Goal: Transaction & Acquisition: Book appointment/travel/reservation

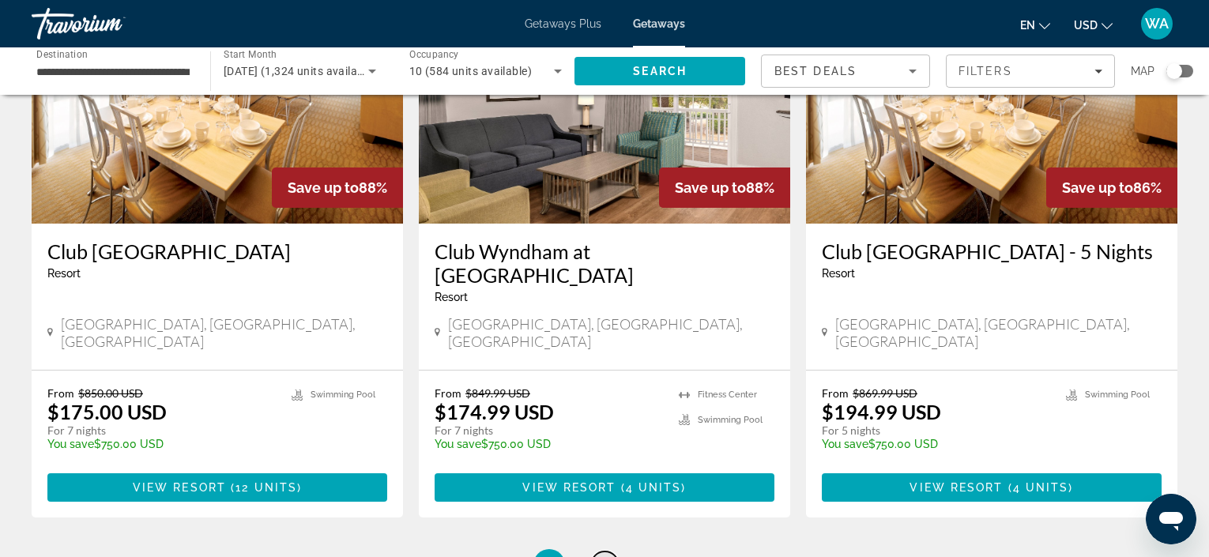
click at [604, 556] on span "3" at bounding box center [605, 564] width 8 height 17
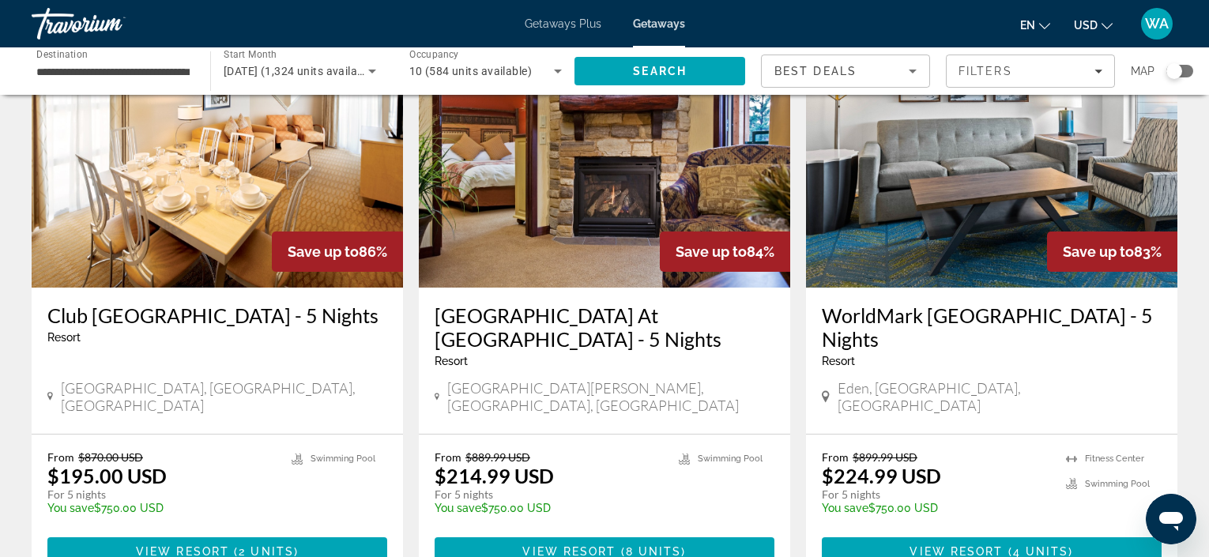
scroll to position [124, 0]
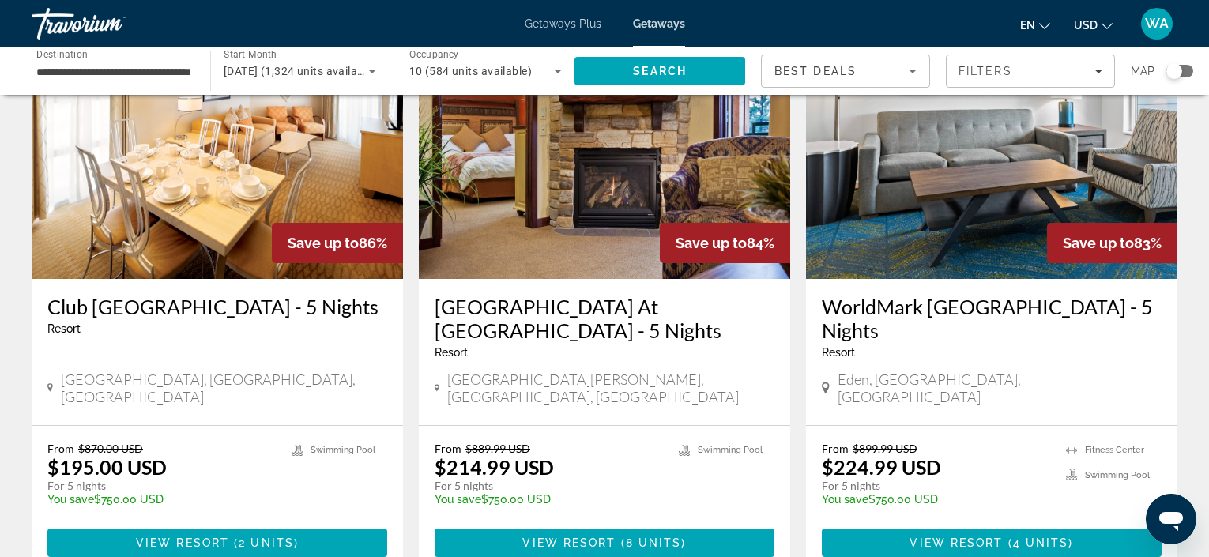
click at [236, 244] on img "Main content" at bounding box center [217, 152] width 371 height 253
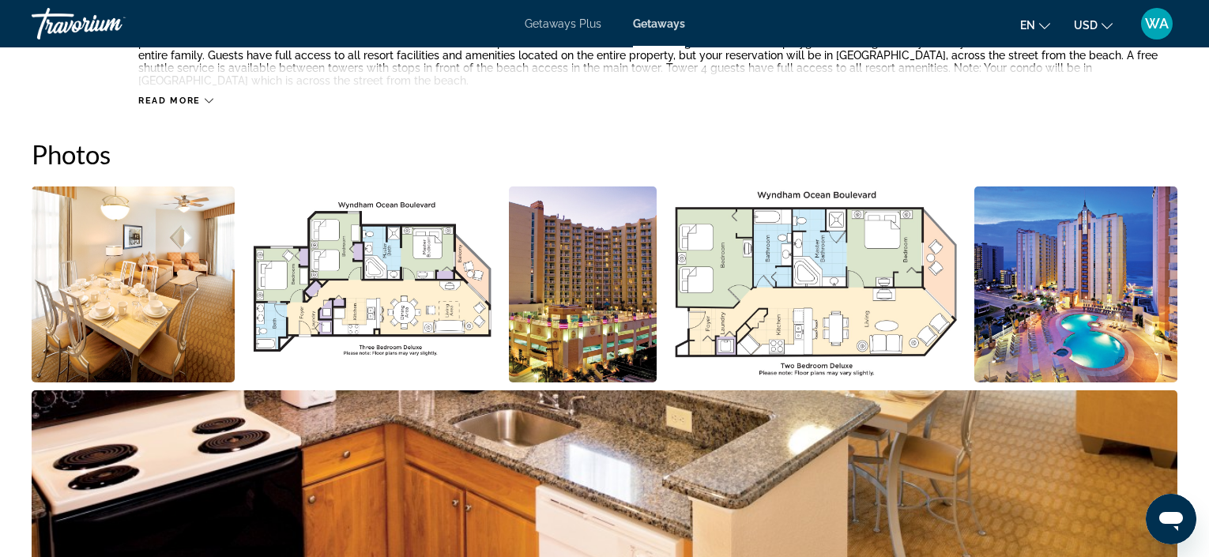
scroll to position [669, 0]
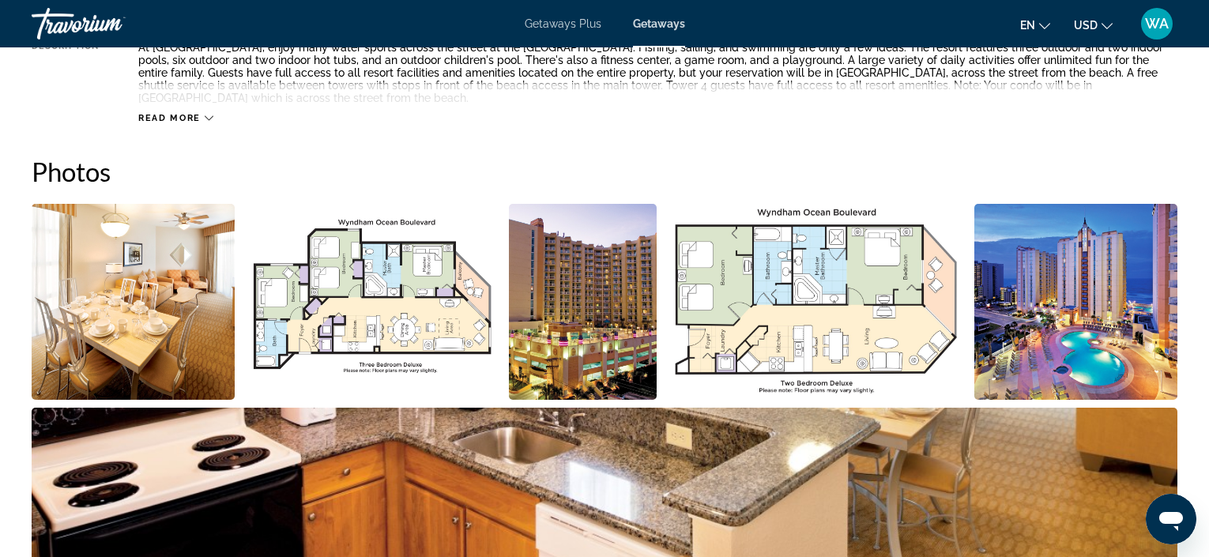
click at [1037, 348] on img "Open full-screen image slider" at bounding box center [1075, 302] width 203 height 196
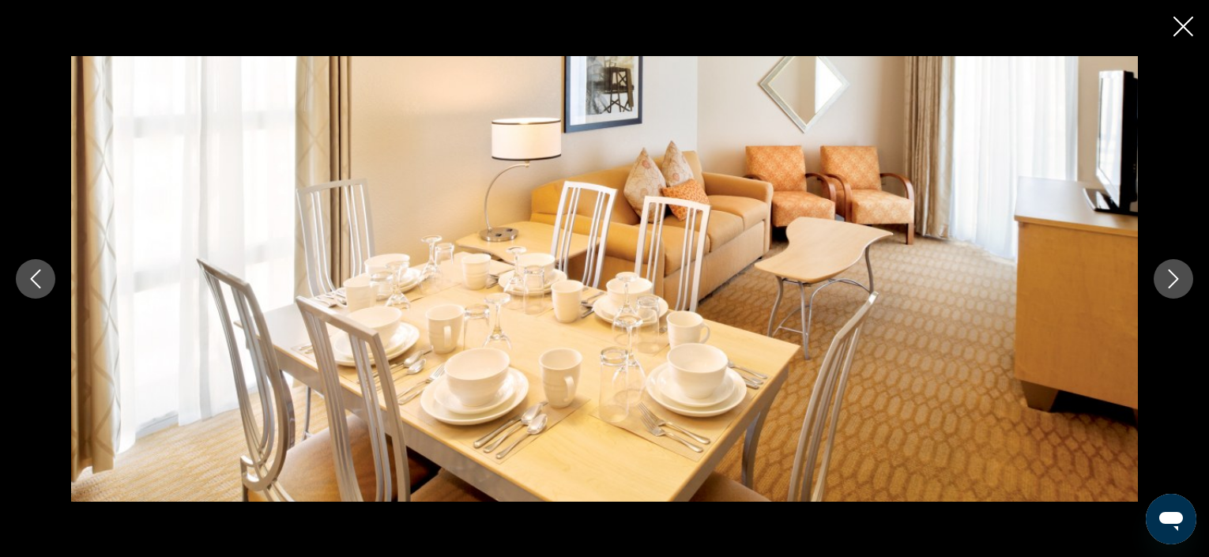
click at [1170, 273] on icon "Next image" at bounding box center [1173, 278] width 19 height 19
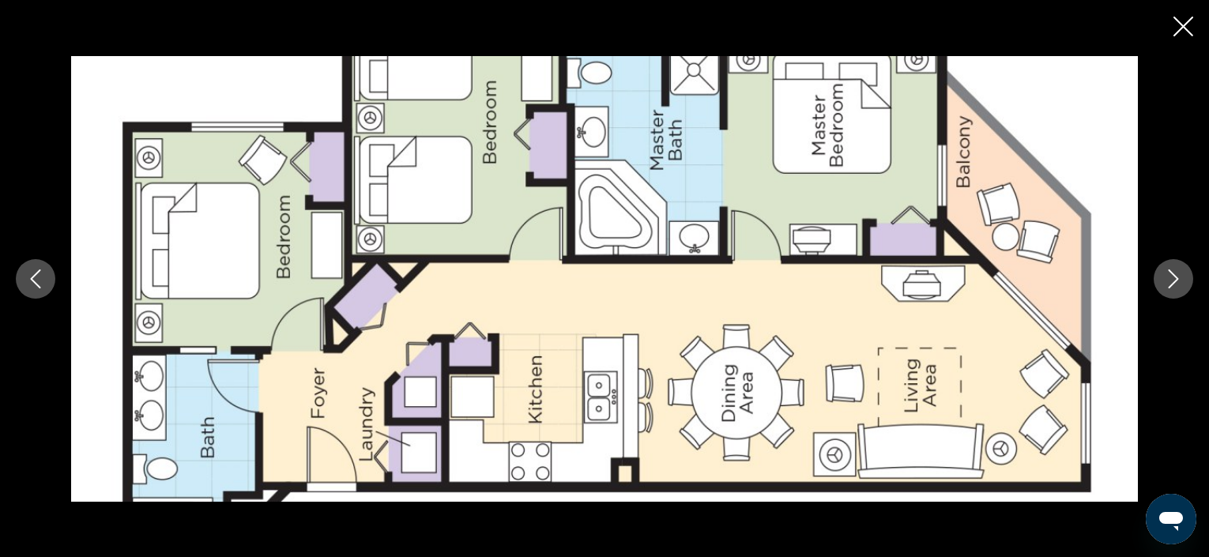
click at [1175, 276] on icon "Next image" at bounding box center [1174, 278] width 10 height 19
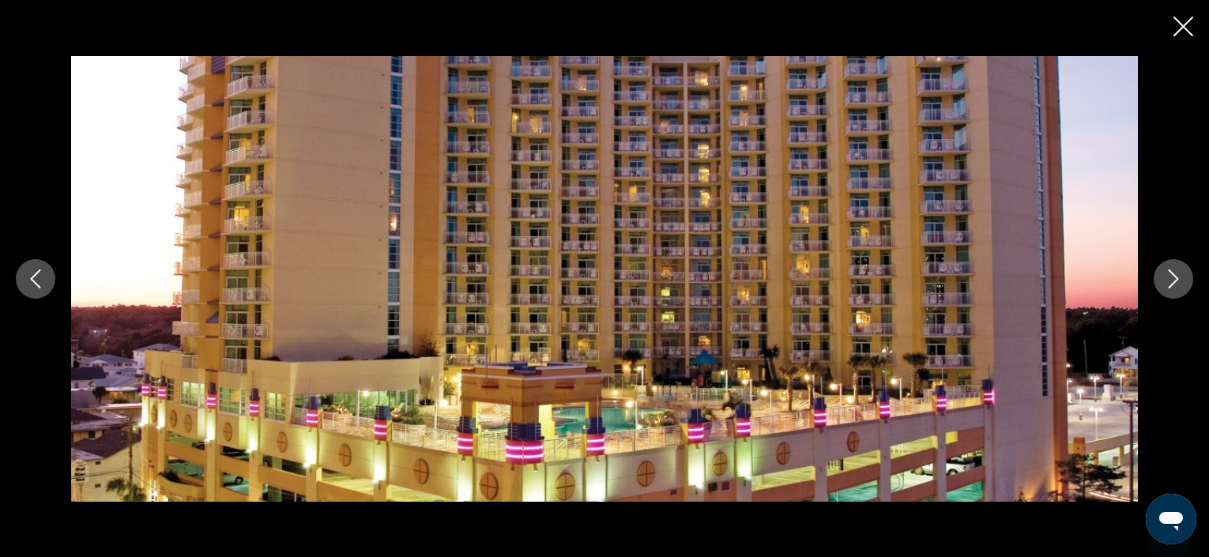
click at [1175, 277] on icon "Next image" at bounding box center [1174, 278] width 10 height 19
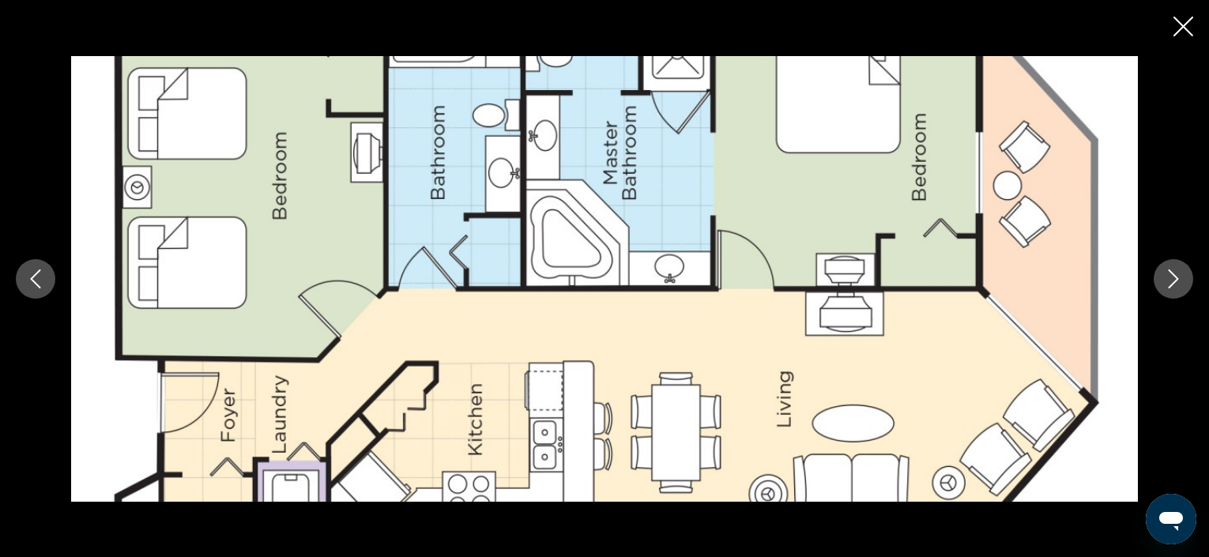
click at [1174, 277] on icon "Next image" at bounding box center [1173, 278] width 19 height 19
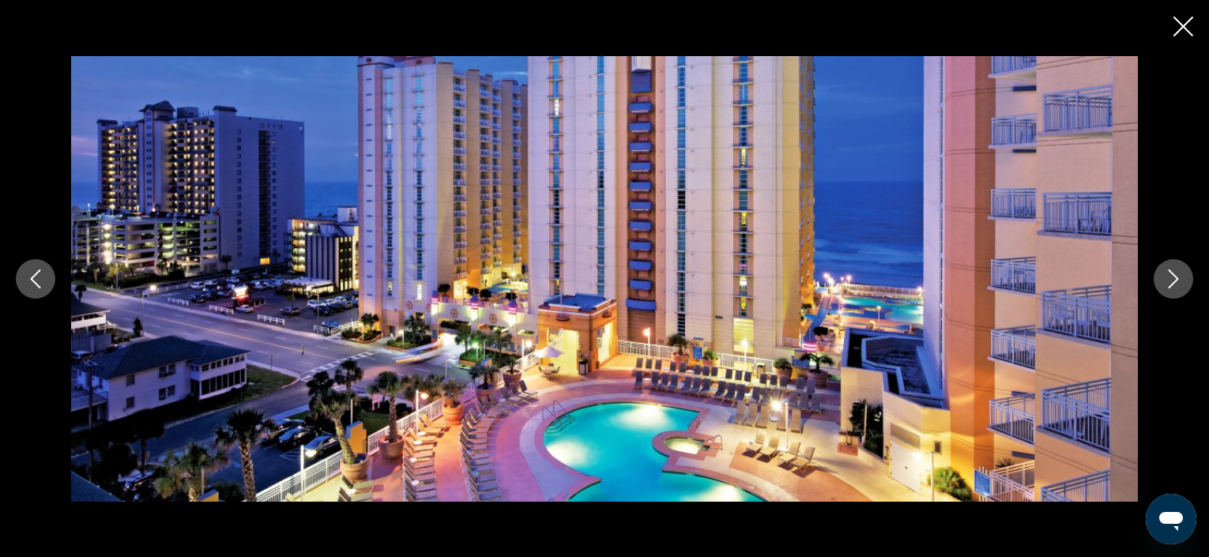
click at [1174, 277] on icon "Next image" at bounding box center [1173, 278] width 19 height 19
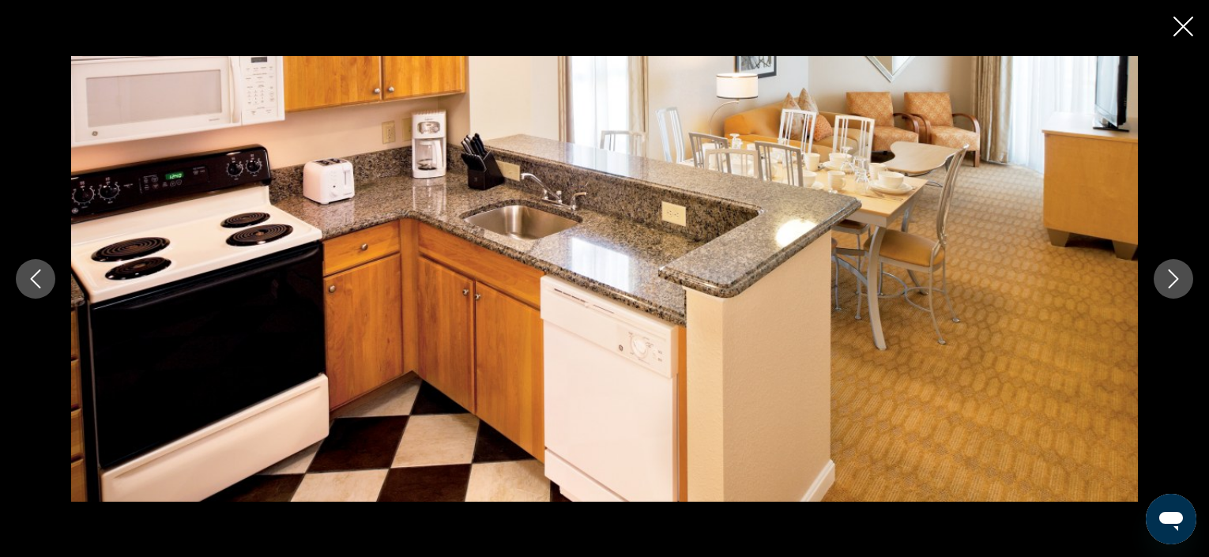
click at [1174, 277] on icon "Next image" at bounding box center [1173, 278] width 19 height 19
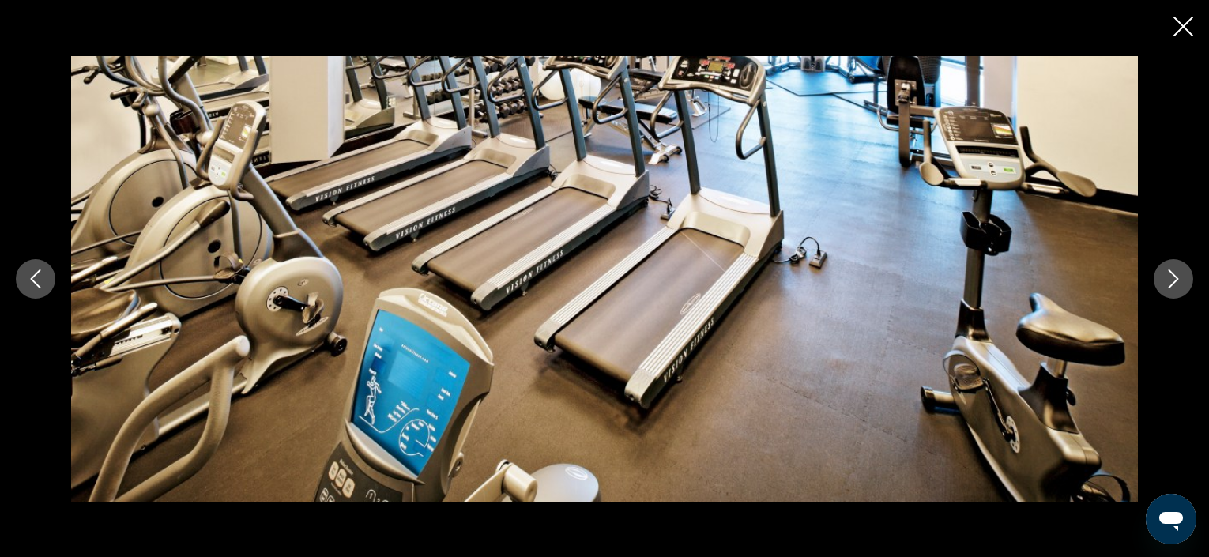
click at [1174, 277] on icon "Next image" at bounding box center [1173, 278] width 19 height 19
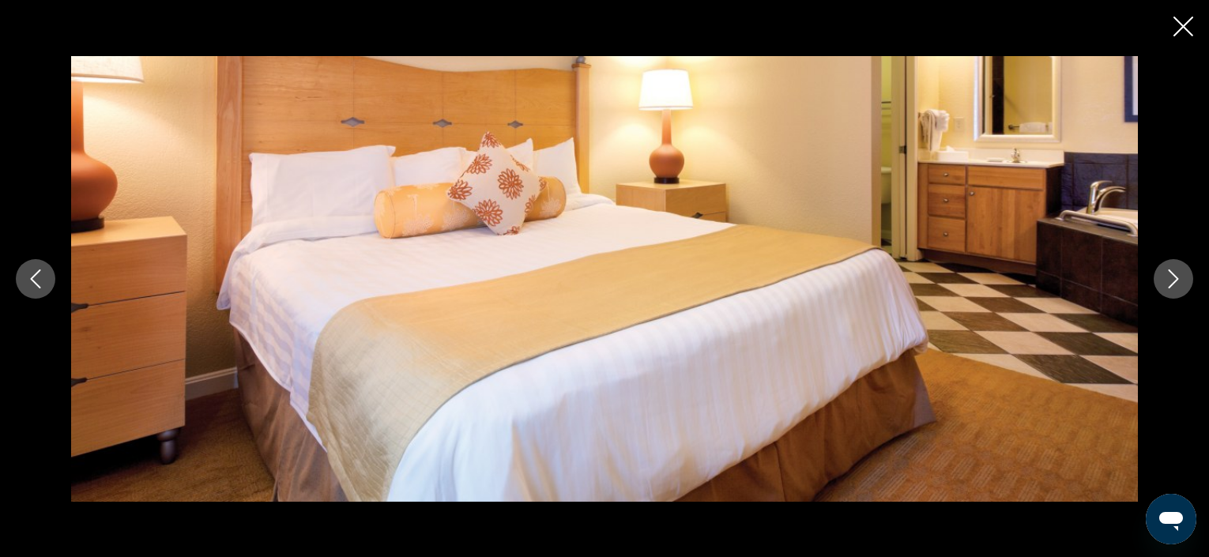
click at [1174, 277] on icon "Next image" at bounding box center [1173, 278] width 19 height 19
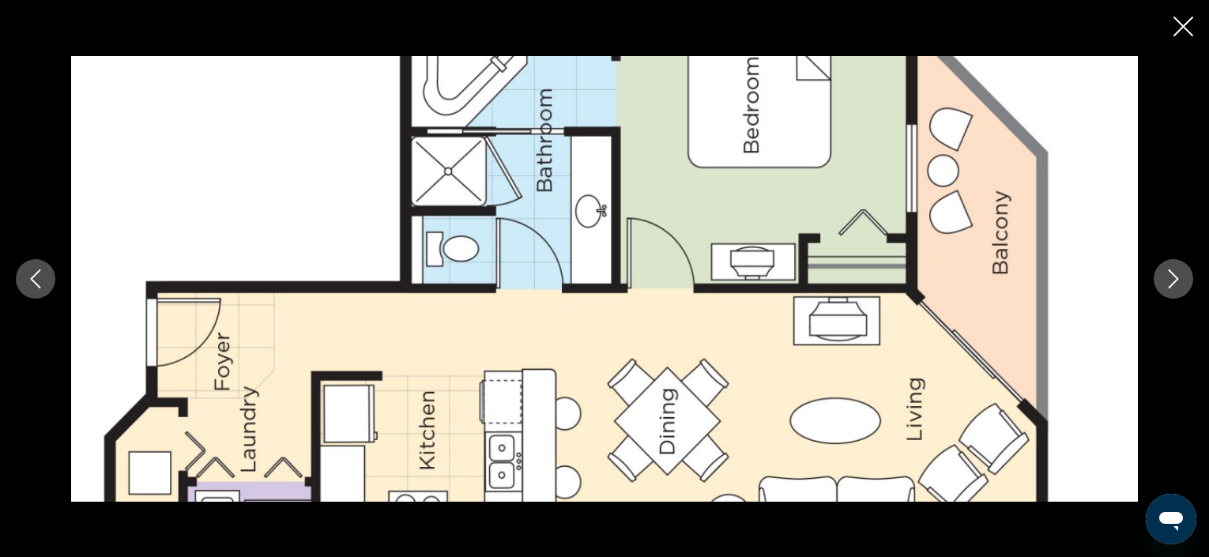
click at [1174, 277] on icon "Next image" at bounding box center [1173, 278] width 19 height 19
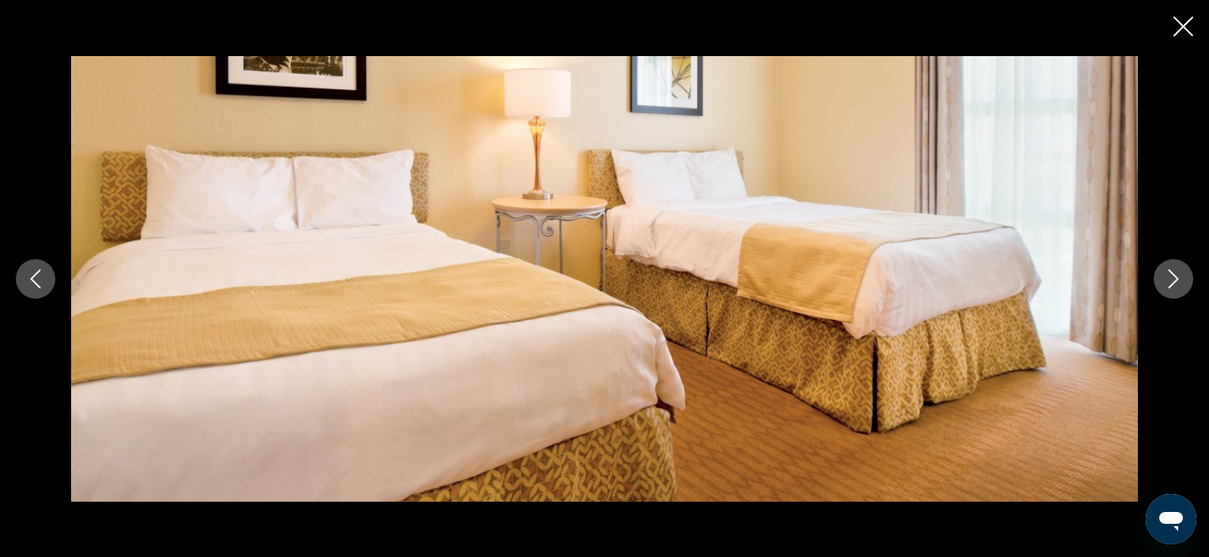
click at [1174, 277] on icon "Next image" at bounding box center [1173, 278] width 19 height 19
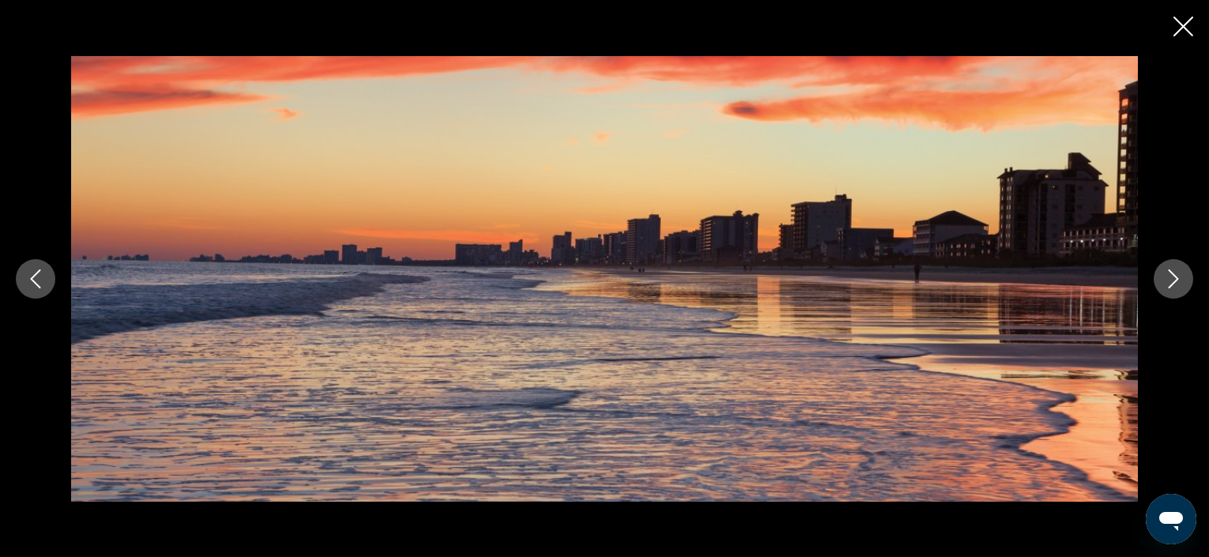
click at [1174, 277] on icon "Next image" at bounding box center [1173, 278] width 19 height 19
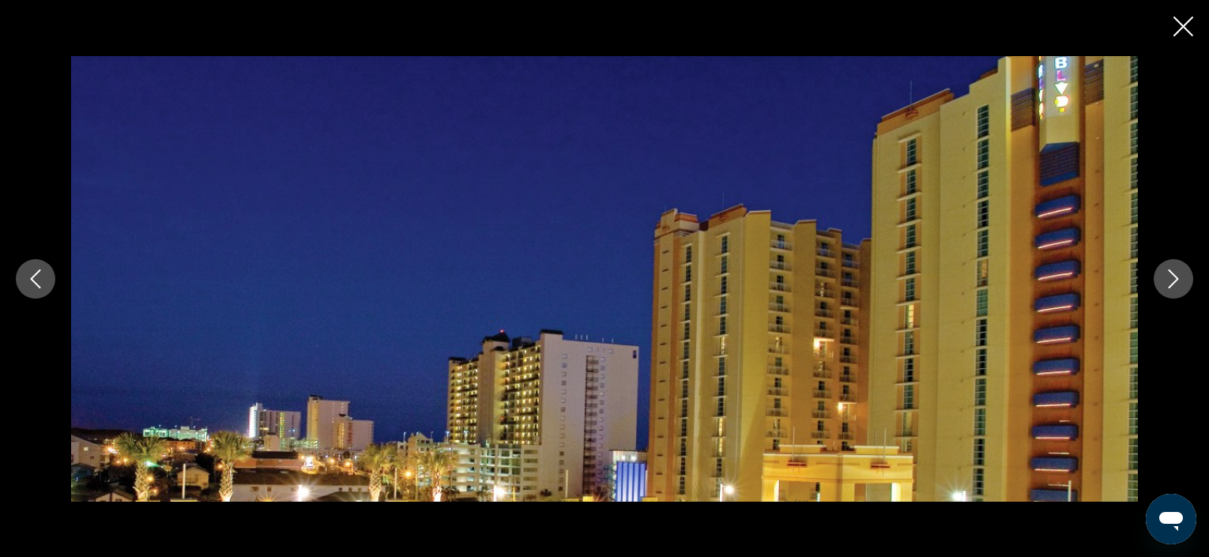
click at [1174, 277] on icon "Next image" at bounding box center [1173, 278] width 19 height 19
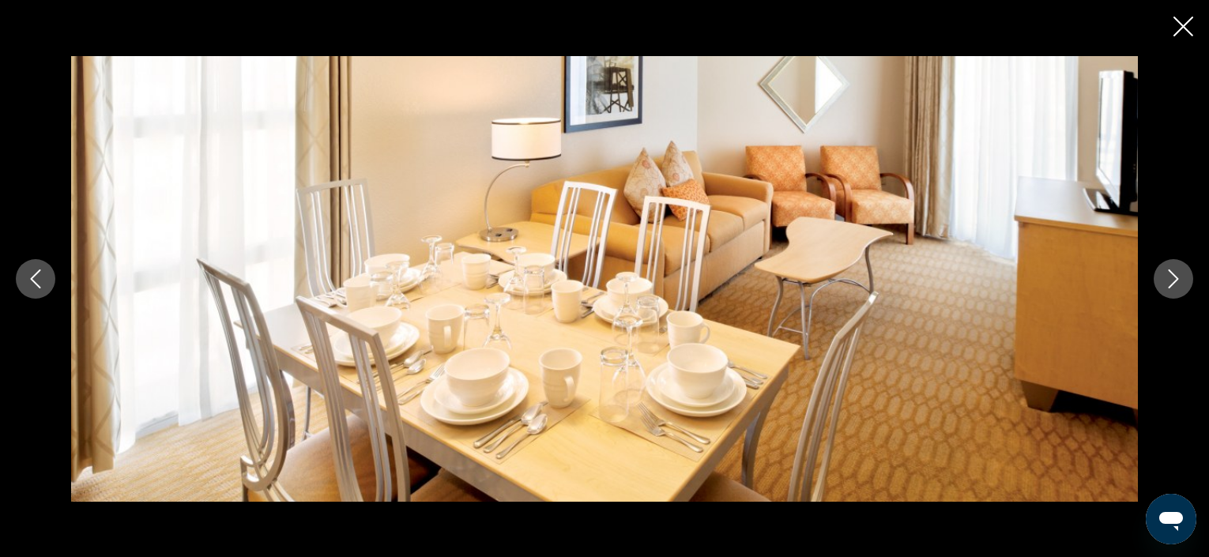
click at [1174, 277] on icon "Next image" at bounding box center [1173, 278] width 19 height 19
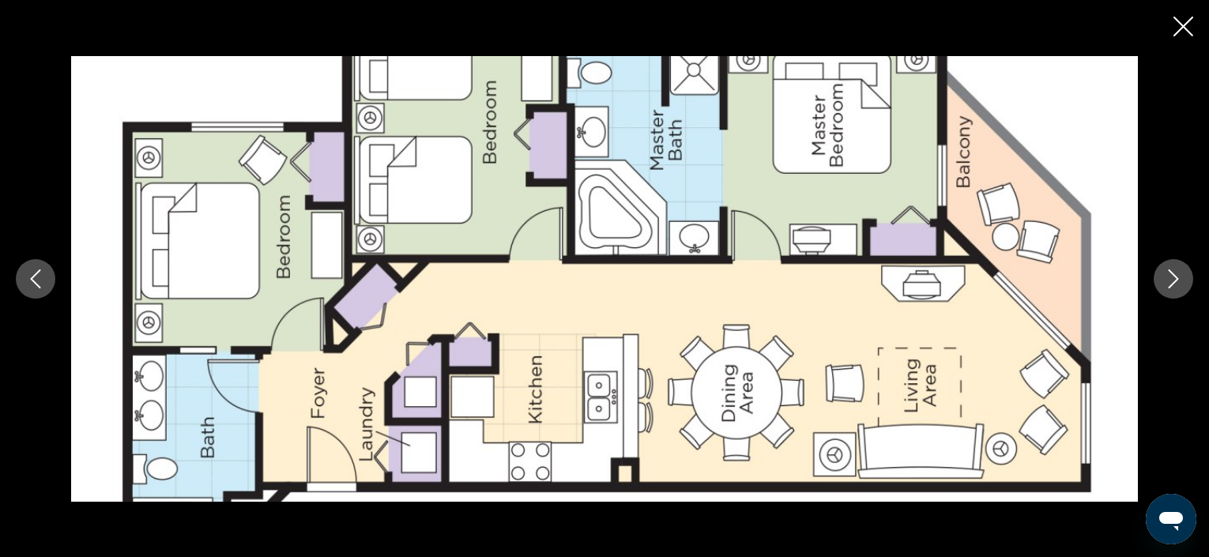
click at [1185, 24] on icon "Close slideshow" at bounding box center [1184, 27] width 20 height 20
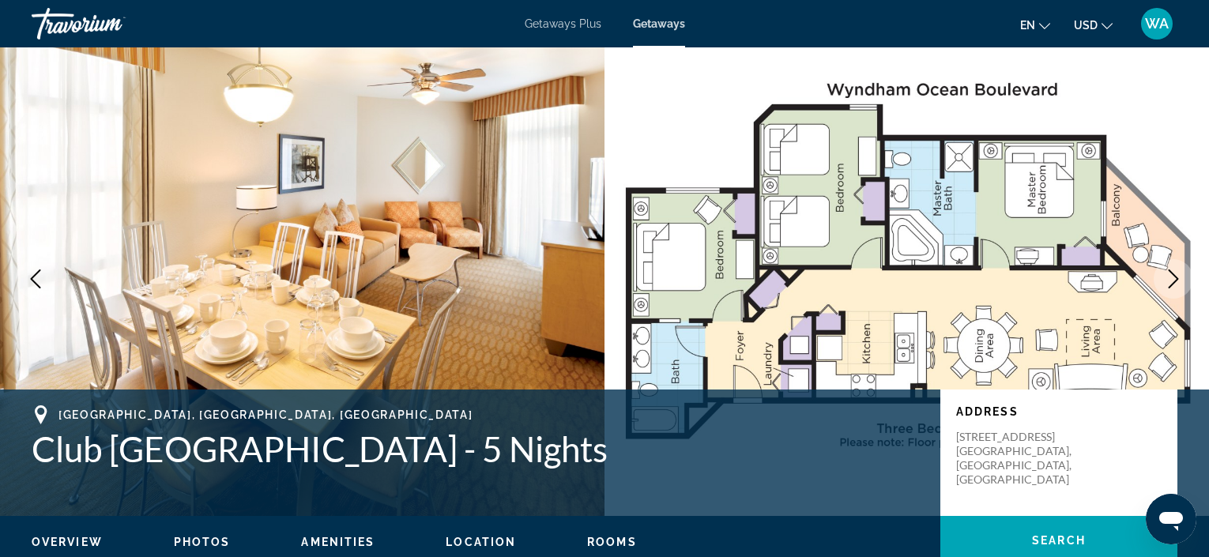
scroll to position [0, 0]
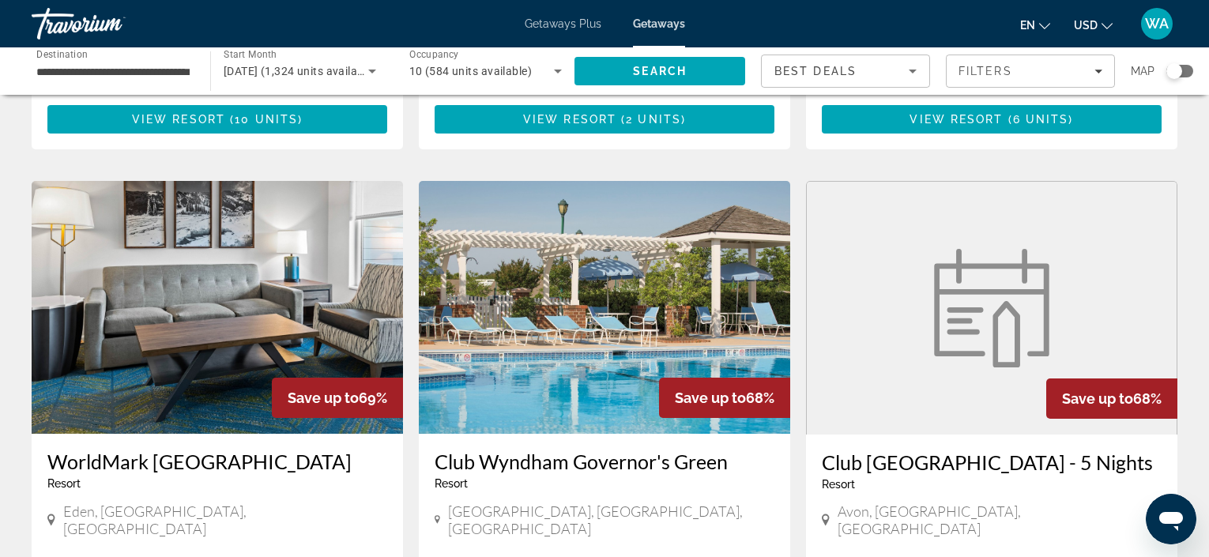
scroll to position [1752, 0]
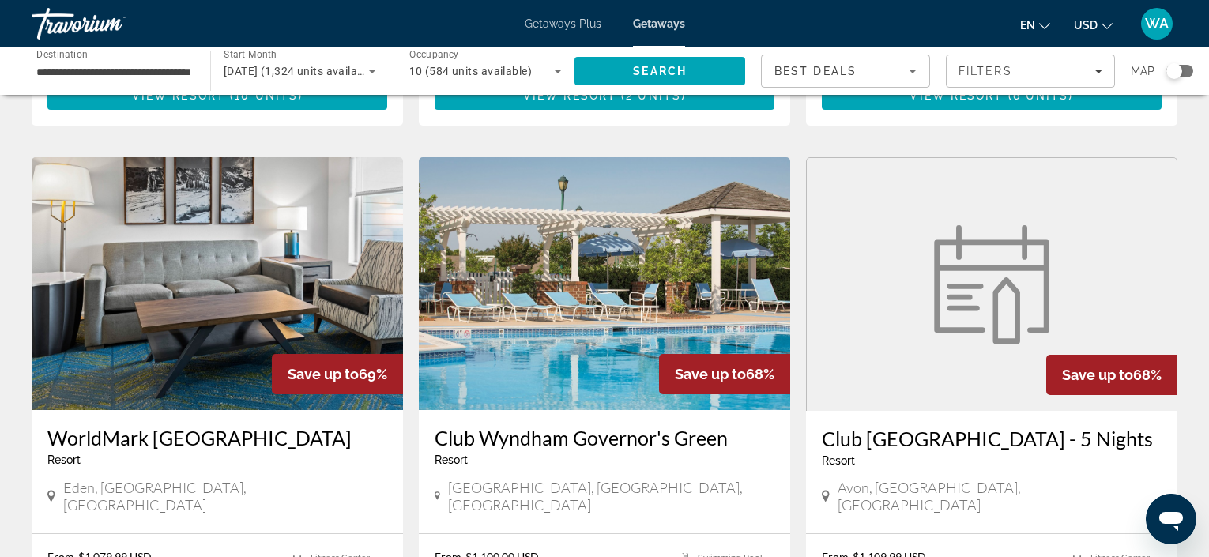
click at [563, 426] on h3 "Club Wyndham Governor's Green" at bounding box center [605, 438] width 340 height 24
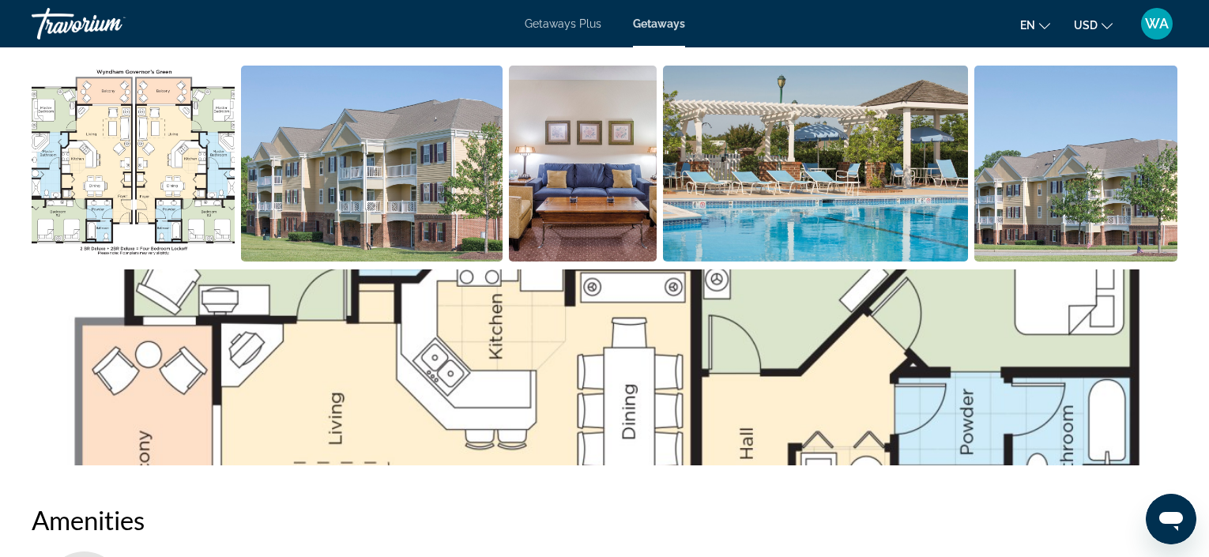
scroll to position [774, 0]
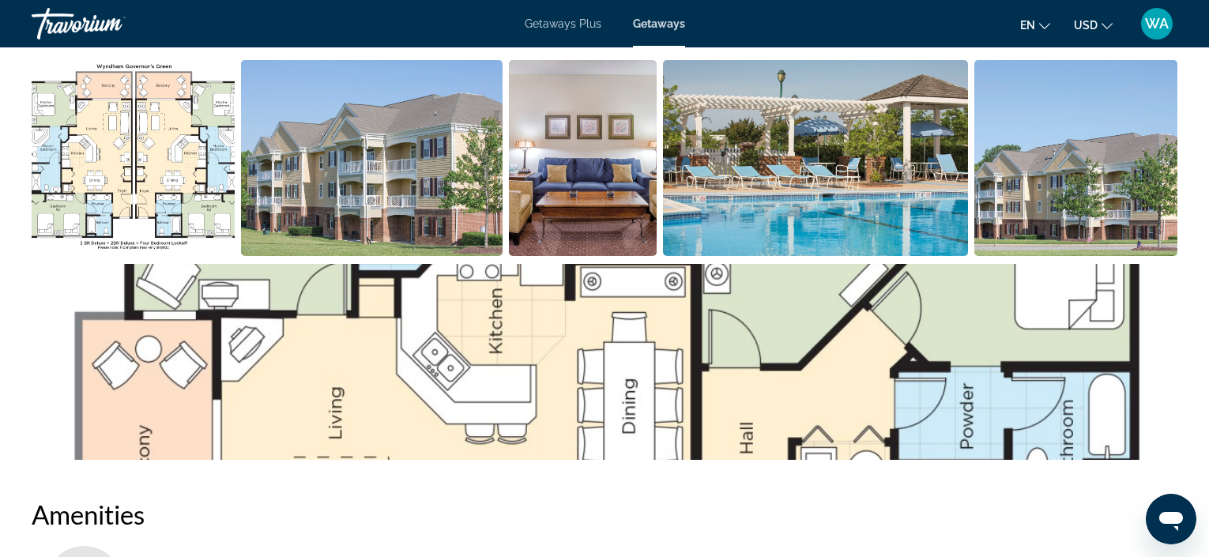
click at [535, 341] on img "Open full-screen image slider" at bounding box center [605, 362] width 1146 height 196
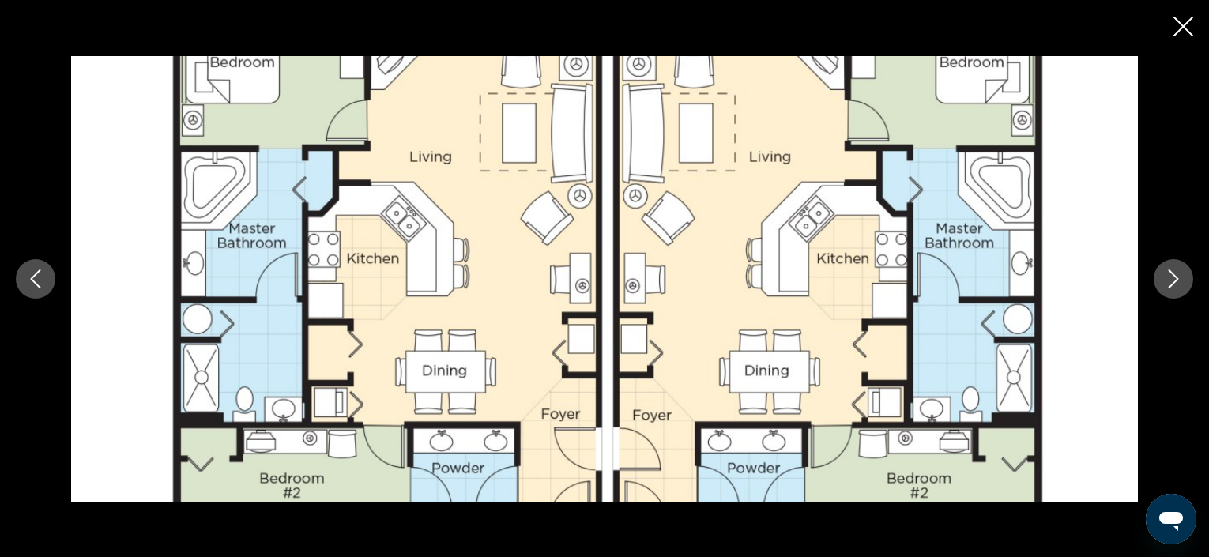
scroll to position [1744, 0]
click at [1174, 277] on icon "Next image" at bounding box center [1173, 278] width 19 height 19
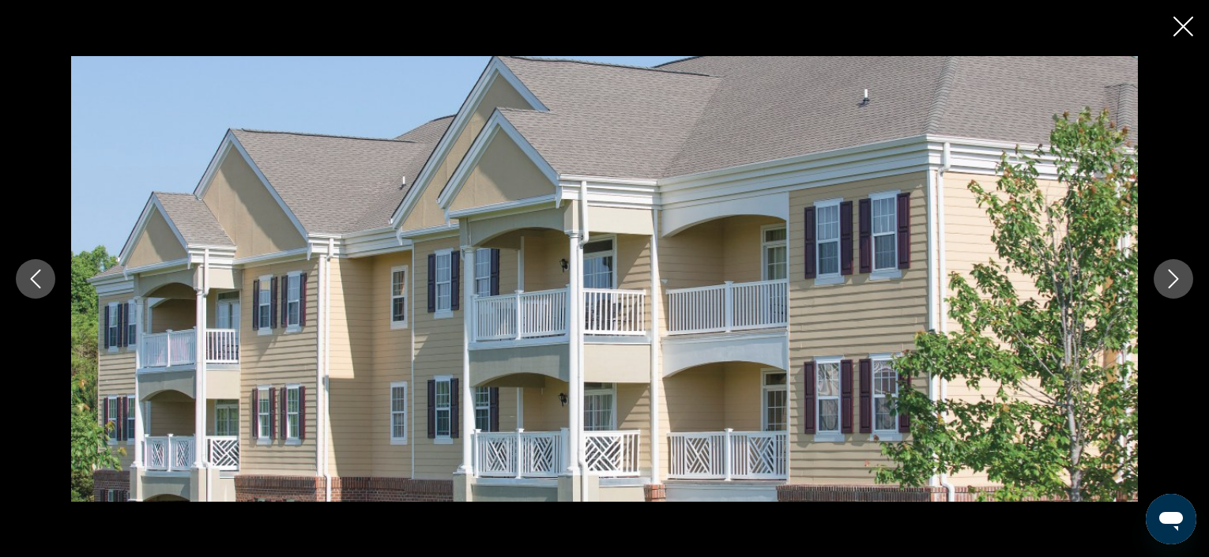
click at [1174, 277] on icon "Next image" at bounding box center [1173, 278] width 19 height 19
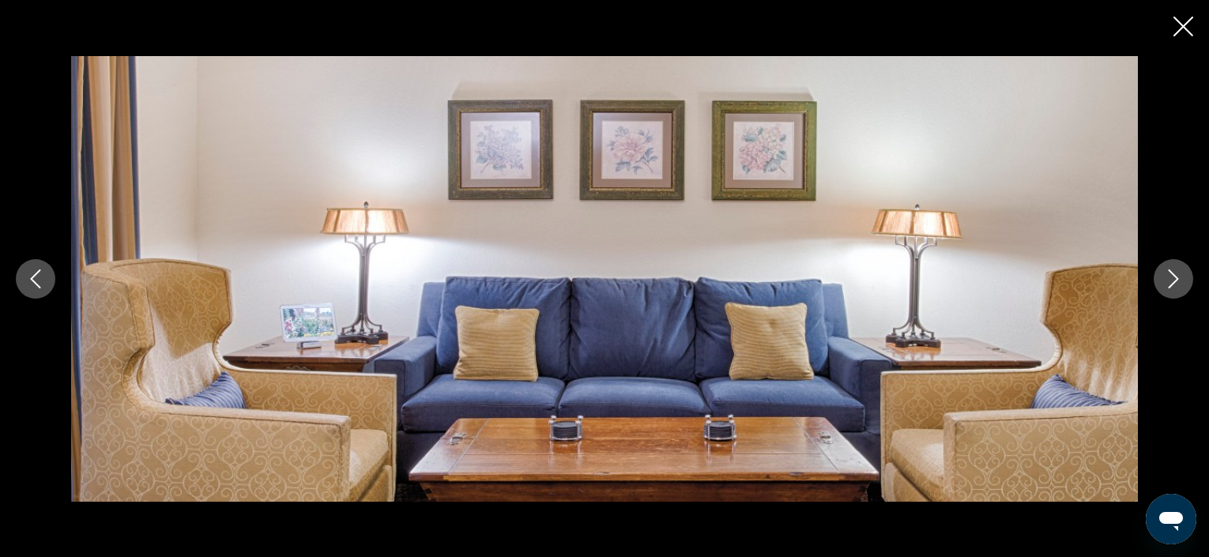
click at [1174, 277] on icon "Next image" at bounding box center [1173, 278] width 19 height 19
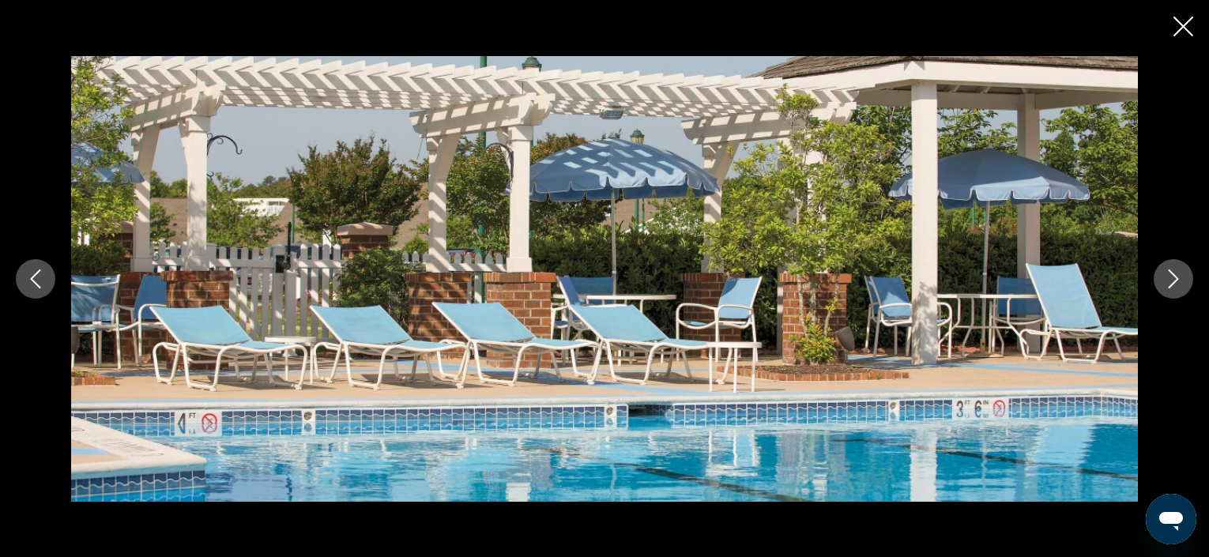
click at [36, 277] on icon "Previous image" at bounding box center [35, 278] width 19 height 19
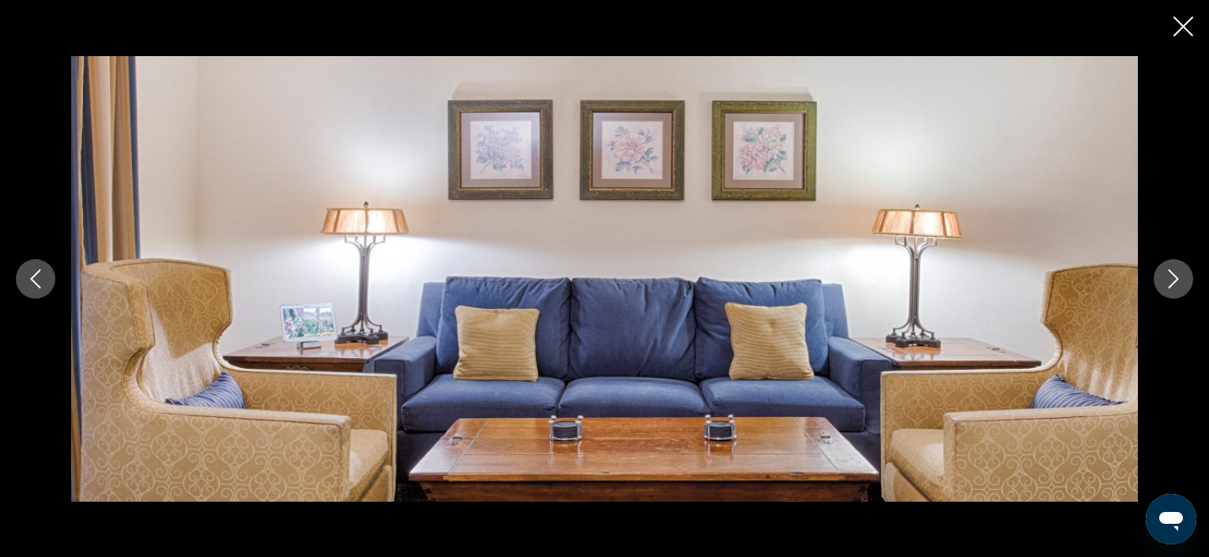
click at [1179, 276] on icon "Next image" at bounding box center [1173, 278] width 19 height 19
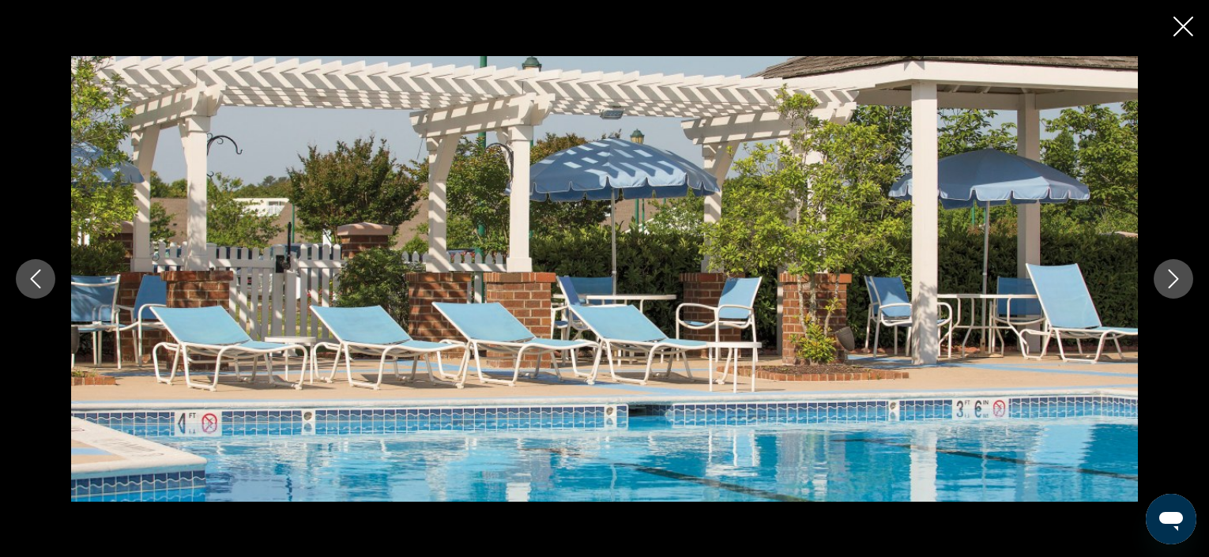
click at [1179, 276] on icon "Next image" at bounding box center [1173, 278] width 19 height 19
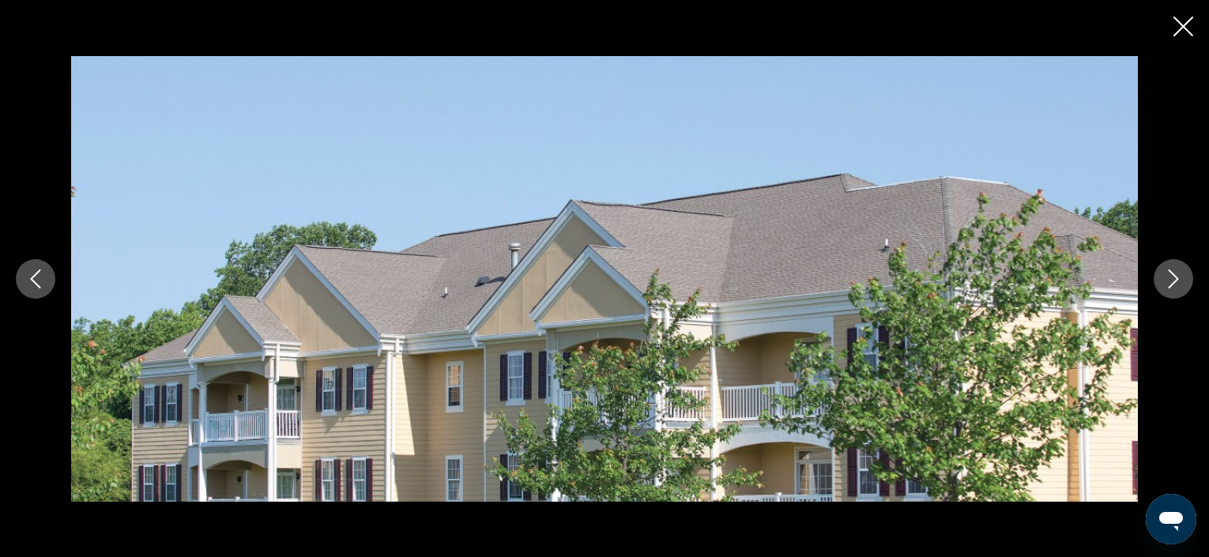
click at [1180, 276] on icon "Next image" at bounding box center [1173, 278] width 19 height 19
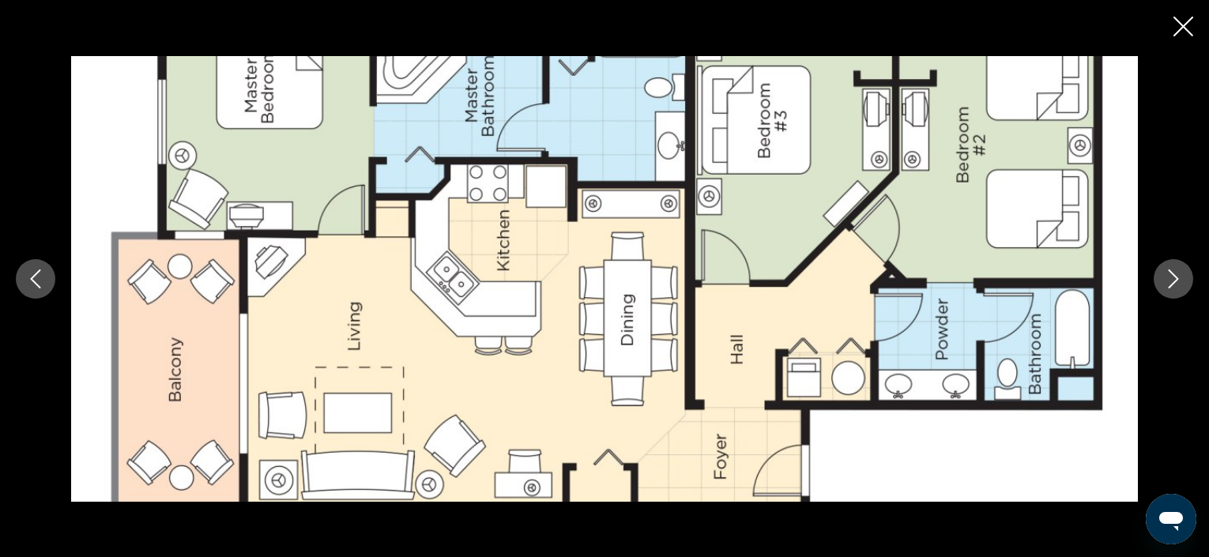
click at [1180, 276] on icon "Next image" at bounding box center [1173, 278] width 19 height 19
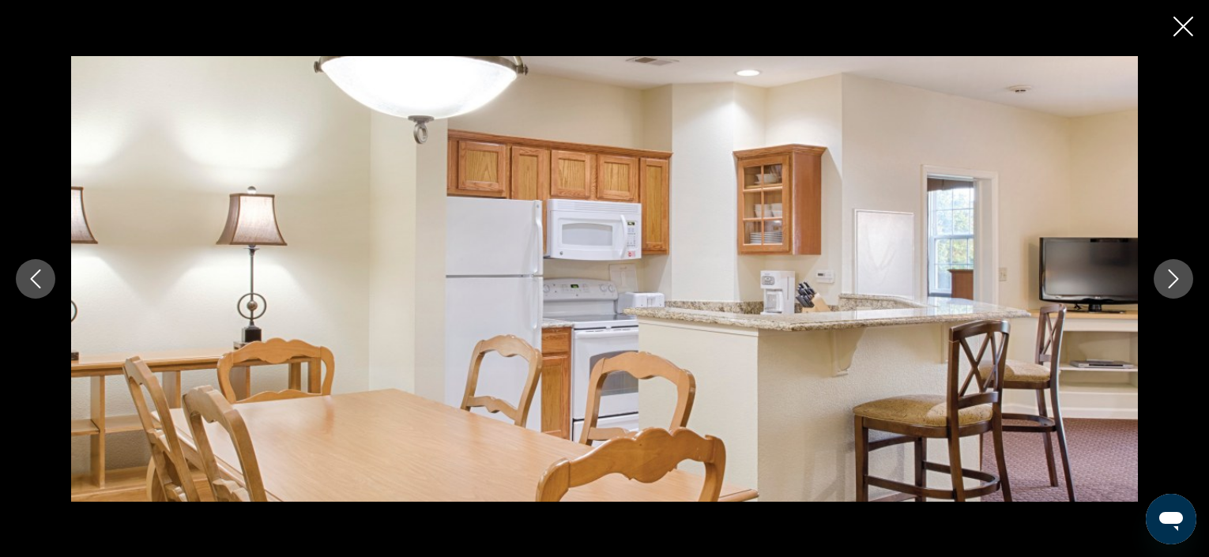
click at [1180, 276] on icon "Next image" at bounding box center [1173, 278] width 19 height 19
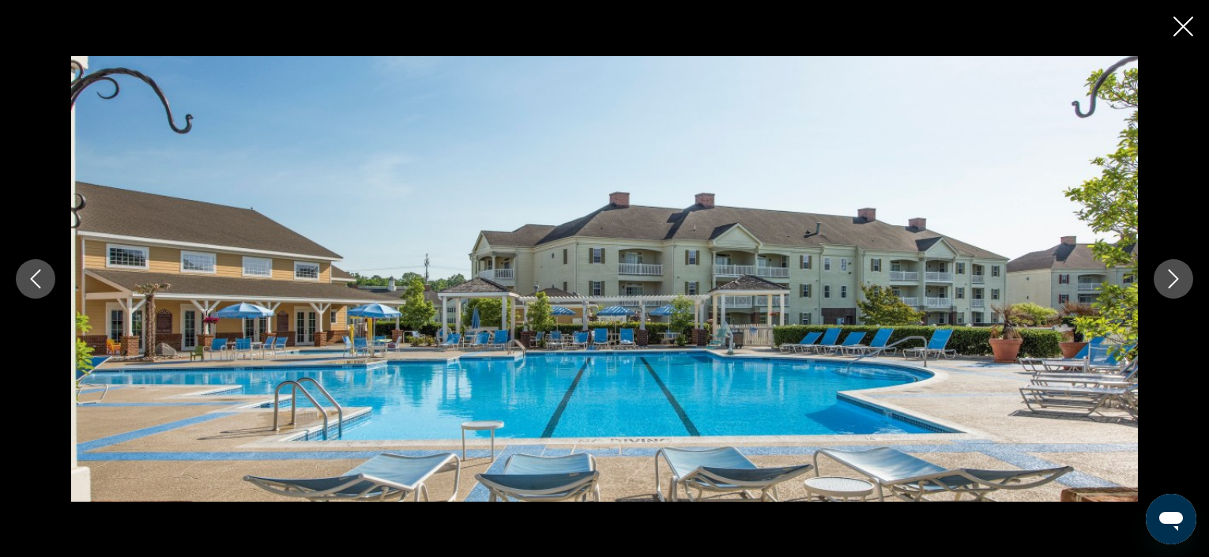
click at [1180, 276] on icon "Next image" at bounding box center [1173, 278] width 19 height 19
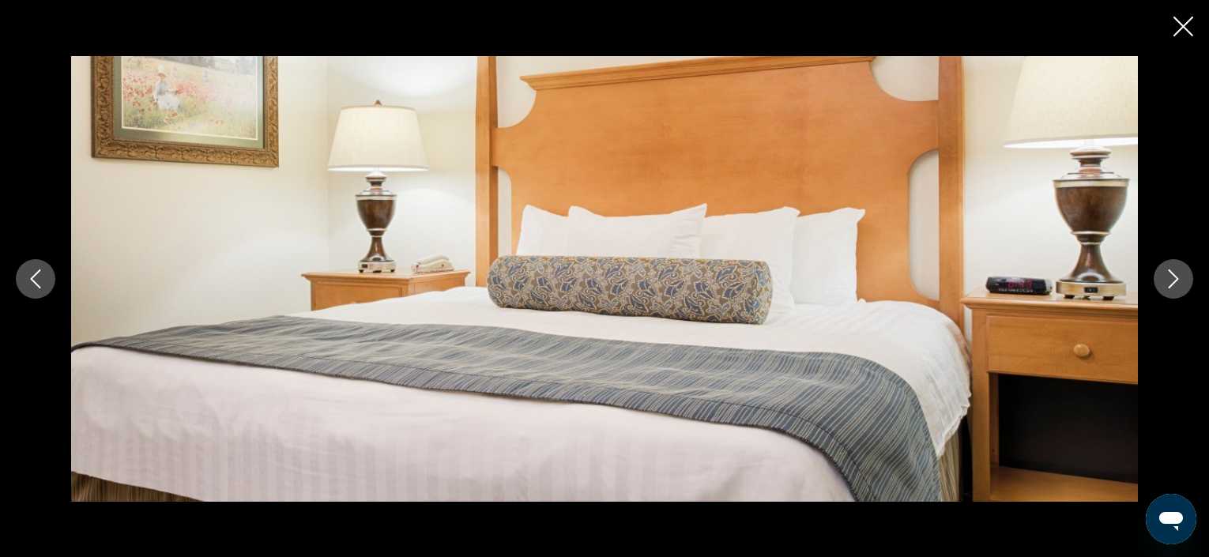
click at [1180, 276] on icon "Next image" at bounding box center [1173, 278] width 19 height 19
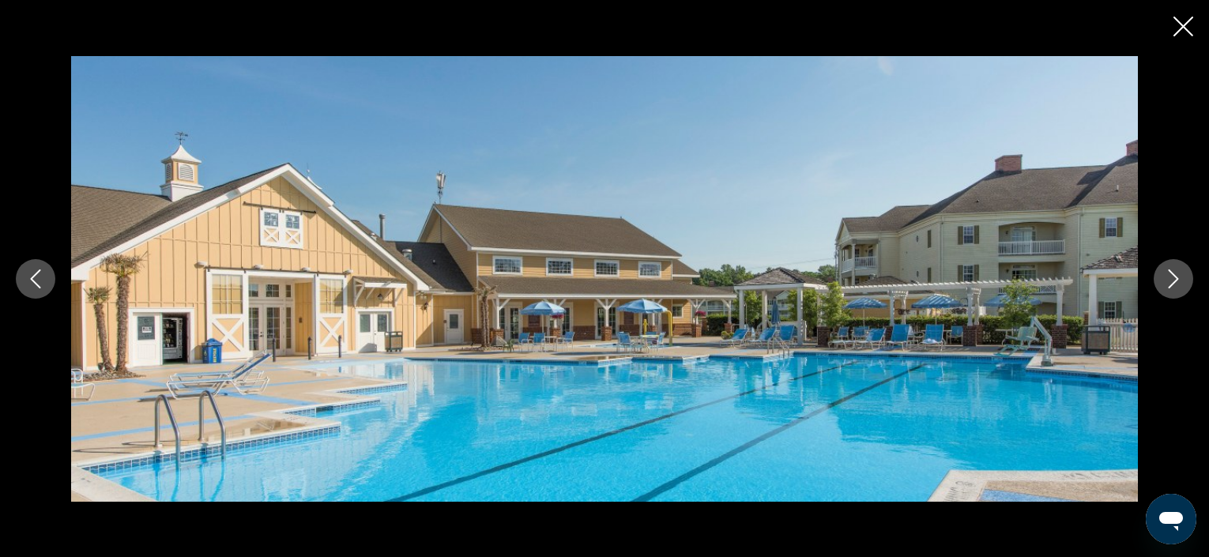
click at [1180, 277] on icon "Next image" at bounding box center [1173, 278] width 19 height 19
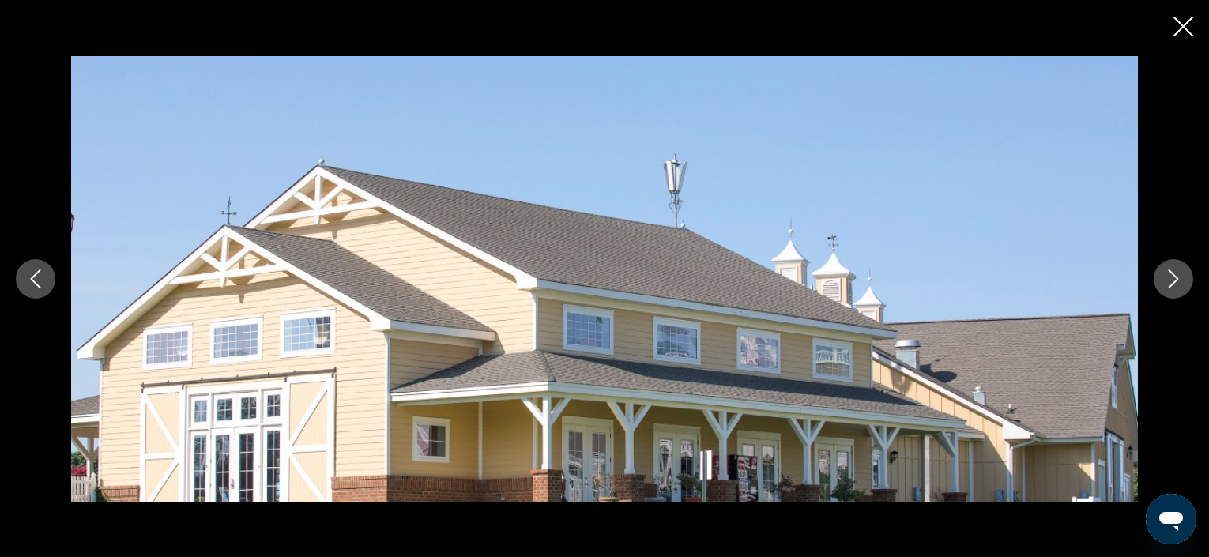
click at [1180, 277] on icon "Next image" at bounding box center [1173, 278] width 19 height 19
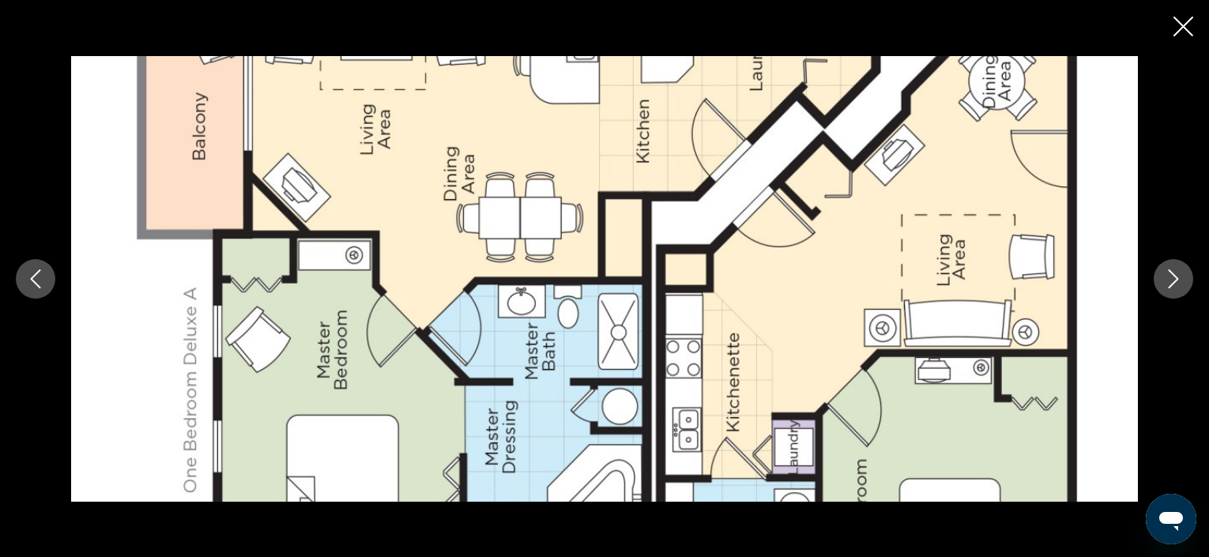
click at [1180, 277] on icon "Next image" at bounding box center [1173, 278] width 19 height 19
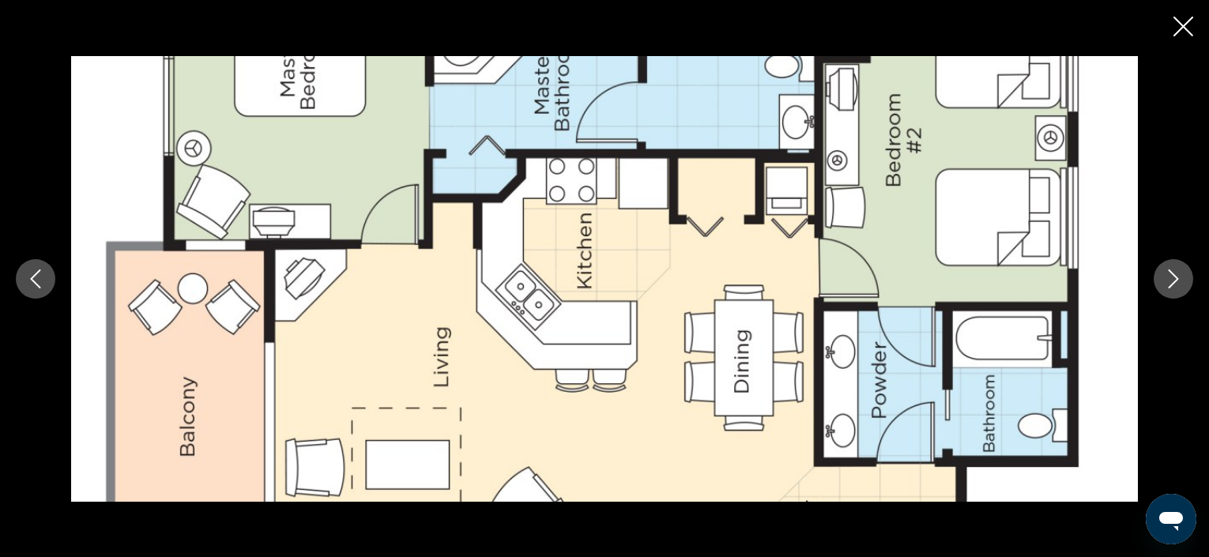
click at [1180, 277] on icon "Next image" at bounding box center [1173, 278] width 19 height 19
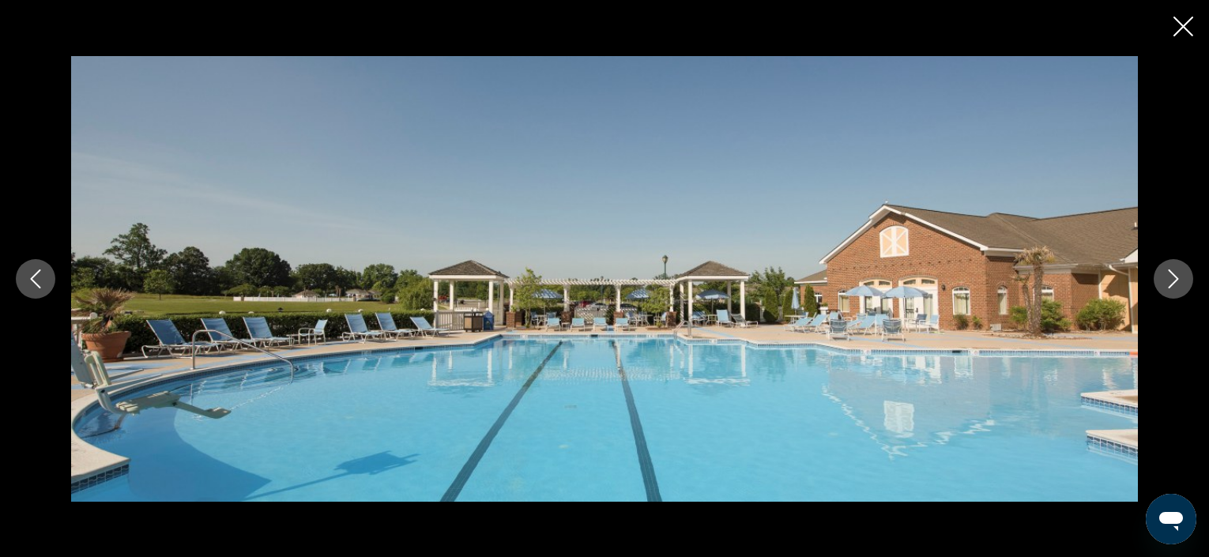
click at [1180, 277] on icon "Next image" at bounding box center [1173, 278] width 19 height 19
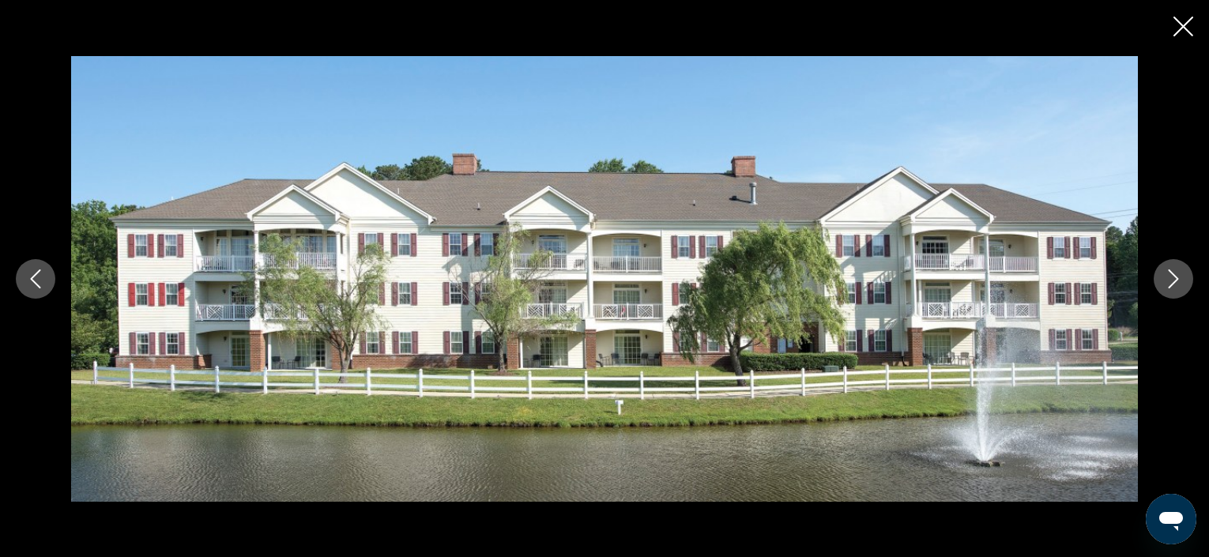
click at [1180, 277] on icon "Next image" at bounding box center [1173, 278] width 19 height 19
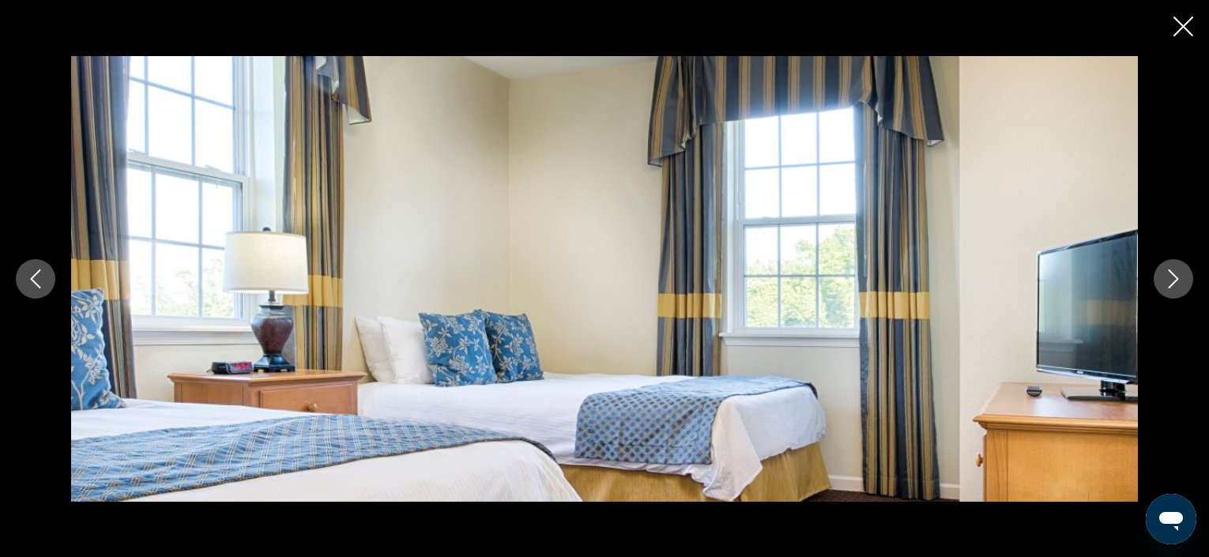
click at [1180, 277] on icon "Next image" at bounding box center [1173, 278] width 19 height 19
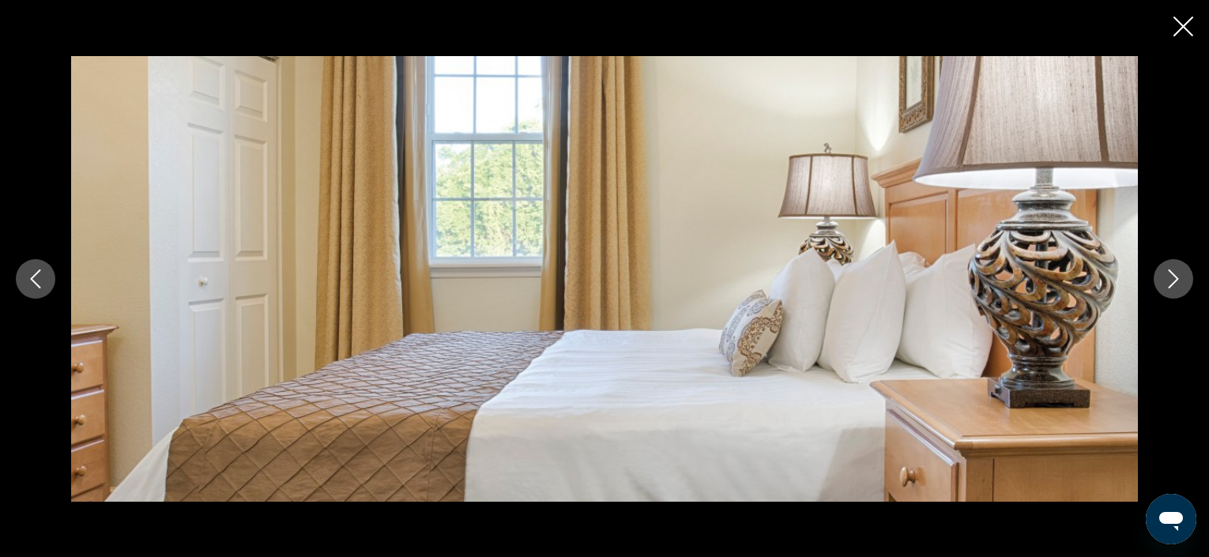
click at [1180, 277] on icon "Next image" at bounding box center [1173, 278] width 19 height 19
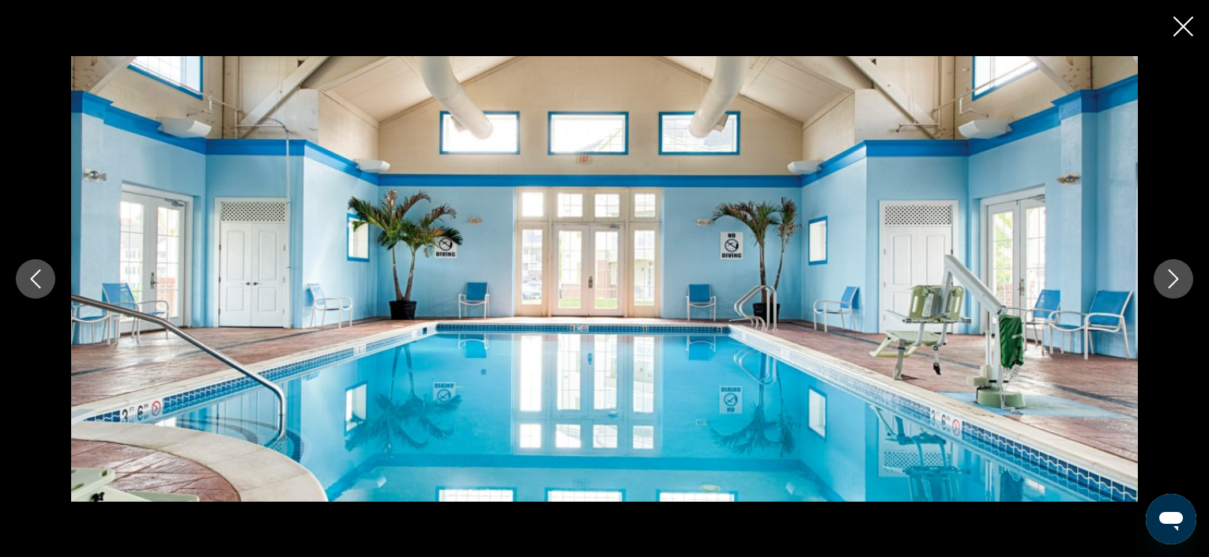
click at [1180, 277] on icon "Next image" at bounding box center [1173, 278] width 19 height 19
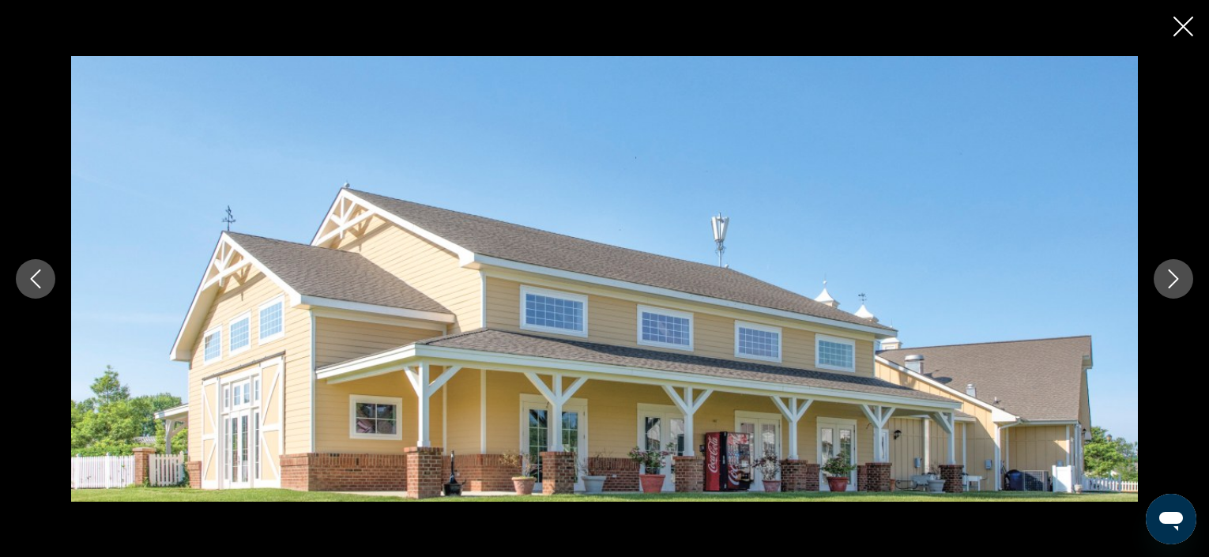
click at [1180, 277] on icon "Next image" at bounding box center [1173, 278] width 19 height 19
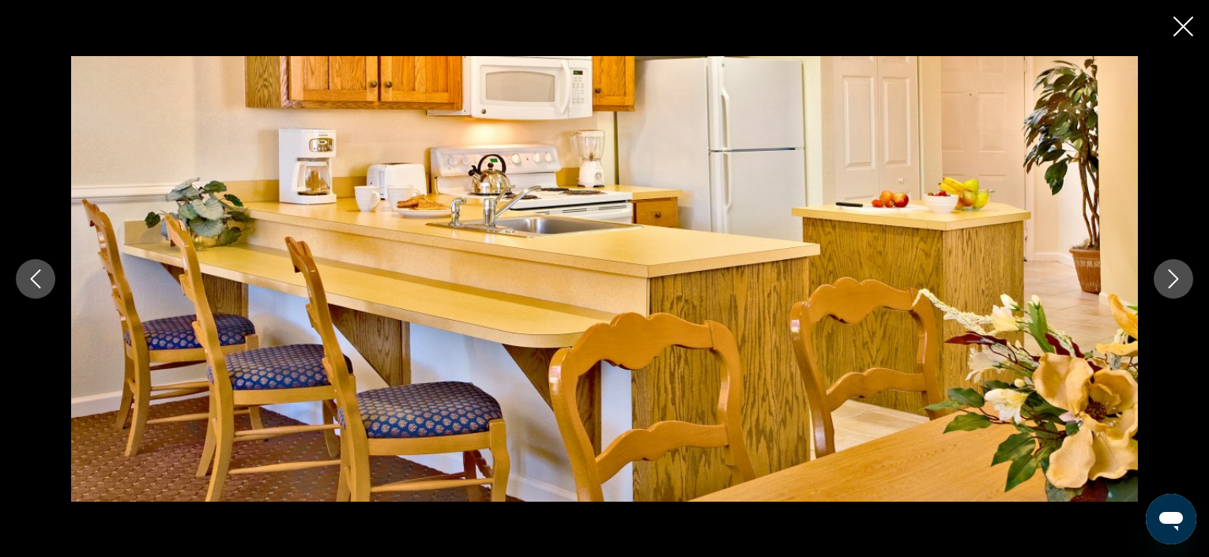
click at [1180, 277] on icon "Next image" at bounding box center [1173, 278] width 19 height 19
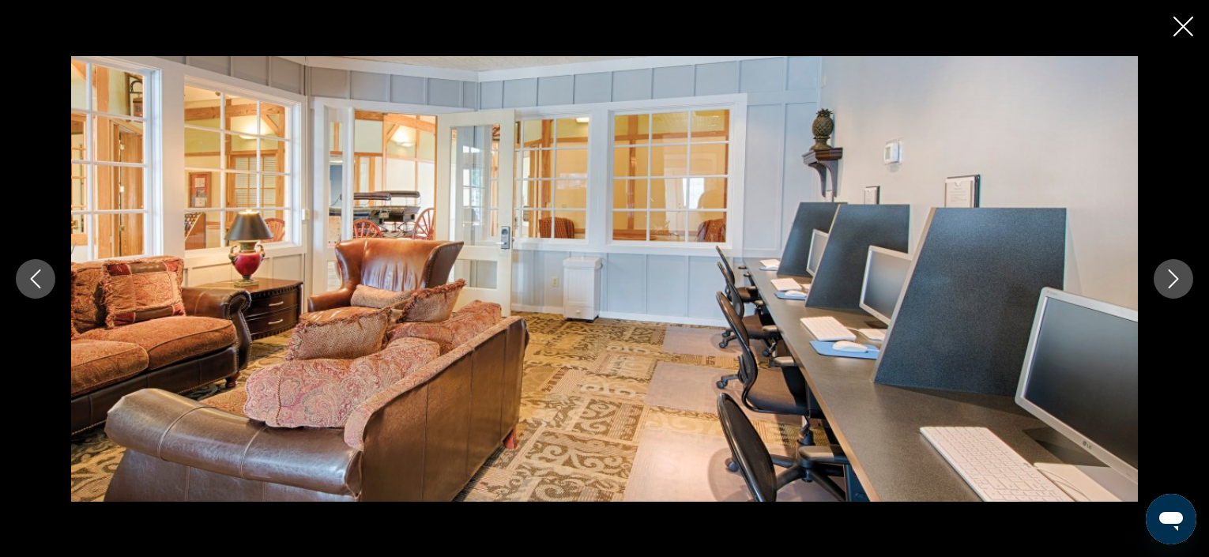
click at [1180, 277] on icon "Next image" at bounding box center [1173, 278] width 19 height 19
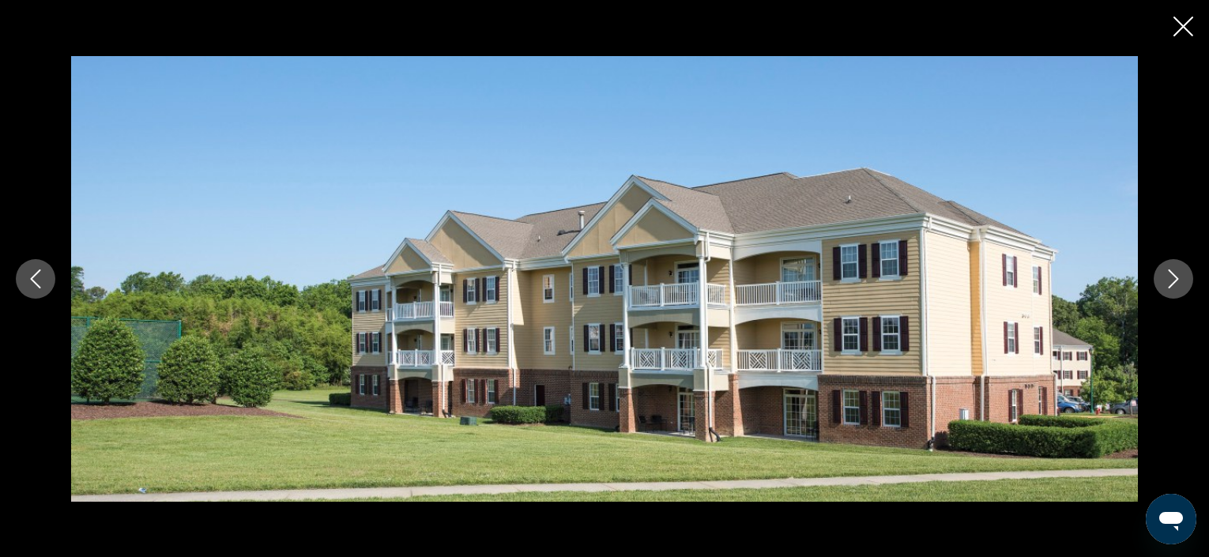
click at [1180, 277] on icon "Next image" at bounding box center [1173, 278] width 19 height 19
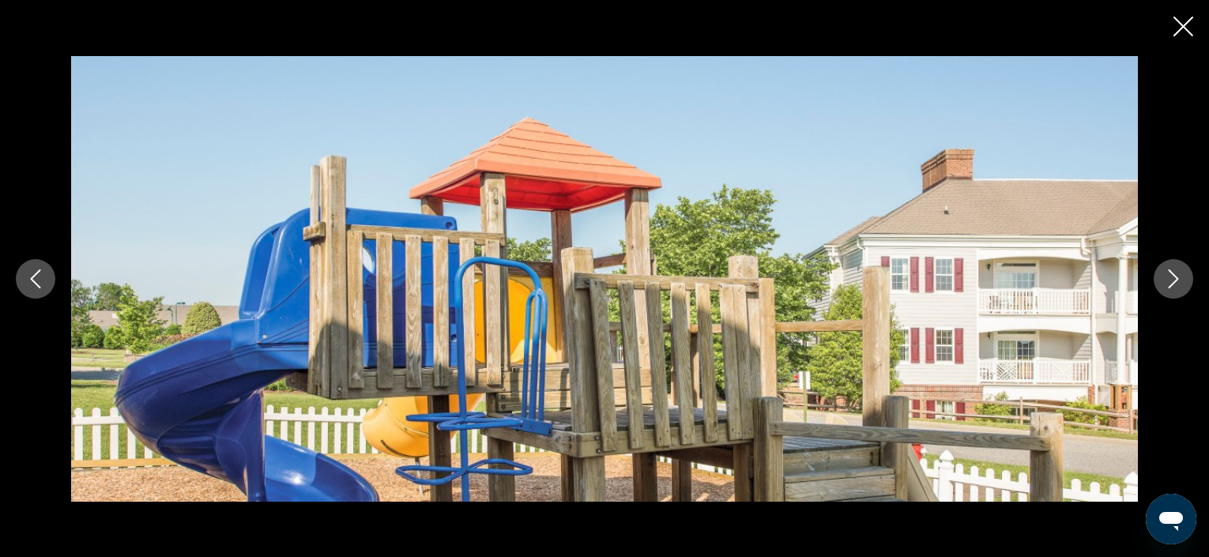
click at [1180, 277] on icon "Next image" at bounding box center [1173, 278] width 19 height 19
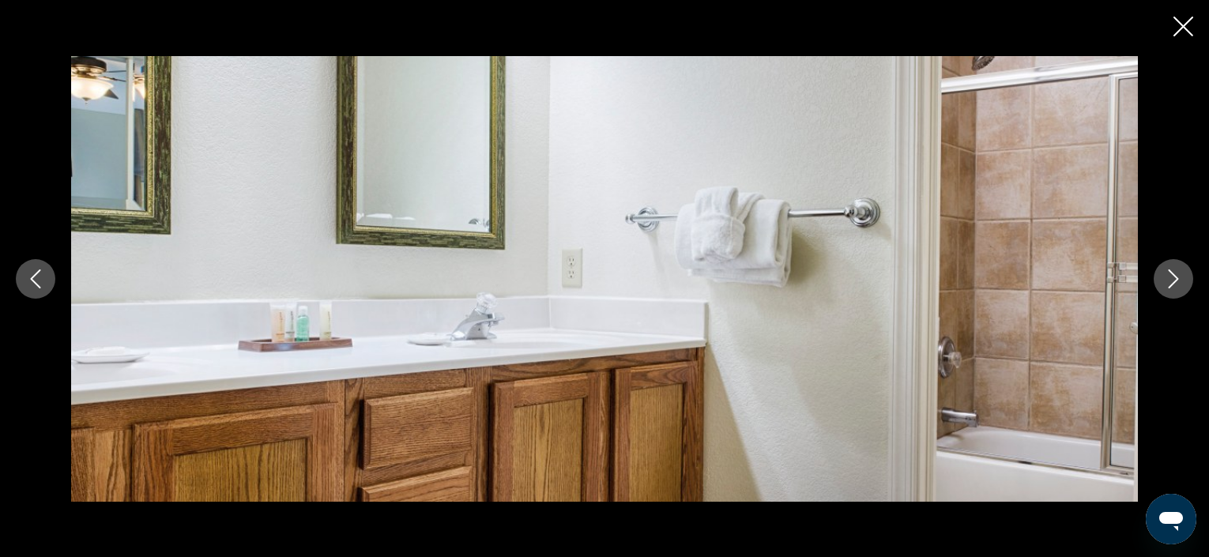
click at [1180, 277] on icon "Next image" at bounding box center [1173, 278] width 19 height 19
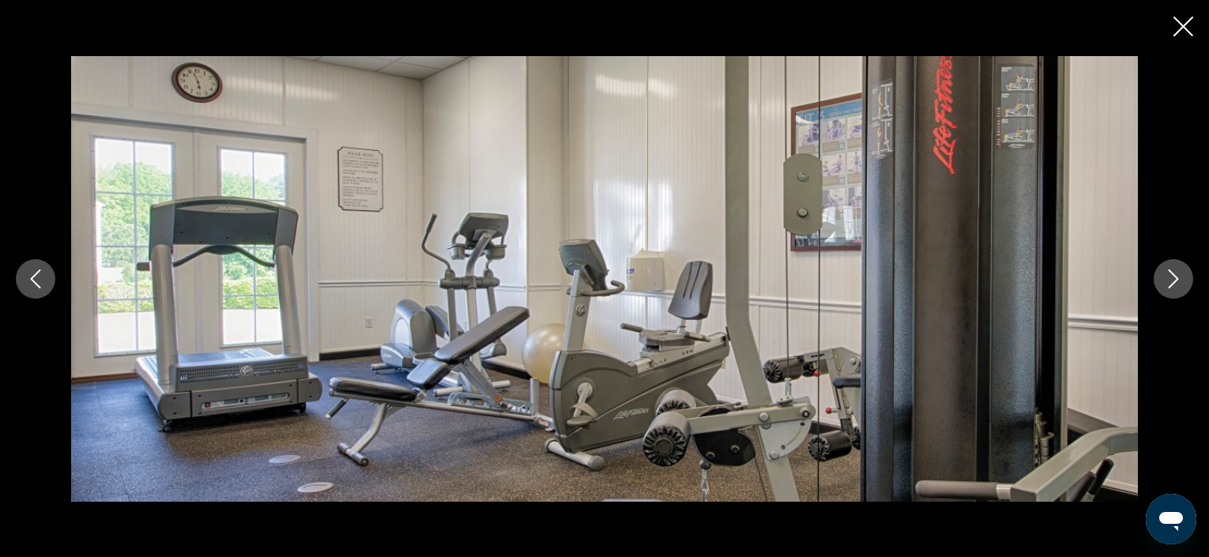
click at [1180, 277] on icon "Next image" at bounding box center [1173, 278] width 19 height 19
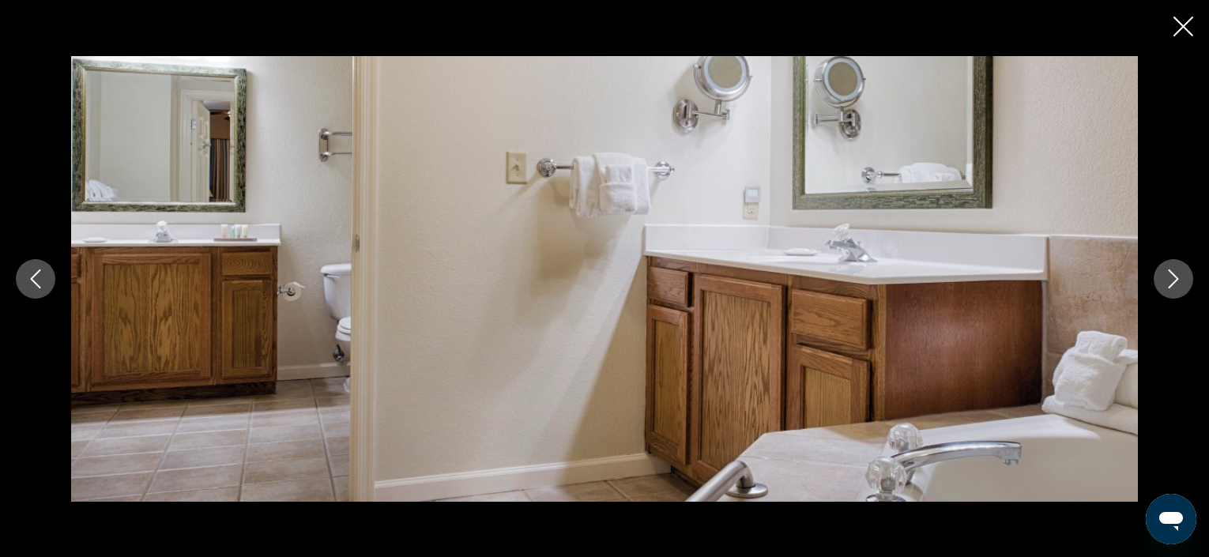
click at [1180, 277] on icon "Next image" at bounding box center [1173, 278] width 19 height 19
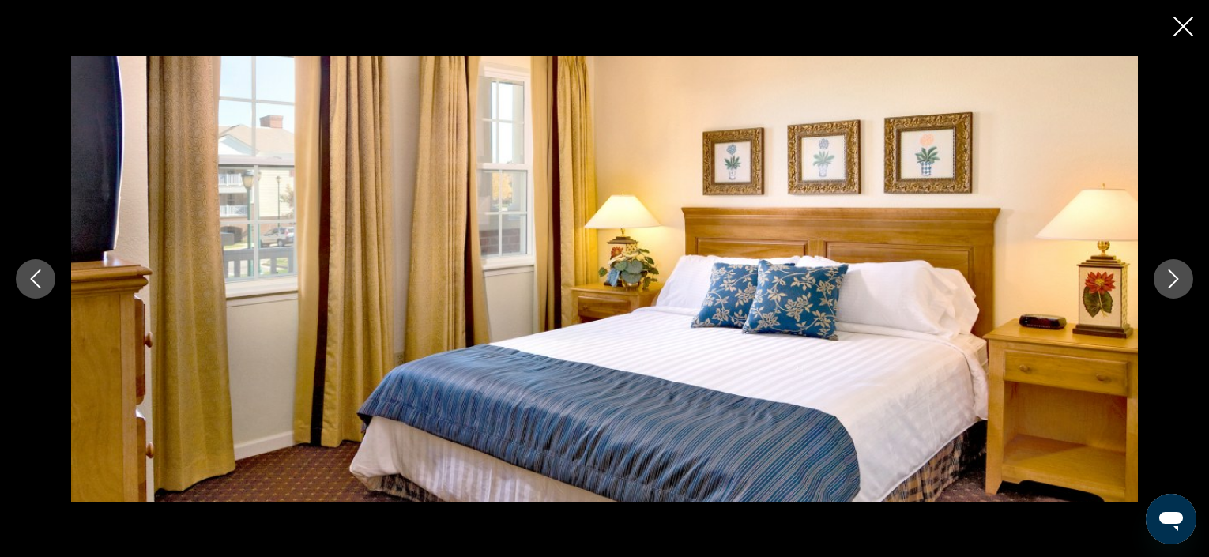
click at [1180, 277] on icon "Next image" at bounding box center [1173, 278] width 19 height 19
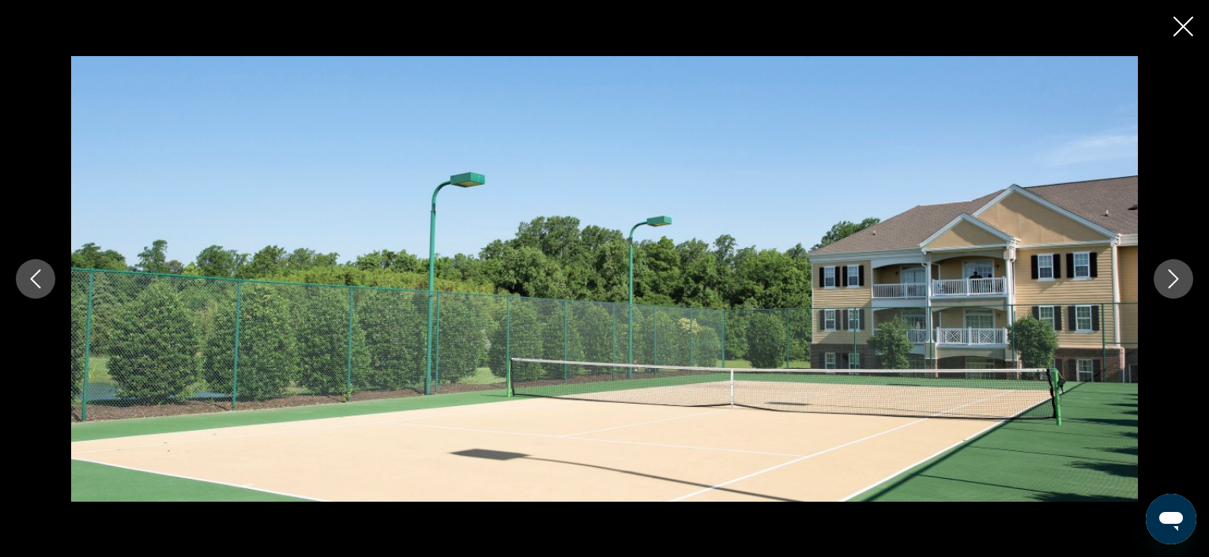
click at [1180, 277] on icon "Next image" at bounding box center [1173, 278] width 19 height 19
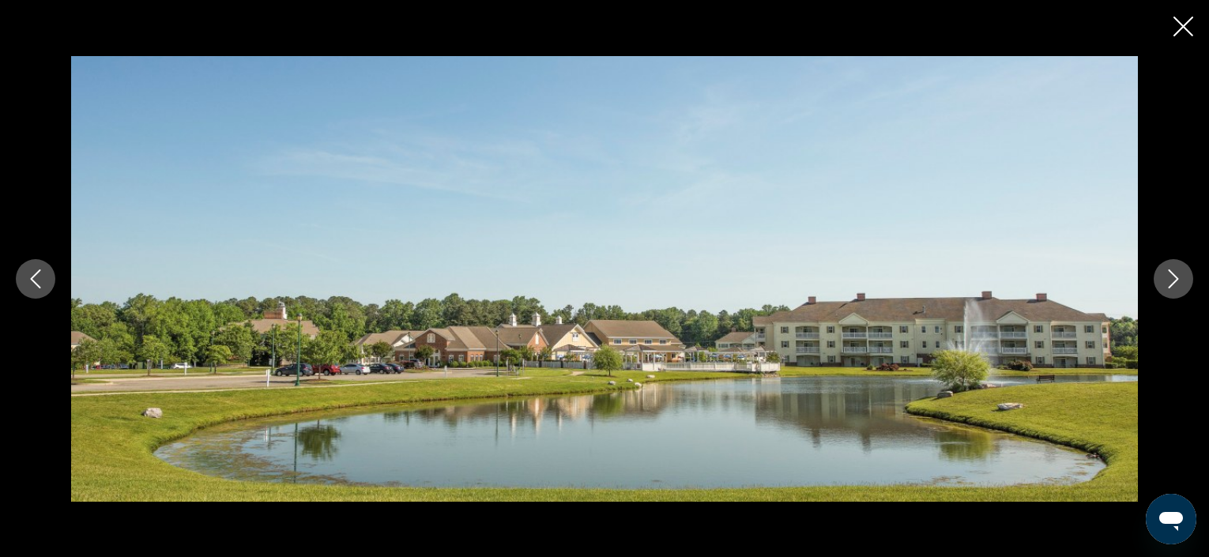
click at [1180, 277] on icon "Next image" at bounding box center [1173, 278] width 19 height 19
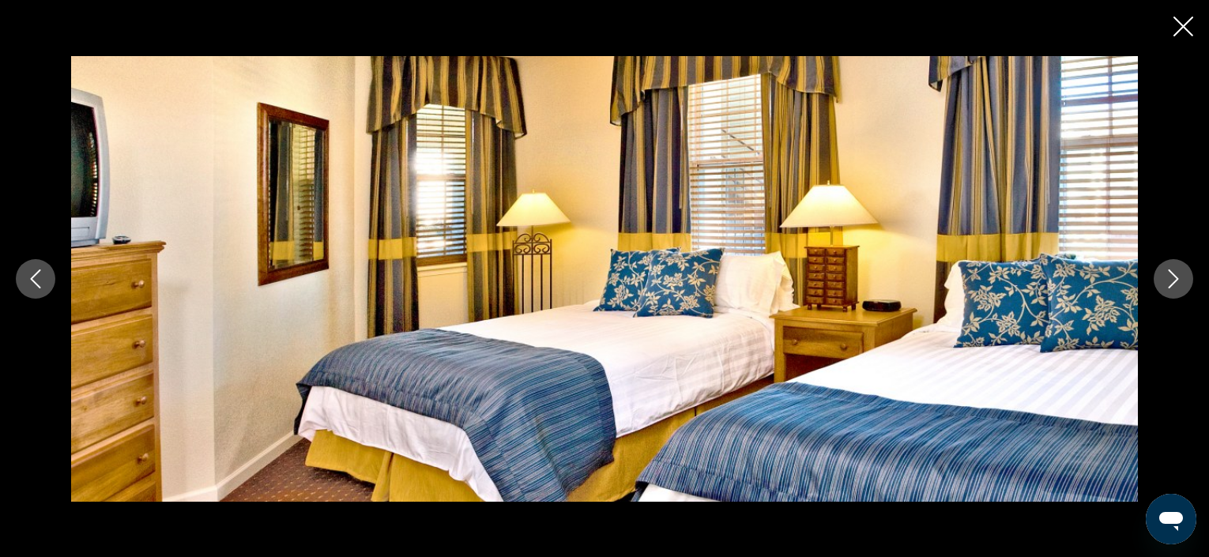
click at [1180, 277] on icon "Next image" at bounding box center [1173, 278] width 19 height 19
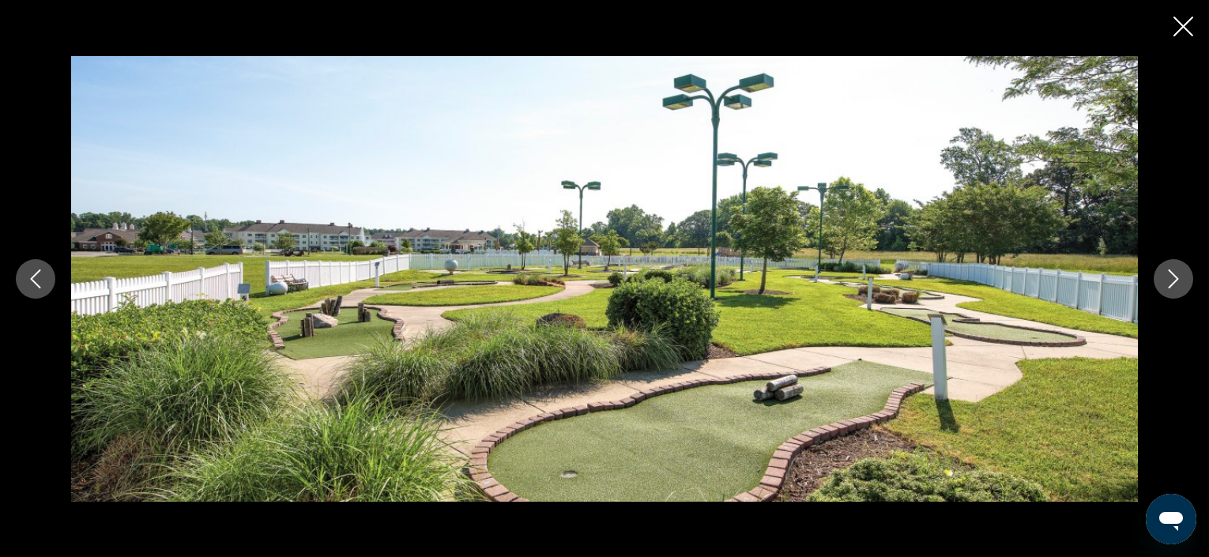
click at [1180, 277] on icon "Next image" at bounding box center [1173, 278] width 19 height 19
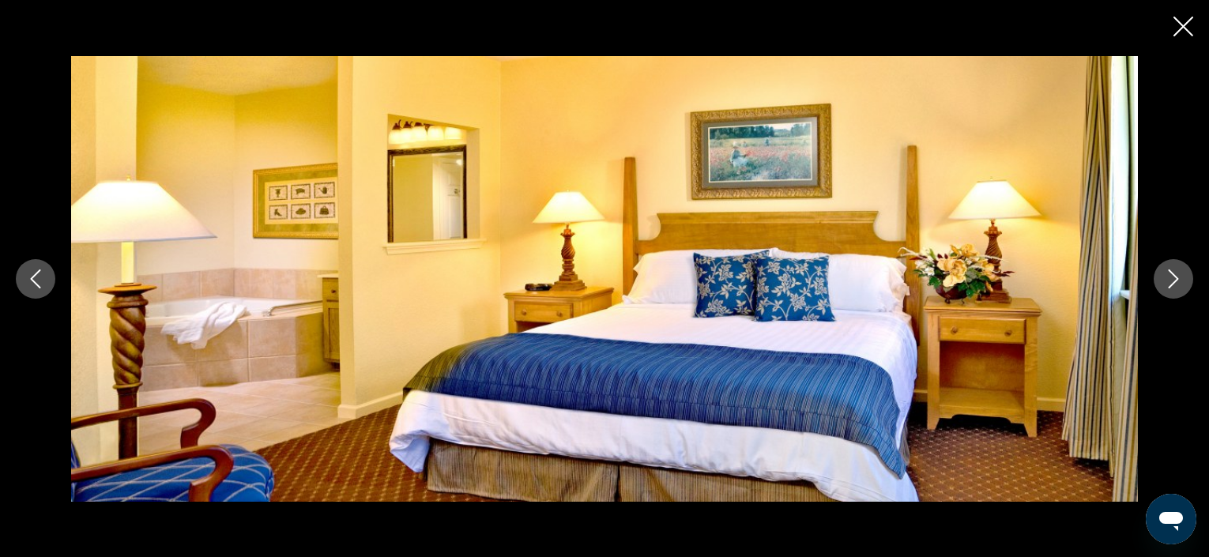
click at [1180, 277] on icon "Next image" at bounding box center [1173, 278] width 19 height 19
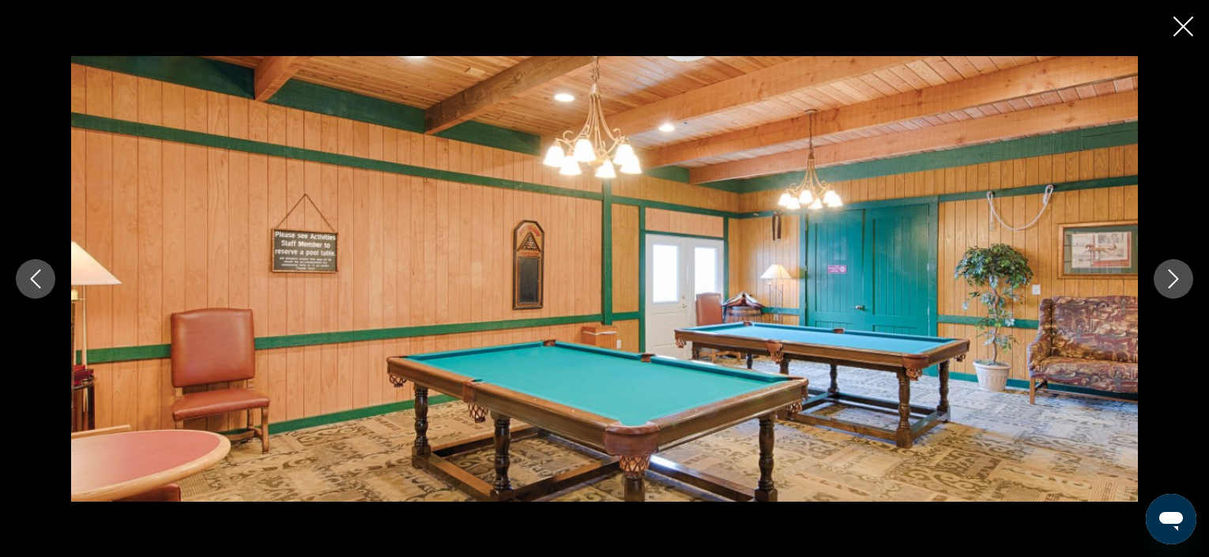
click at [1180, 277] on icon "Next image" at bounding box center [1173, 278] width 19 height 19
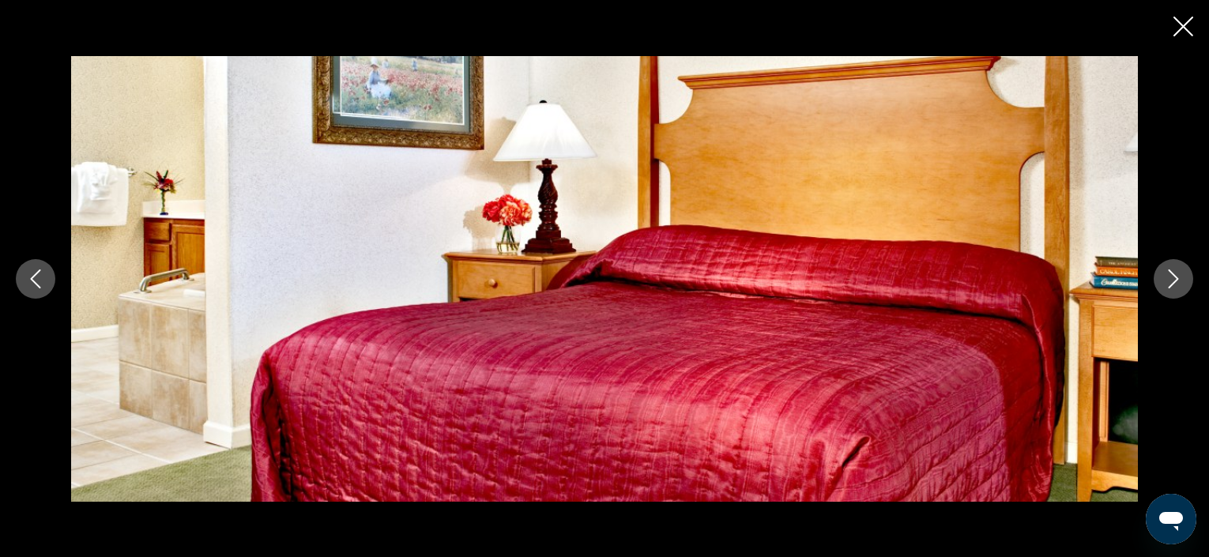
click at [1180, 277] on icon "Next image" at bounding box center [1173, 278] width 19 height 19
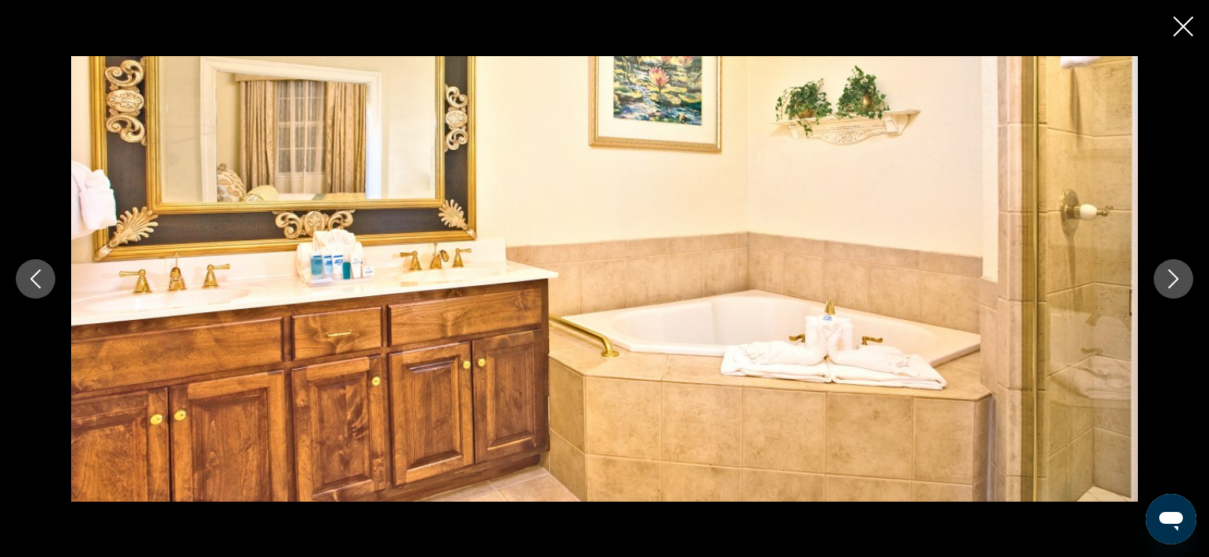
click at [1179, 278] on icon "Next image" at bounding box center [1173, 278] width 19 height 19
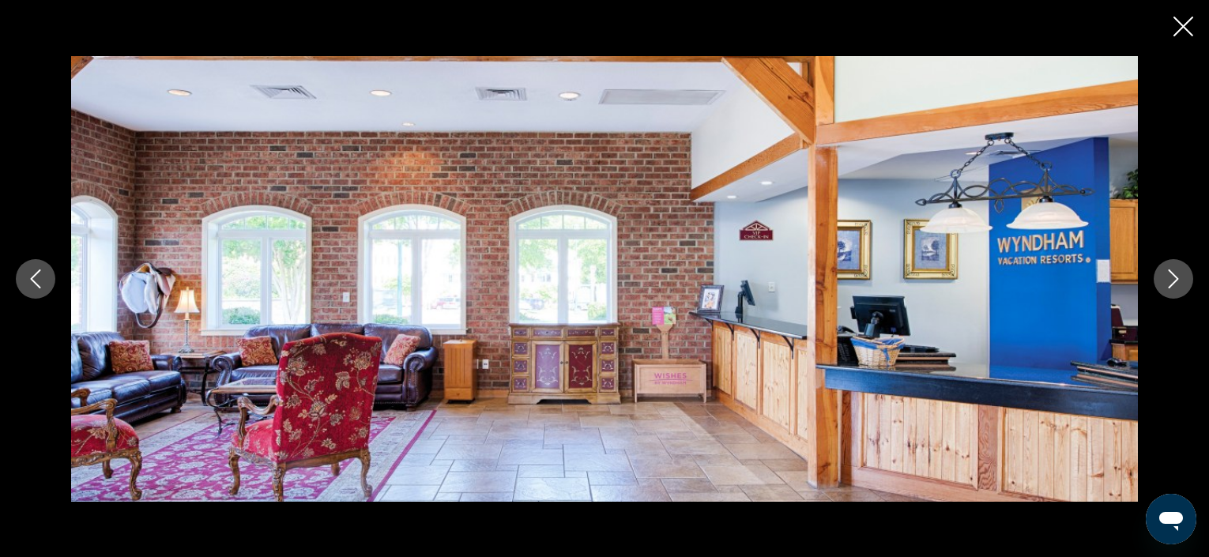
click at [1179, 278] on icon "Next image" at bounding box center [1173, 278] width 19 height 19
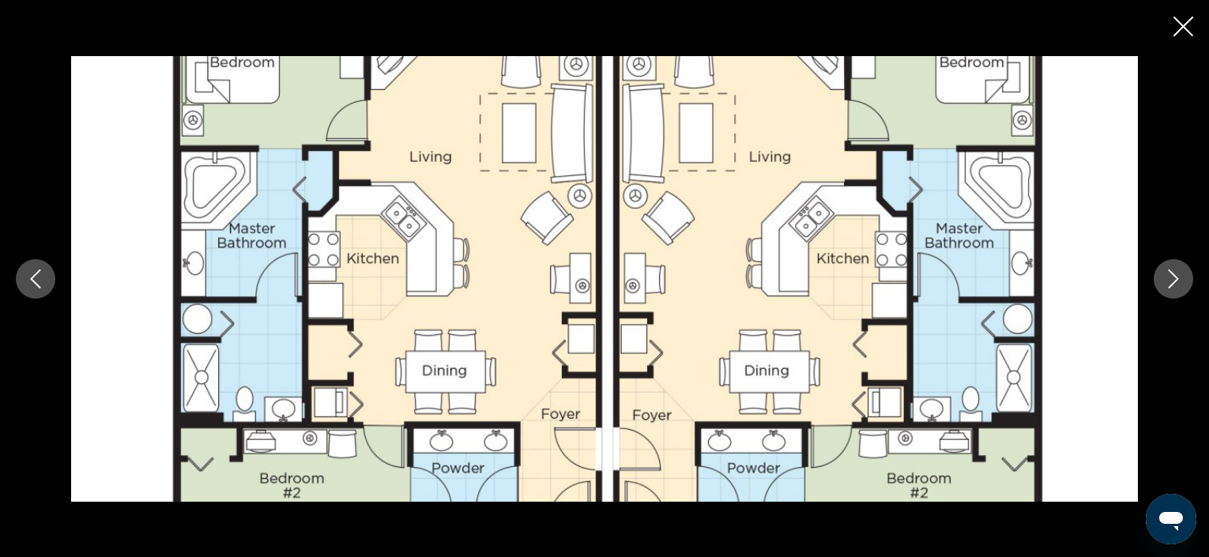
scroll to position [1543, 0]
click at [1187, 27] on icon "Close slideshow" at bounding box center [1184, 27] width 20 height 20
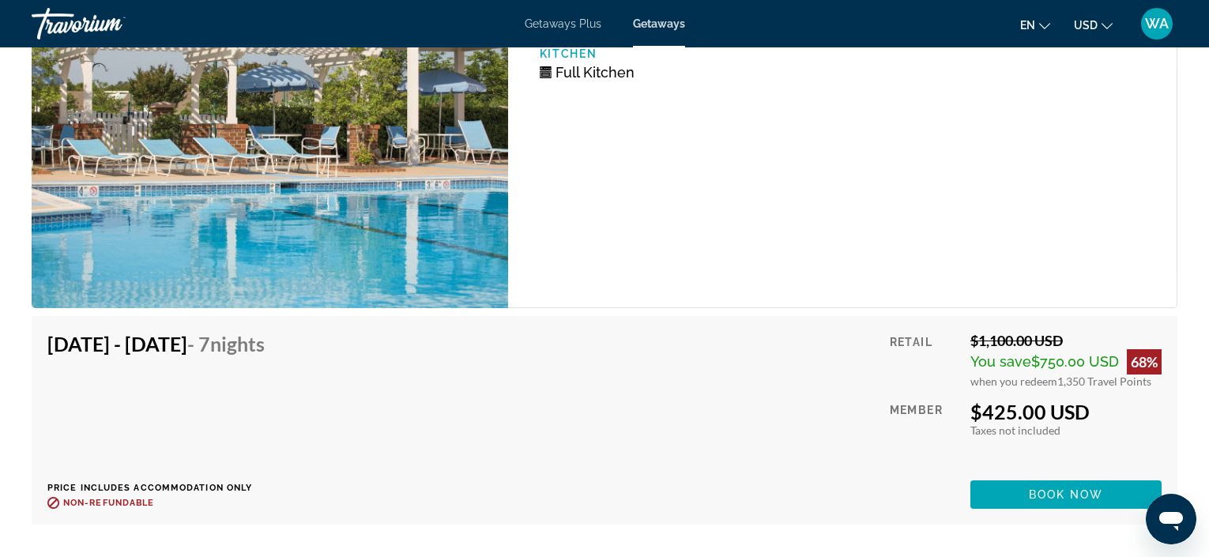
scroll to position [3128, 0]
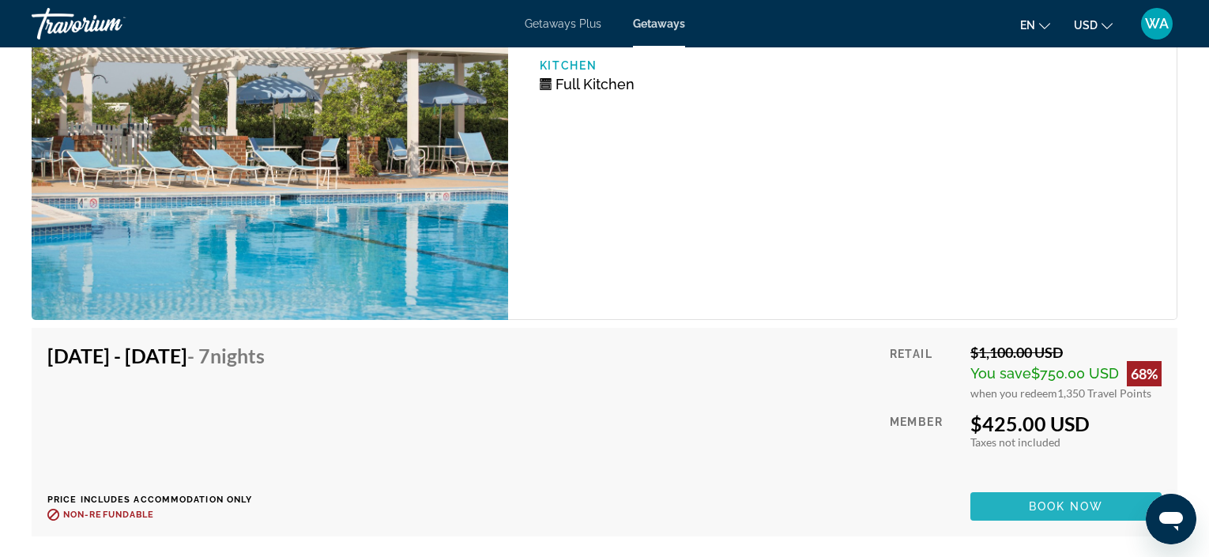
click at [1057, 503] on span "Book now" at bounding box center [1066, 506] width 75 height 13
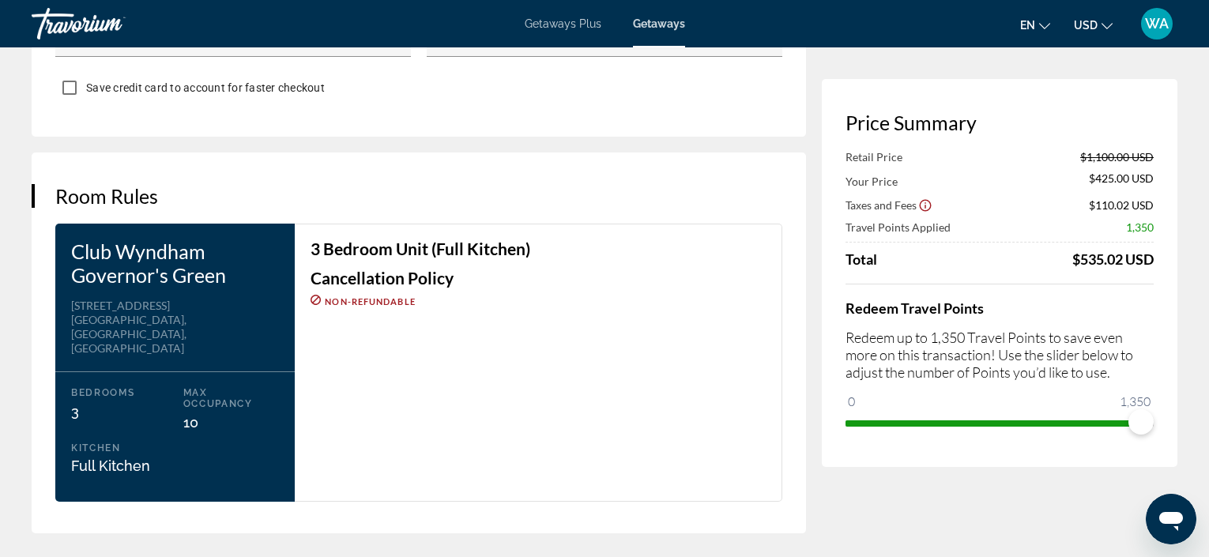
scroll to position [1864, 0]
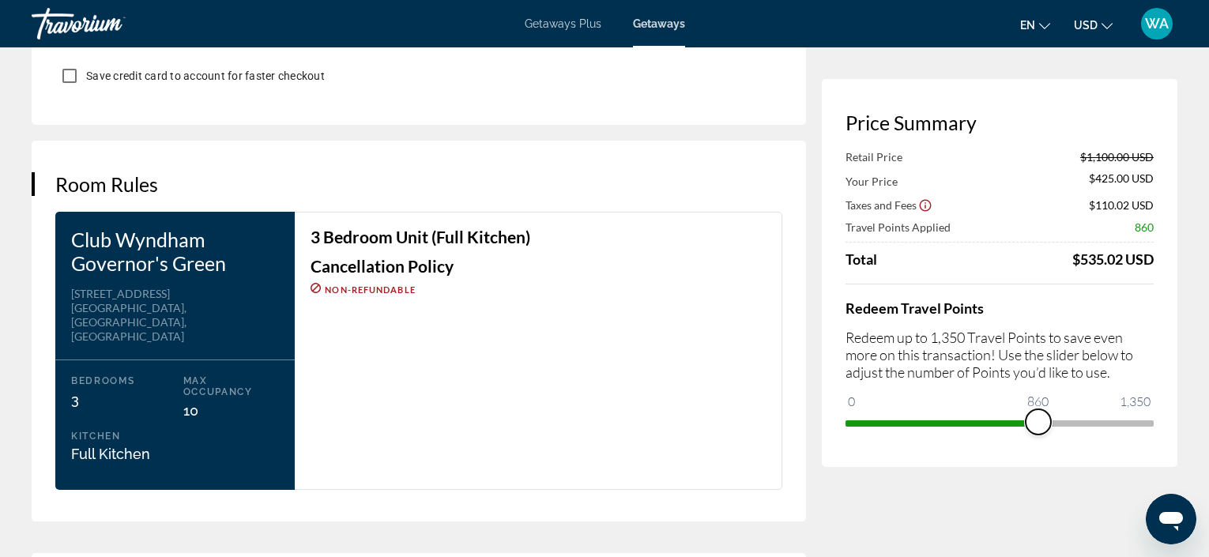
drag, startPoint x: 1137, startPoint y: 424, endPoint x: 1038, endPoint y: 420, distance: 98.9
click at [1038, 420] on span "ngx-slider" at bounding box center [1038, 421] width 25 height 25
drag, startPoint x: 1043, startPoint y: 420, endPoint x: 1171, endPoint y: 425, distance: 128.1
click at [1171, 425] on div "Price Summary Retail Price $1,100.00 USD Your Price $670.00 USD Taxes and Fees …" at bounding box center [1000, 273] width 356 height 388
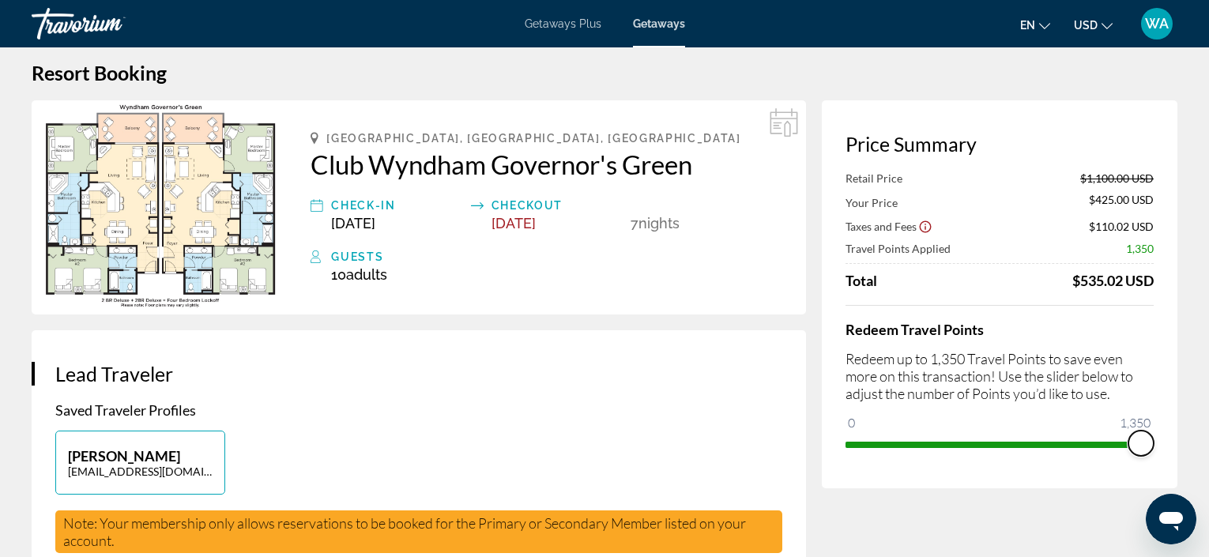
scroll to position [0, 0]
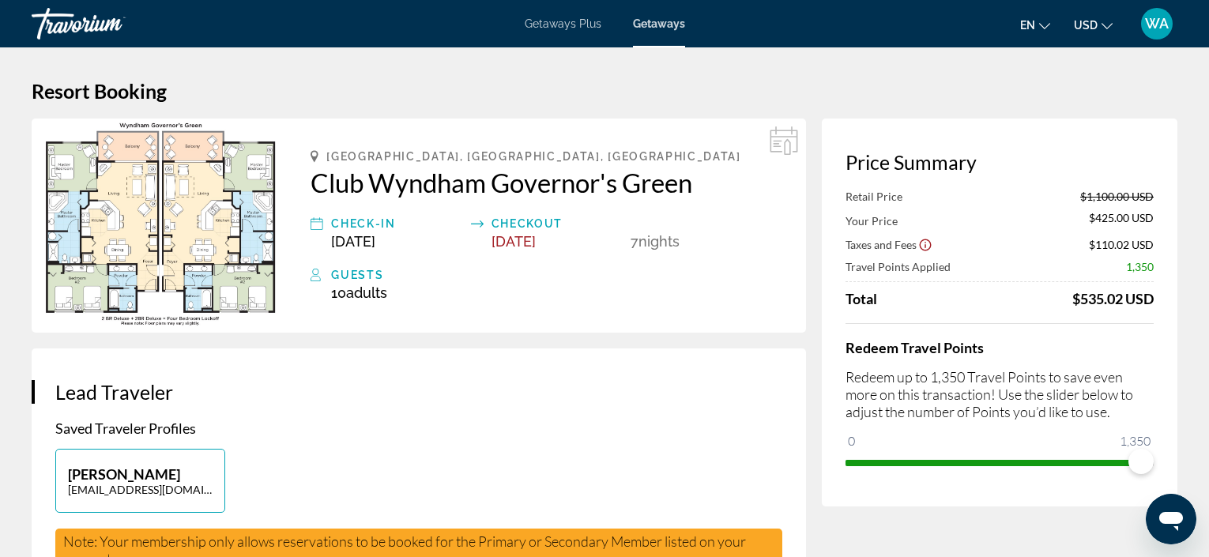
click at [151, 215] on img "Main content" at bounding box center [159, 226] width 255 height 214
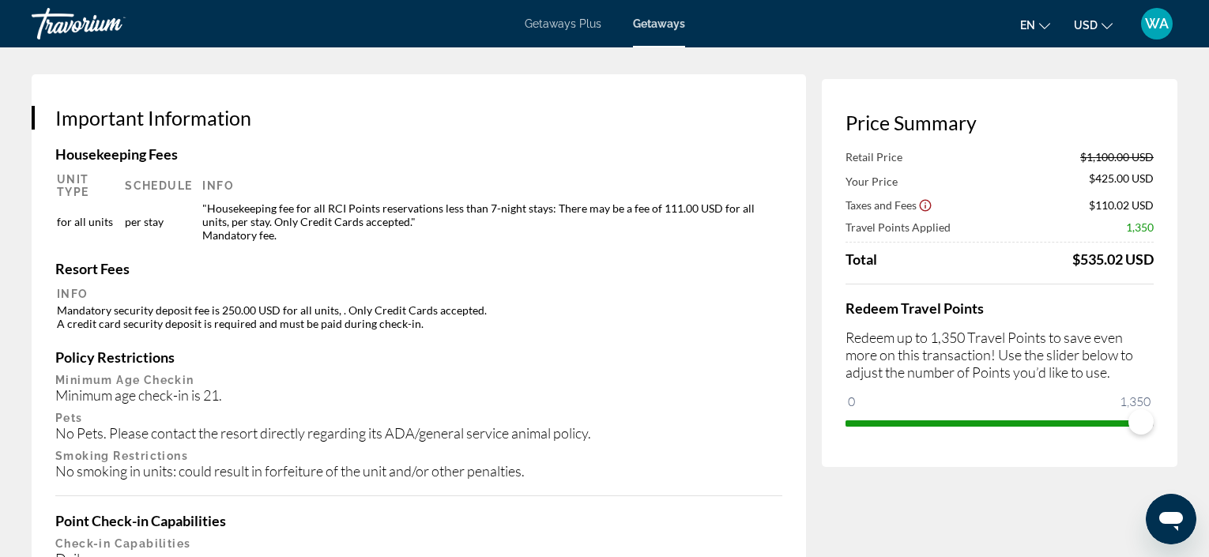
scroll to position [2349, 0]
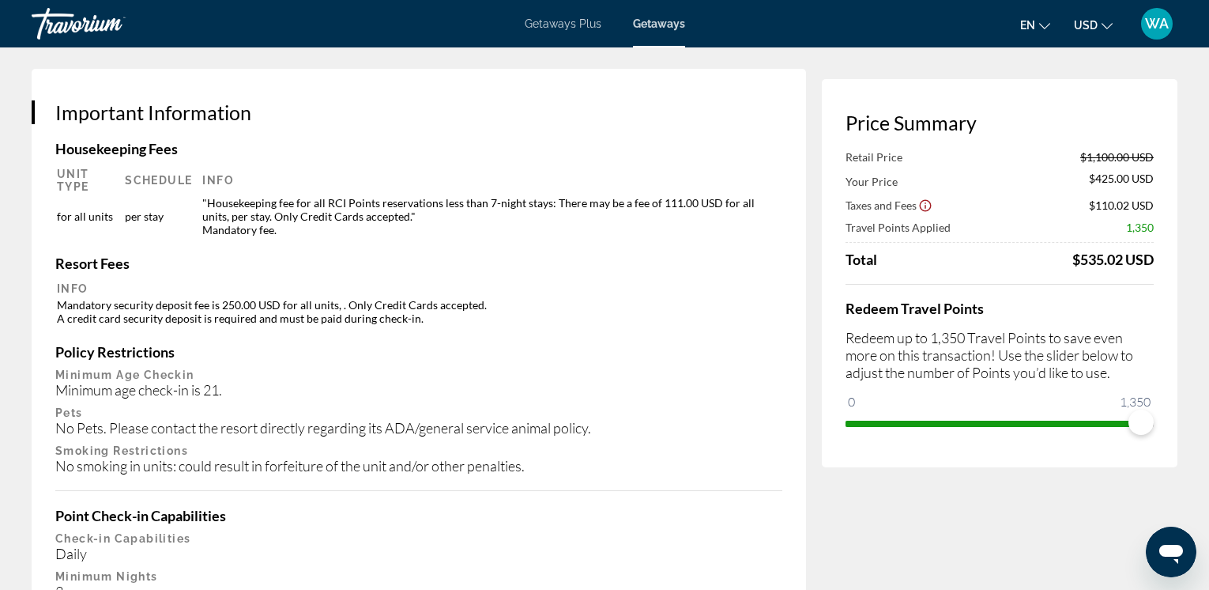
click at [212, 195] on td ""Housekeeping fee for all RCI Points reservations less than 7-night stays: Ther…" at bounding box center [487, 216] width 586 height 42
click at [94, 140] on h4 "Housekeeping Fees" at bounding box center [418, 148] width 727 height 17
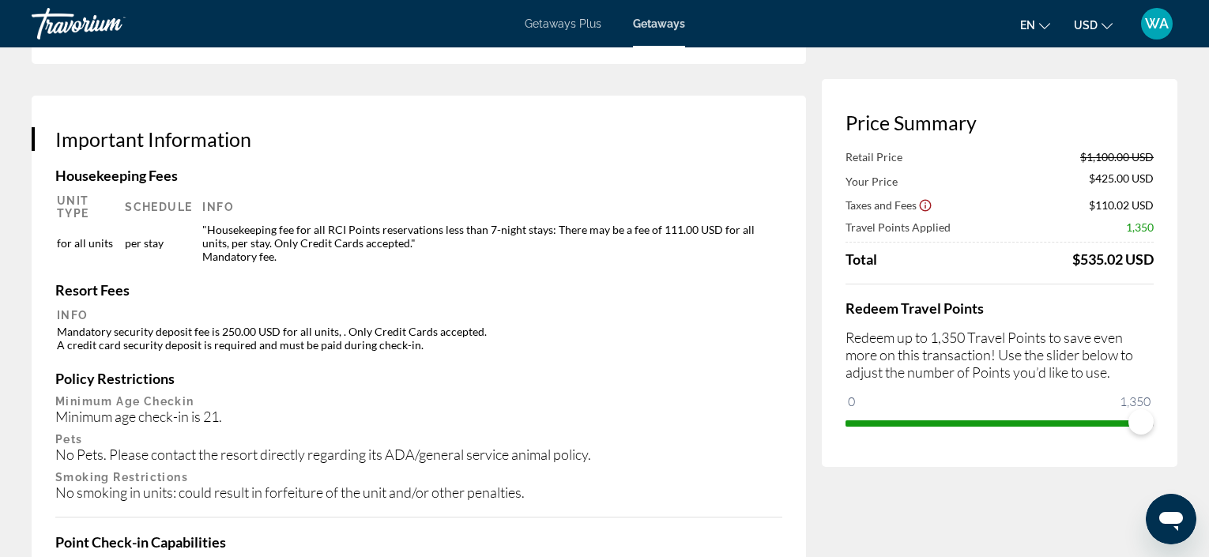
scroll to position [2327, 0]
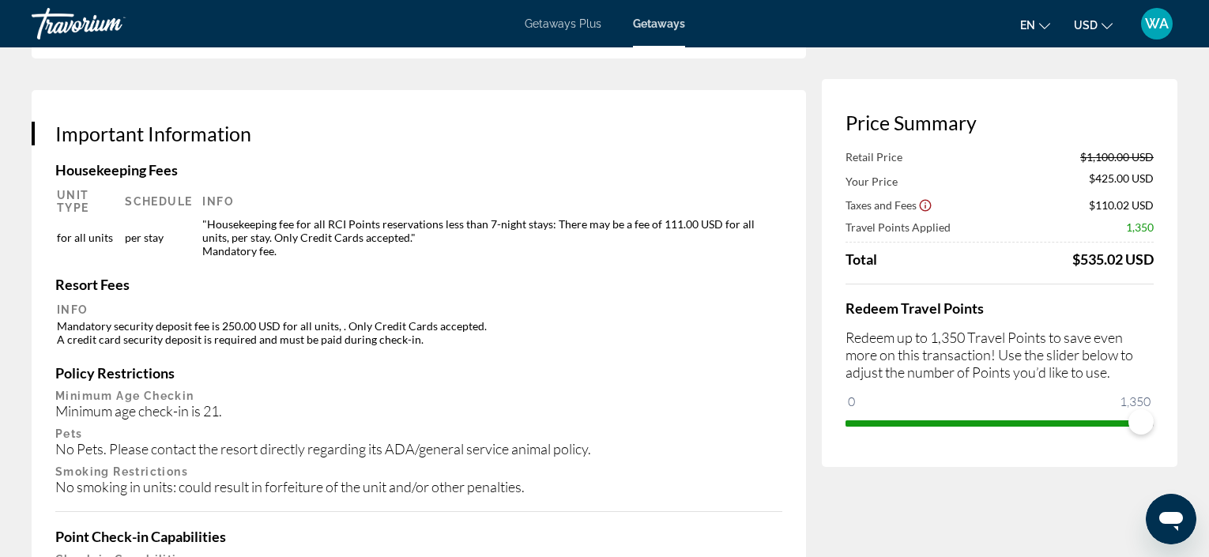
click at [89, 122] on h3 "Important Information" at bounding box center [418, 134] width 727 height 24
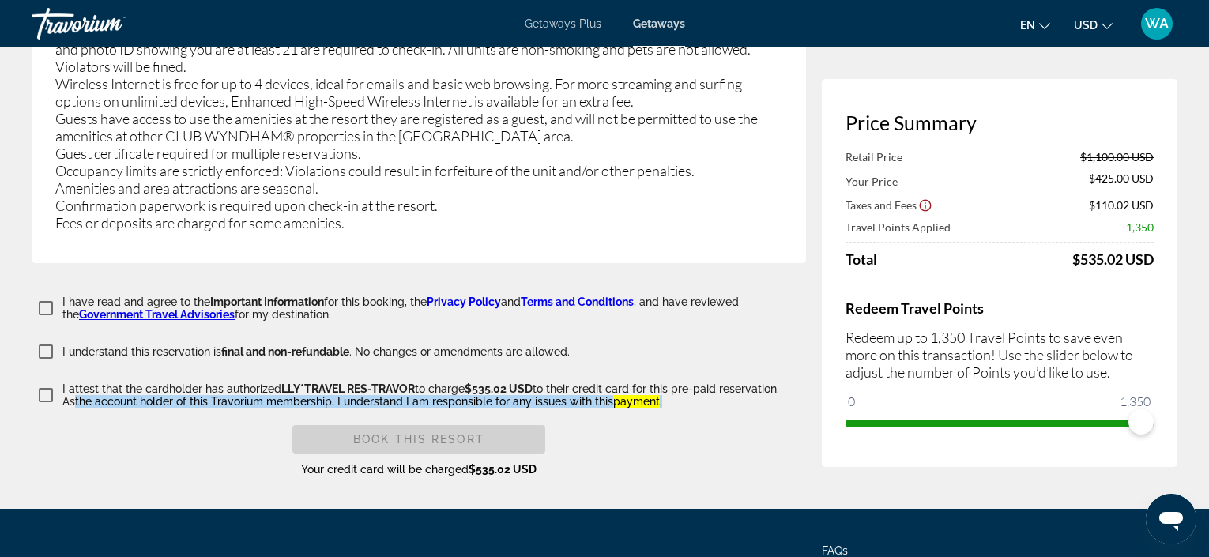
scroll to position [3355, 0]
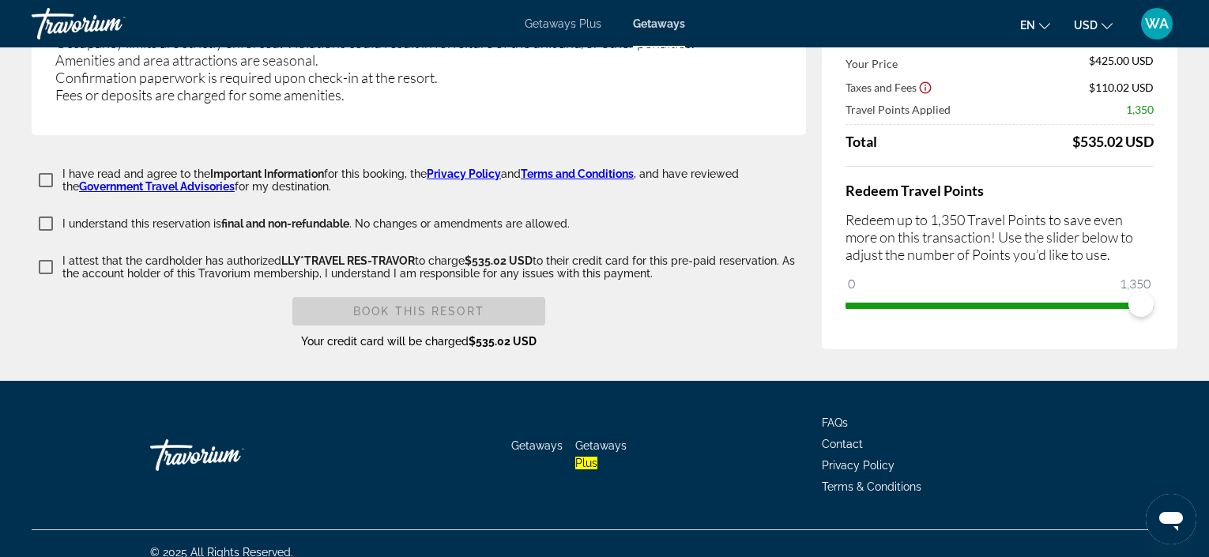
click at [522, 439] on span "Getaways" at bounding box center [536, 445] width 51 height 13
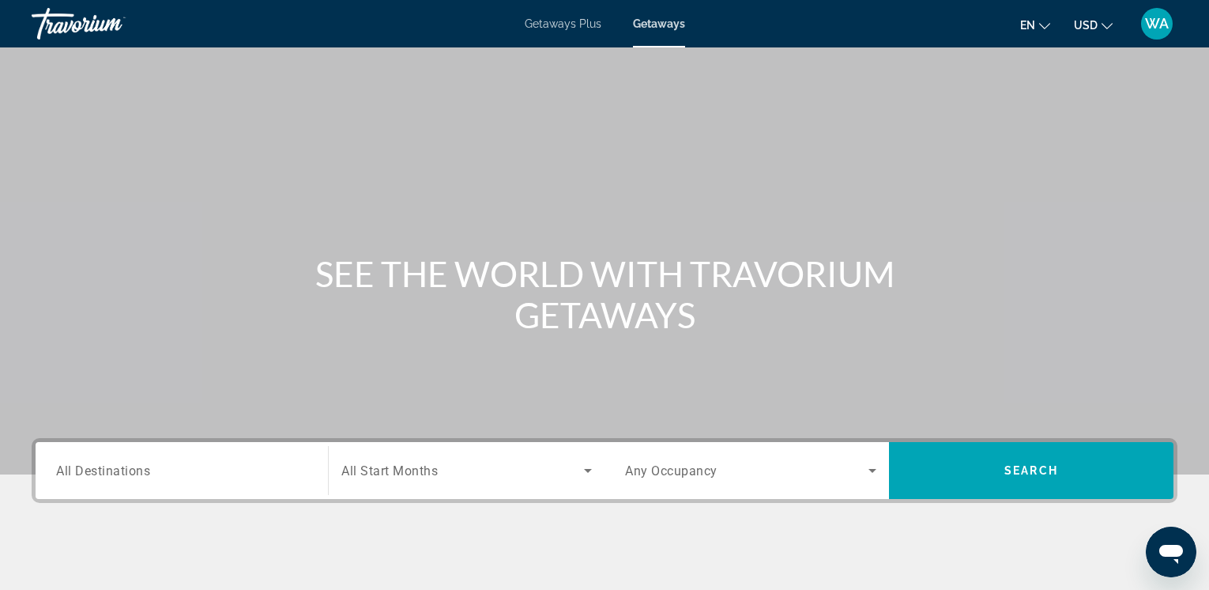
click at [101, 469] on span "All Destinations" at bounding box center [103, 469] width 94 height 15
click at [101, 469] on input "Destination All Destinations" at bounding box center [181, 471] width 251 height 19
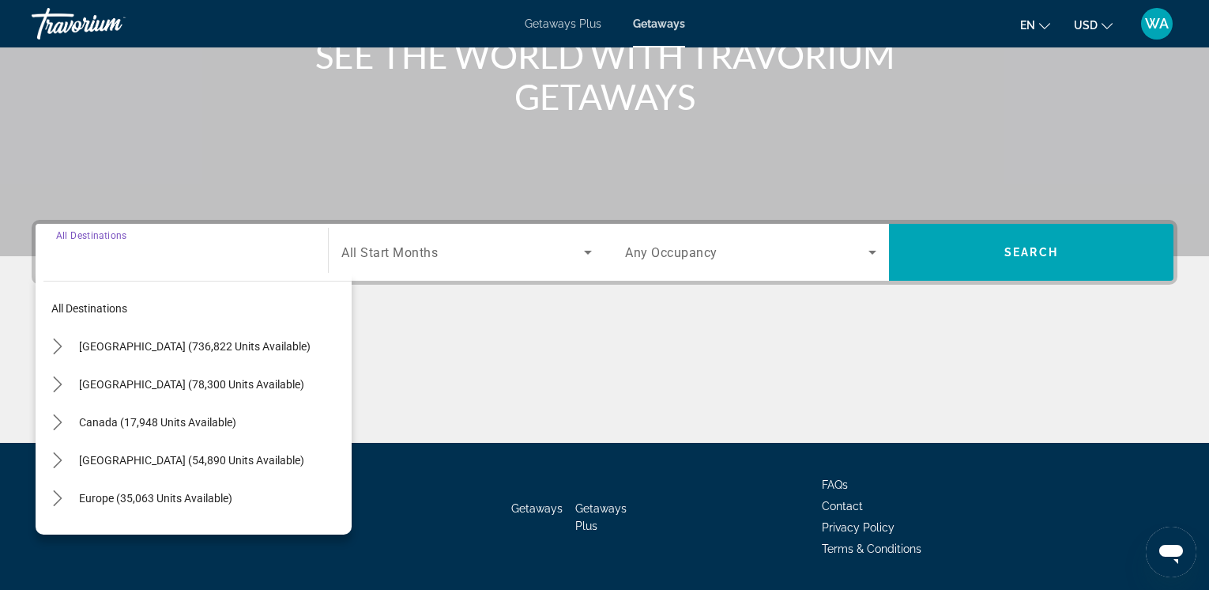
scroll to position [265, 0]
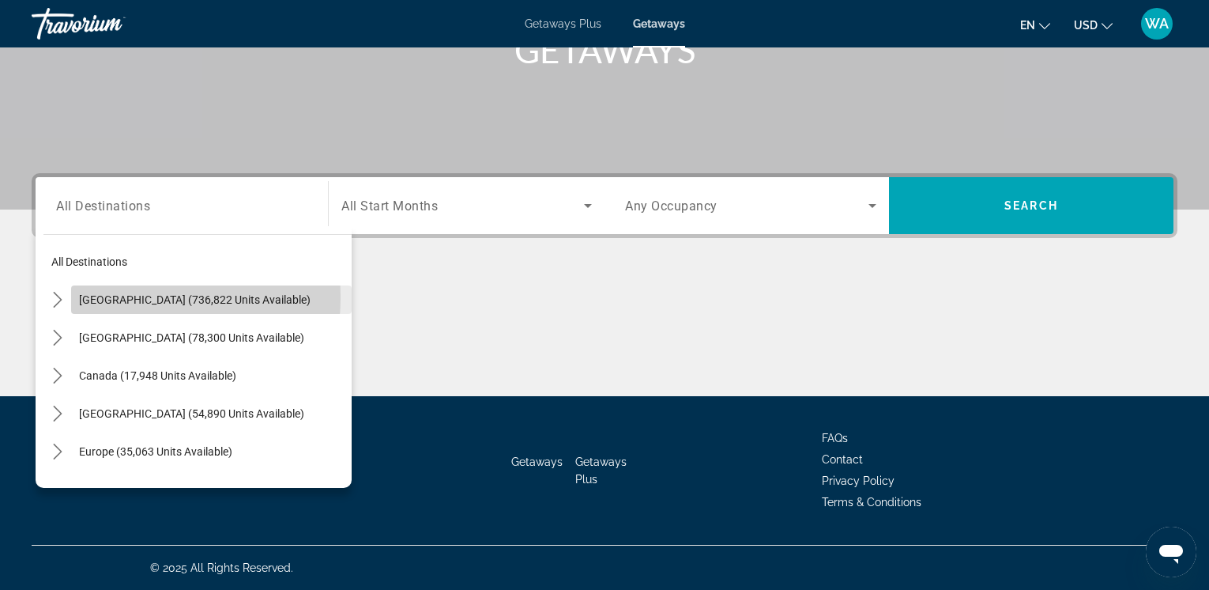
click at [119, 297] on span "United States (736,822 units available)" at bounding box center [195, 299] width 232 height 13
type input "**********"
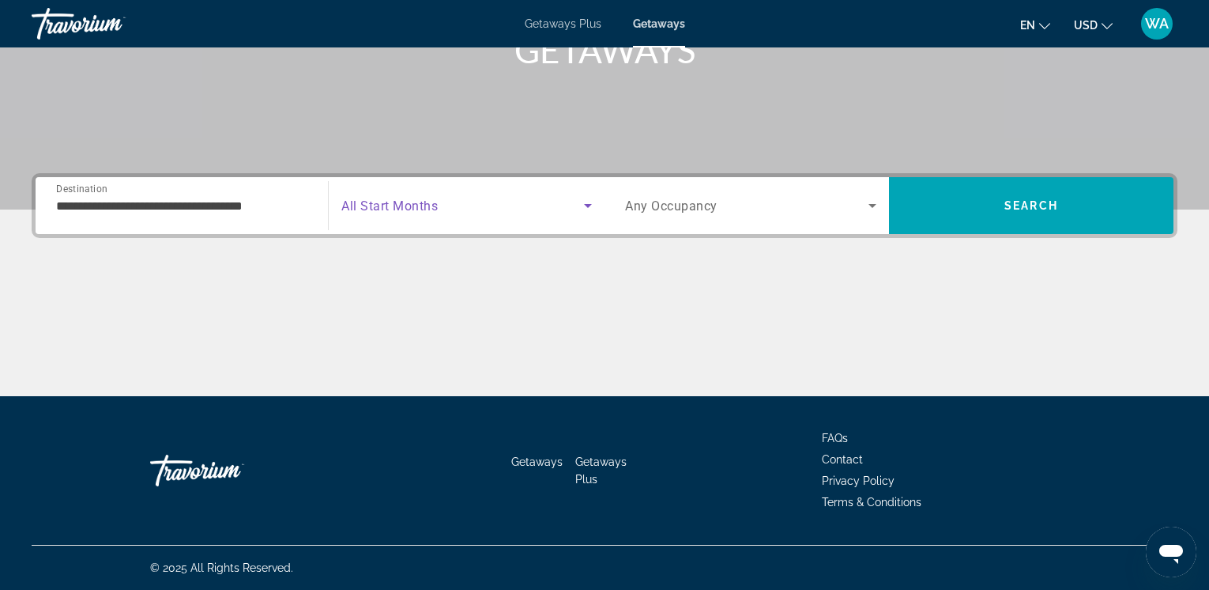
click at [586, 203] on icon "Search widget" at bounding box center [587, 205] width 19 height 19
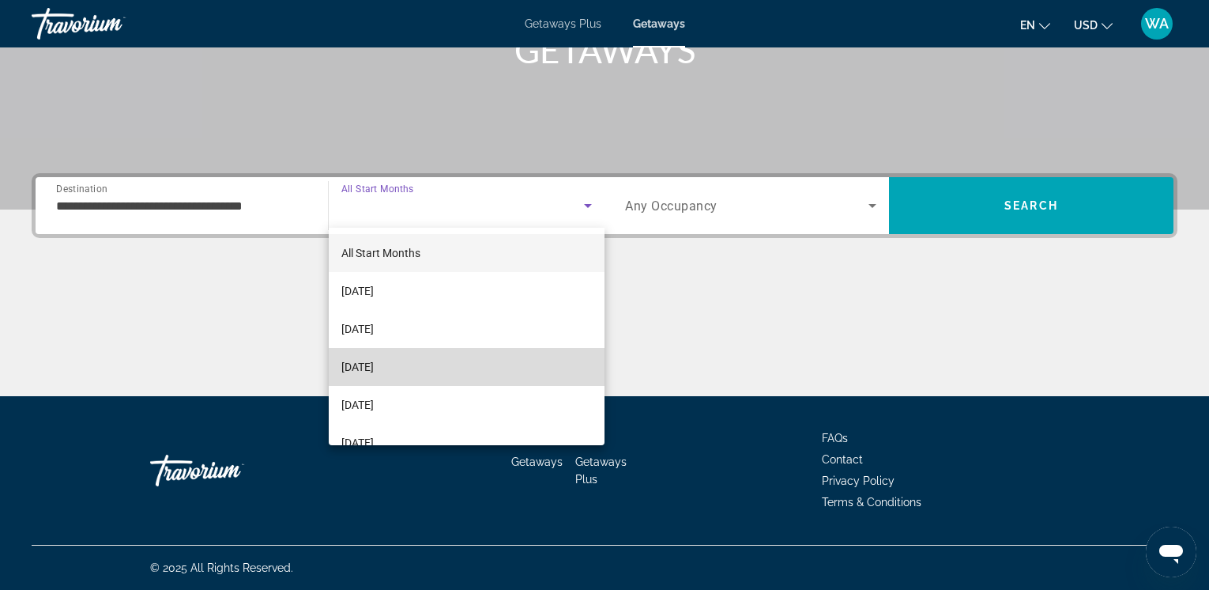
click at [541, 354] on mat-option "December 2025" at bounding box center [467, 367] width 276 height 38
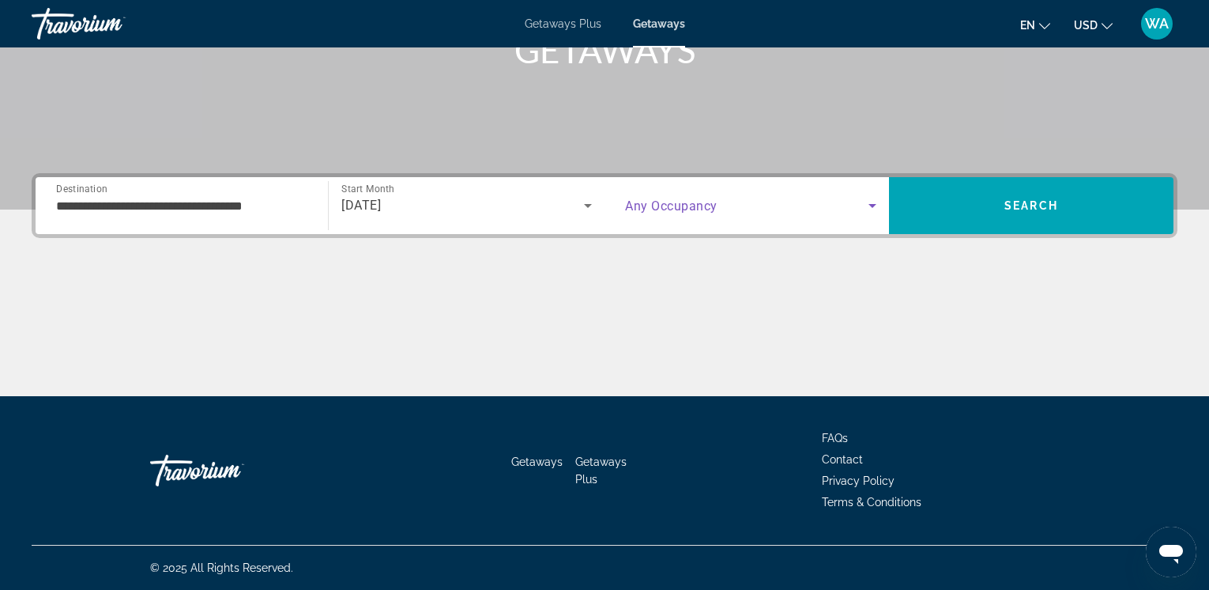
click at [875, 199] on icon "Search widget" at bounding box center [872, 205] width 19 height 19
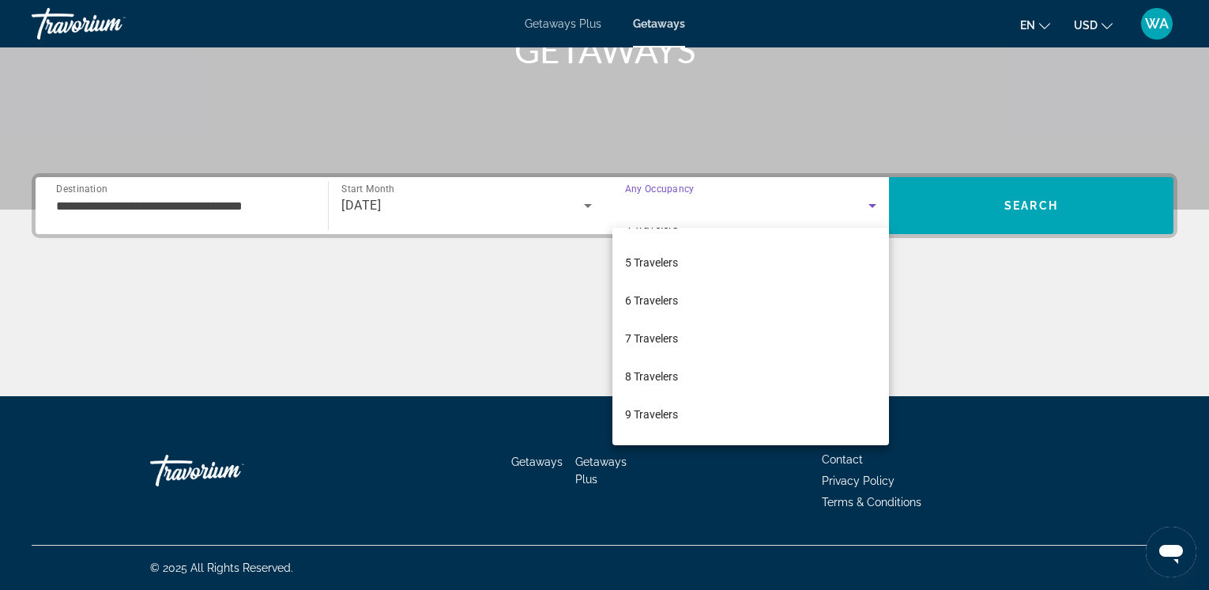
scroll to position [175, 0]
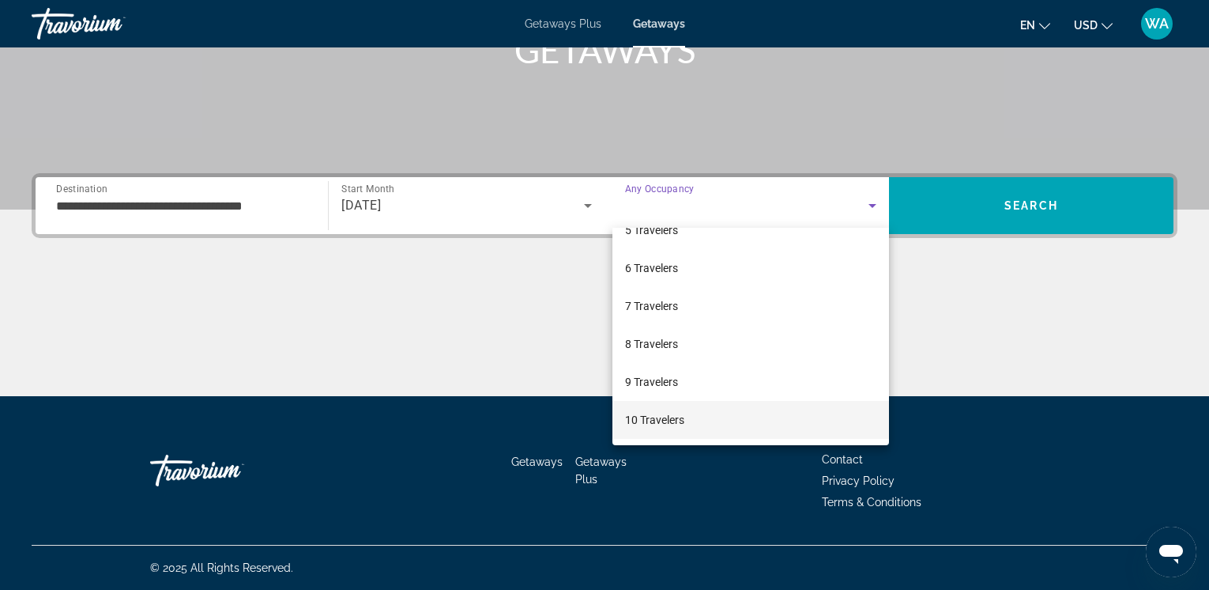
click at [725, 413] on mat-option "10 Travelers" at bounding box center [750, 420] width 277 height 38
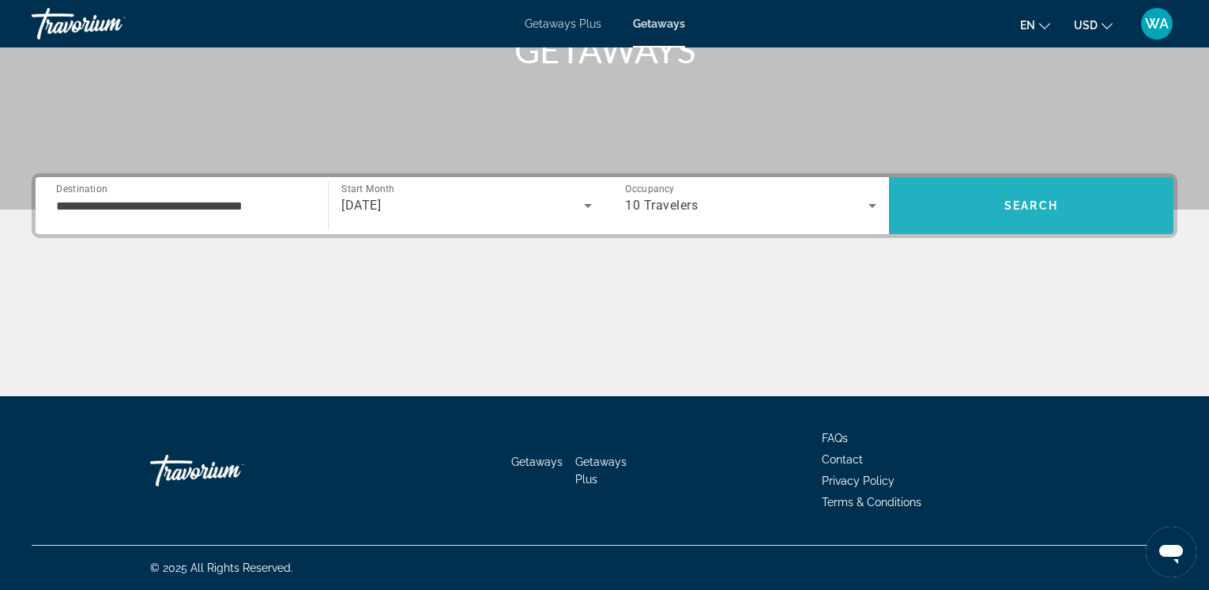
click at [1018, 209] on span "Search" at bounding box center [1031, 205] width 54 height 13
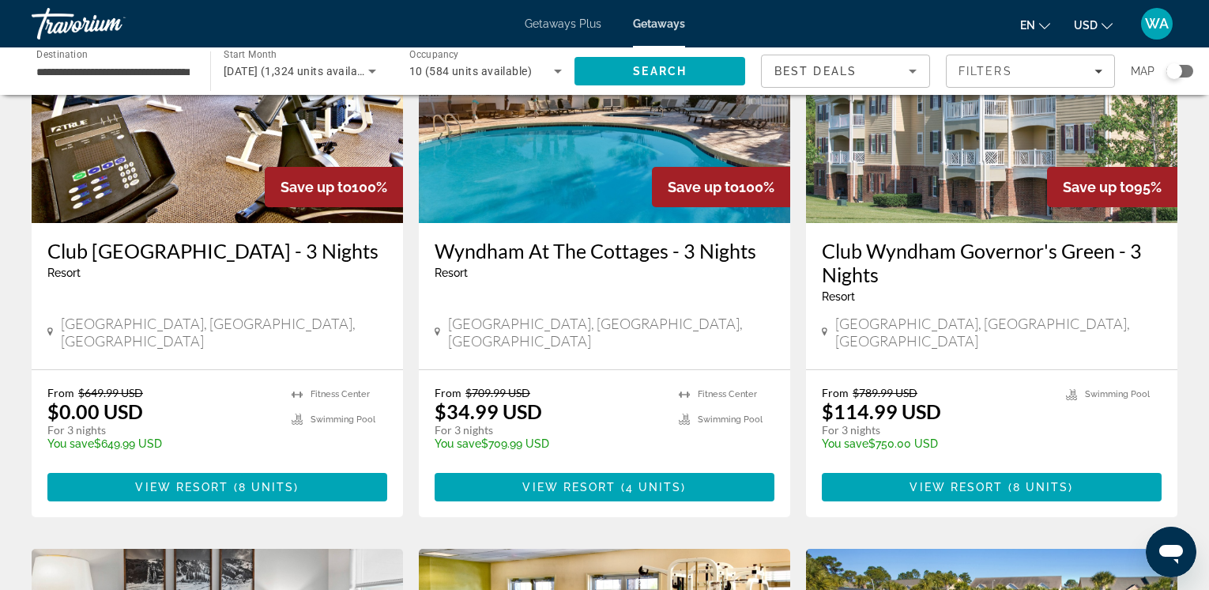
scroll to position [187, 0]
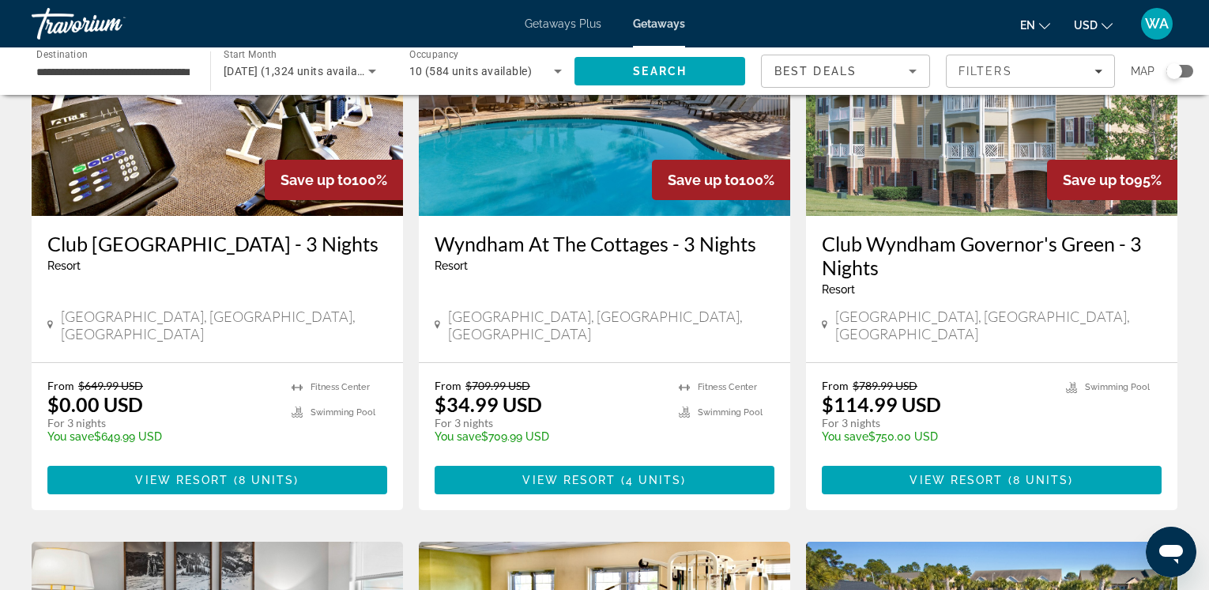
click at [940, 200] on img "Main content" at bounding box center [991, 89] width 371 height 253
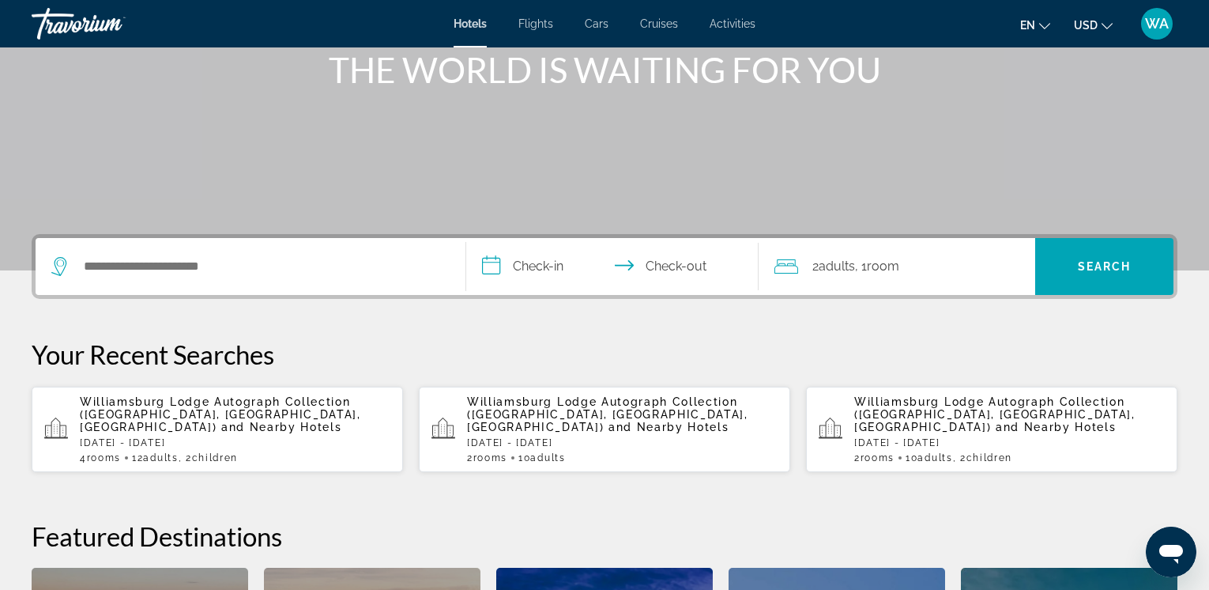
scroll to position [205, 0]
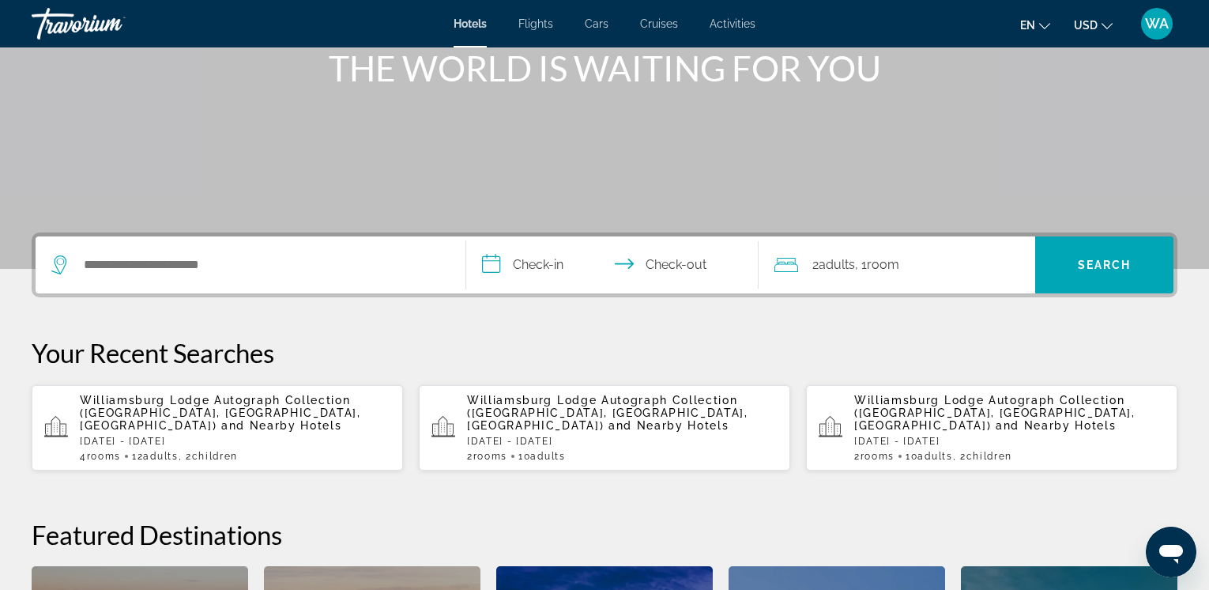
click at [222, 417] on span "Williamsburg Lodge Autograph Collection ([GEOGRAPHIC_DATA], [GEOGRAPHIC_DATA], …" at bounding box center [220, 413] width 281 height 38
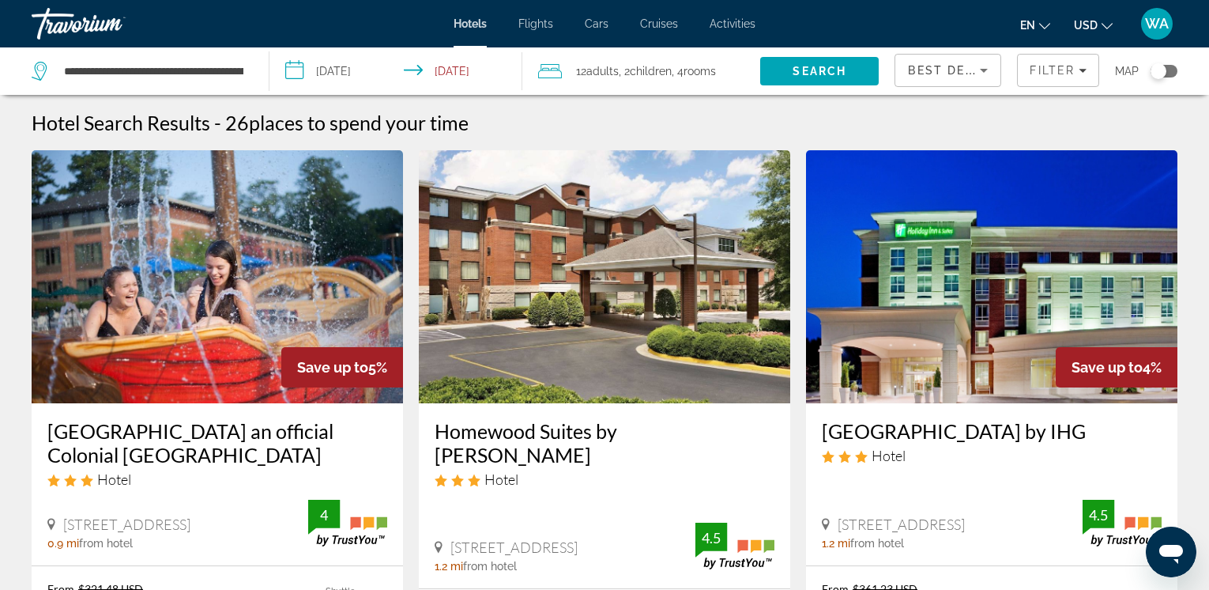
click at [1001, 330] on img "Main content" at bounding box center [991, 276] width 371 height 253
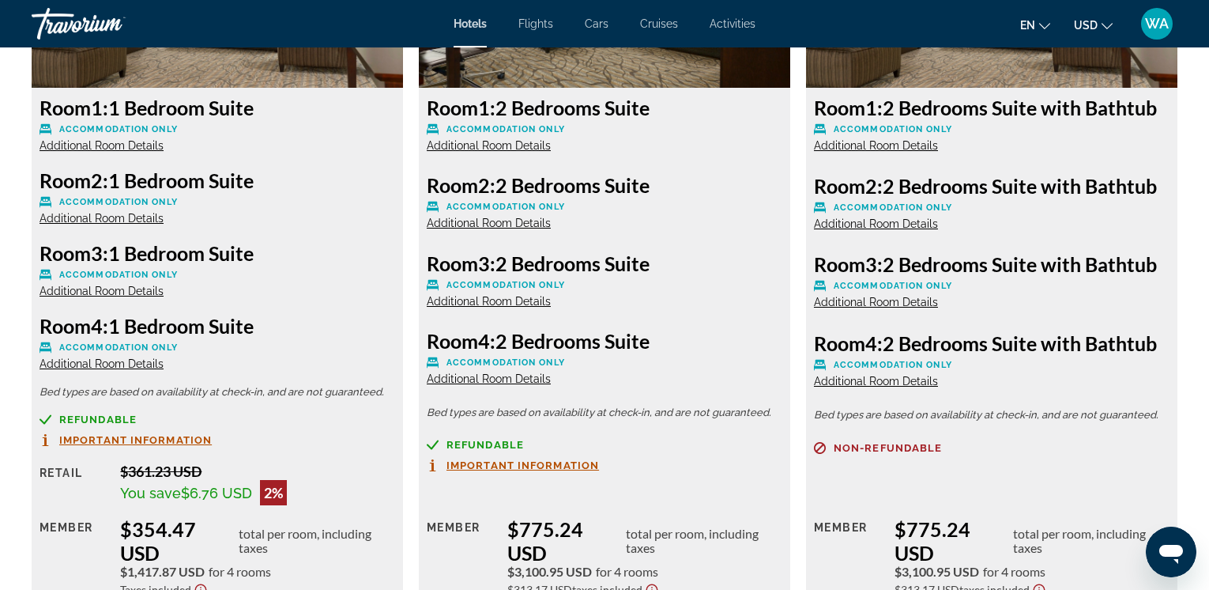
scroll to position [2295, 0]
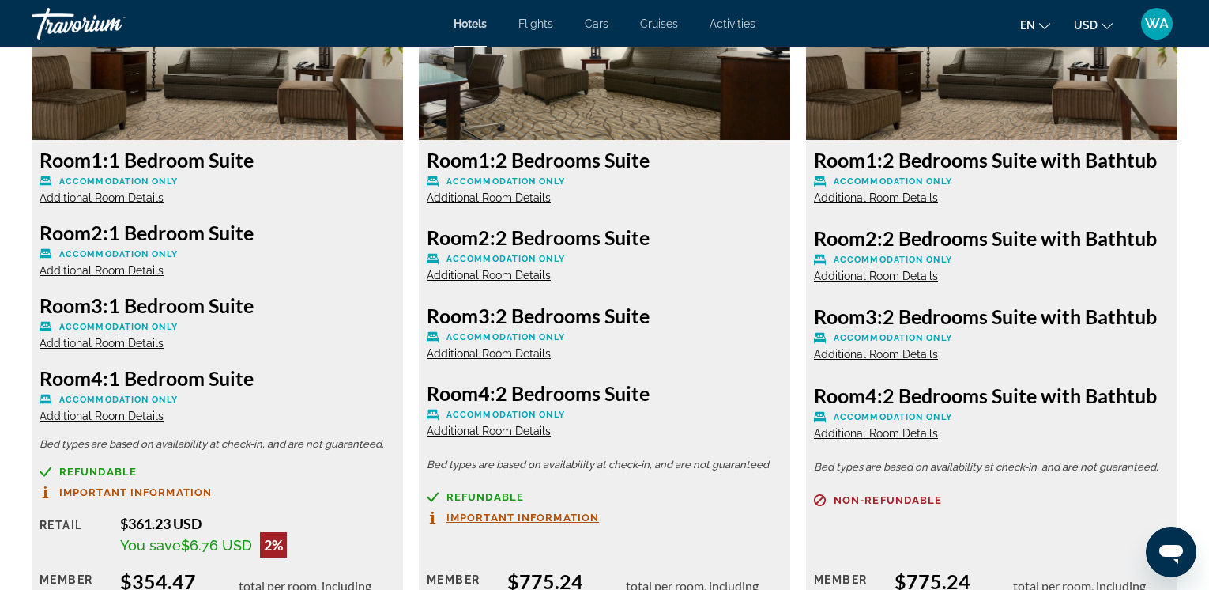
click at [76, 198] on span "Additional Room Details" at bounding box center [102, 197] width 124 height 13
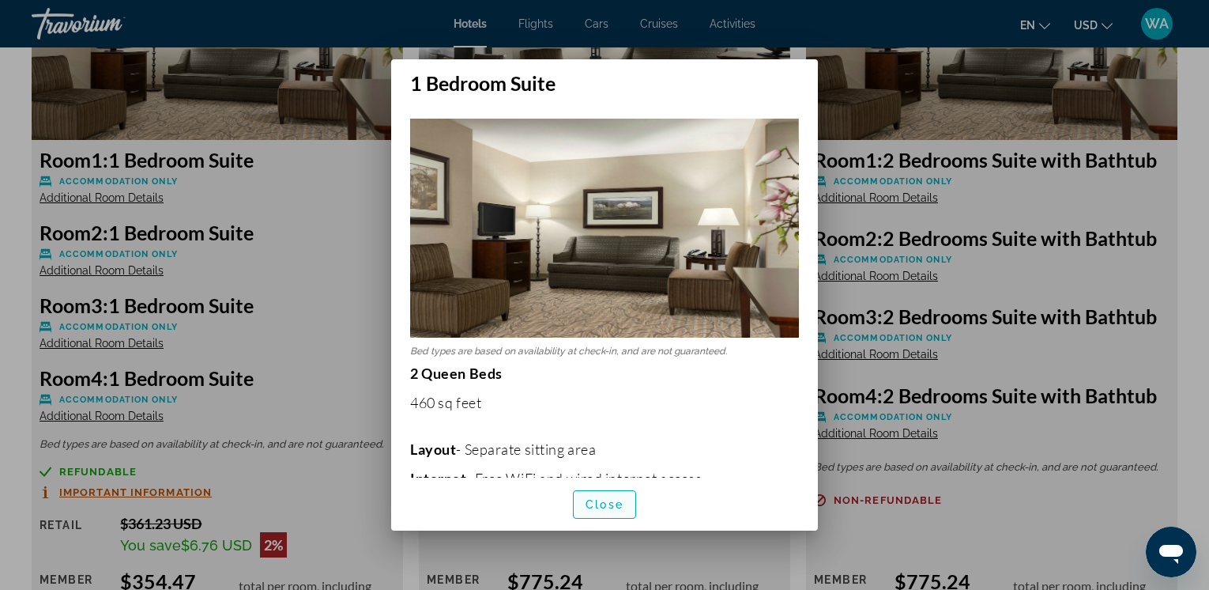
click at [597, 507] on span "Close" at bounding box center [605, 504] width 38 height 13
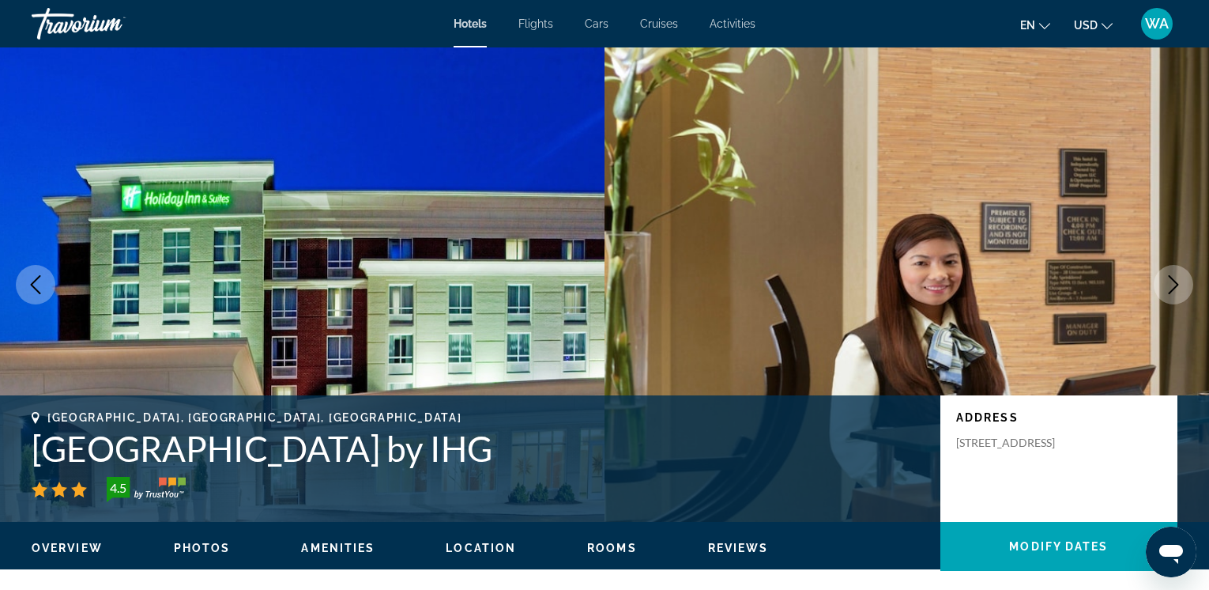
scroll to position [2295, 0]
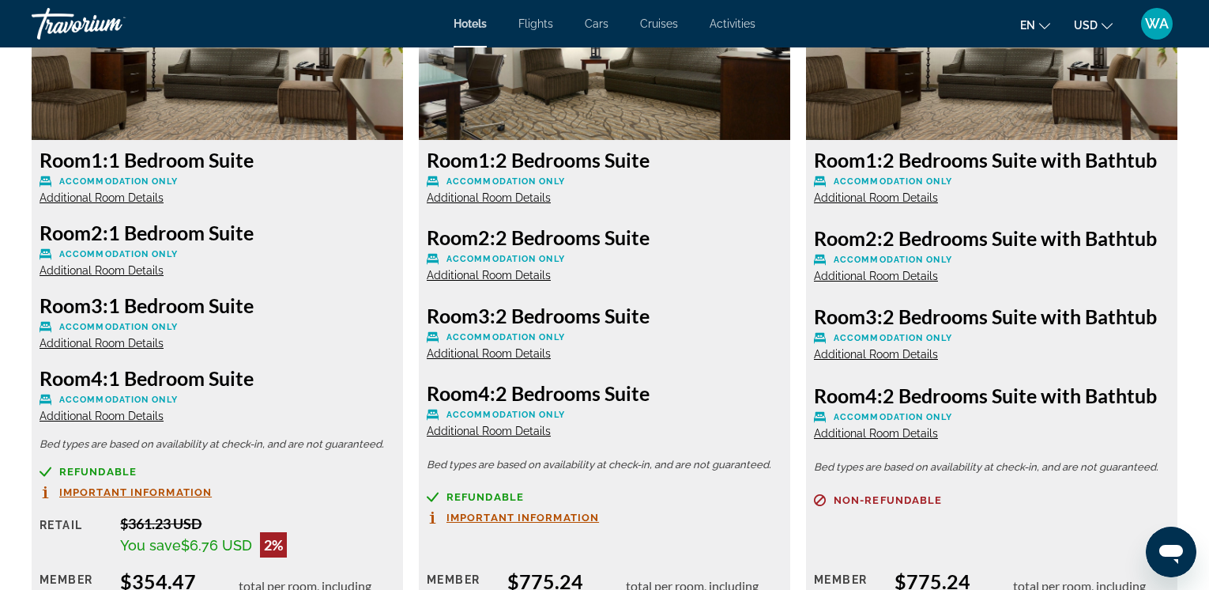
click at [117, 270] on span "Additional Room Details" at bounding box center [102, 270] width 124 height 13
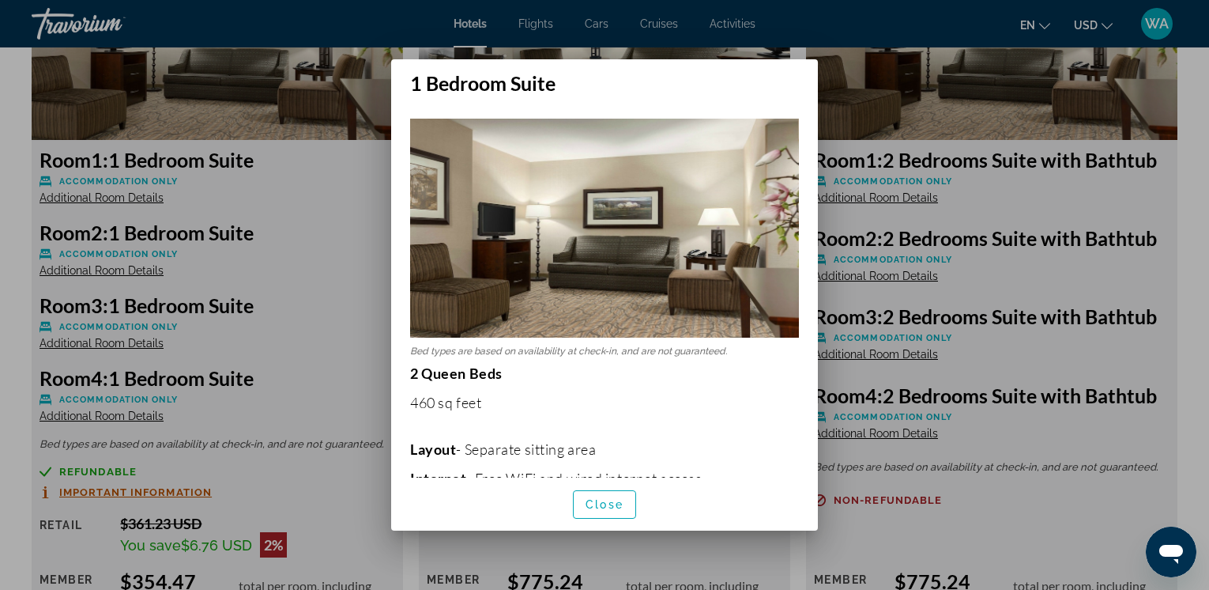
scroll to position [0, 0]
click at [596, 504] on span "Close" at bounding box center [605, 504] width 38 height 13
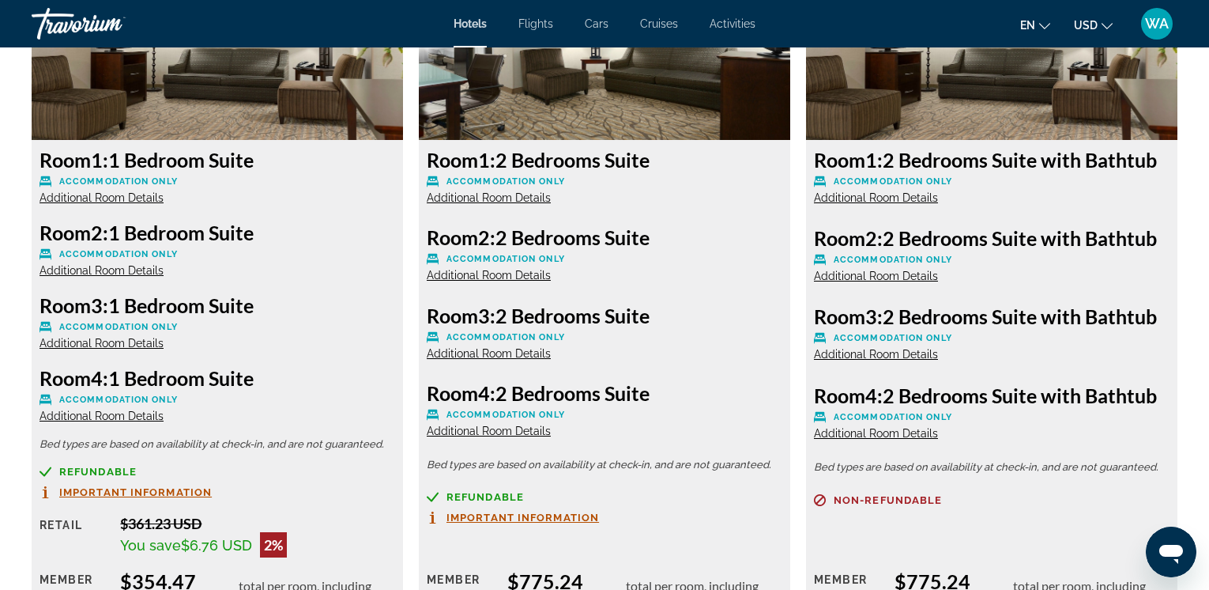
click at [110, 345] on span "Additional Room Details" at bounding box center [102, 343] width 124 height 13
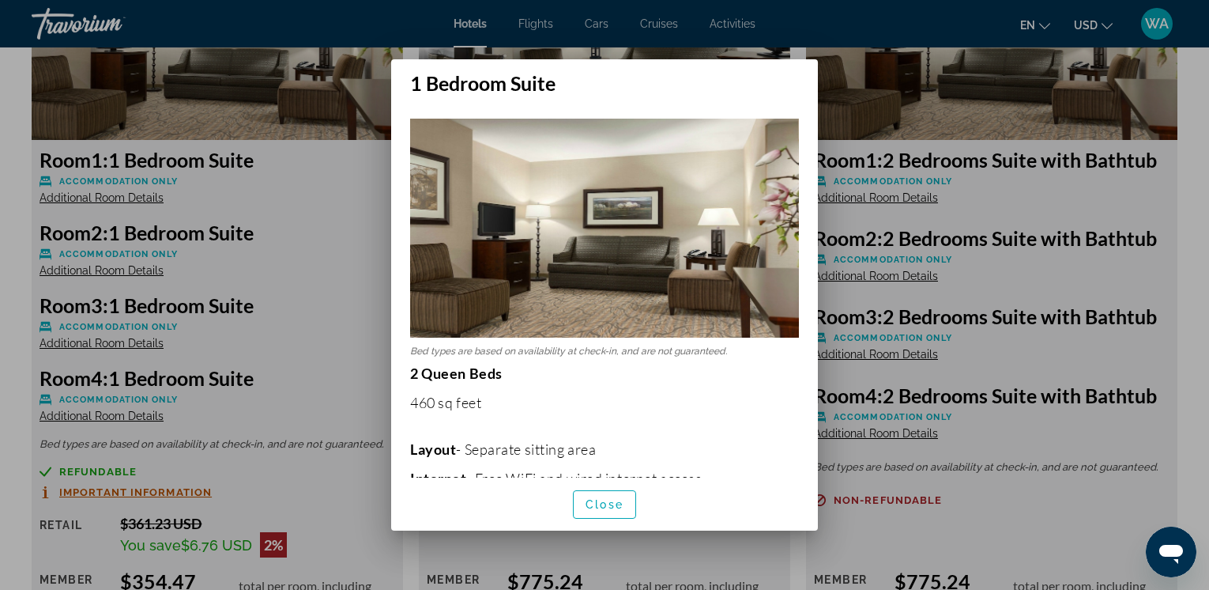
scroll to position [0, 0]
click at [595, 499] on span "Close" at bounding box center [605, 504] width 38 height 13
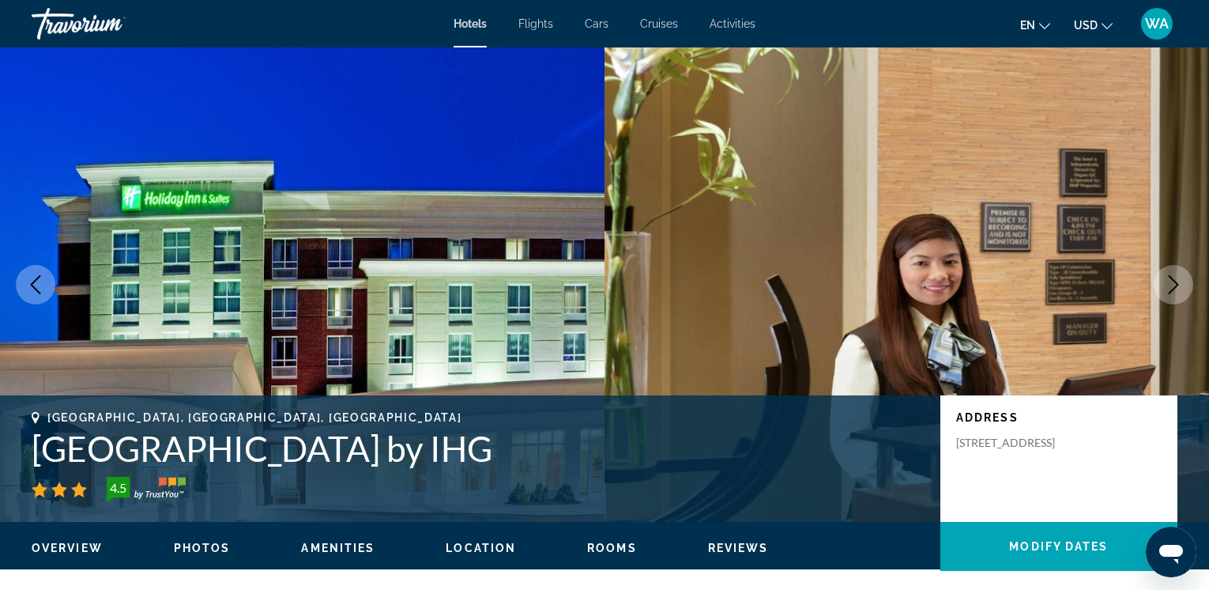
scroll to position [2295, 0]
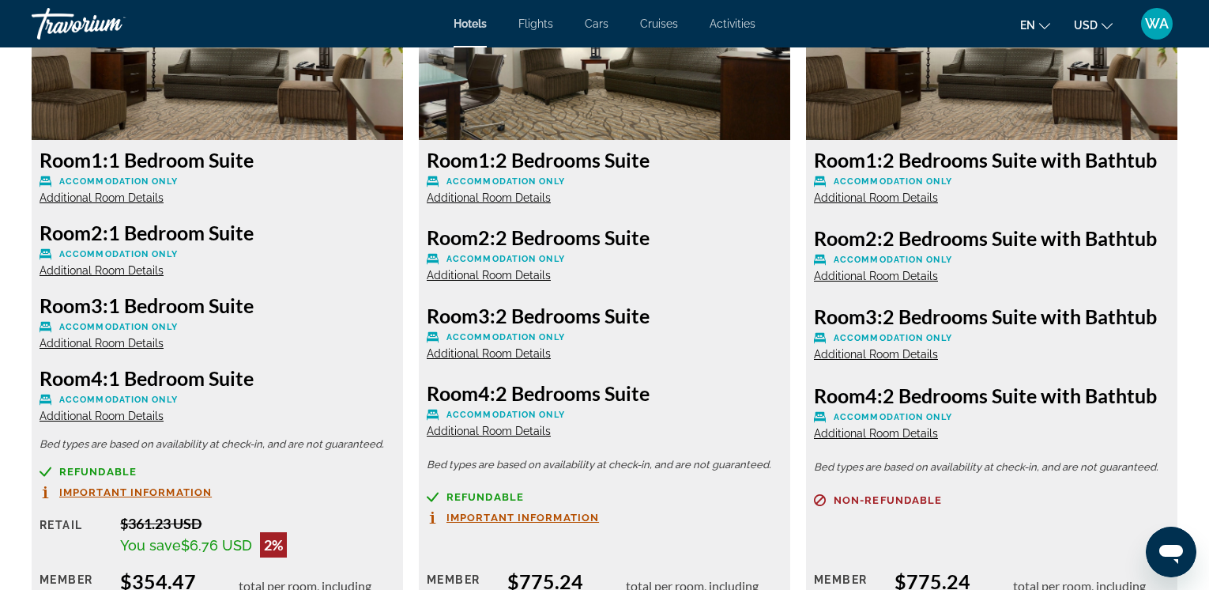
click at [472, 200] on span "Additional Room Details" at bounding box center [489, 197] width 124 height 13
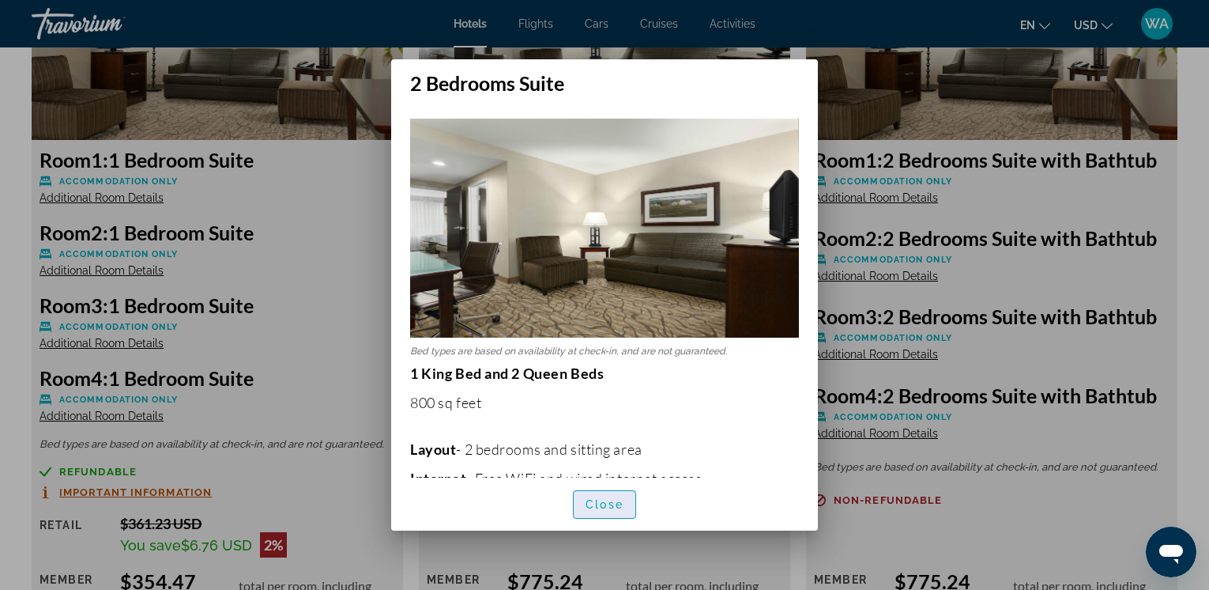
click at [606, 503] on span "Close" at bounding box center [605, 504] width 38 height 13
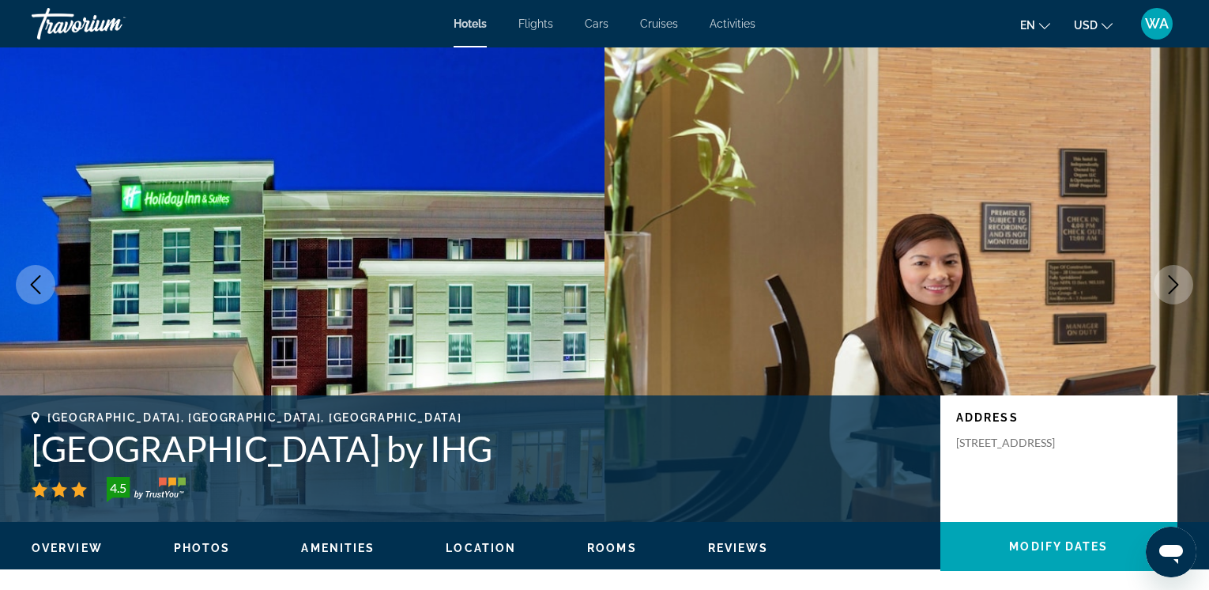
scroll to position [2295, 0]
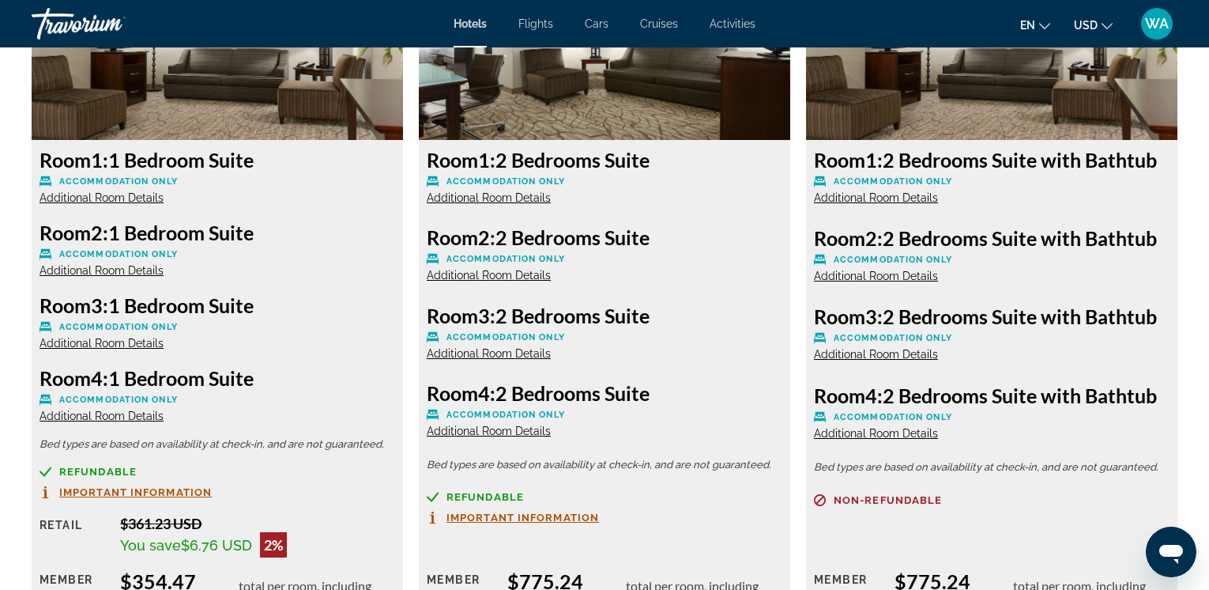
click at [476, 352] on span "Additional Room Details" at bounding box center [489, 353] width 124 height 13
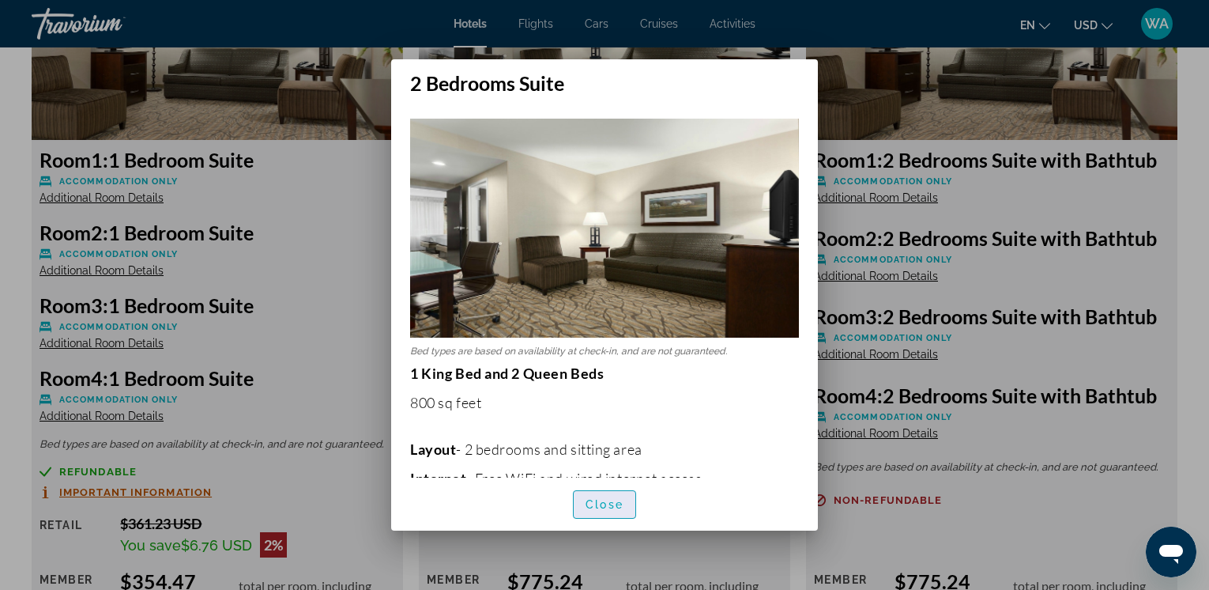
click at [619, 508] on span "Close" at bounding box center [605, 504] width 38 height 13
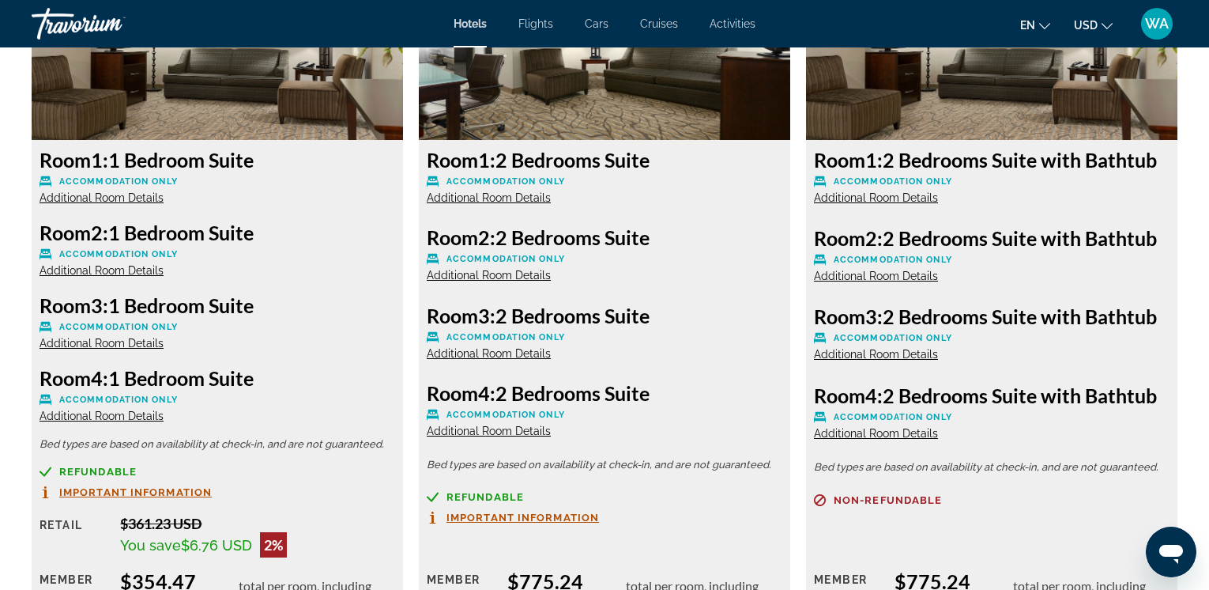
click at [492, 430] on span "Additional Room Details" at bounding box center [489, 430] width 124 height 13
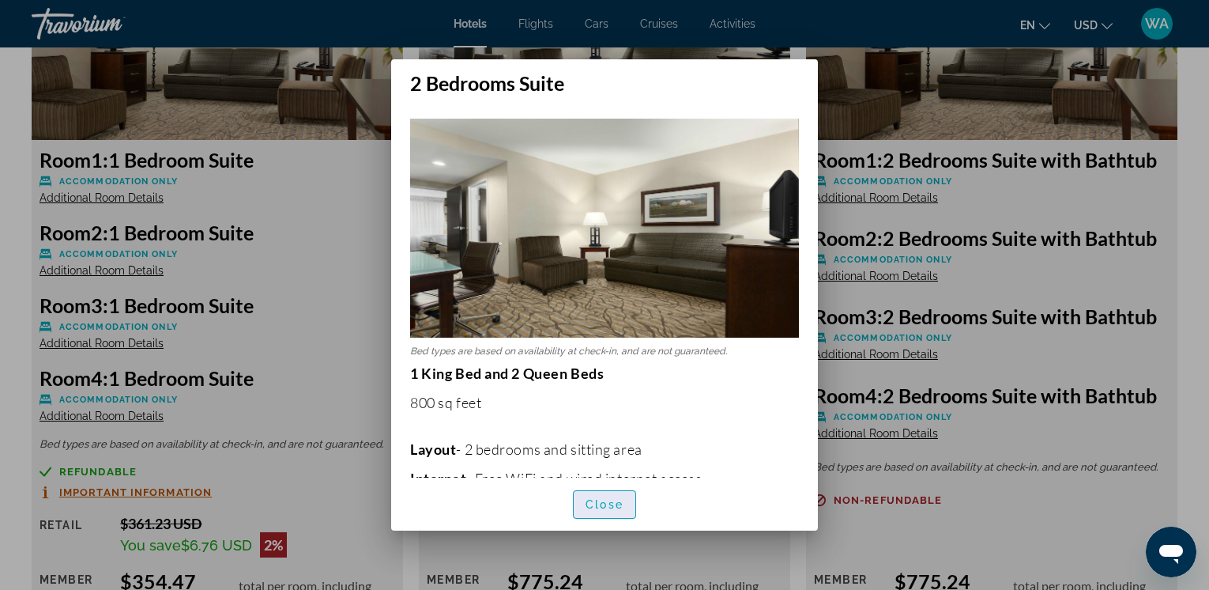
click at [594, 498] on span "Close" at bounding box center [605, 504] width 38 height 13
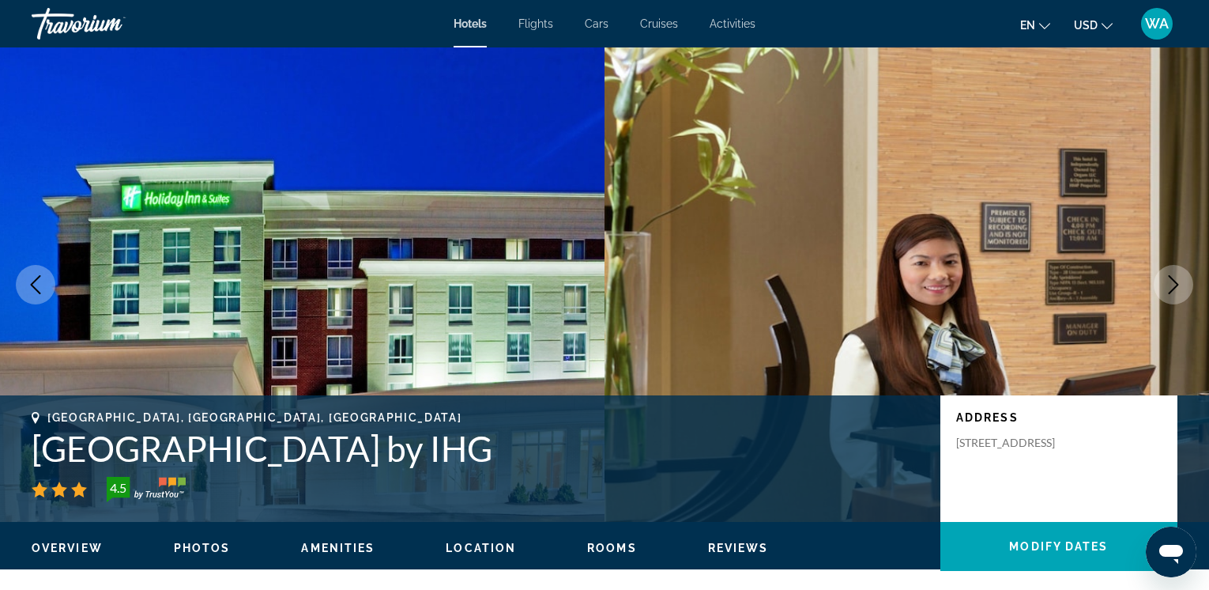
scroll to position [2295, 0]
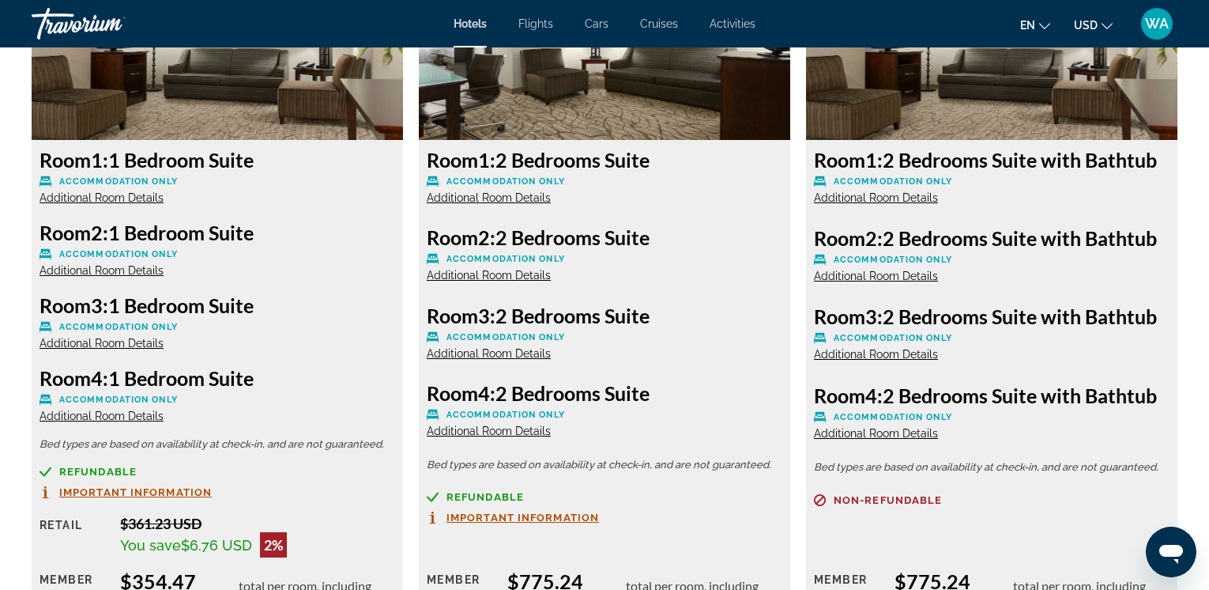
click at [488, 432] on span "Additional Room Details" at bounding box center [489, 430] width 124 height 13
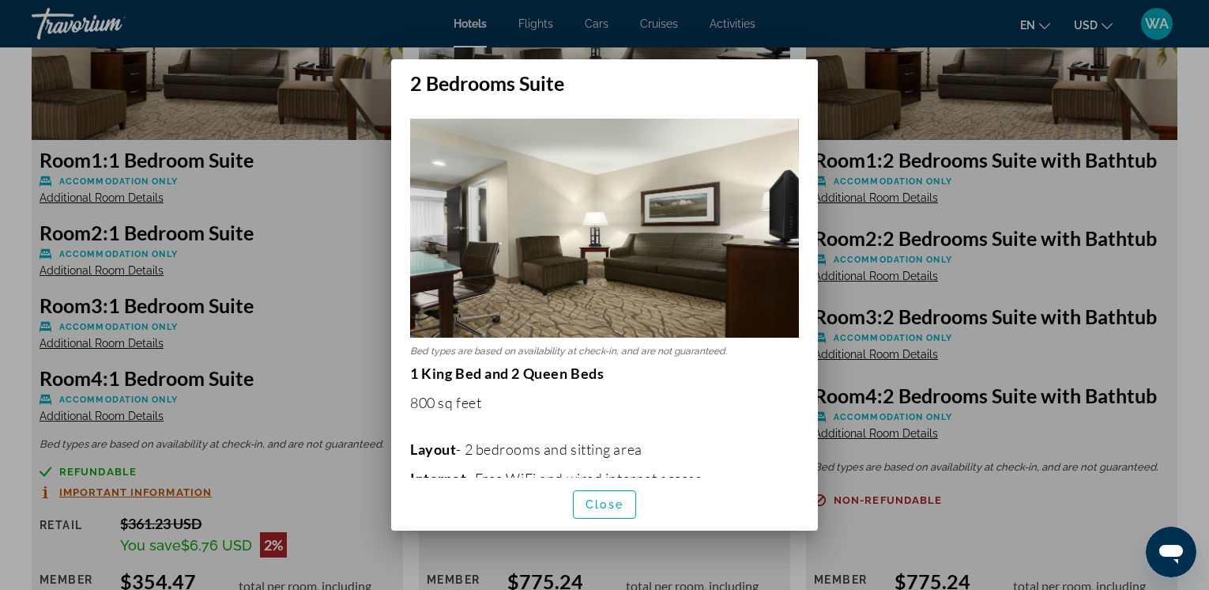
scroll to position [0, 0]
click at [611, 503] on span "Close" at bounding box center [605, 504] width 38 height 13
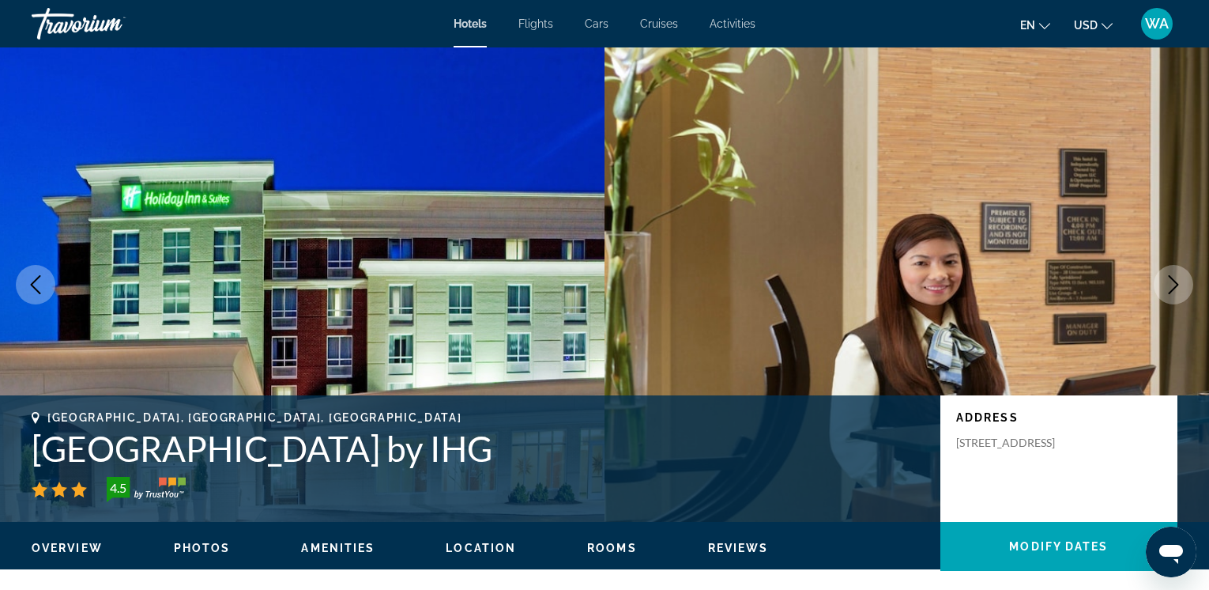
scroll to position [2295, 0]
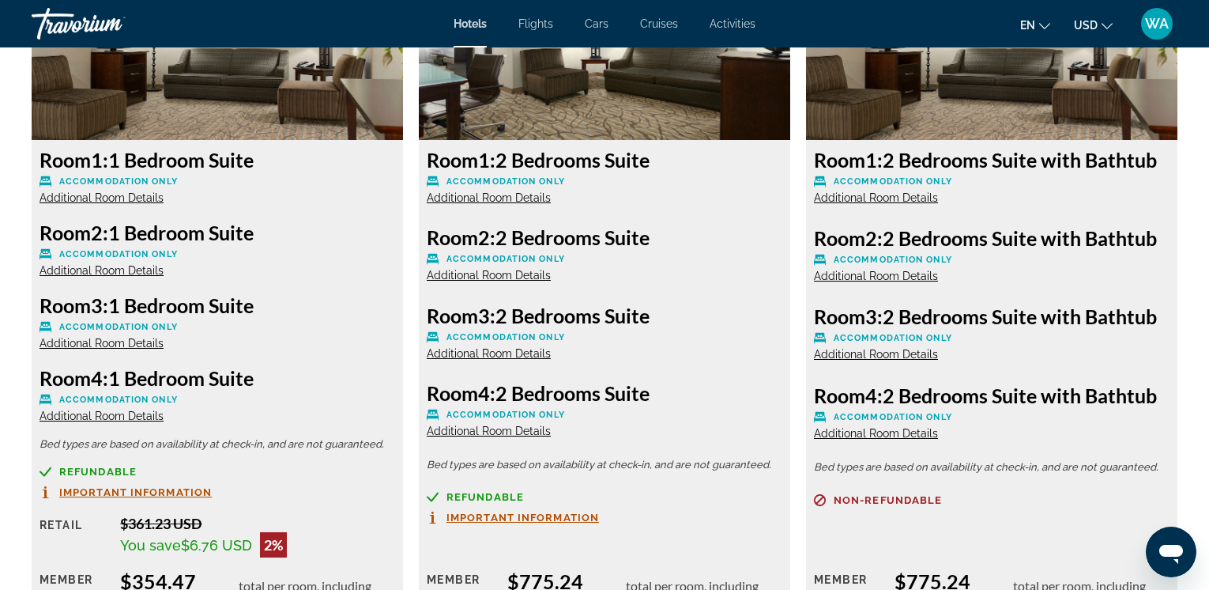
click at [474, 351] on span "Additional Room Details" at bounding box center [489, 353] width 124 height 13
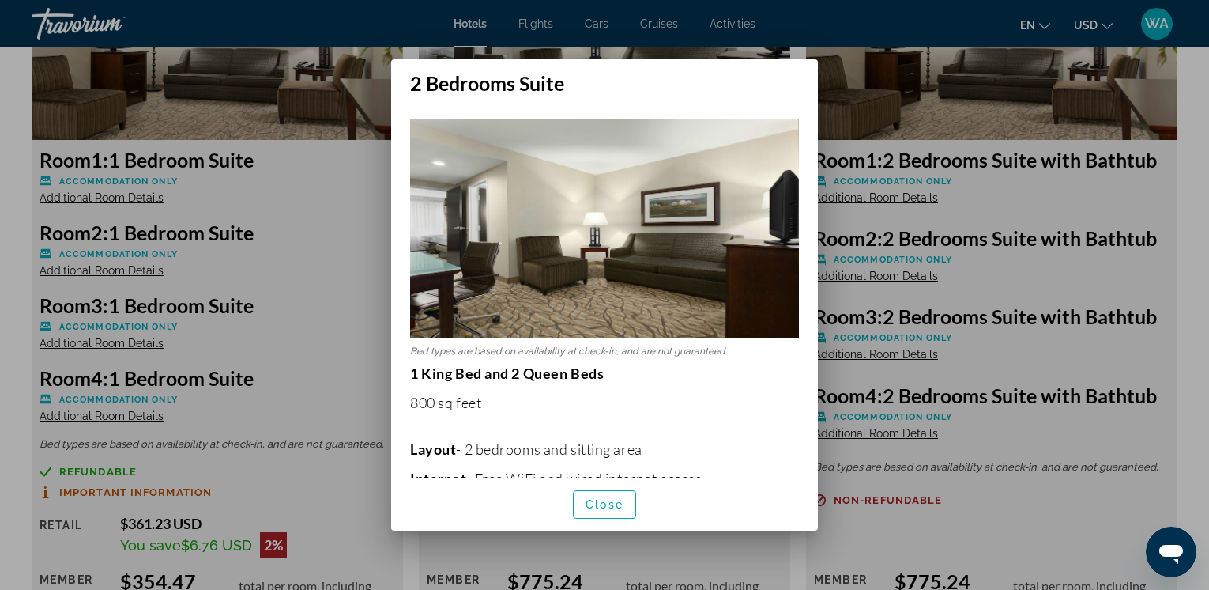
scroll to position [0, 0]
click at [598, 504] on span "Close" at bounding box center [605, 504] width 38 height 13
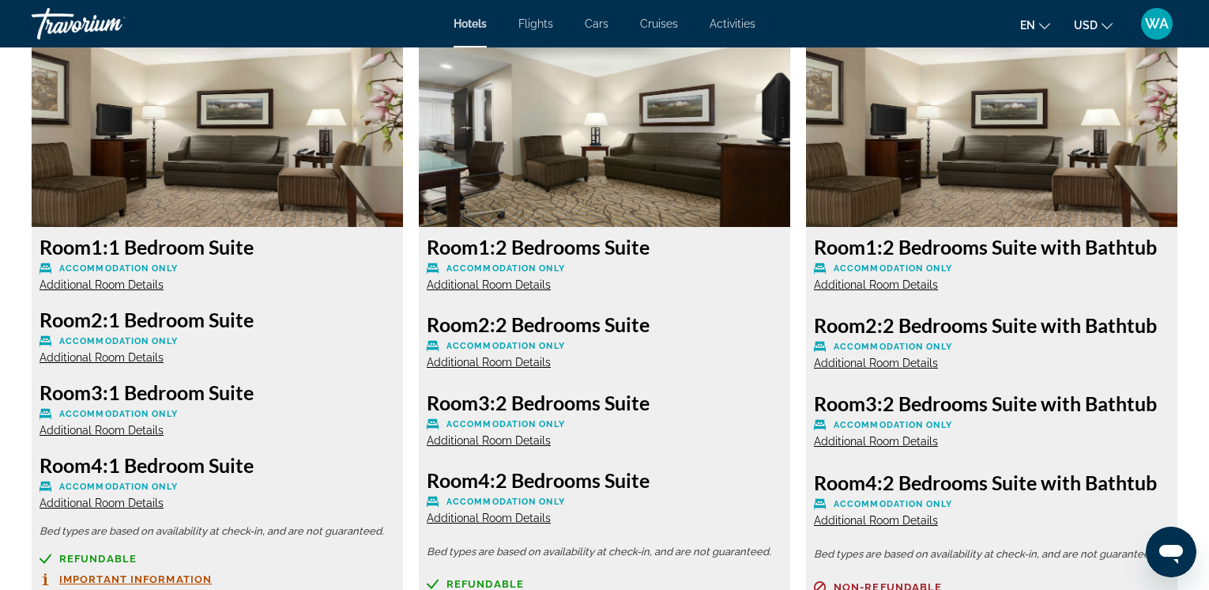
scroll to position [2179, 0]
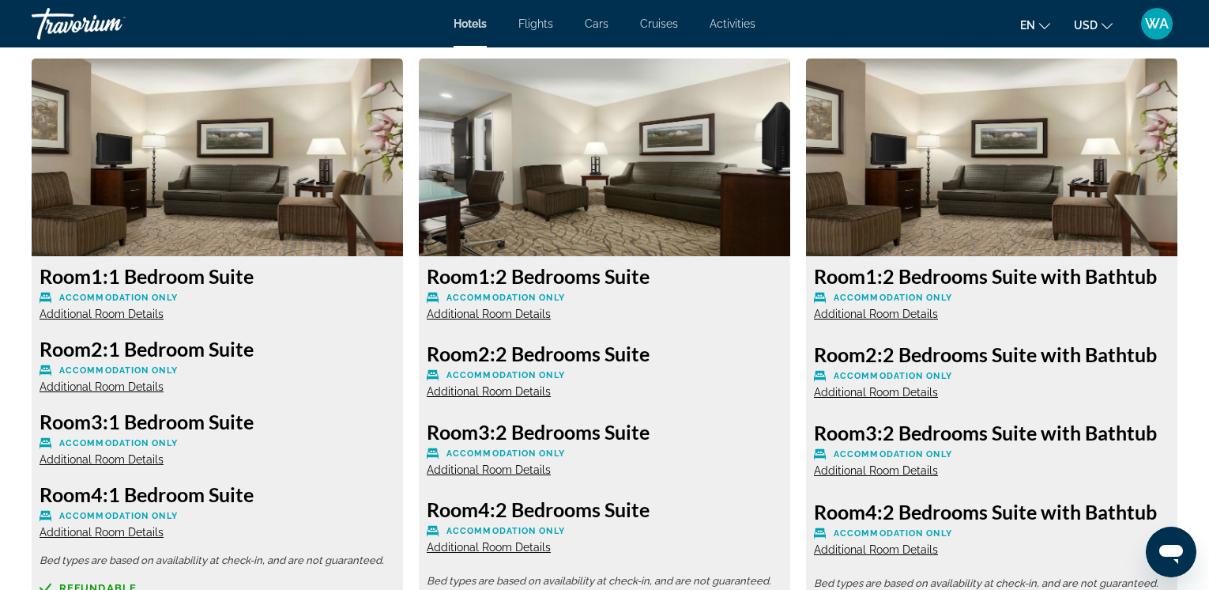
click at [862, 313] on span "Additional Room Details" at bounding box center [876, 313] width 124 height 13
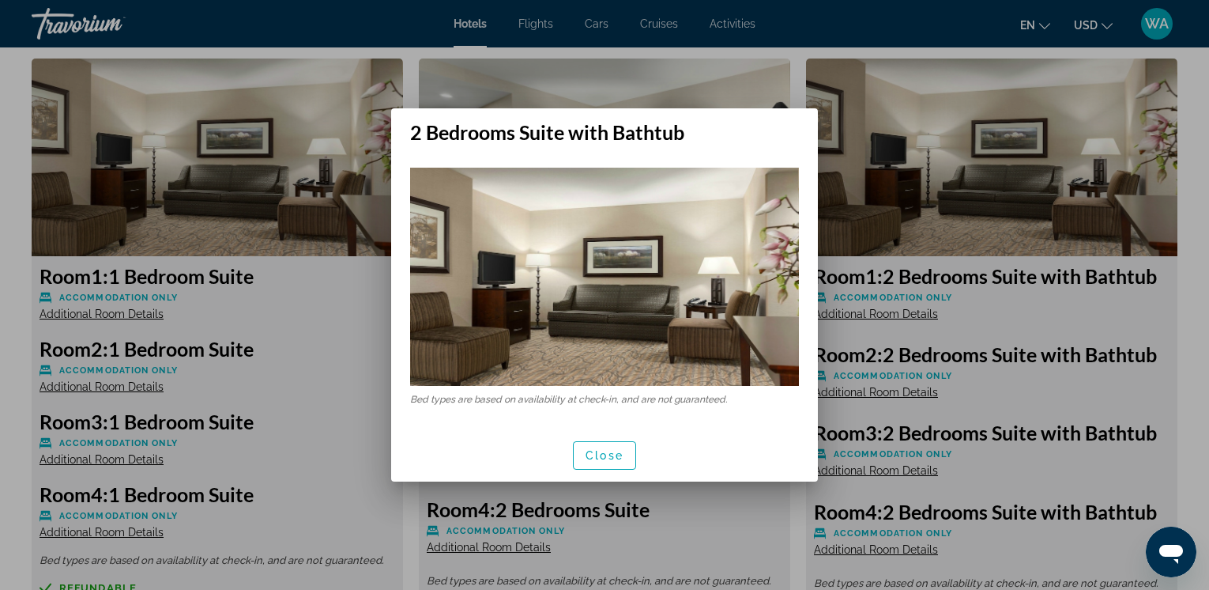
scroll to position [0, 0]
click at [601, 454] on span "Close" at bounding box center [605, 455] width 38 height 13
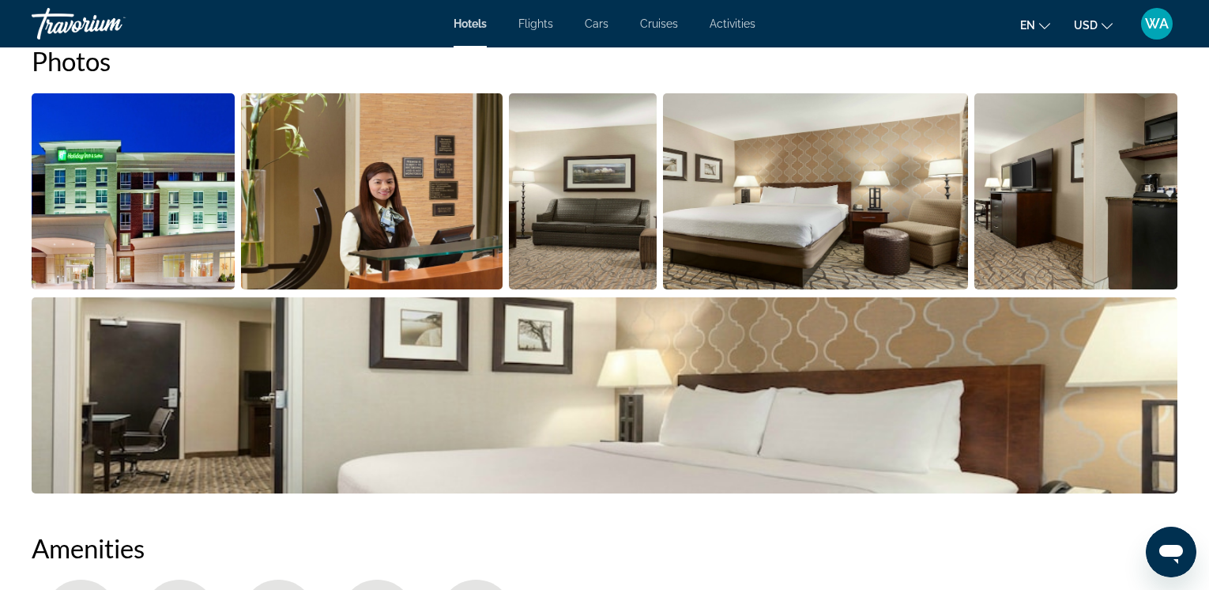
scroll to position [834, 0]
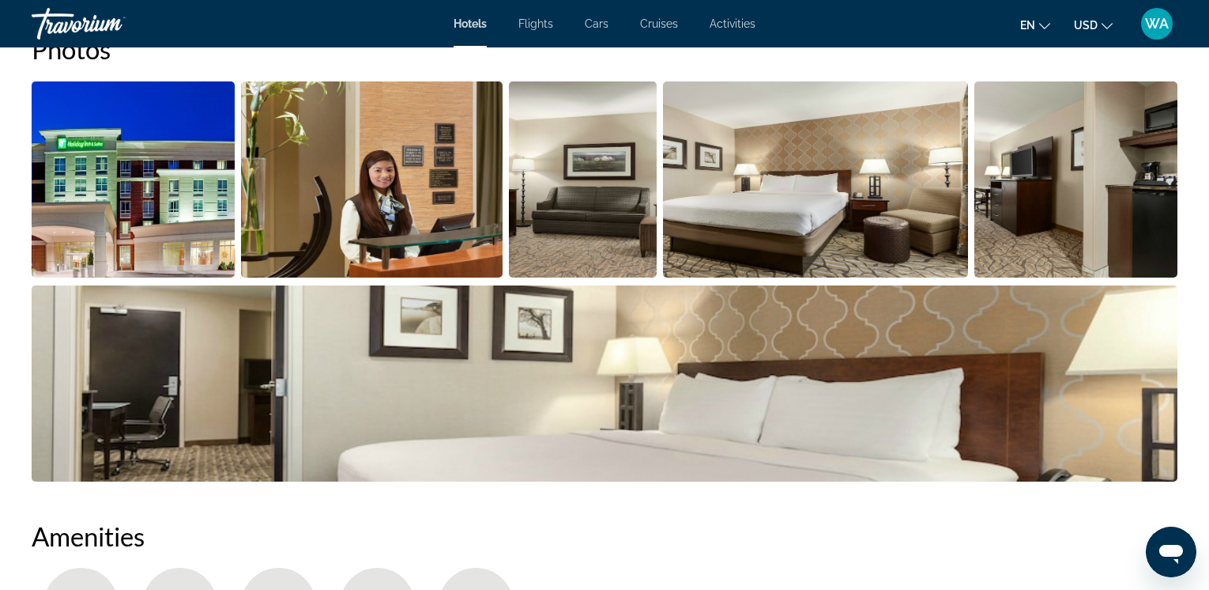
click at [604, 217] on img "Open full-screen image slider" at bounding box center [583, 179] width 148 height 196
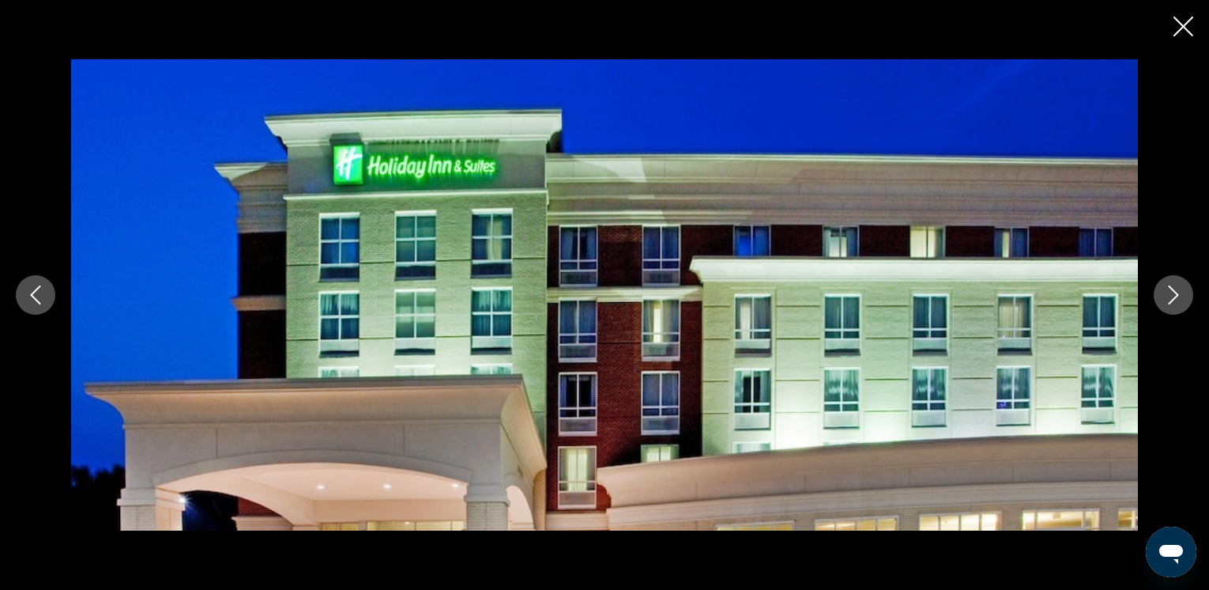
click at [1168, 294] on icon "Next image" at bounding box center [1173, 294] width 19 height 19
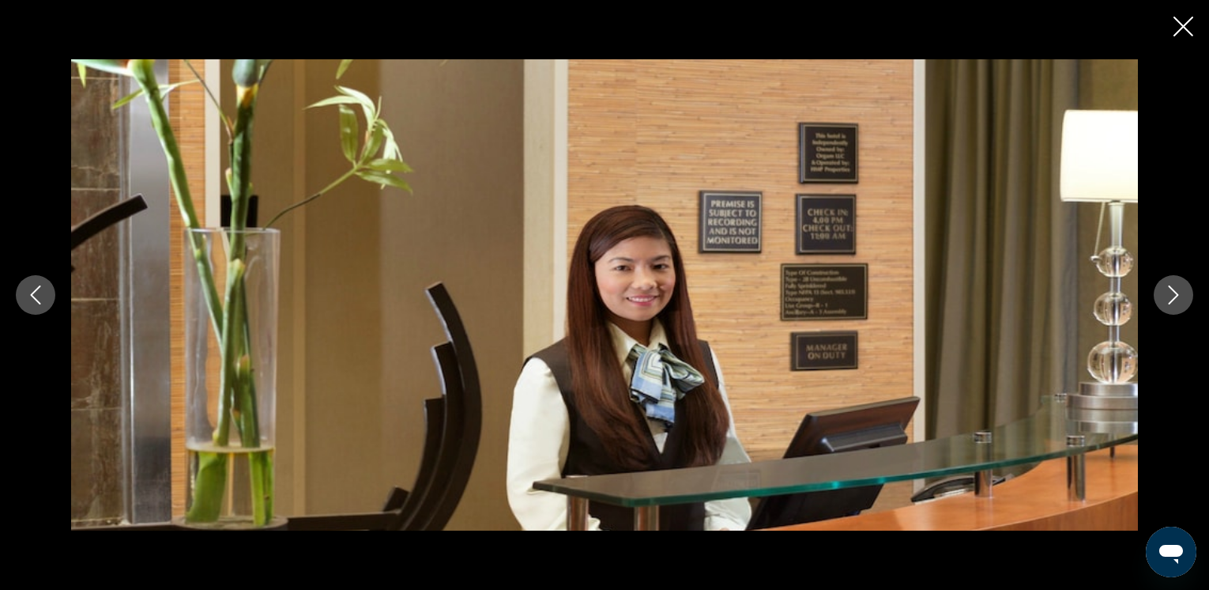
click at [1168, 294] on icon "Next image" at bounding box center [1173, 294] width 19 height 19
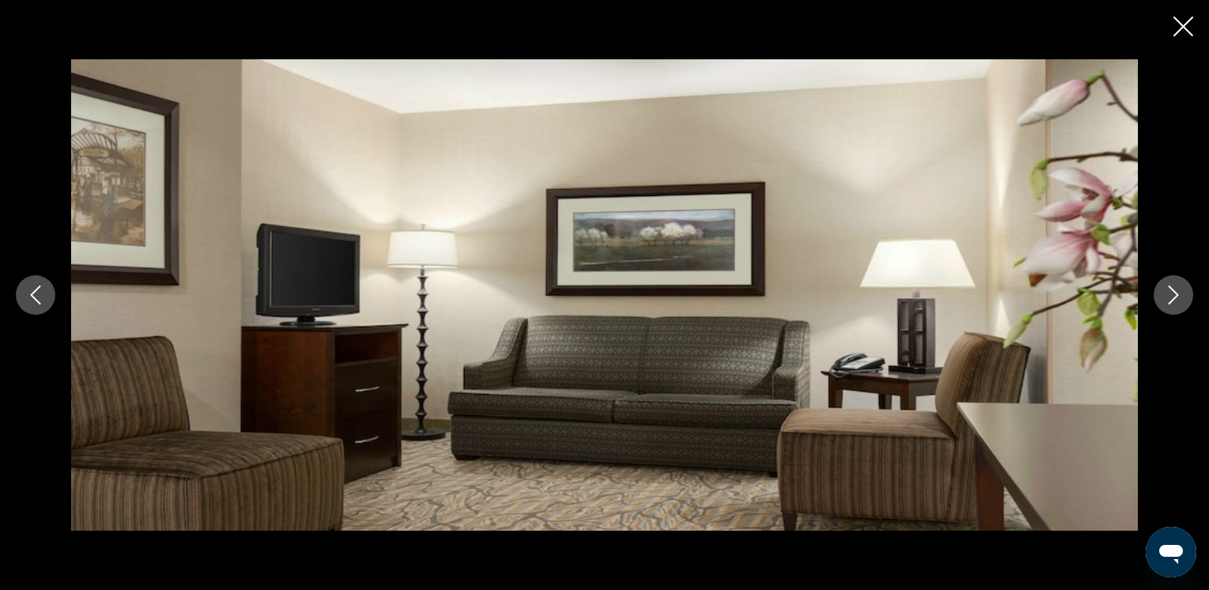
click at [1176, 290] on icon "Next image" at bounding box center [1173, 294] width 19 height 19
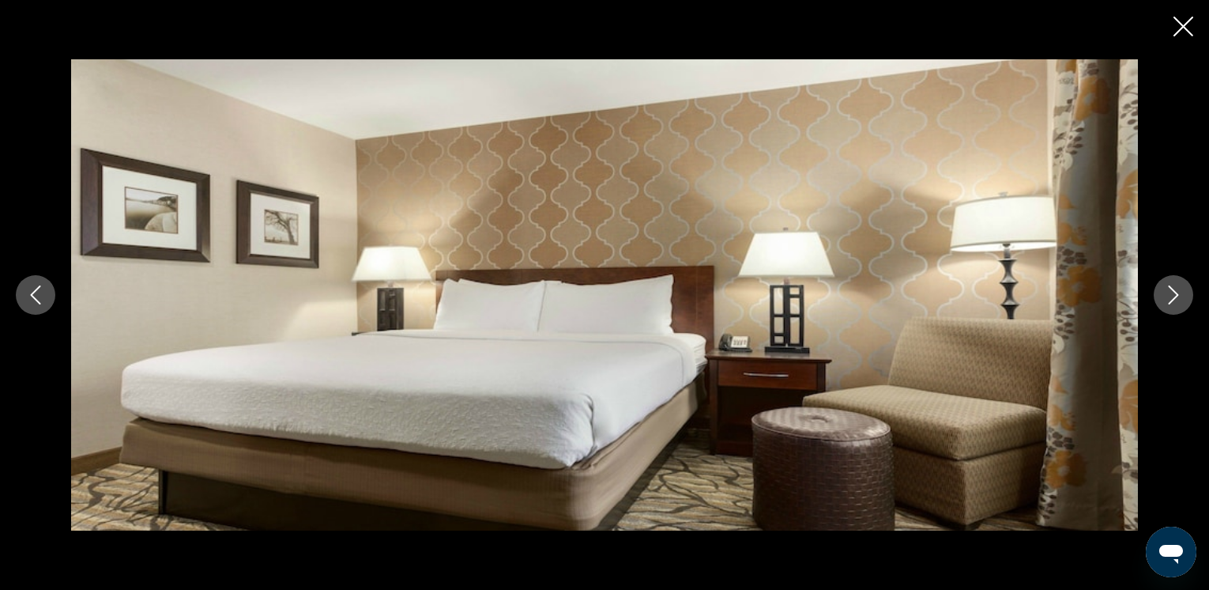
click at [1176, 290] on icon "Next image" at bounding box center [1173, 294] width 19 height 19
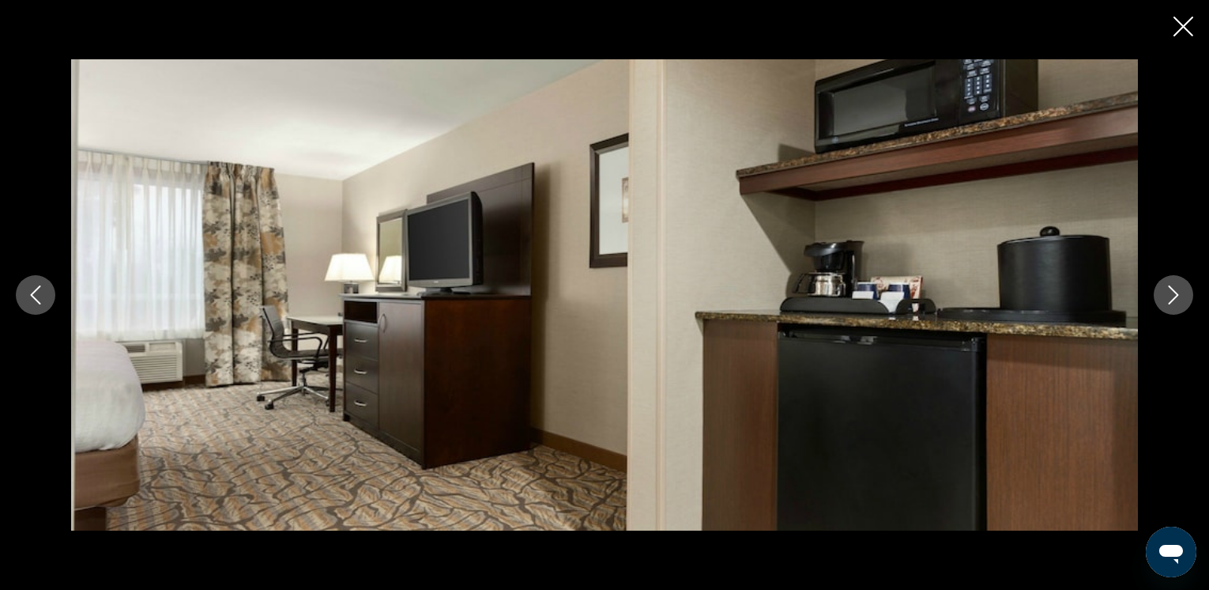
click at [1176, 290] on icon "Next image" at bounding box center [1173, 294] width 19 height 19
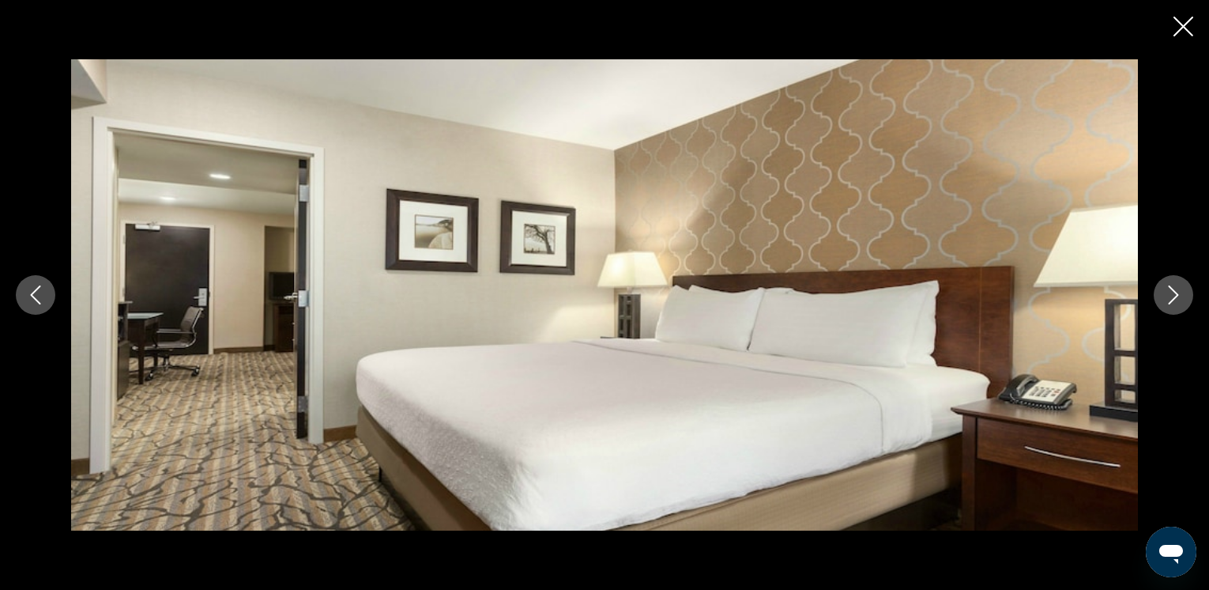
click at [1176, 290] on icon "Next image" at bounding box center [1173, 294] width 19 height 19
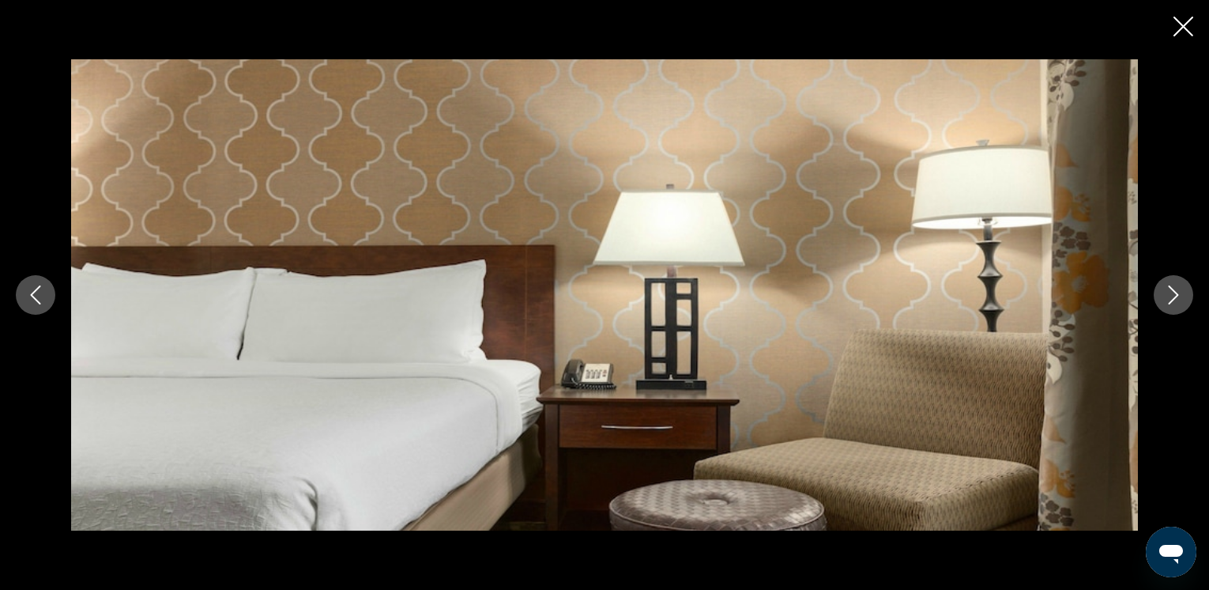
click at [1176, 290] on icon "Next image" at bounding box center [1173, 294] width 19 height 19
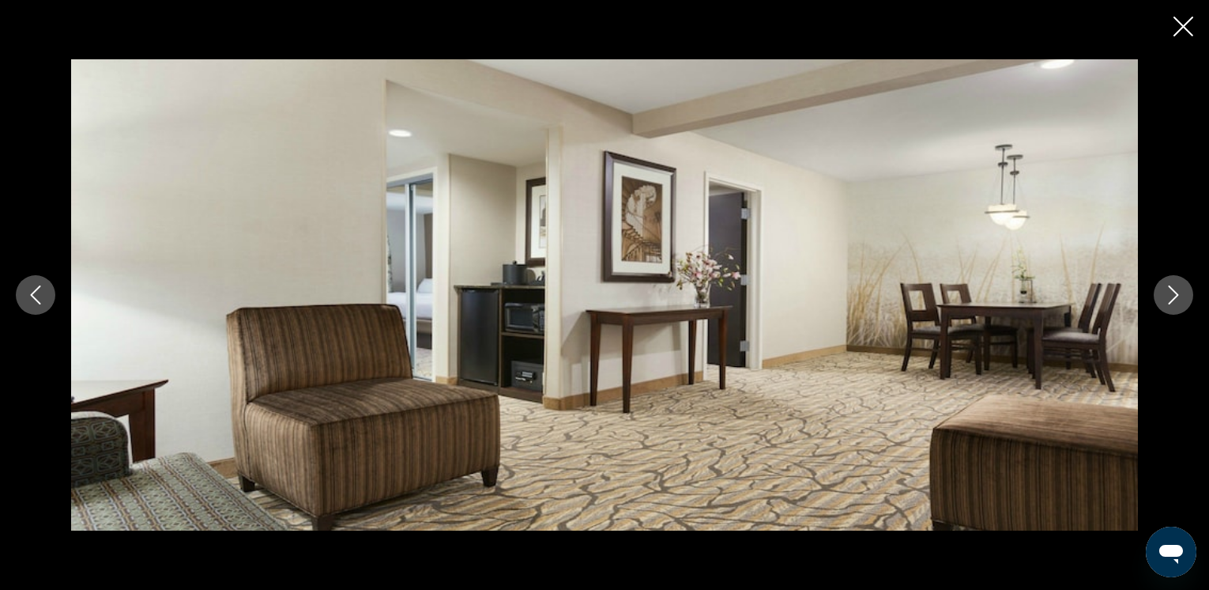
click at [1176, 290] on icon "Next image" at bounding box center [1173, 294] width 19 height 19
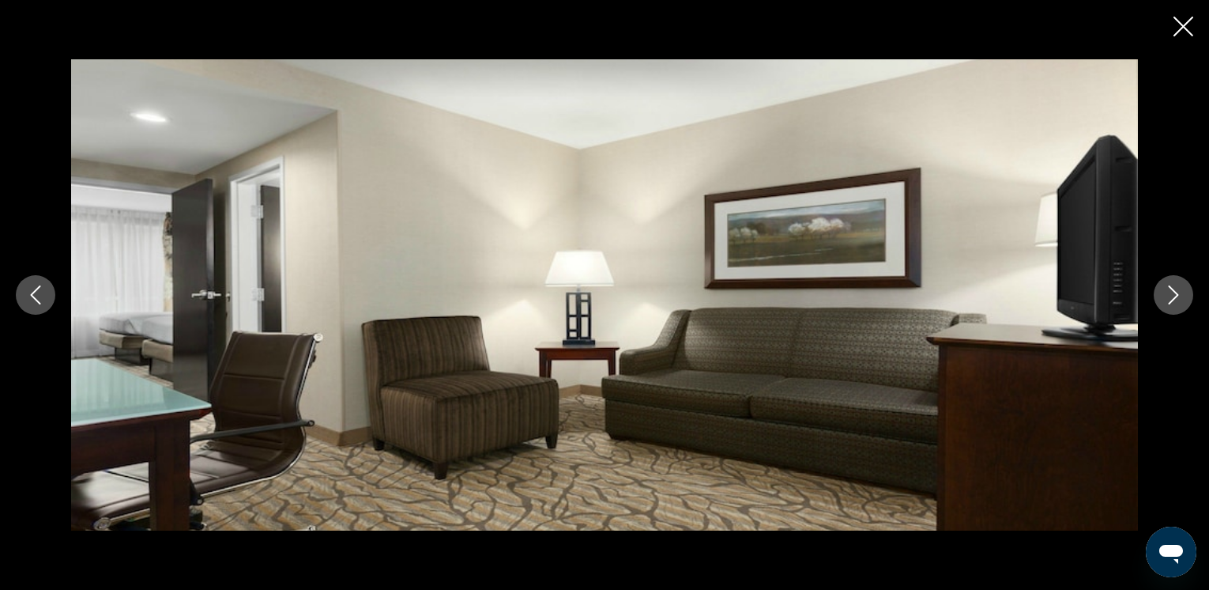
click at [1176, 290] on icon "Next image" at bounding box center [1173, 294] width 19 height 19
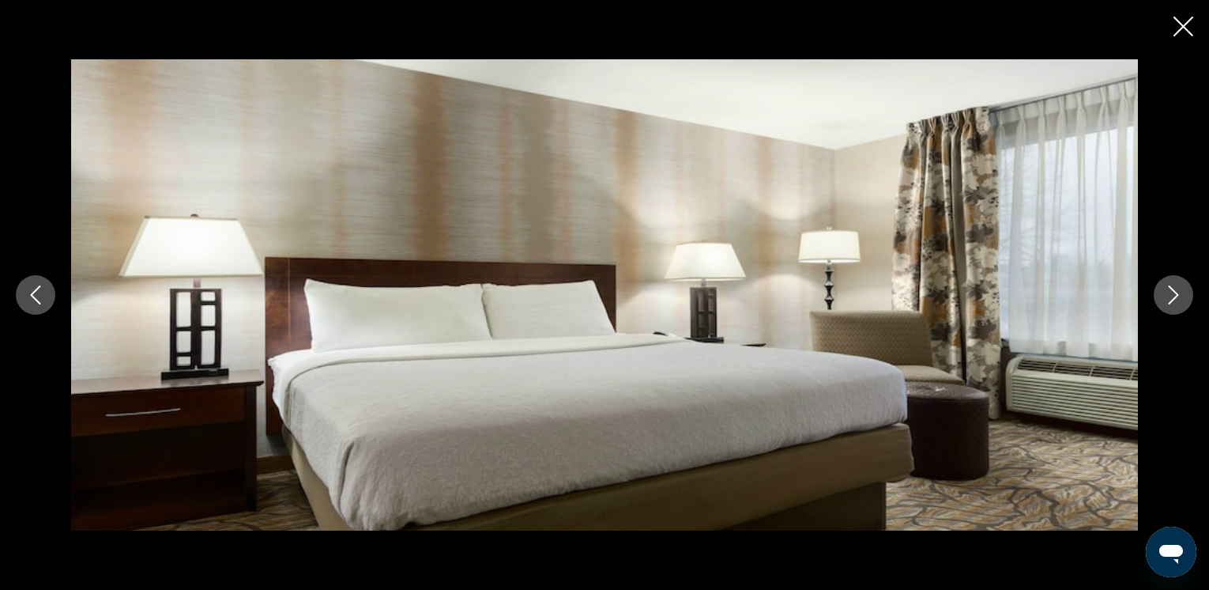
click at [1176, 290] on icon "Next image" at bounding box center [1173, 294] width 19 height 19
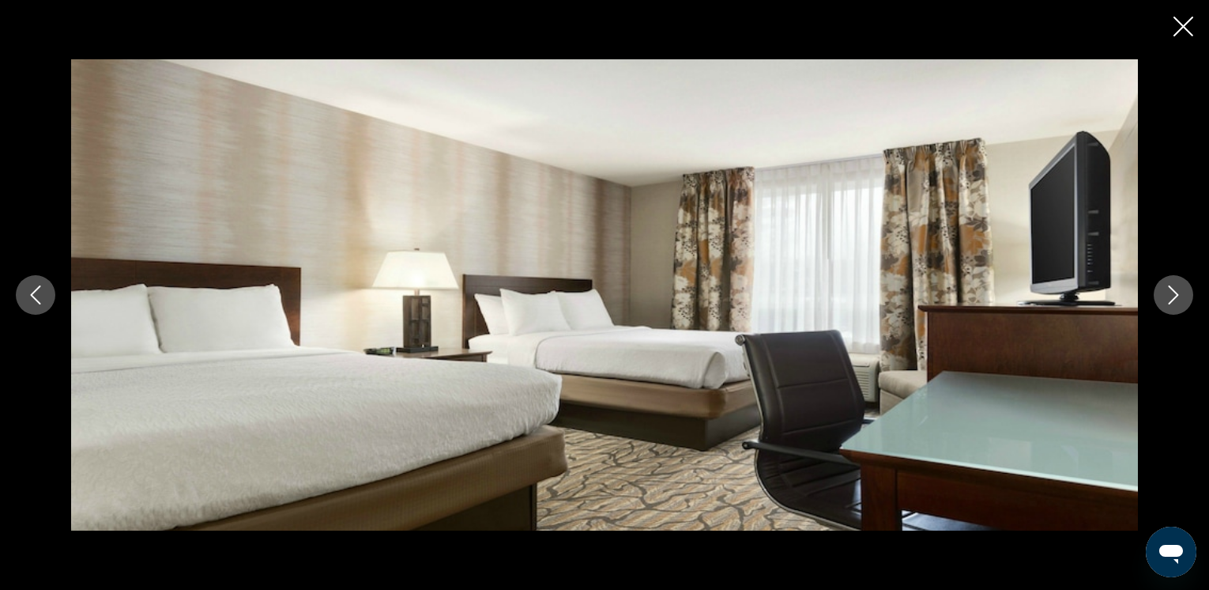
click at [1176, 290] on icon "Next image" at bounding box center [1173, 294] width 19 height 19
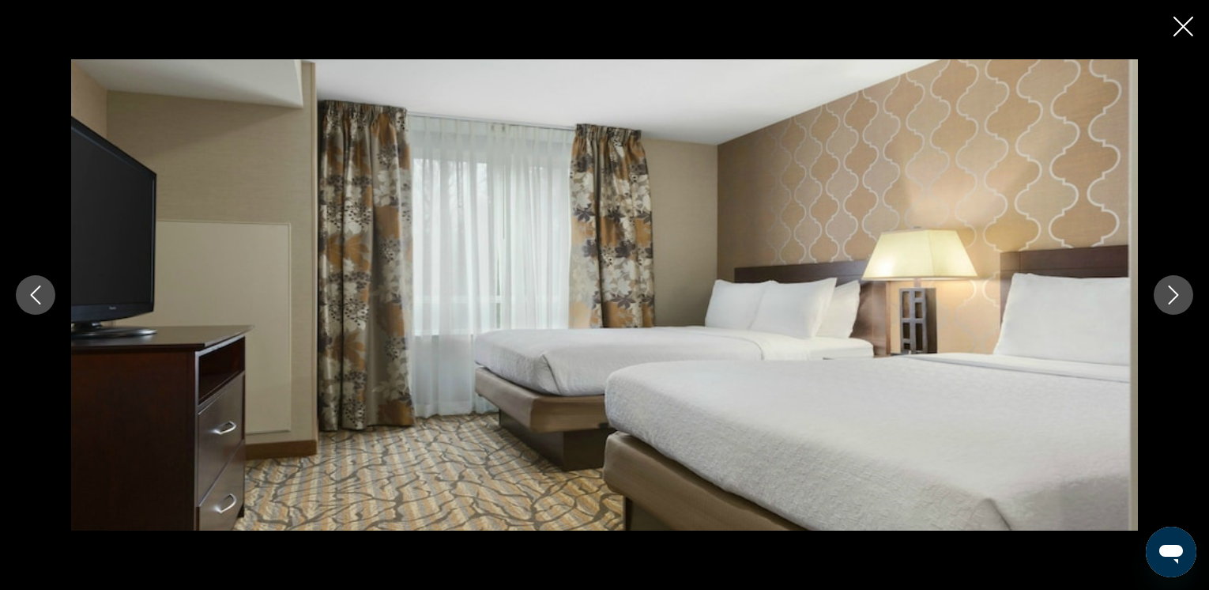
click at [1176, 290] on icon "Next image" at bounding box center [1173, 294] width 19 height 19
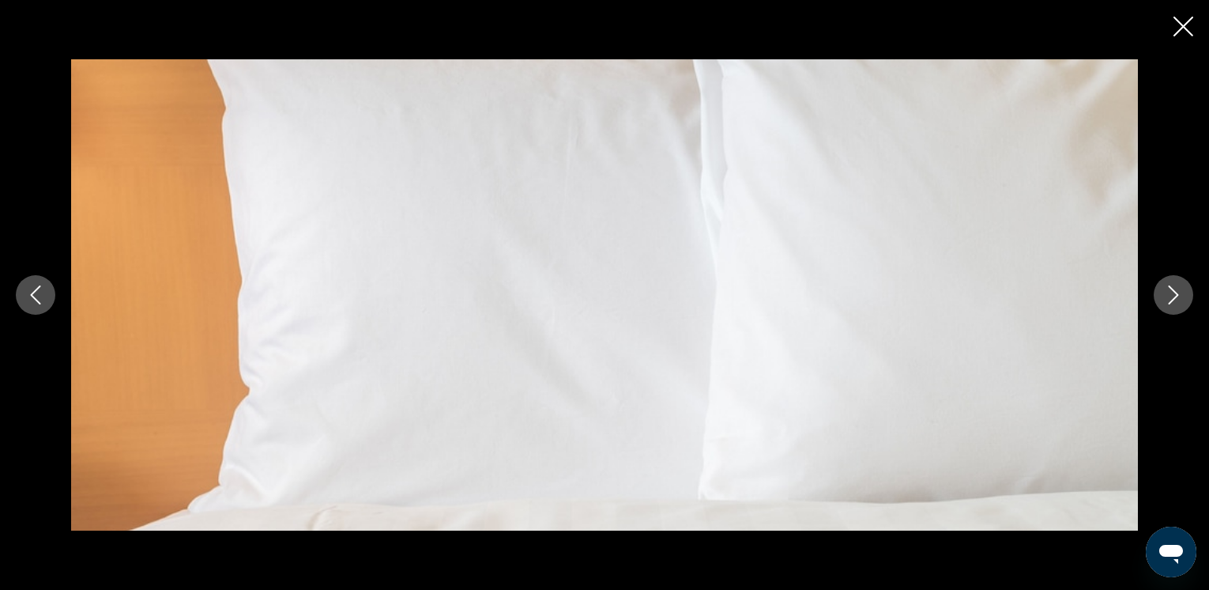
click at [1176, 290] on icon "Next image" at bounding box center [1173, 294] width 19 height 19
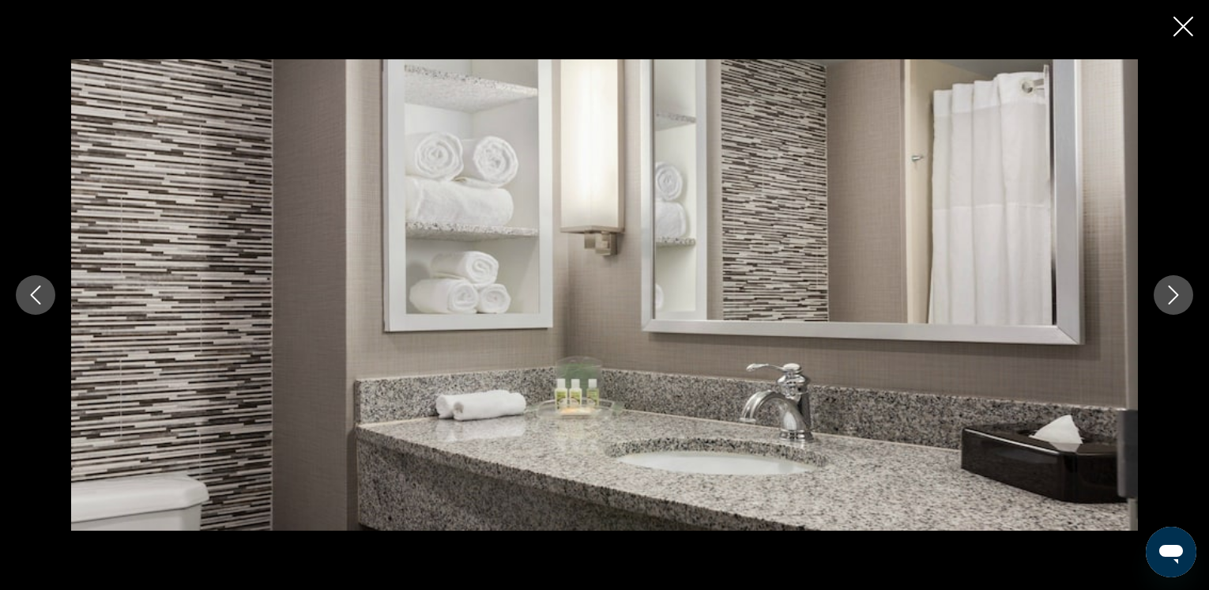
click at [1176, 290] on icon "Next image" at bounding box center [1173, 294] width 19 height 19
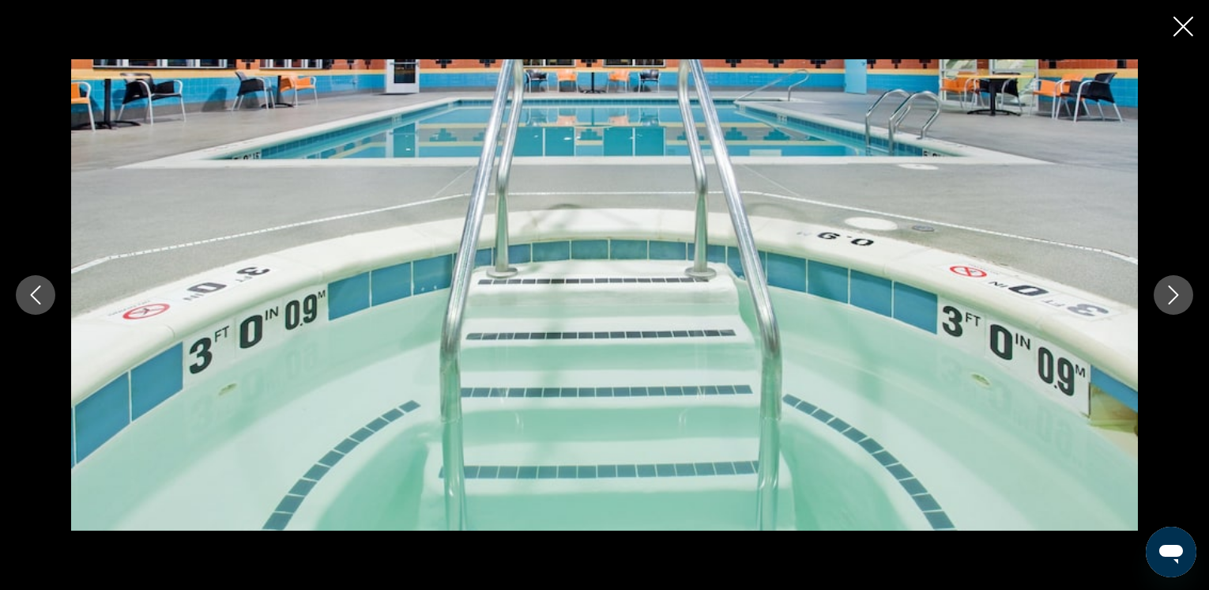
click at [1176, 290] on icon "Next image" at bounding box center [1173, 294] width 19 height 19
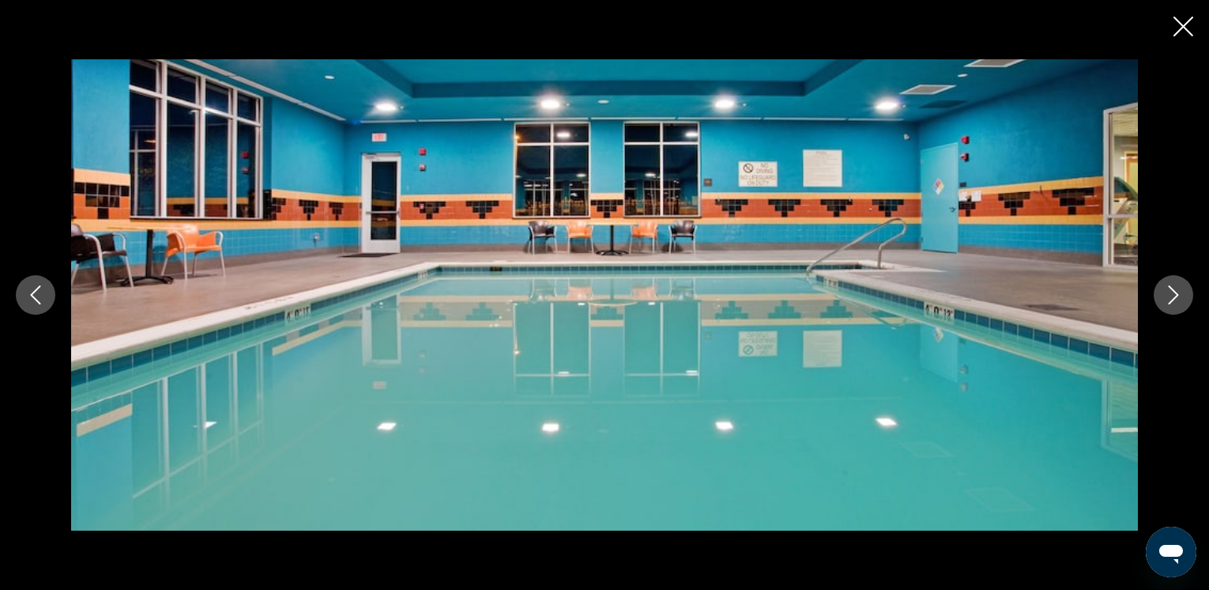
click at [1176, 290] on icon "Next image" at bounding box center [1173, 294] width 19 height 19
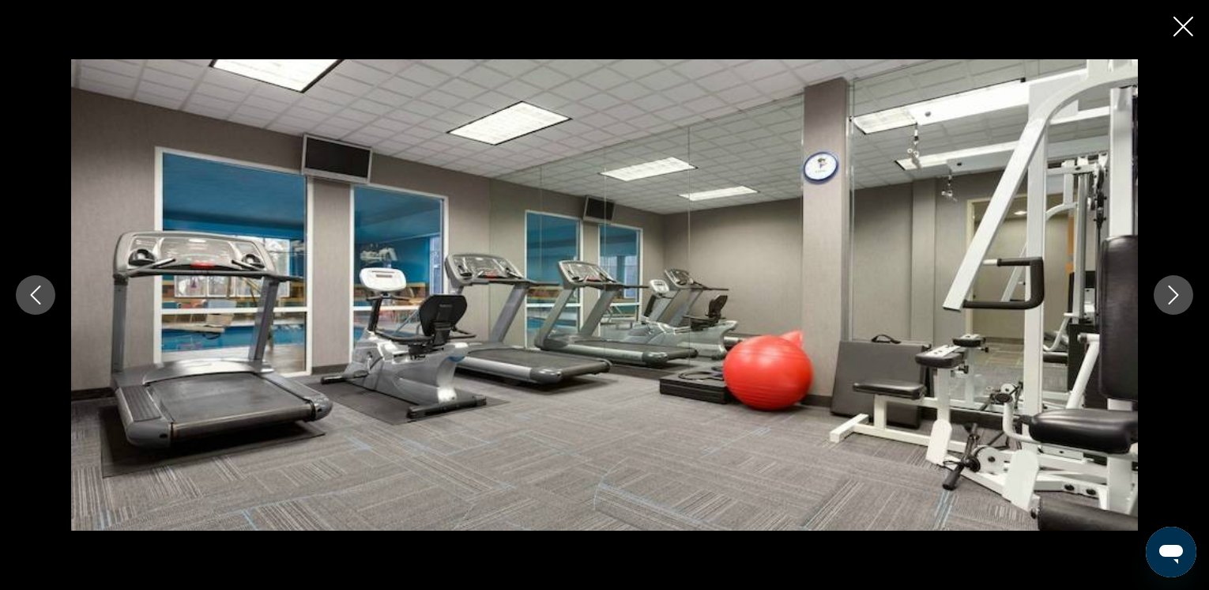
click at [1176, 291] on icon "Next image" at bounding box center [1173, 294] width 19 height 19
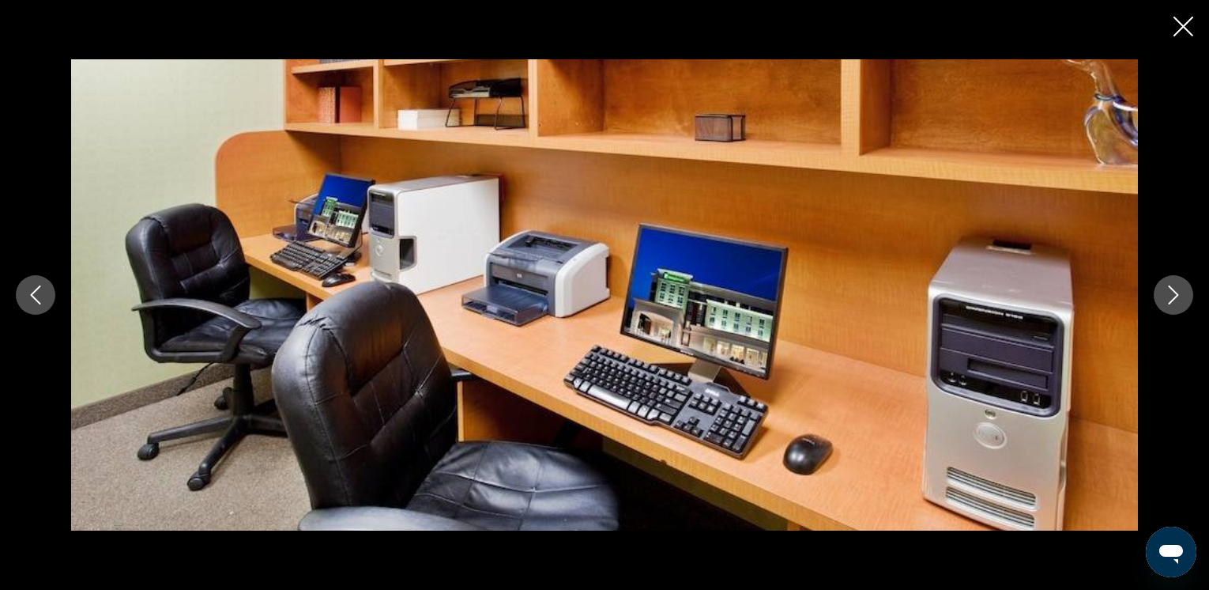
click at [1176, 291] on icon "Next image" at bounding box center [1173, 294] width 19 height 19
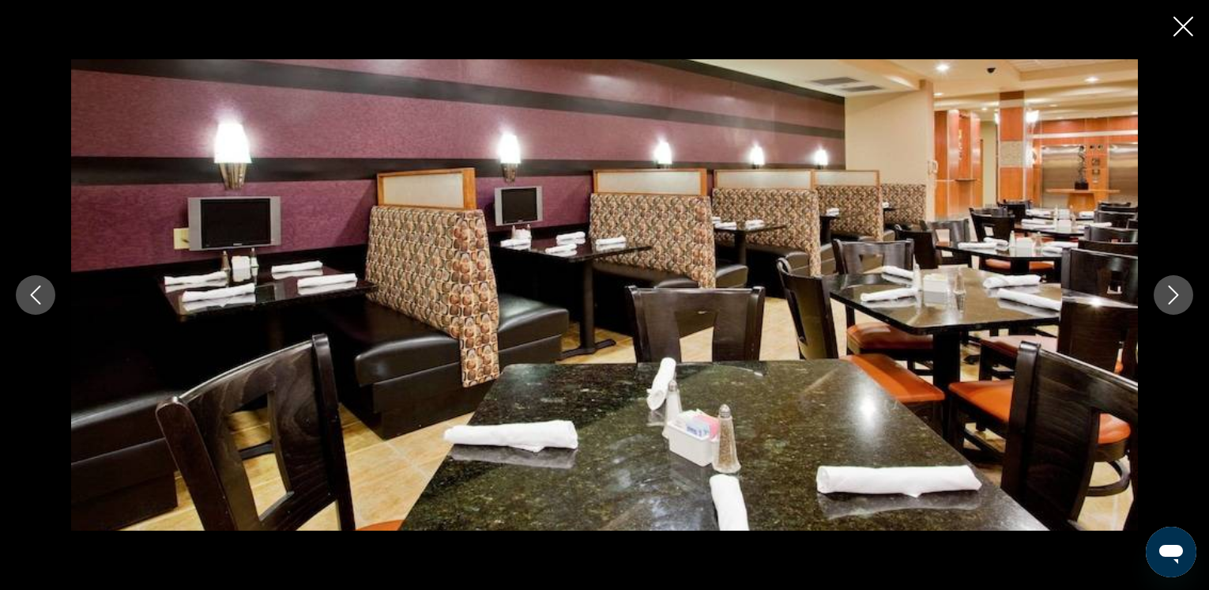
click at [1176, 291] on icon "Next image" at bounding box center [1173, 294] width 19 height 19
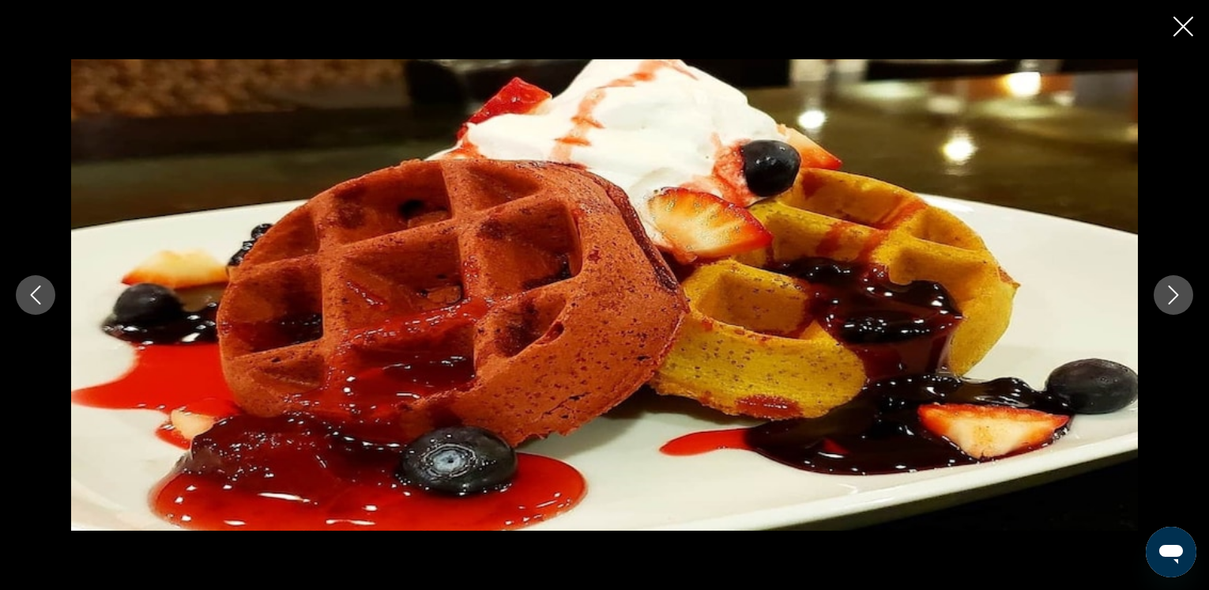
click at [1176, 291] on icon "Next image" at bounding box center [1173, 294] width 19 height 19
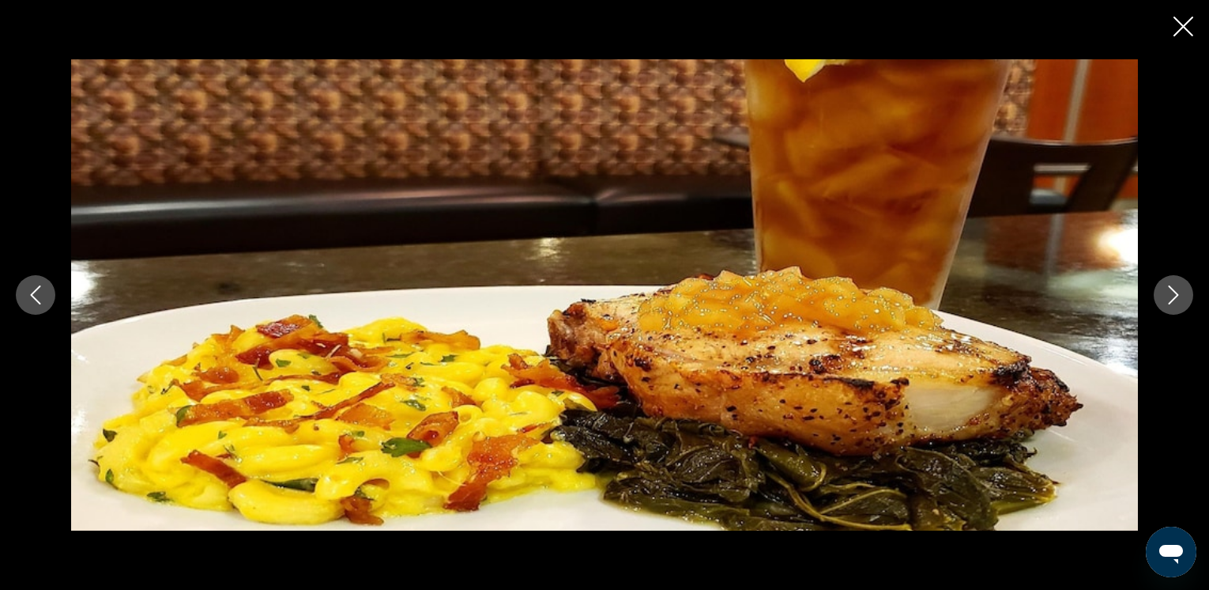
click at [1176, 291] on icon "Next image" at bounding box center [1173, 294] width 19 height 19
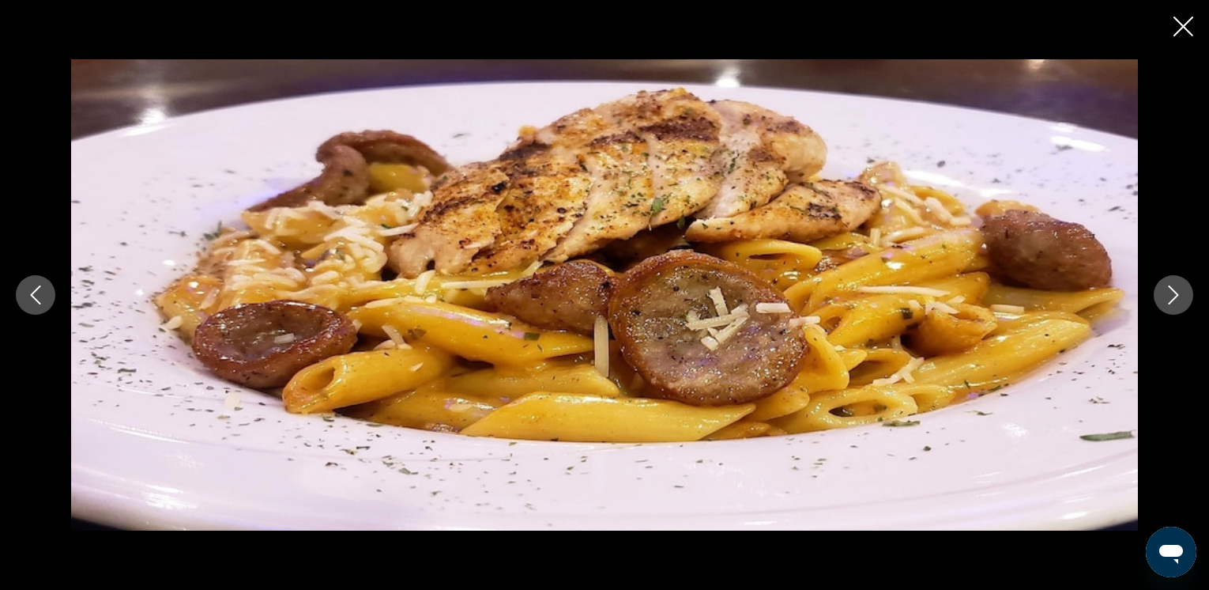
click at [1176, 291] on icon "Next image" at bounding box center [1173, 294] width 19 height 19
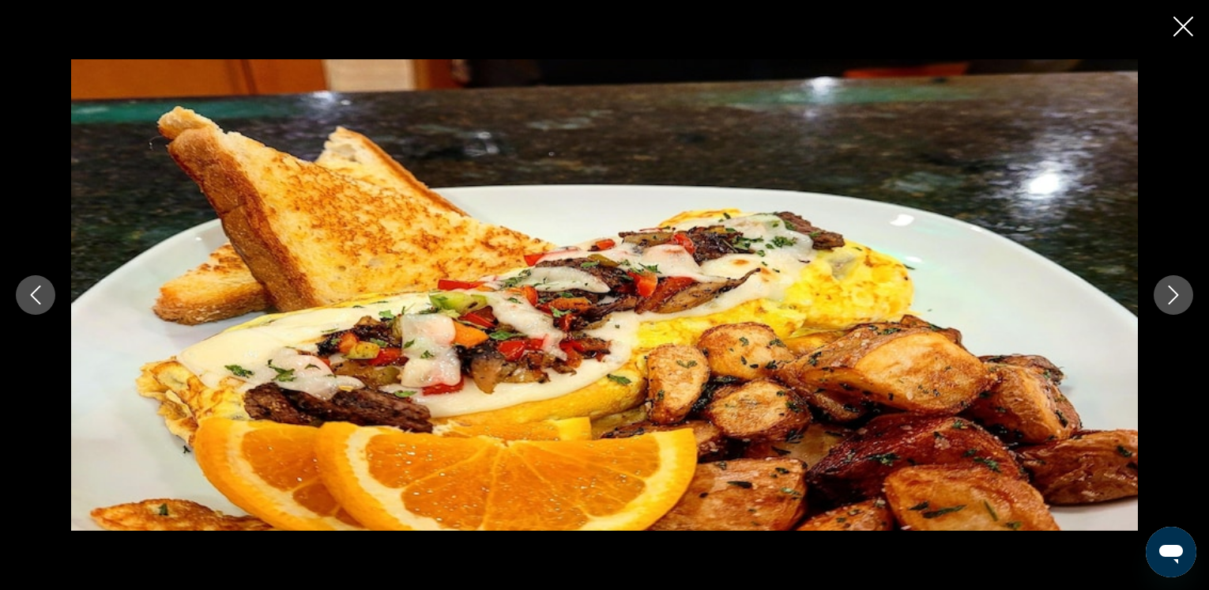
click at [1176, 291] on icon "Next image" at bounding box center [1173, 294] width 19 height 19
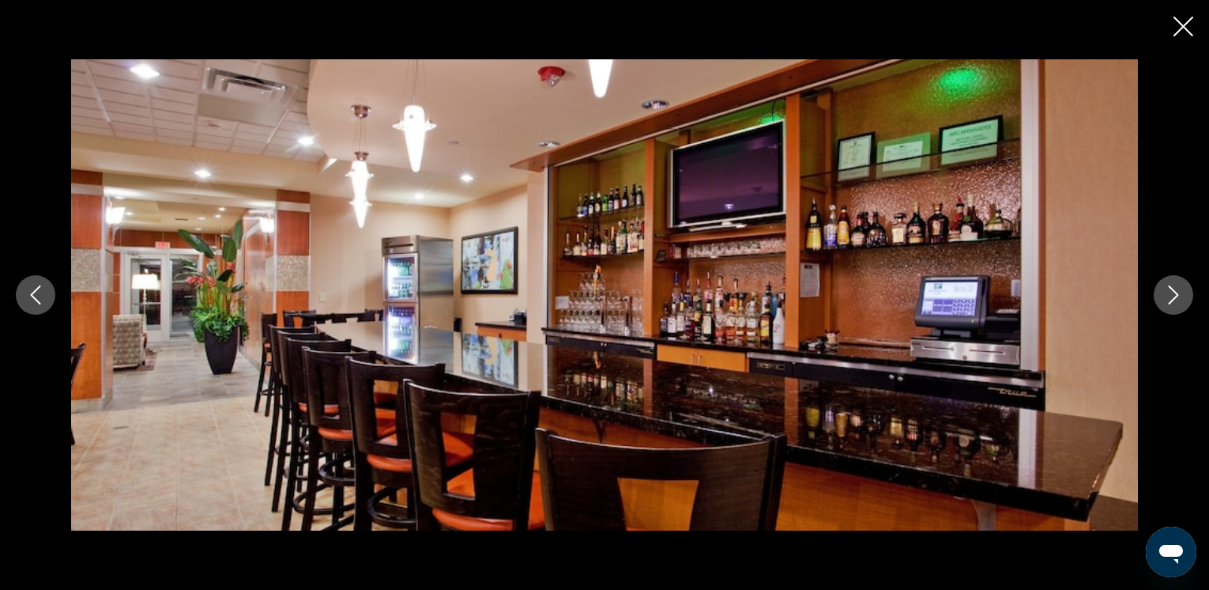
click at [1176, 291] on icon "Next image" at bounding box center [1173, 294] width 19 height 19
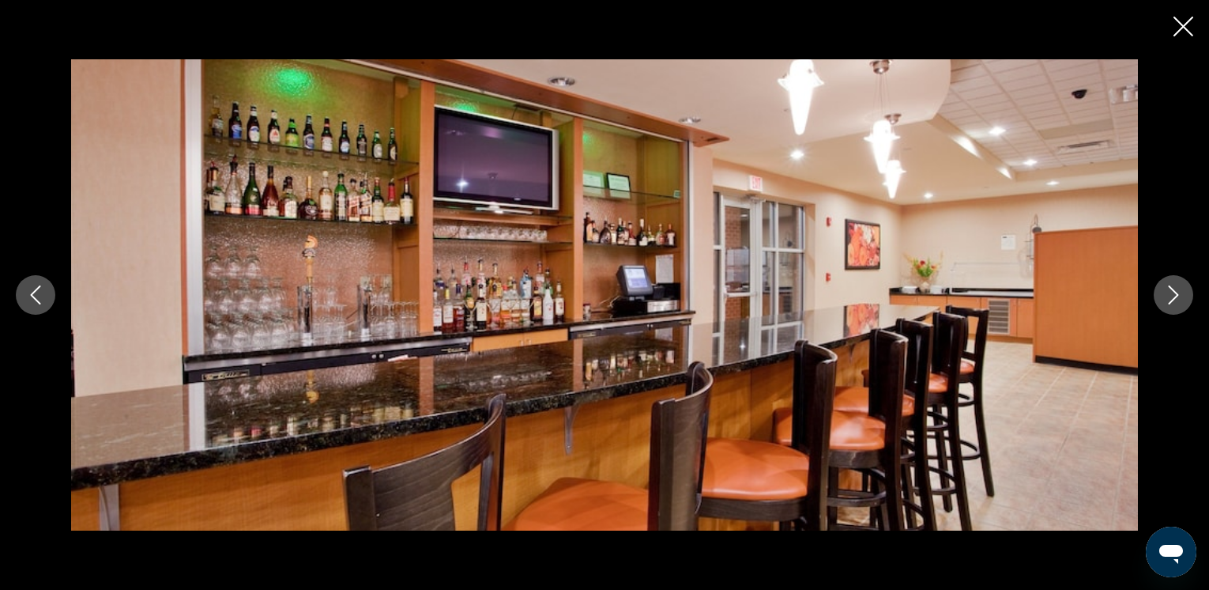
click at [1176, 291] on icon "Next image" at bounding box center [1173, 294] width 19 height 19
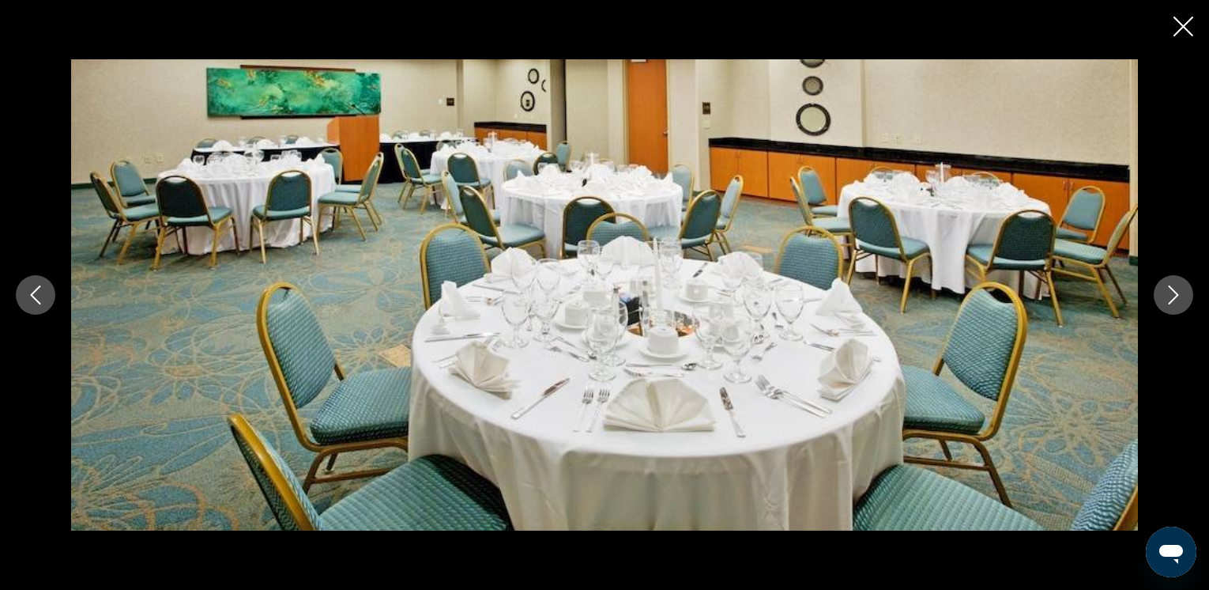
scroll to position [2104, 0]
click at [1174, 293] on icon "Next image" at bounding box center [1173, 294] width 19 height 19
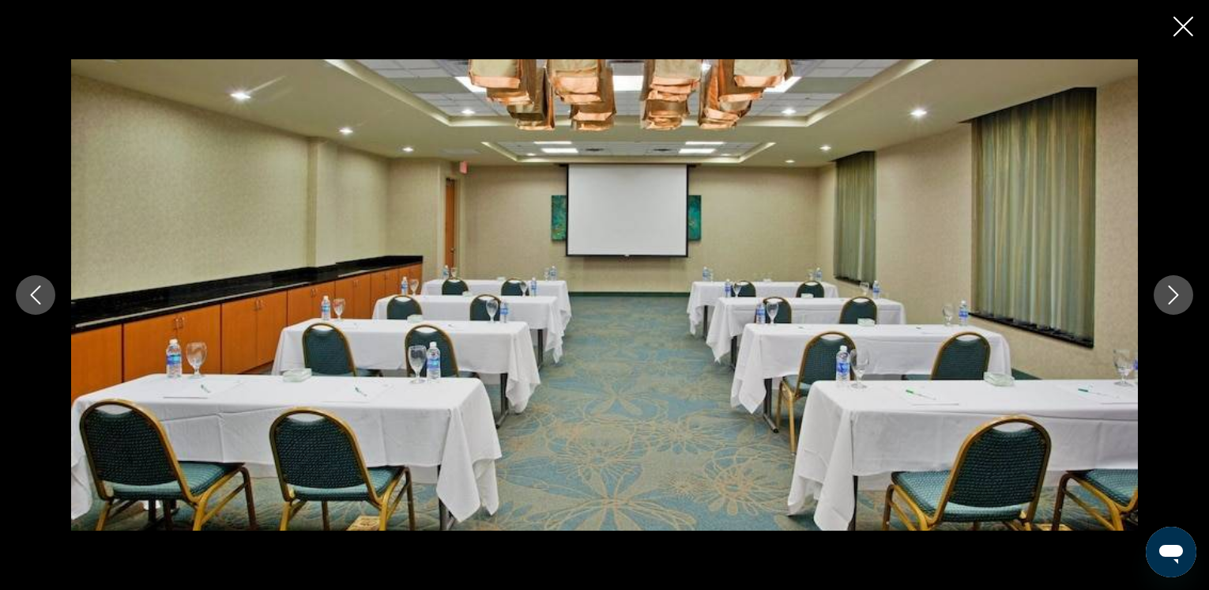
click at [1174, 293] on icon "Next image" at bounding box center [1173, 294] width 19 height 19
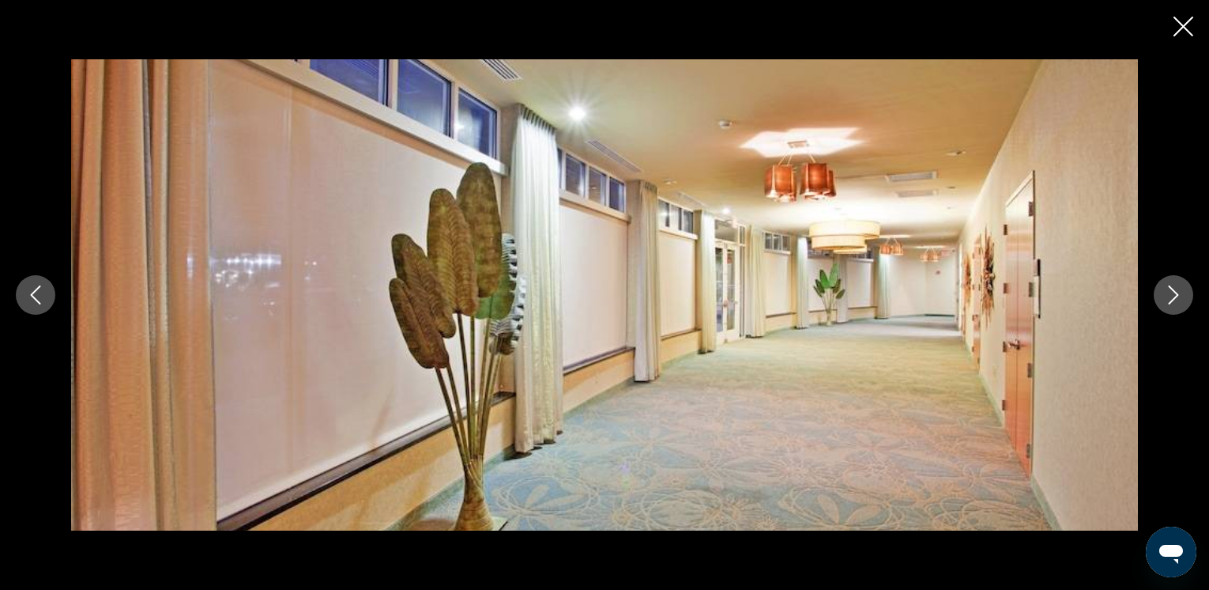
click at [1174, 293] on icon "Next image" at bounding box center [1173, 294] width 19 height 19
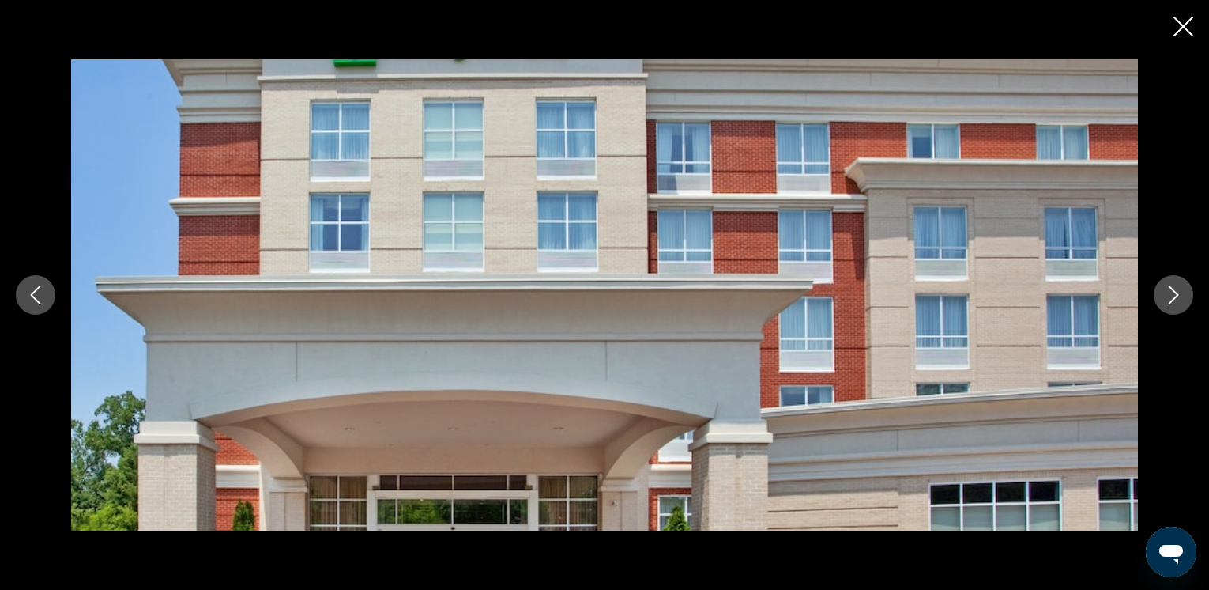
click at [1178, 23] on icon "Close slideshow" at bounding box center [1184, 27] width 20 height 20
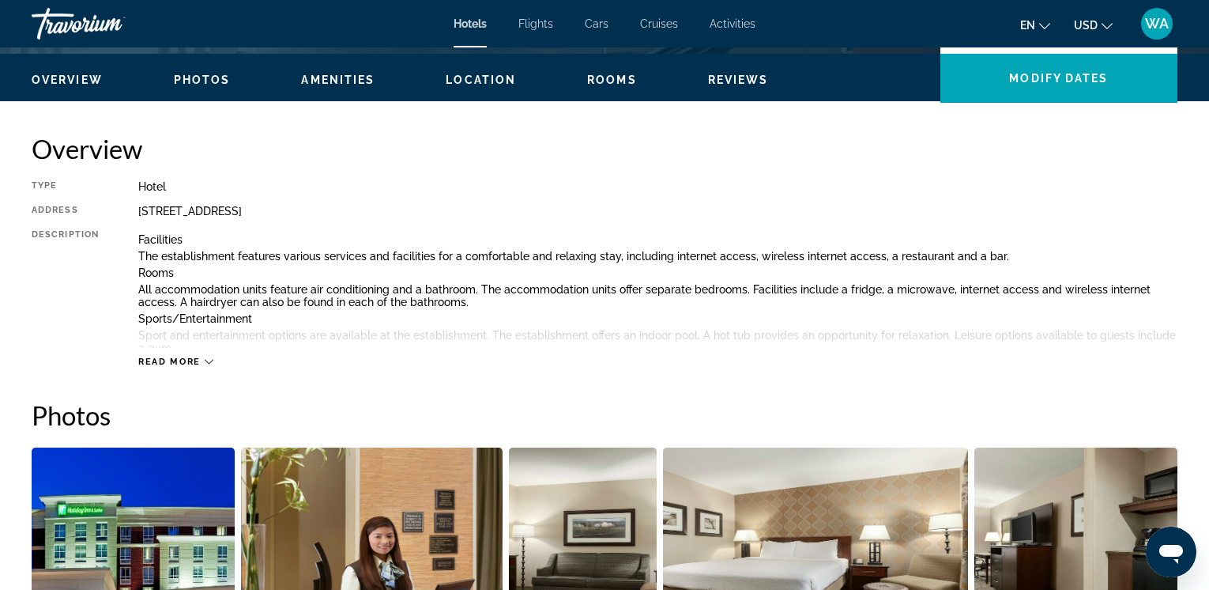
scroll to position [450, 0]
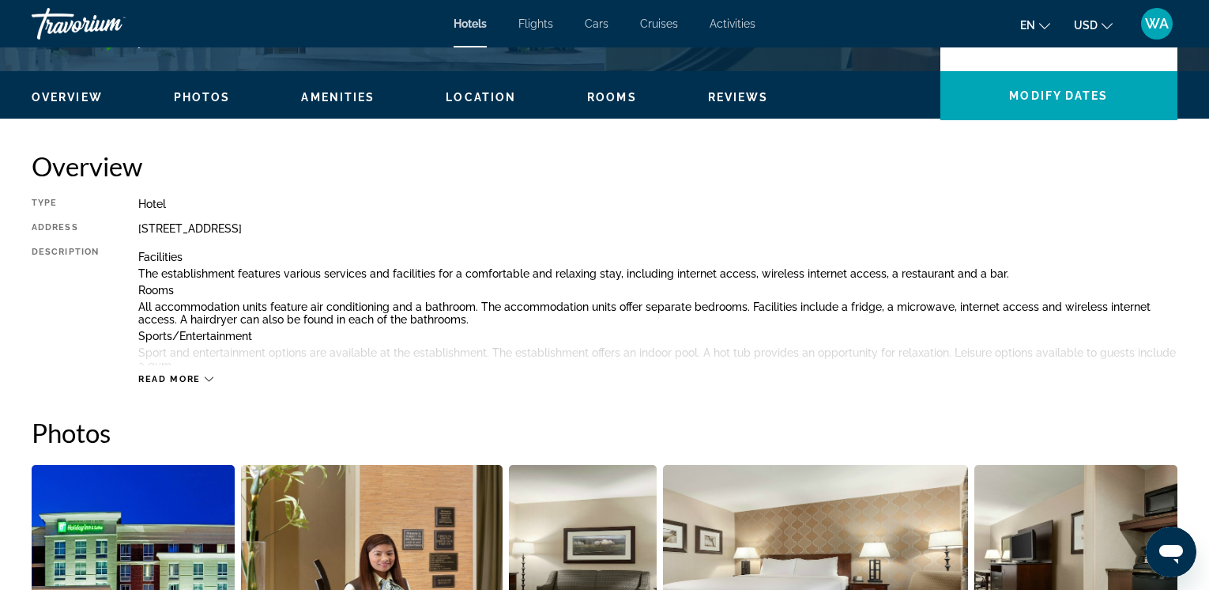
click at [206, 375] on icon "Main content" at bounding box center [209, 379] width 9 height 9
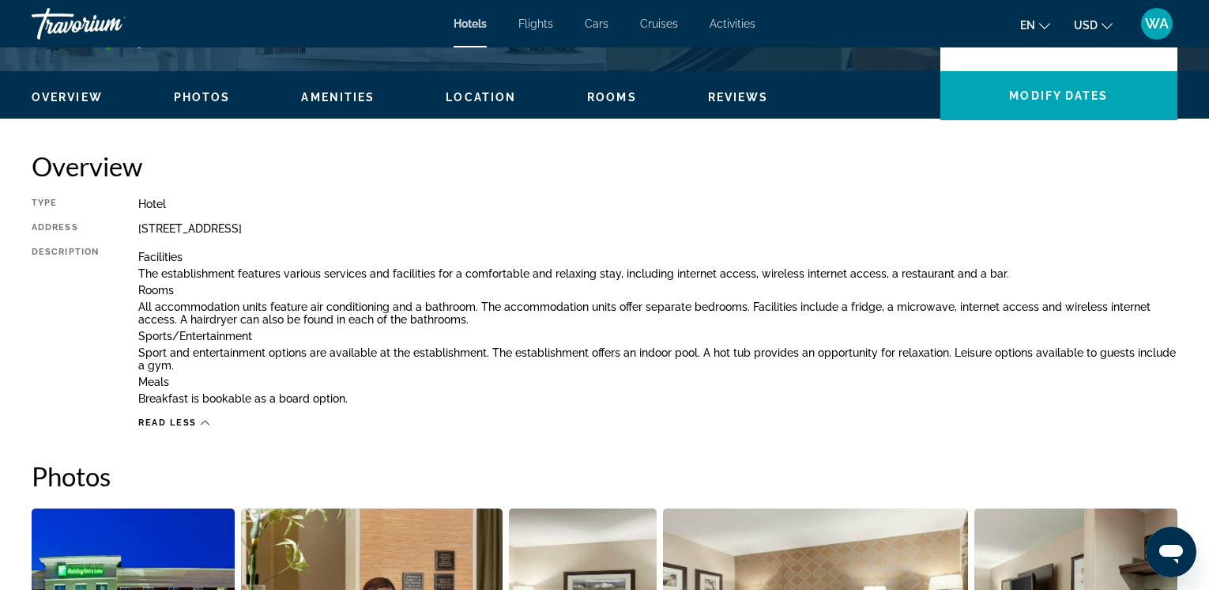
click at [744, 96] on span "Reviews" at bounding box center [738, 97] width 61 height 13
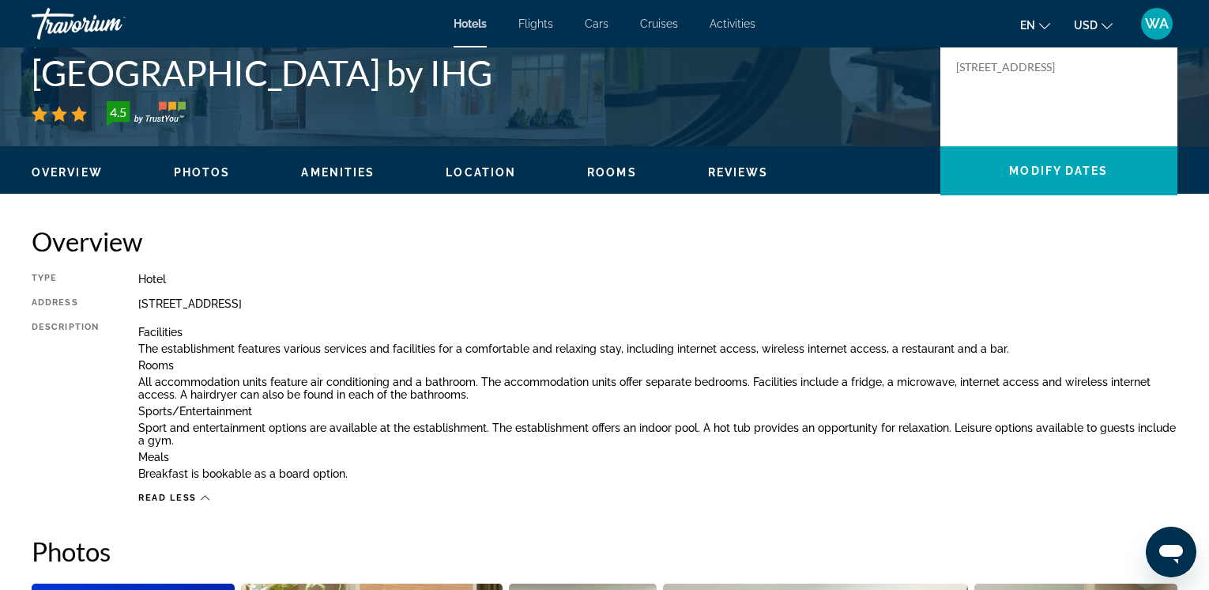
scroll to position [381, 0]
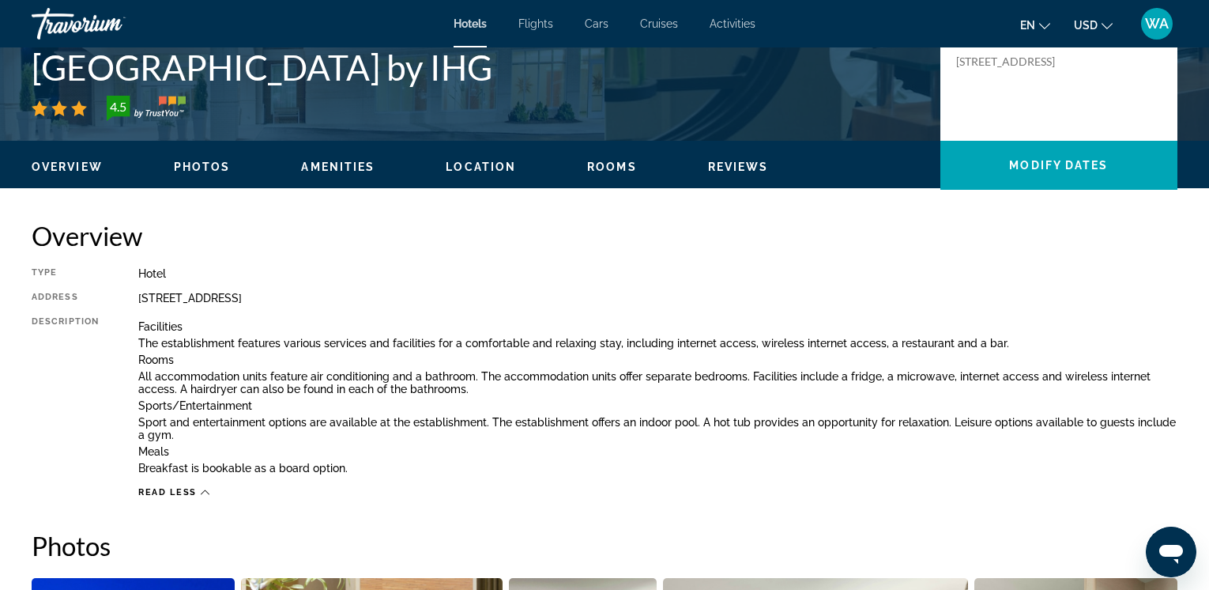
click at [605, 163] on span "Rooms" at bounding box center [612, 166] width 50 height 13
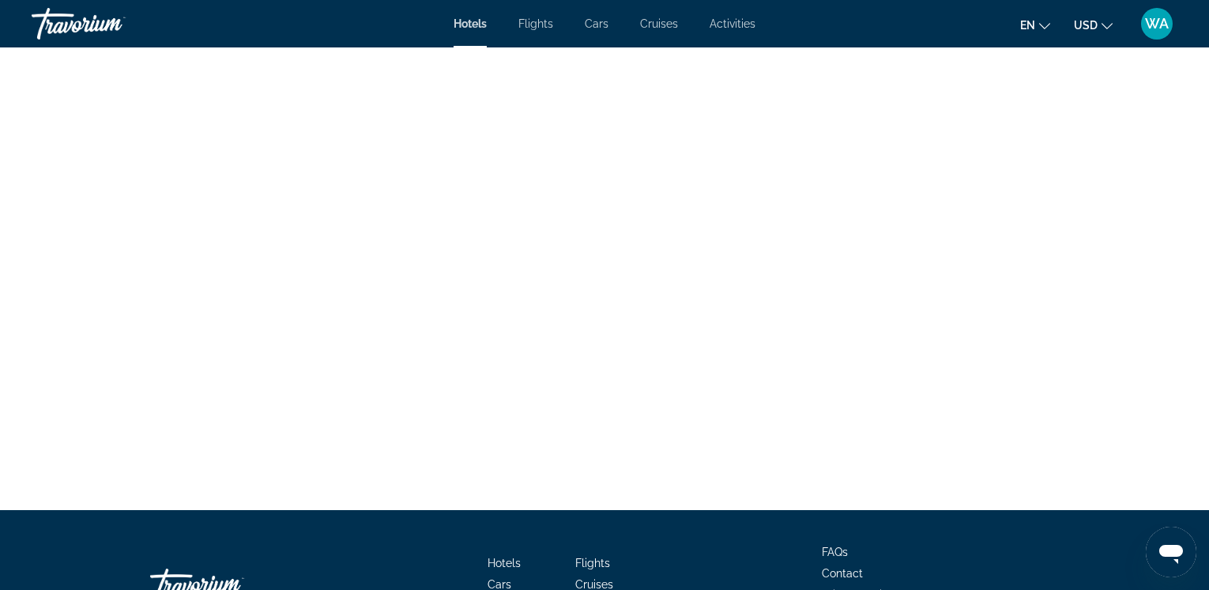
scroll to position [3511, 0]
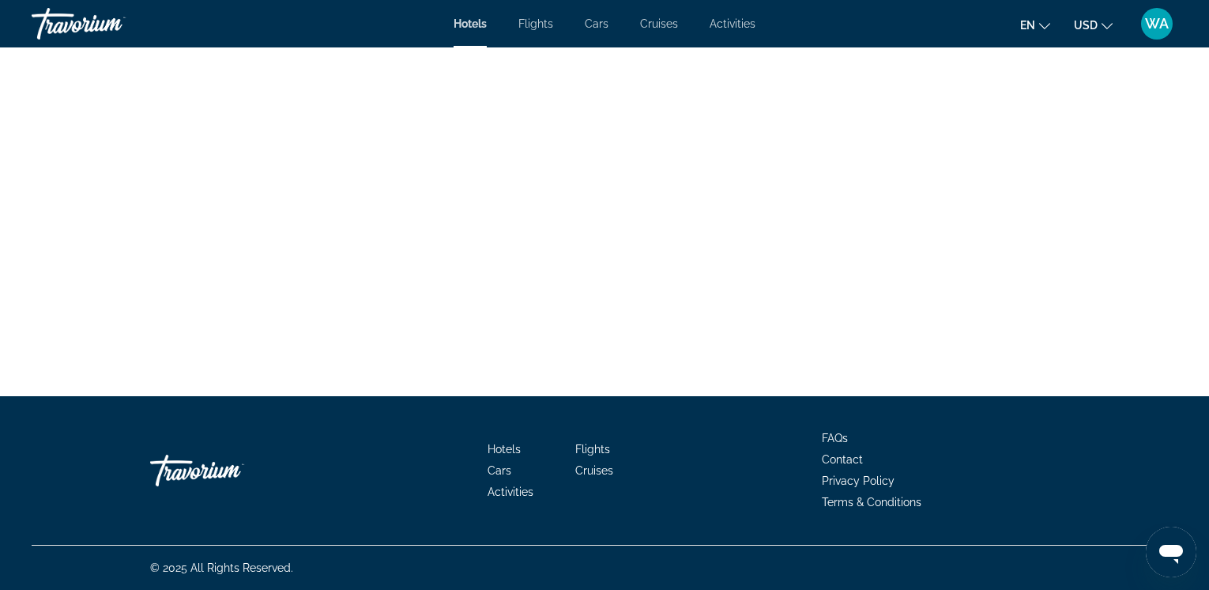
click at [839, 456] on span "Contact" at bounding box center [842, 459] width 41 height 13
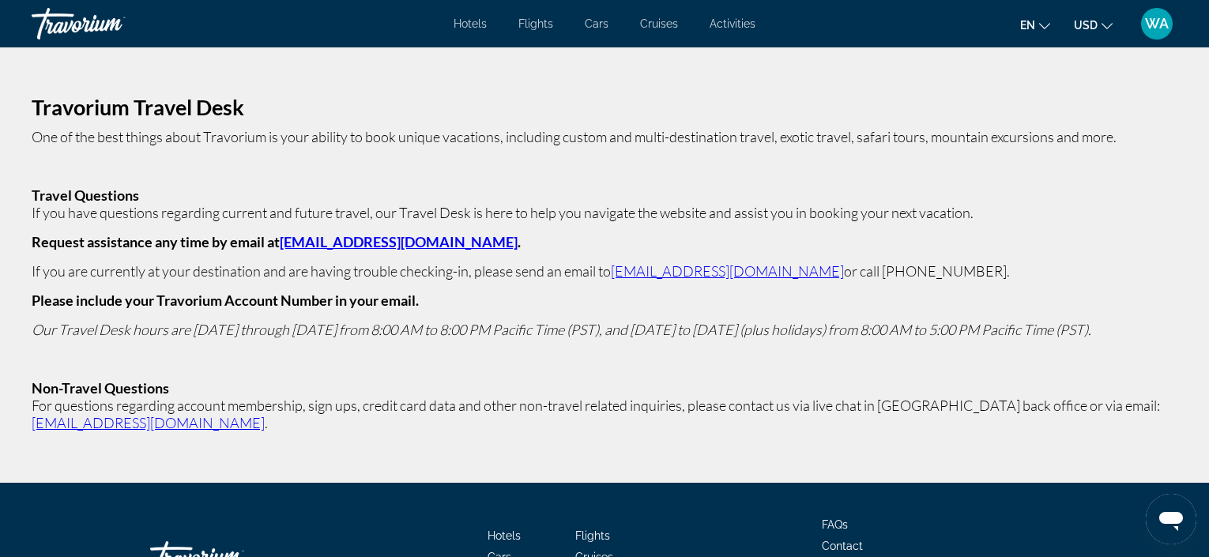
click at [65, 130] on p "One of the best things about Travorium is your ability to book unique vacations…" at bounding box center [605, 136] width 1146 height 17
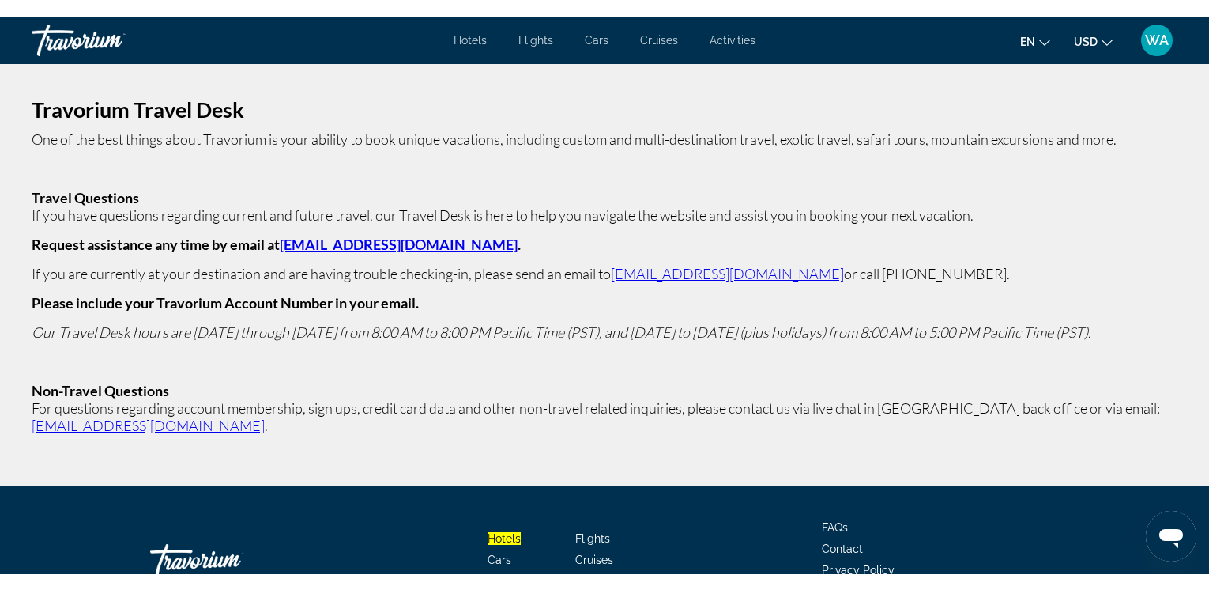
scroll to position [13, 0]
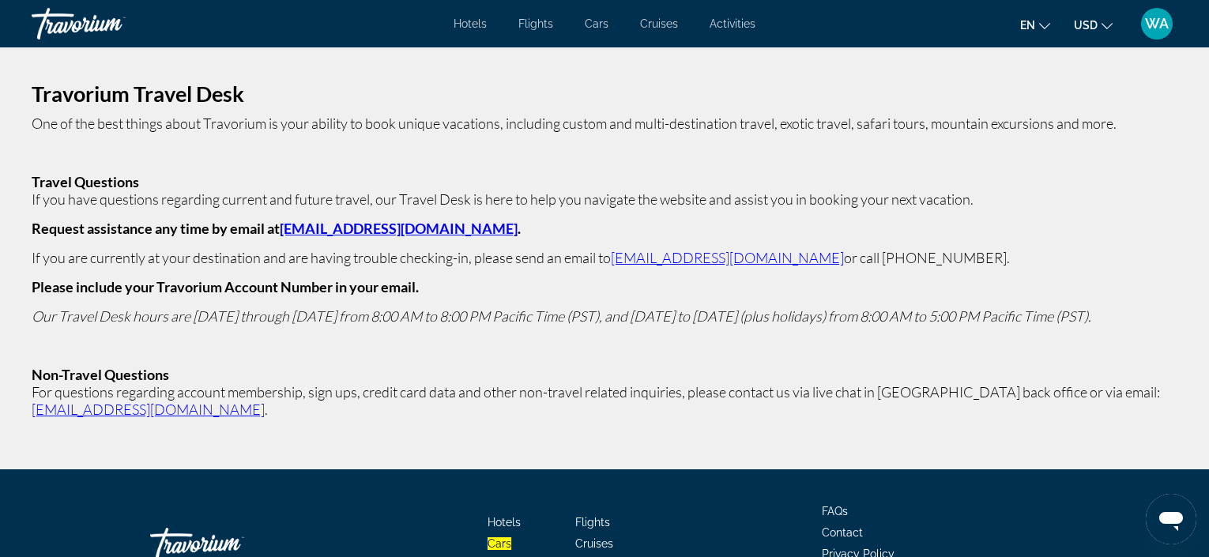
click at [786, 326] on p "Travorium Travel Desk One of the best things about Travorium is your ability to…" at bounding box center [605, 251] width 1146 height 333
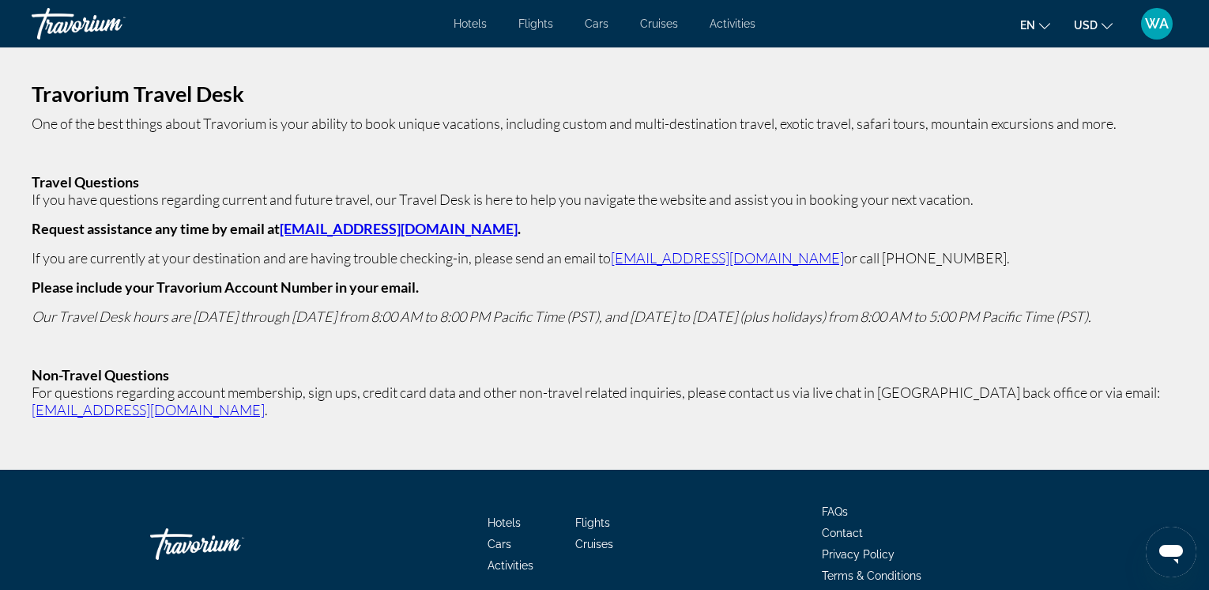
scroll to position [0, 0]
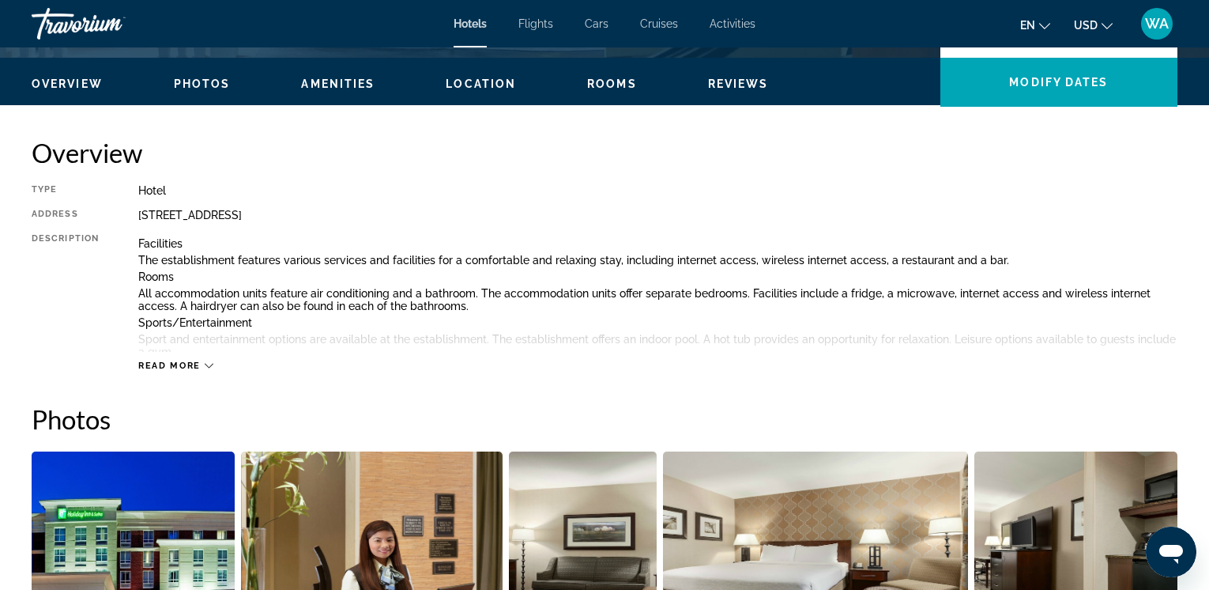
scroll to position [475, 0]
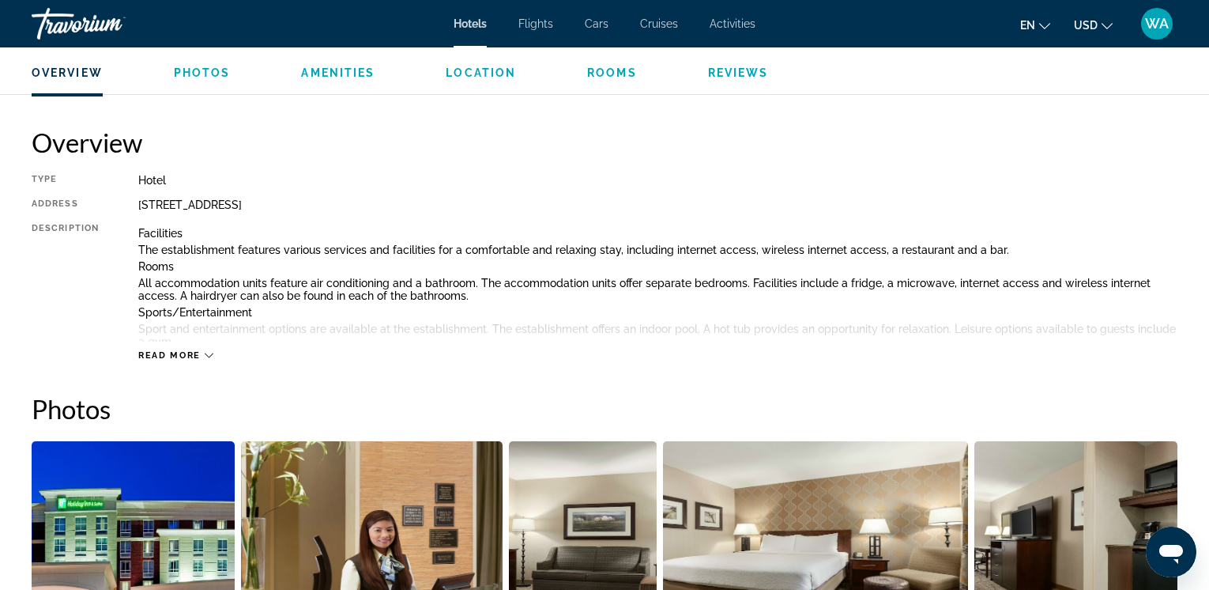
click at [208, 351] on icon "Main content" at bounding box center [209, 355] width 9 height 9
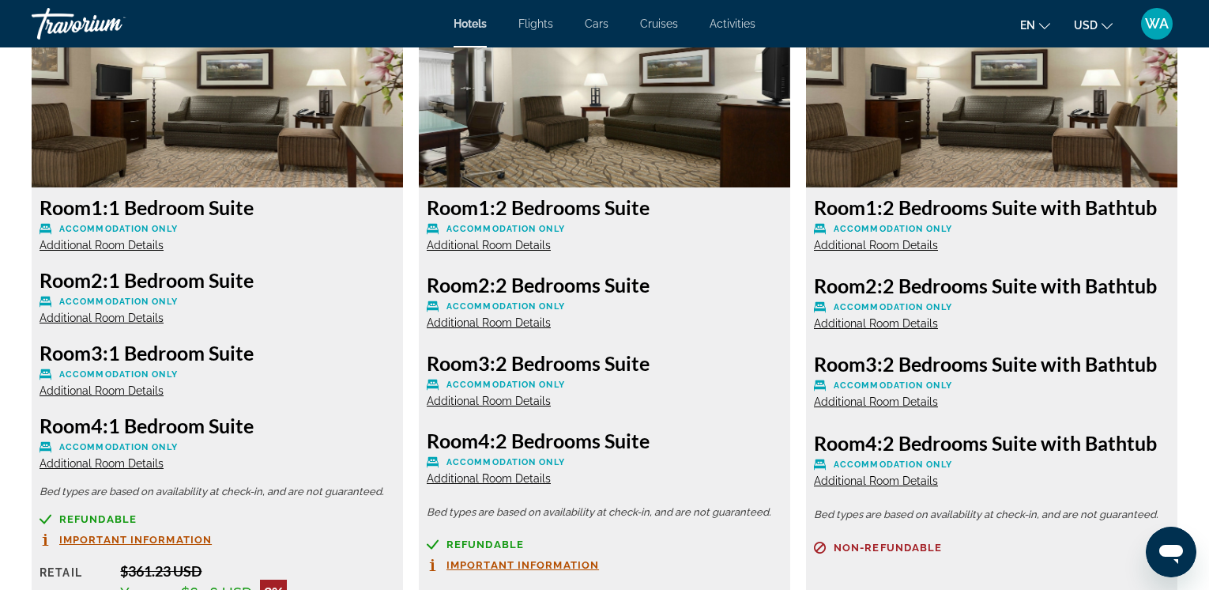
scroll to position [2279, 0]
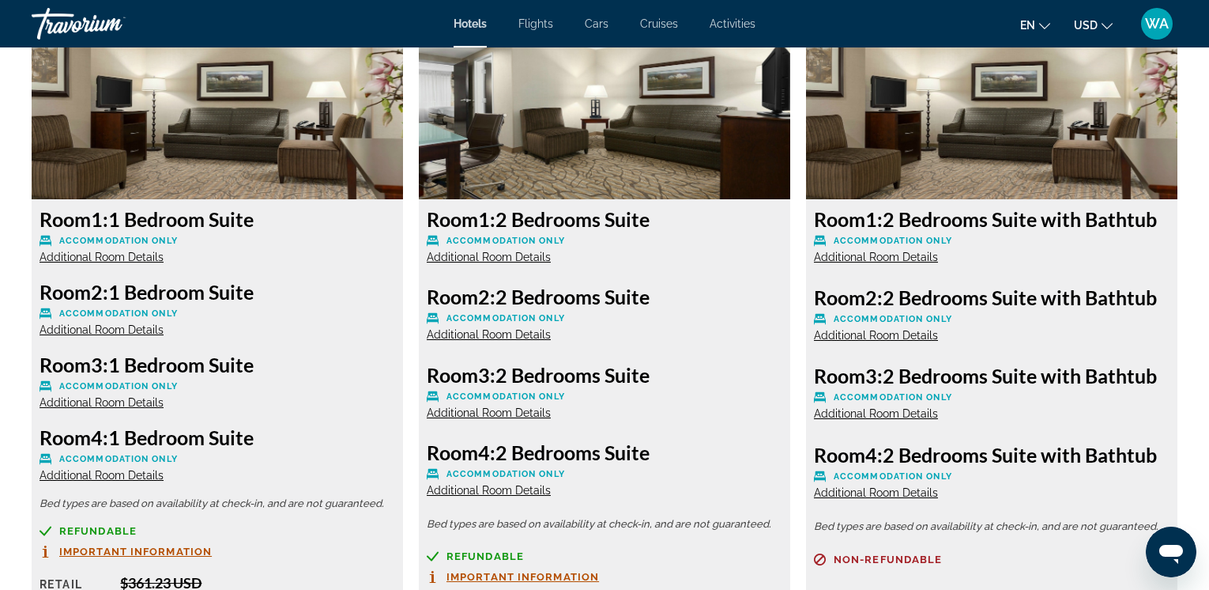
click at [493, 410] on span "Additional Room Details" at bounding box center [489, 412] width 124 height 13
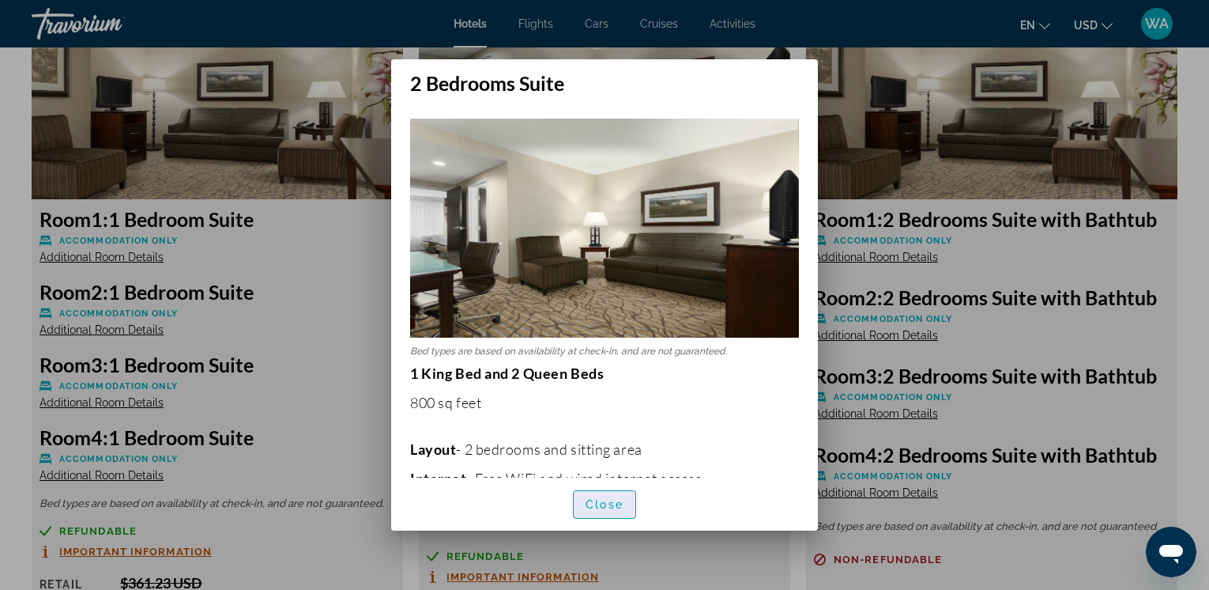
click at [591, 503] on span "Close" at bounding box center [605, 504] width 38 height 13
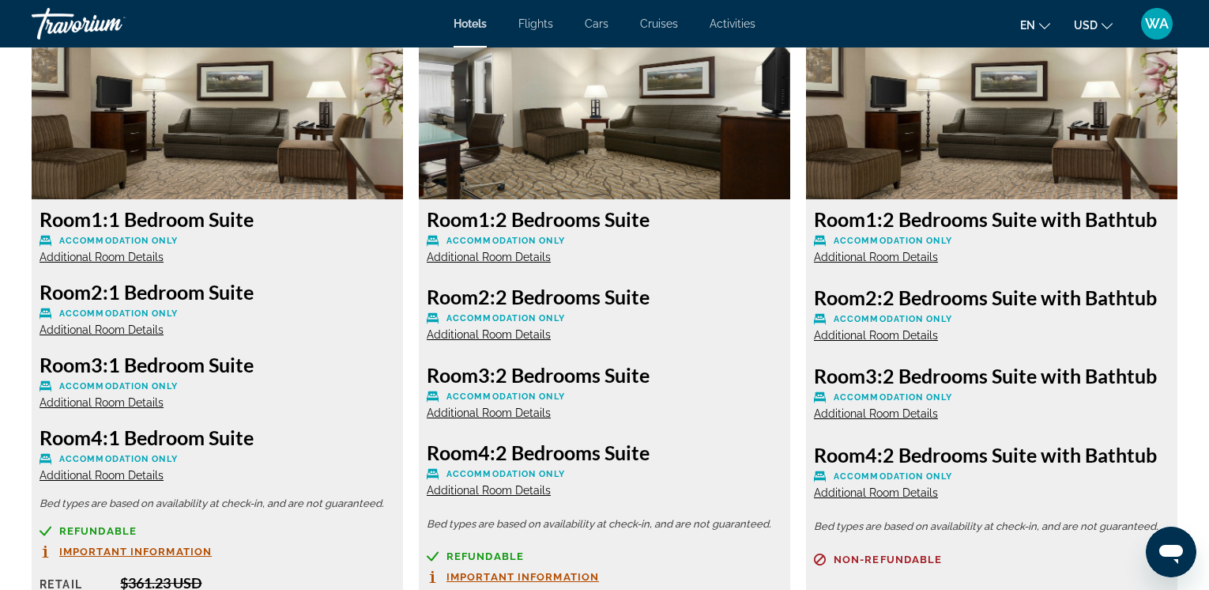
scroll to position [2279, 0]
click at [511, 412] on span "Additional Room Details" at bounding box center [489, 412] width 124 height 13
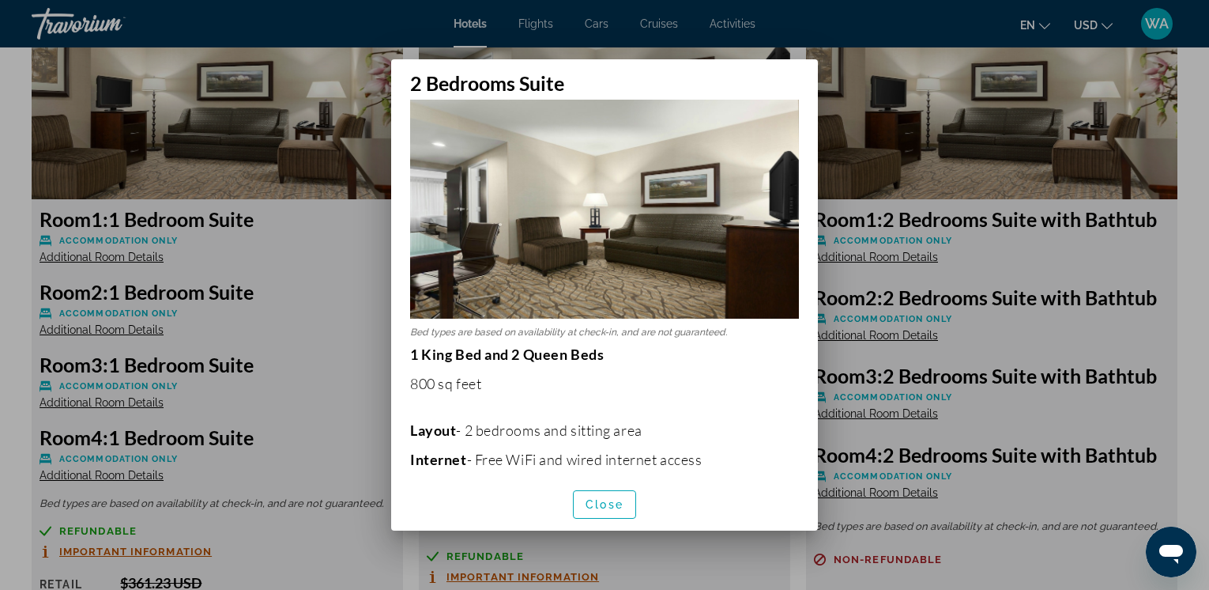
scroll to position [0, 0]
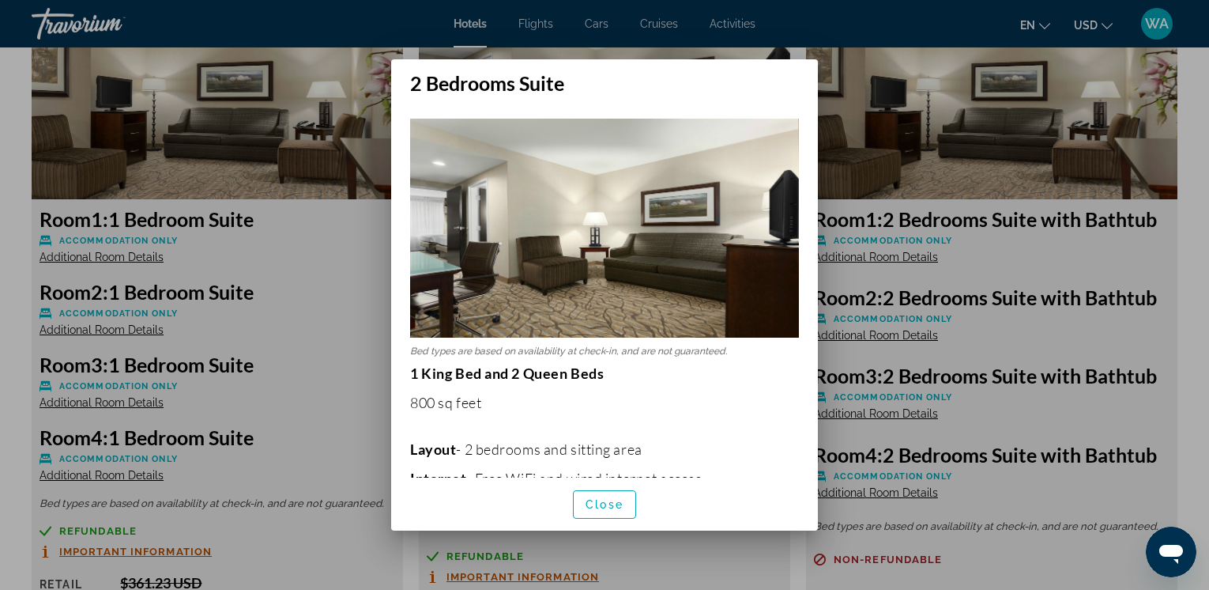
click at [848, 183] on div at bounding box center [604, 295] width 1209 height 590
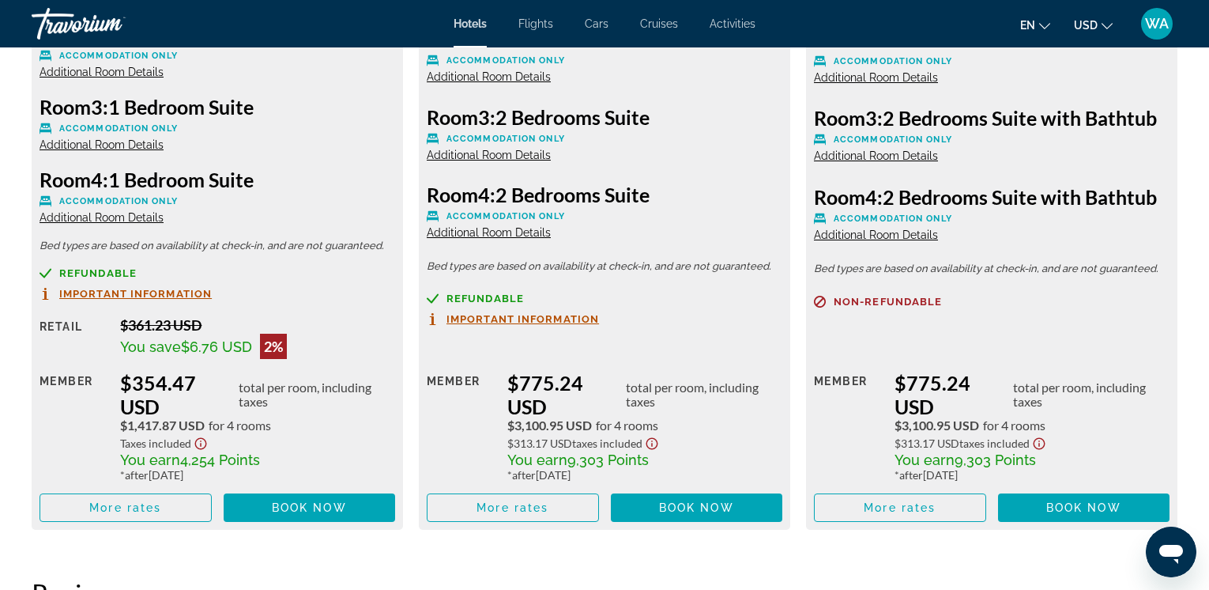
scroll to position [2549, 0]
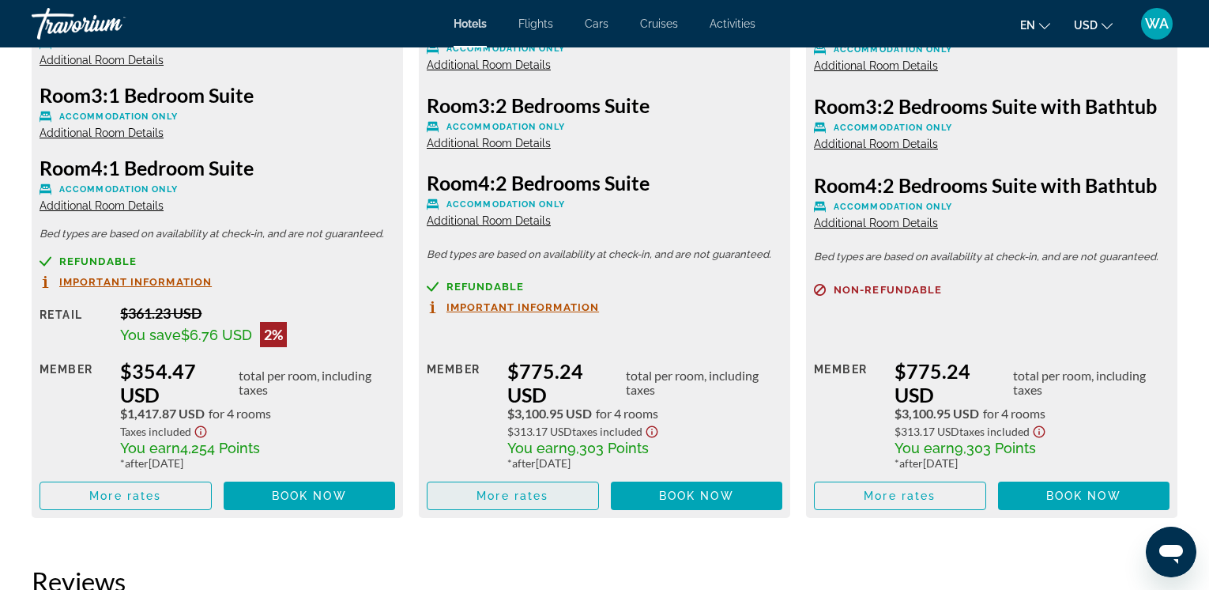
click at [509, 498] on span "More rates" at bounding box center [513, 495] width 72 height 13
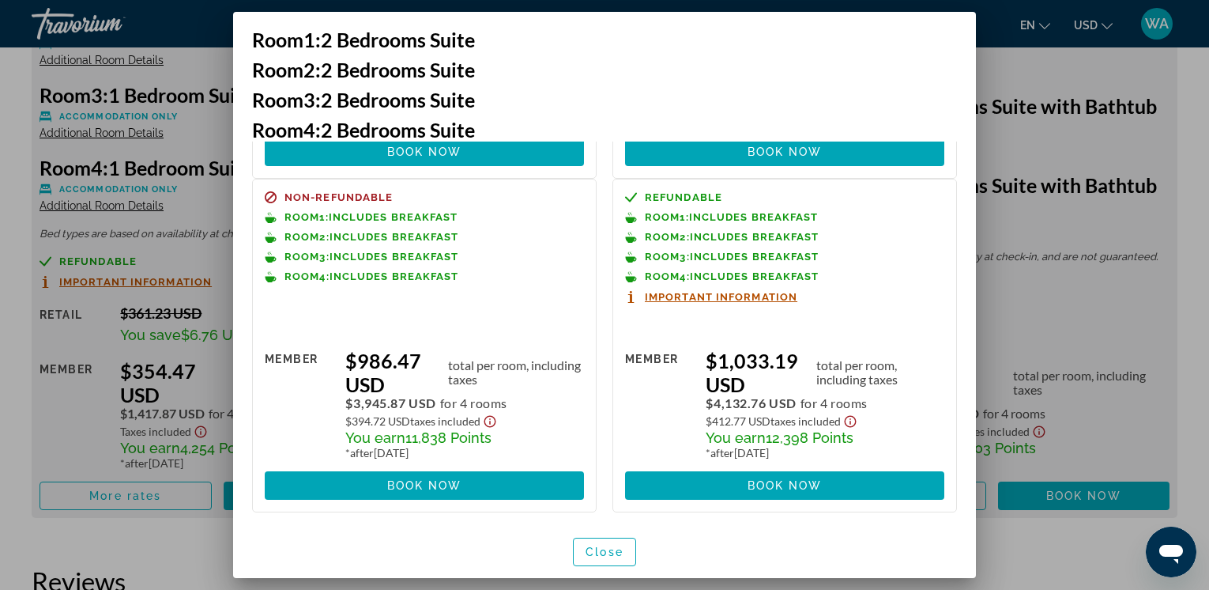
scroll to position [331, 0]
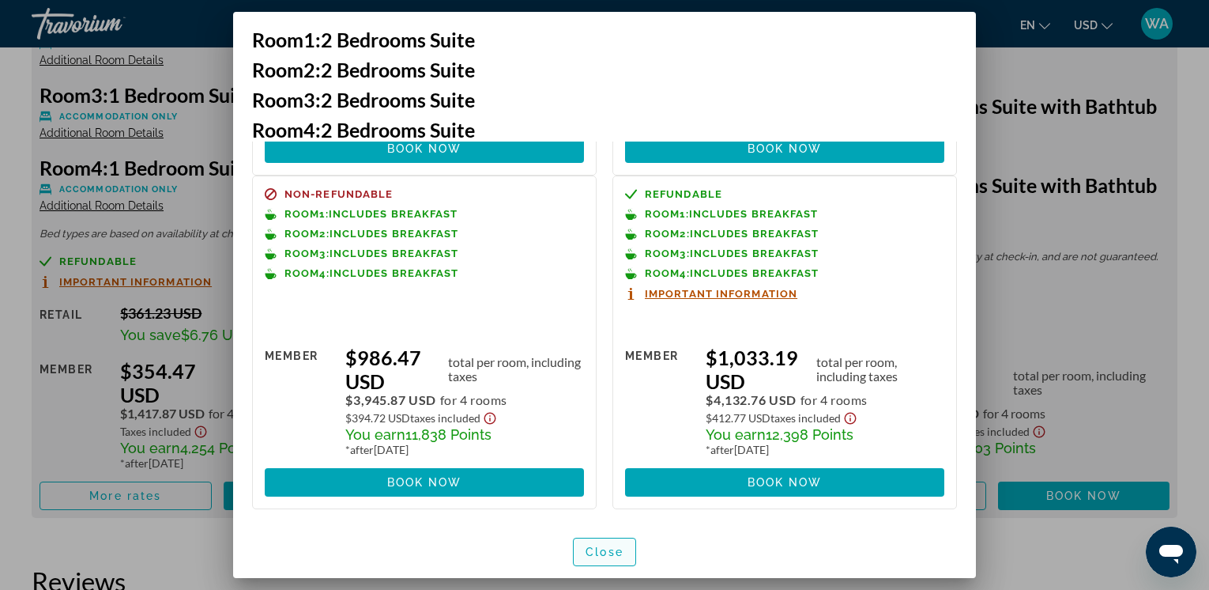
click at [598, 548] on span "Close" at bounding box center [605, 551] width 38 height 13
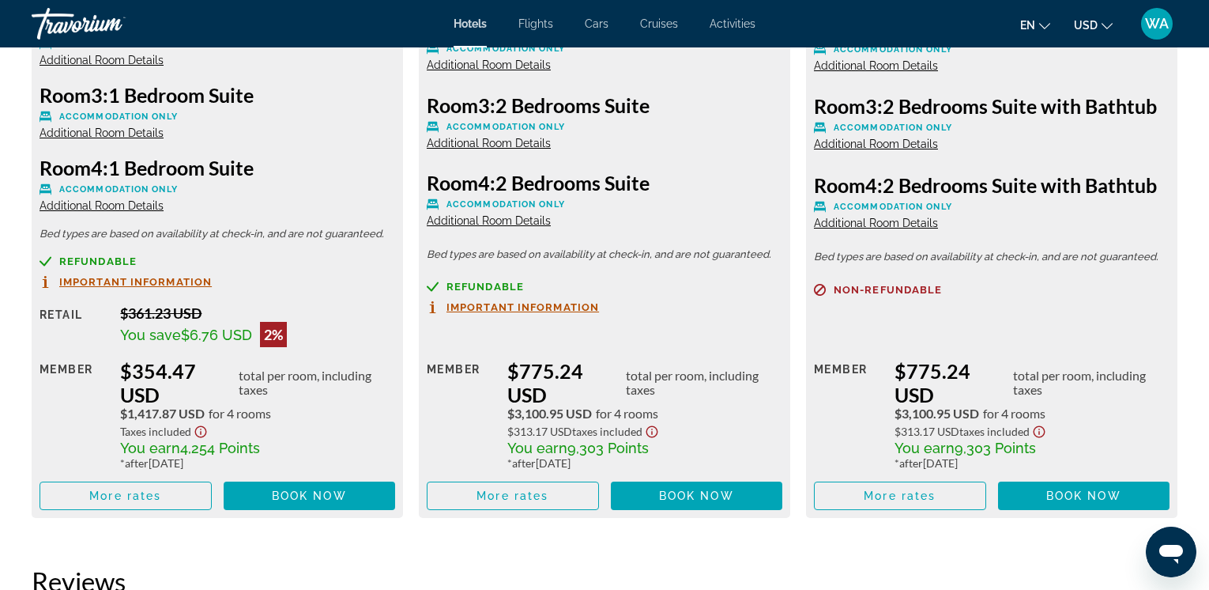
scroll to position [2549, 0]
click at [138, 492] on span "More rates" at bounding box center [125, 495] width 72 height 13
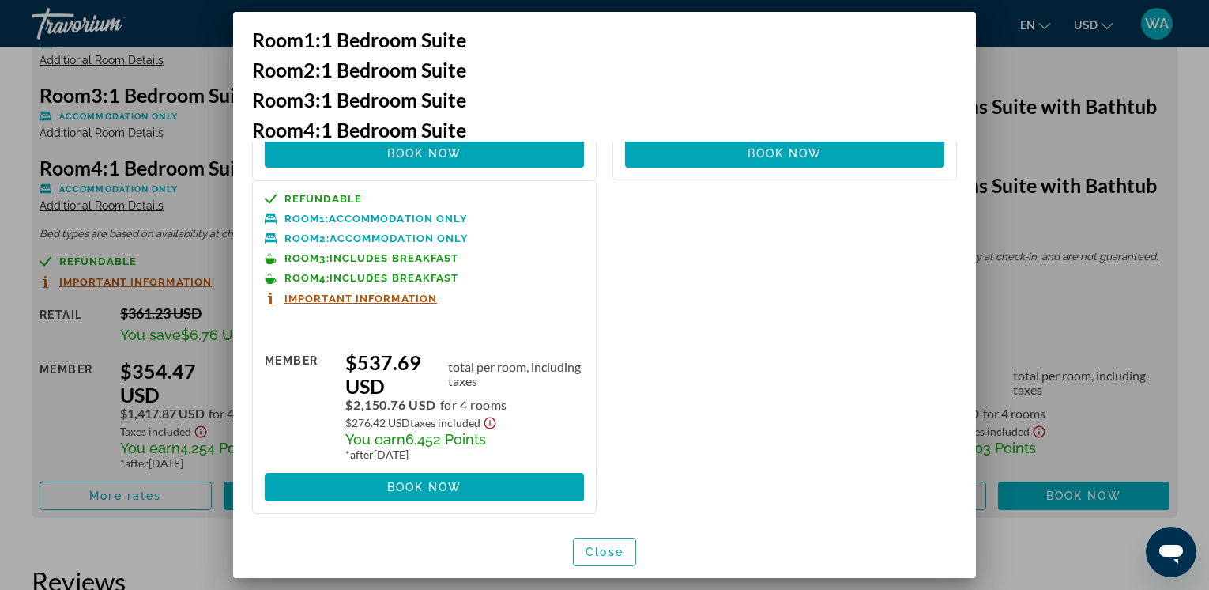
scroll to position [706, 0]
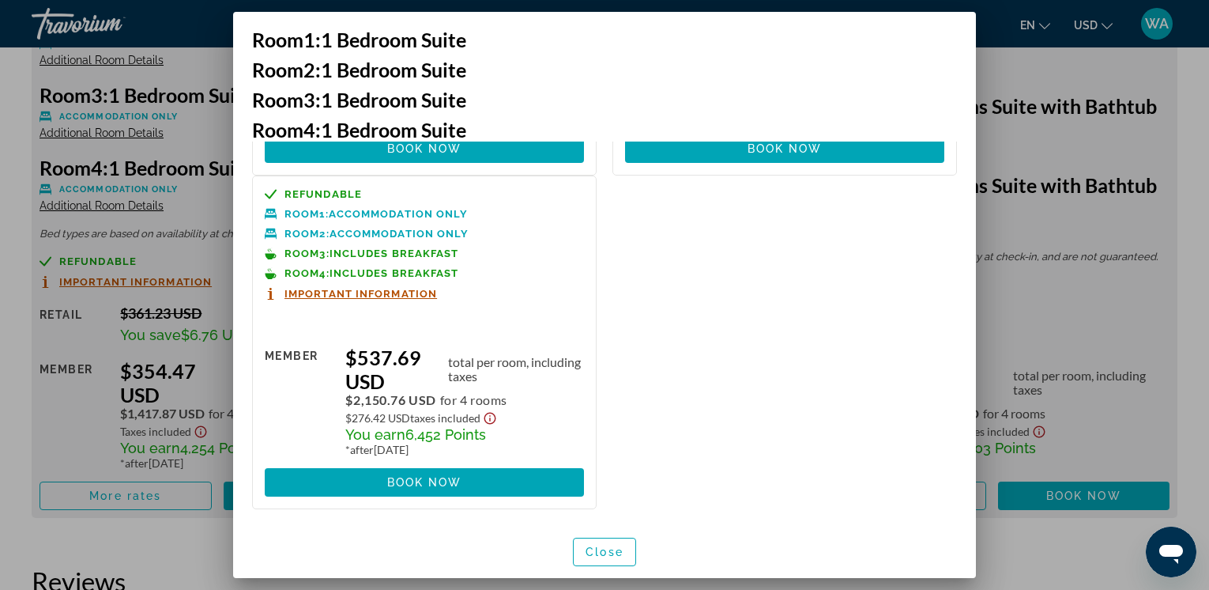
click at [356, 296] on span "Important Information" at bounding box center [361, 293] width 153 height 10
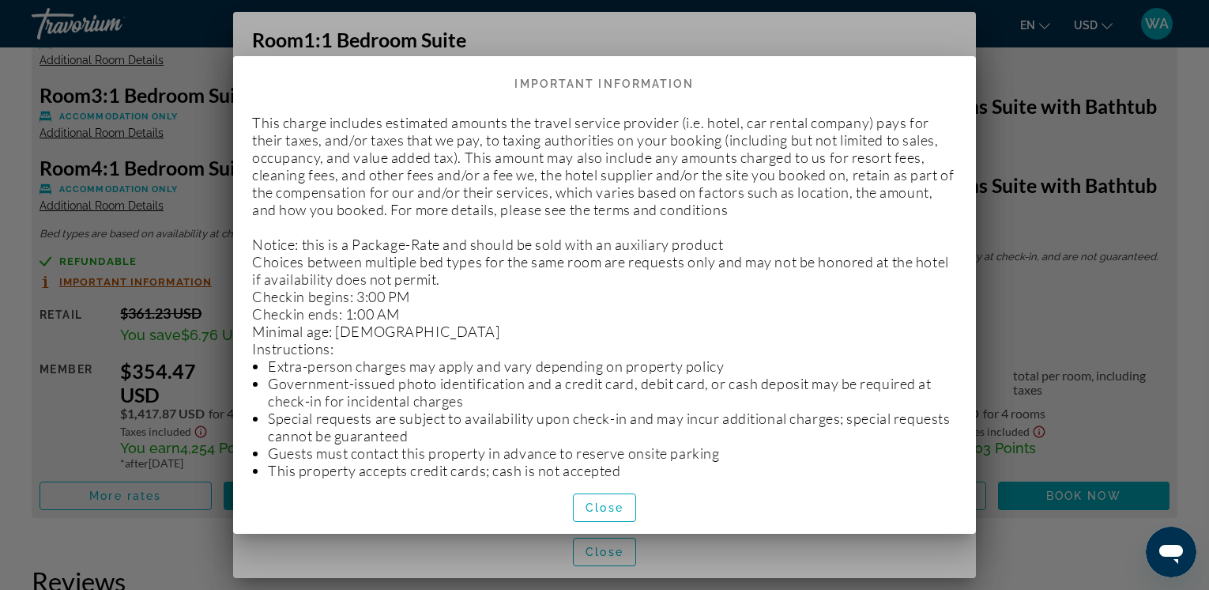
click at [555, 135] on p "This charge includes estimated amounts the travel service provider (i.e. hotel,…" at bounding box center [604, 528] width 705 height 829
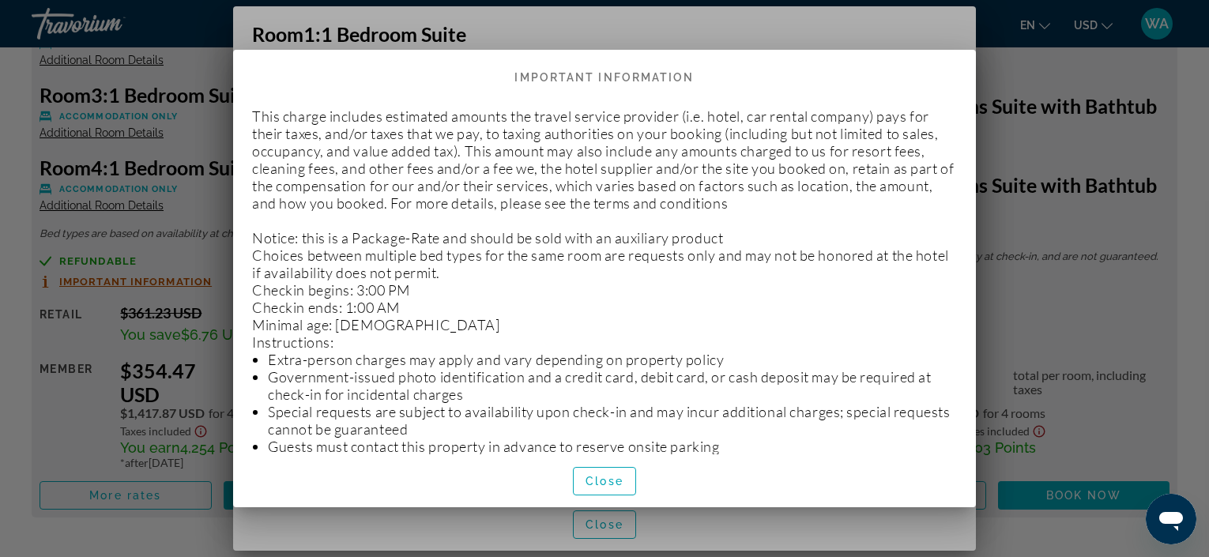
click at [292, 121] on p "This charge includes estimated amounts the travel service provider (i.e. hotel,…" at bounding box center [604, 521] width 705 height 829
click at [273, 123] on p "This charge includes estimated amounts the travel service provider (i.e. hotel,…" at bounding box center [604, 521] width 705 height 829
click at [281, 124] on p "This charge includes estimated amounts the travel service provider (i.e. hotel,…" at bounding box center [604, 521] width 705 height 829
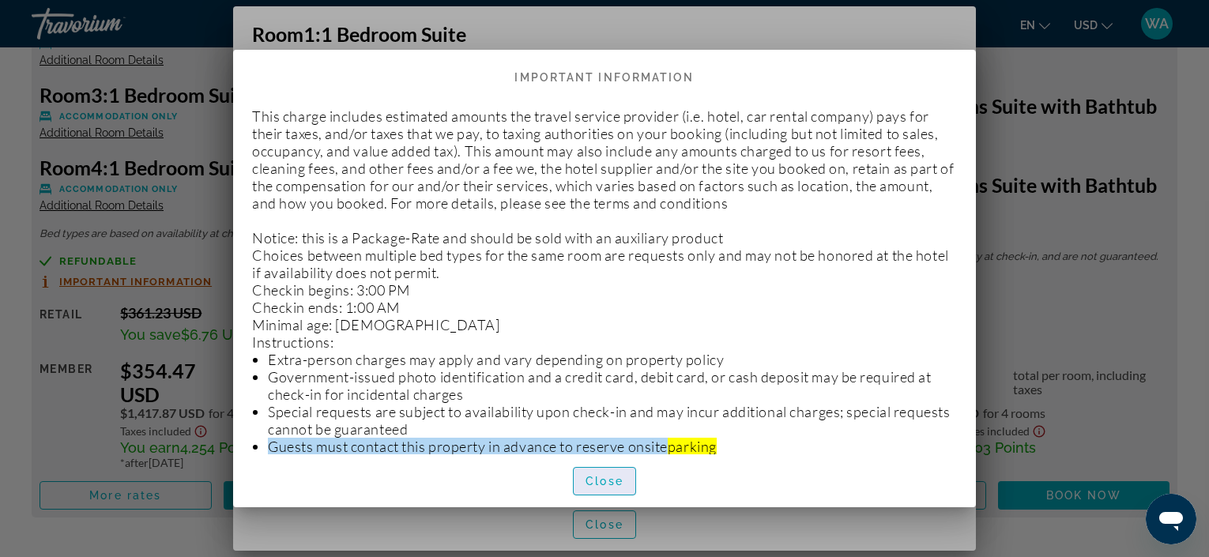
click at [607, 477] on span "Close" at bounding box center [605, 481] width 38 height 13
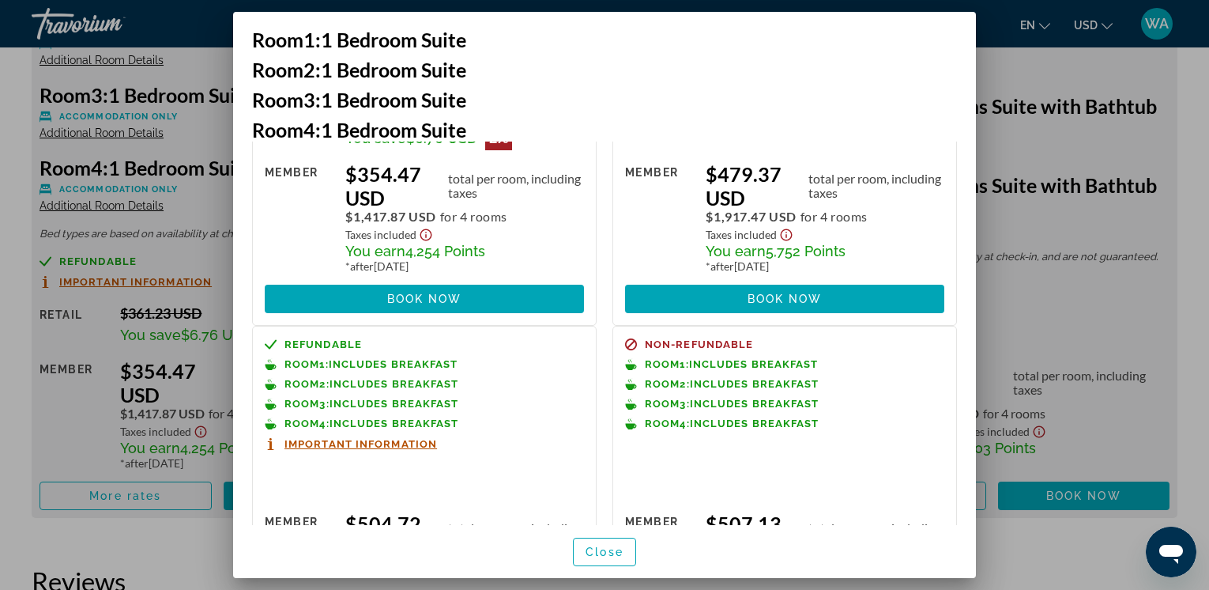
scroll to position [0, 0]
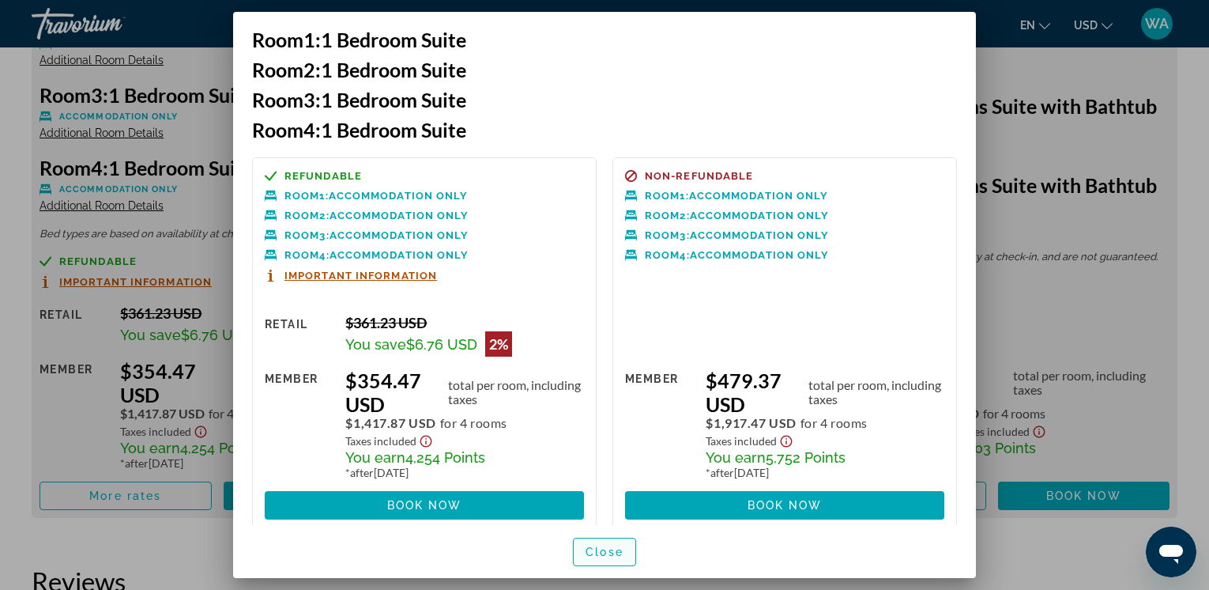
click at [611, 544] on span "button" at bounding box center [605, 552] width 62 height 38
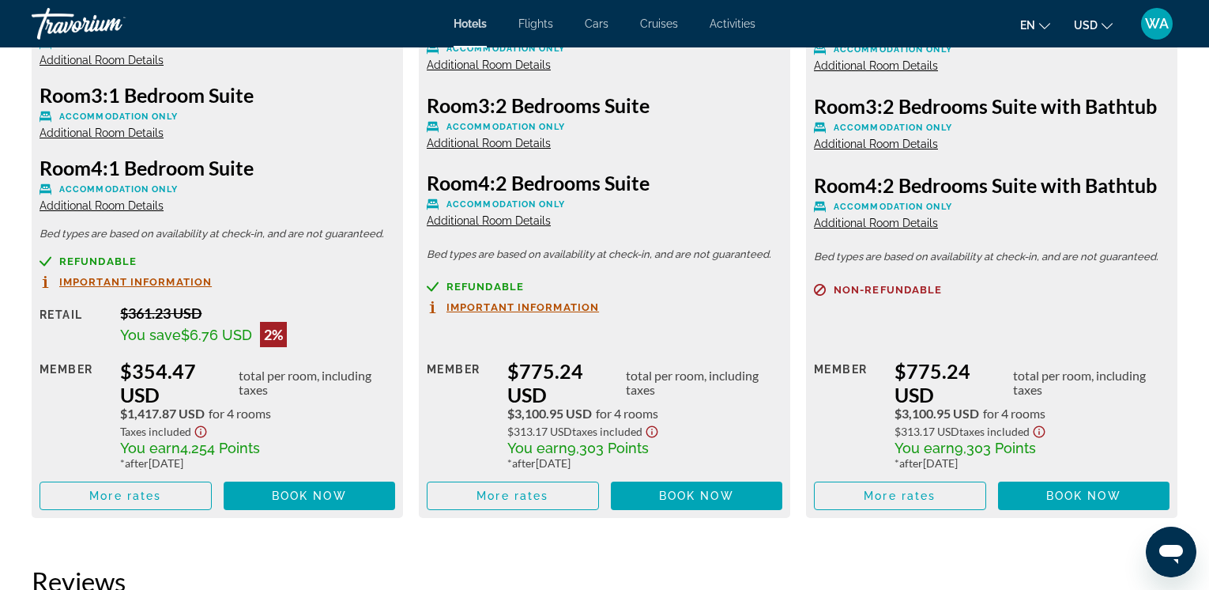
scroll to position [2549, 0]
click at [118, 488] on span "Main content" at bounding box center [125, 496] width 171 height 38
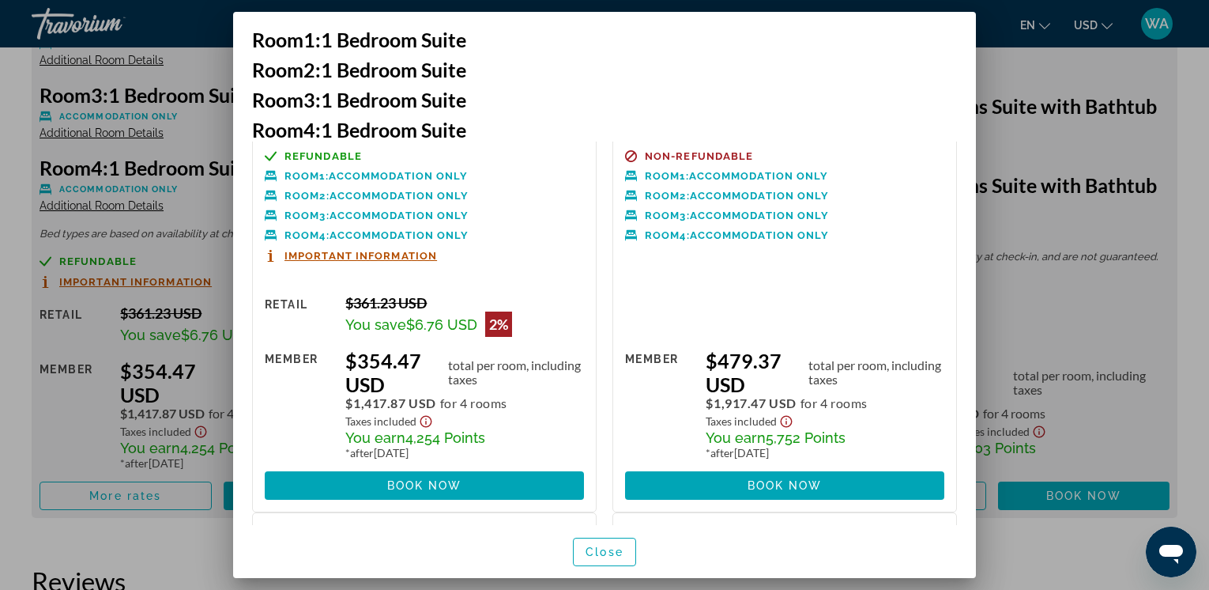
scroll to position [0, 0]
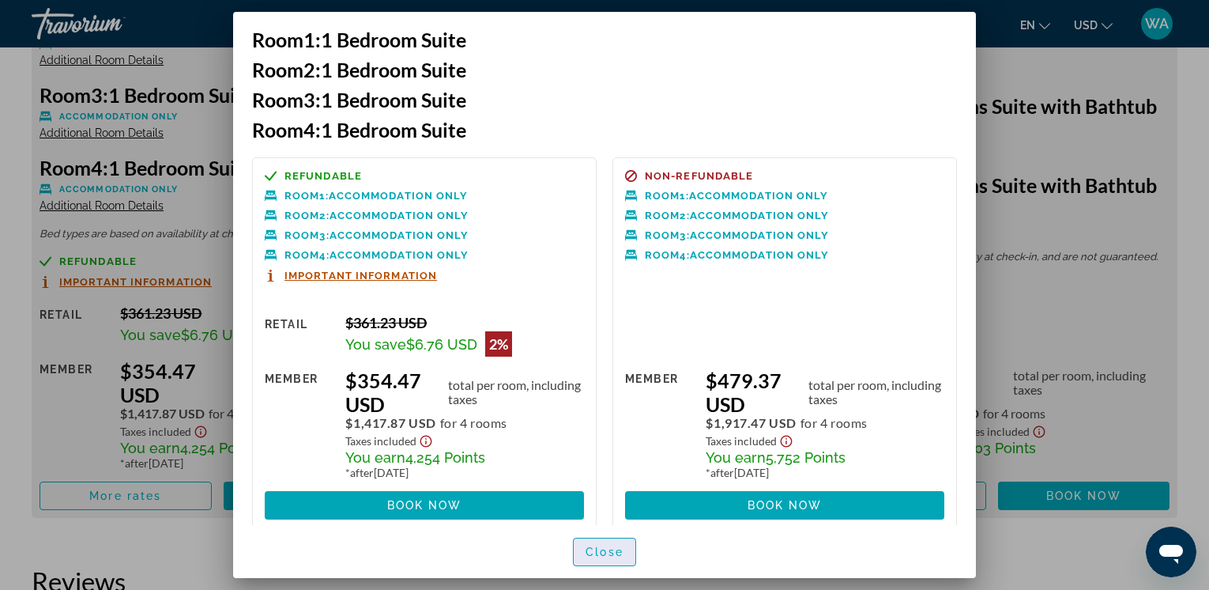
click at [616, 553] on span "Close" at bounding box center [605, 551] width 38 height 13
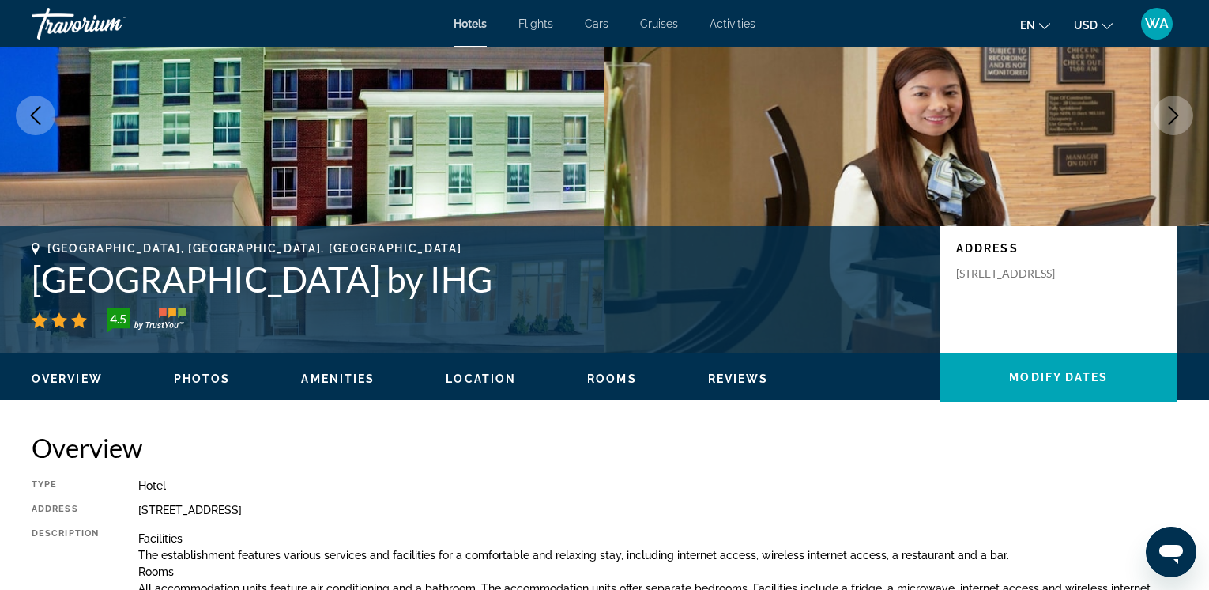
scroll to position [157, 0]
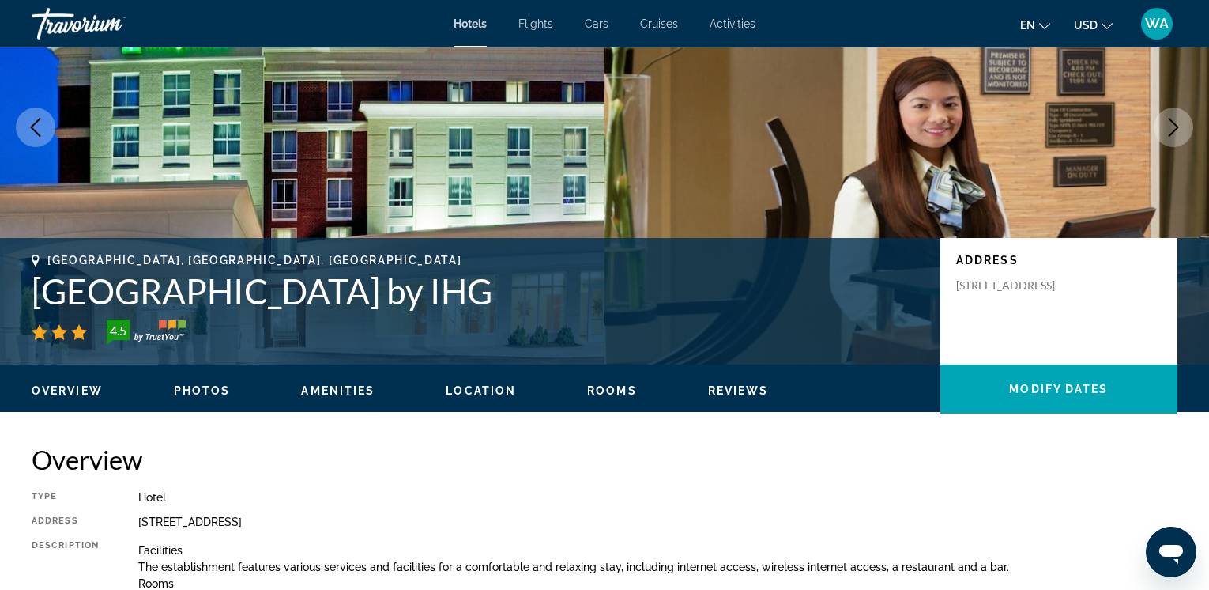
click at [1174, 114] on button "Next image" at bounding box center [1174, 127] width 40 height 40
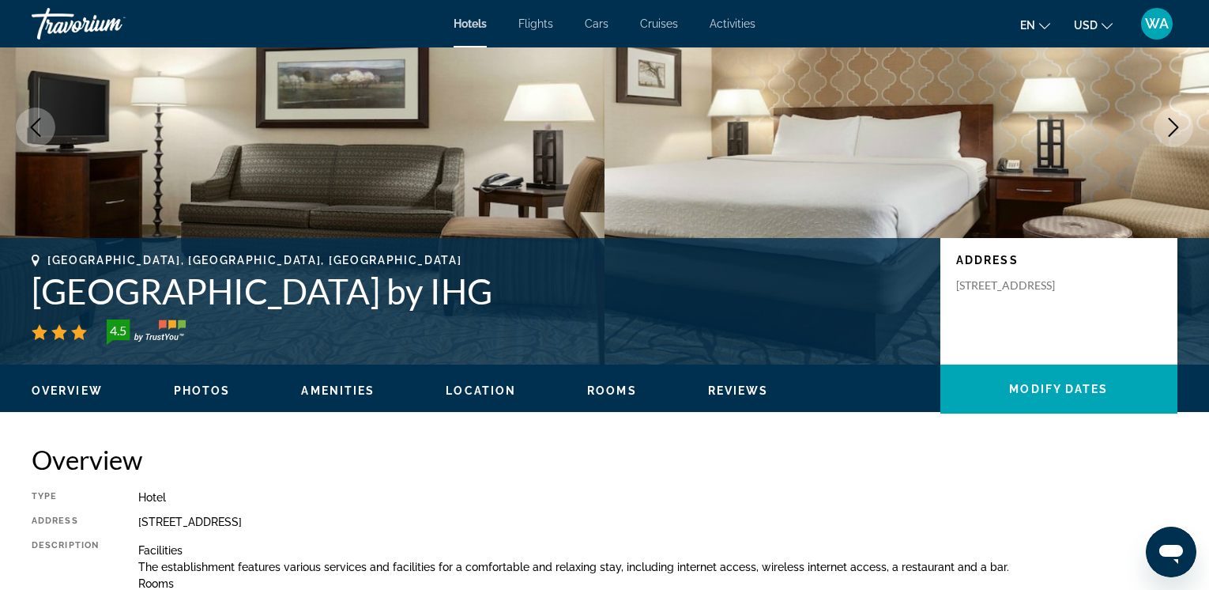
click at [1174, 115] on button "Next image" at bounding box center [1174, 127] width 40 height 40
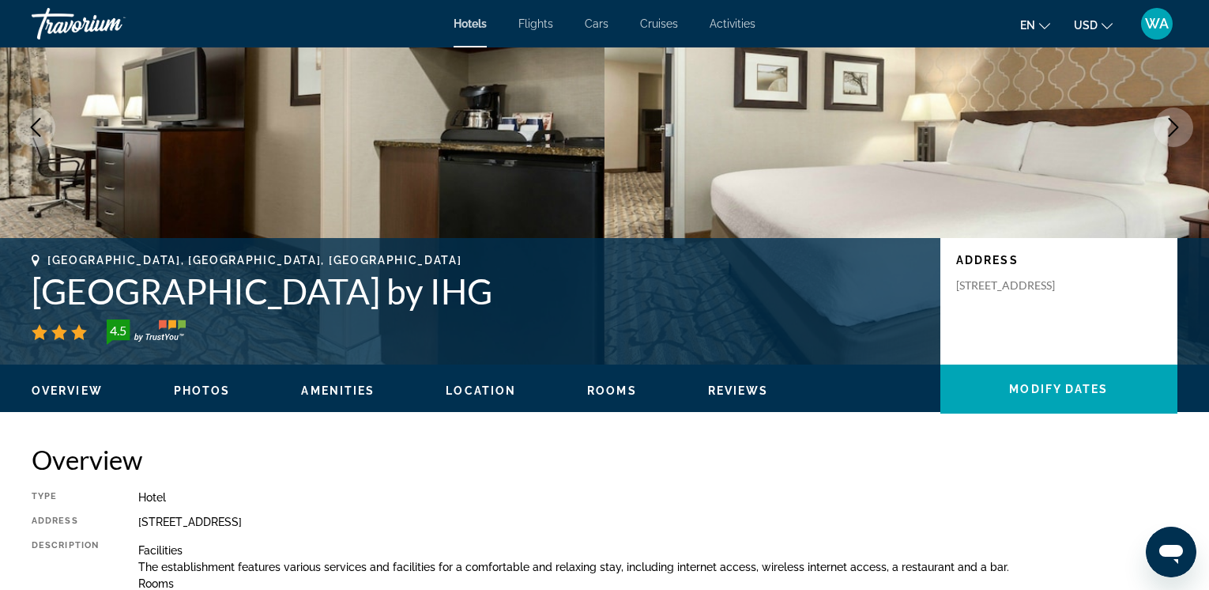
click at [1174, 115] on button "Next image" at bounding box center [1174, 127] width 40 height 40
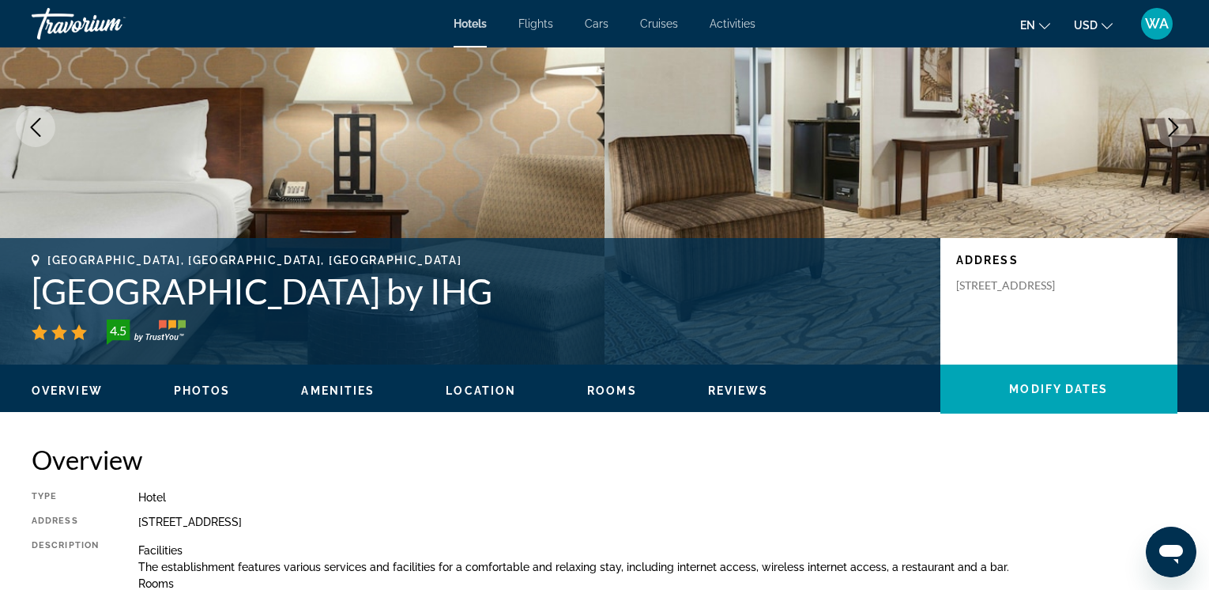
click at [1174, 115] on button "Next image" at bounding box center [1174, 127] width 40 height 40
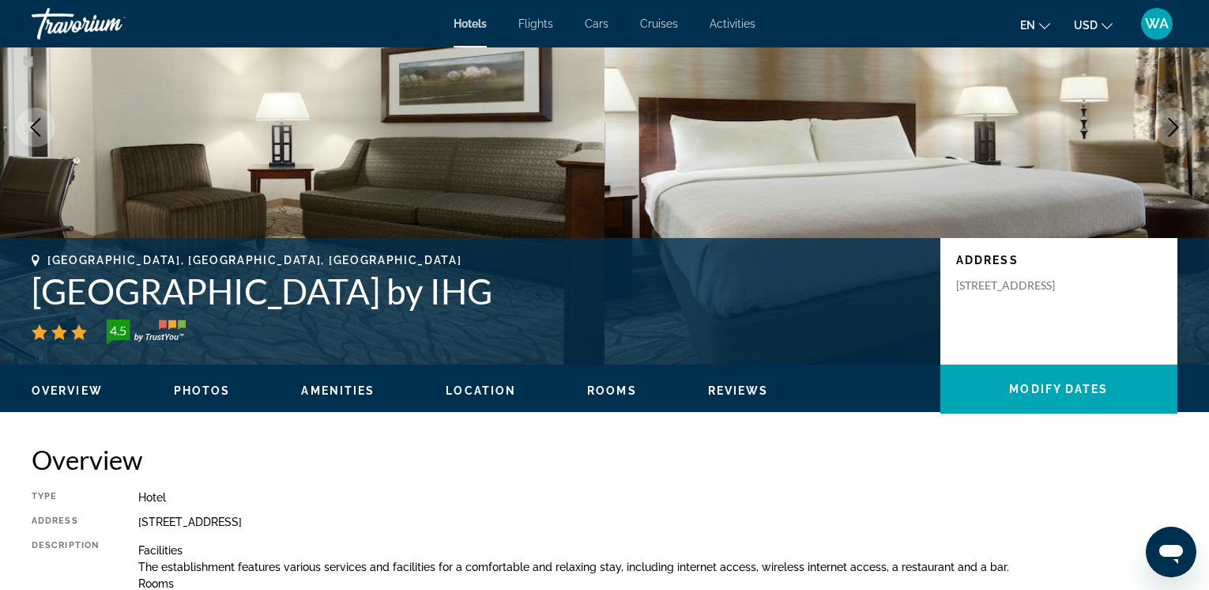
click at [1174, 115] on button "Next image" at bounding box center [1174, 127] width 40 height 40
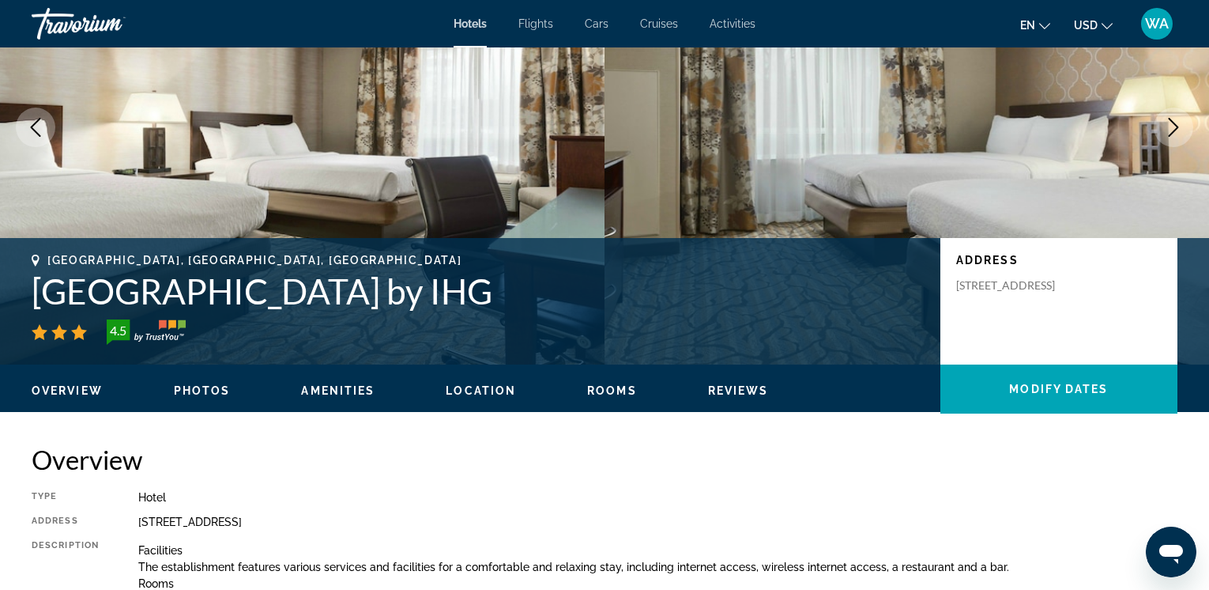
click at [1174, 115] on button "Next image" at bounding box center [1174, 127] width 40 height 40
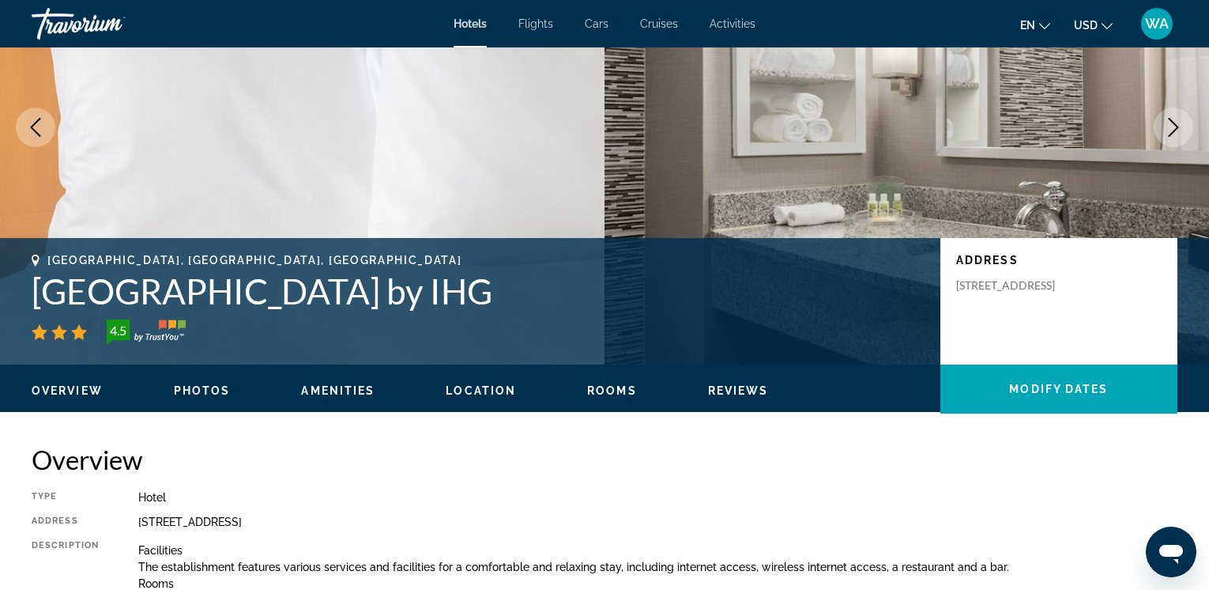
click at [1174, 115] on button "Next image" at bounding box center [1174, 127] width 40 height 40
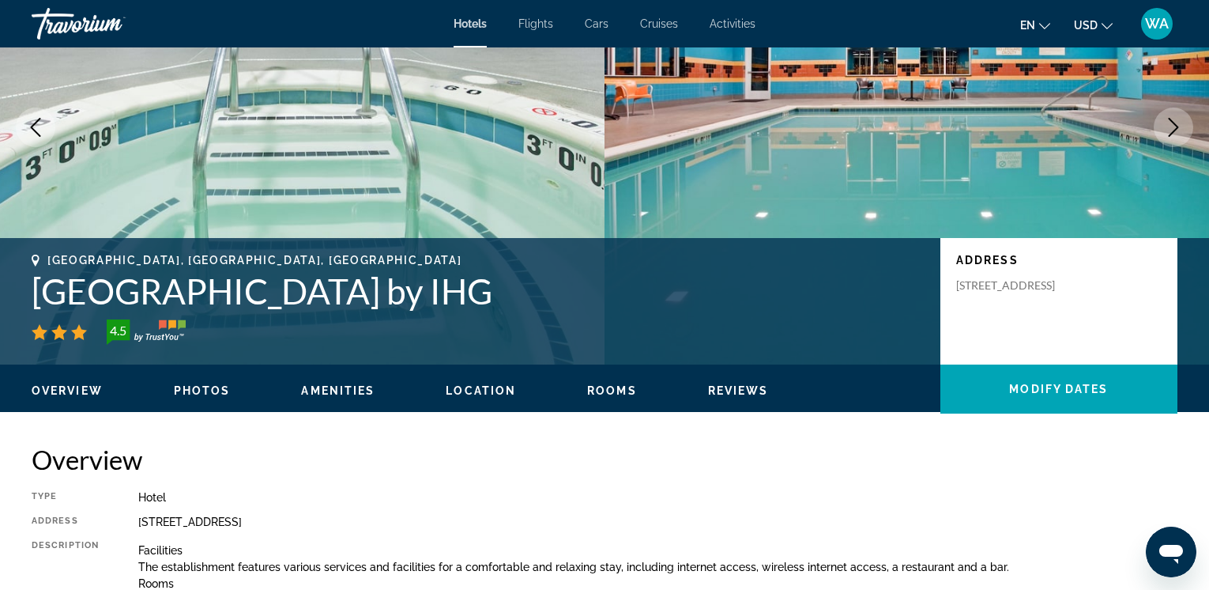
click at [1174, 115] on button "Next image" at bounding box center [1174, 127] width 40 height 40
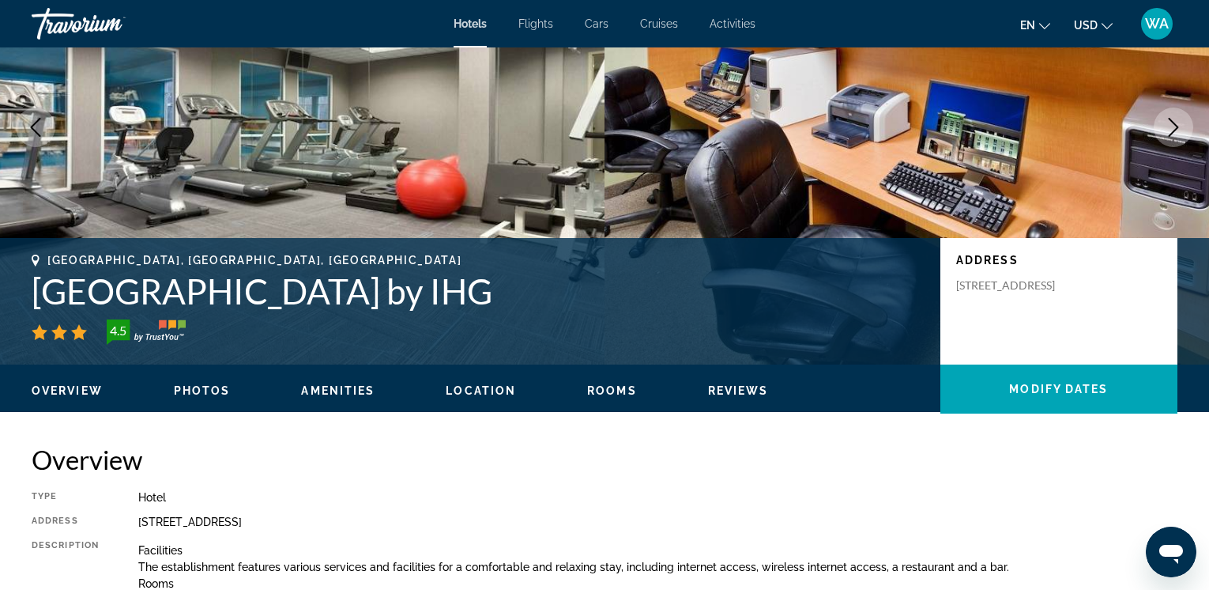
click at [35, 119] on icon "Previous image" at bounding box center [35, 127] width 19 height 19
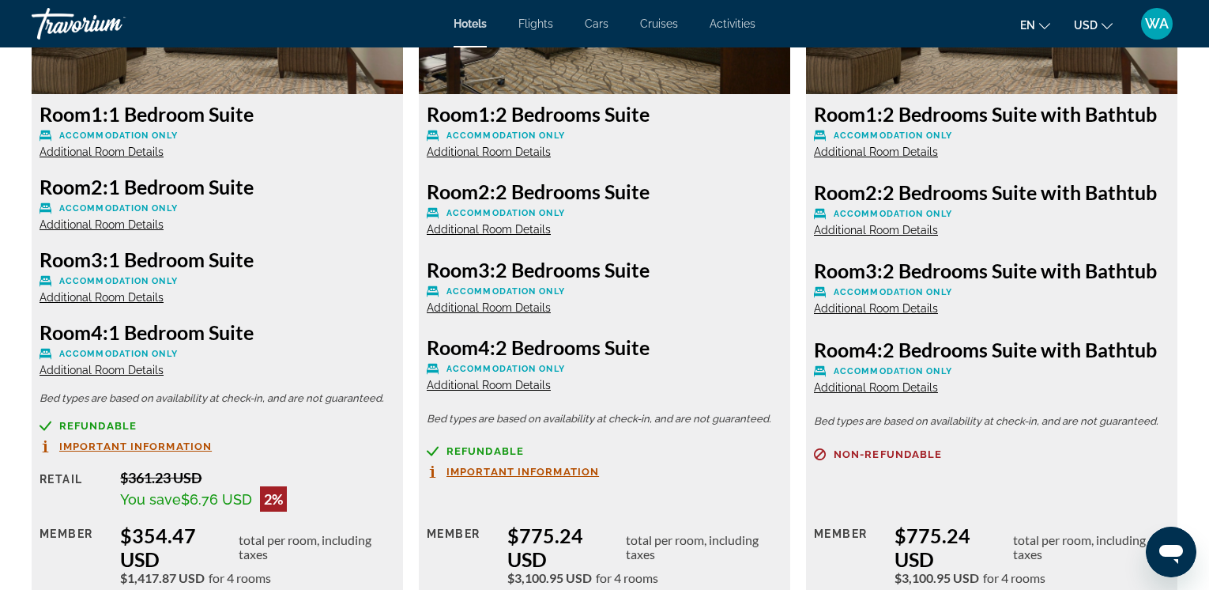
scroll to position [2372, 0]
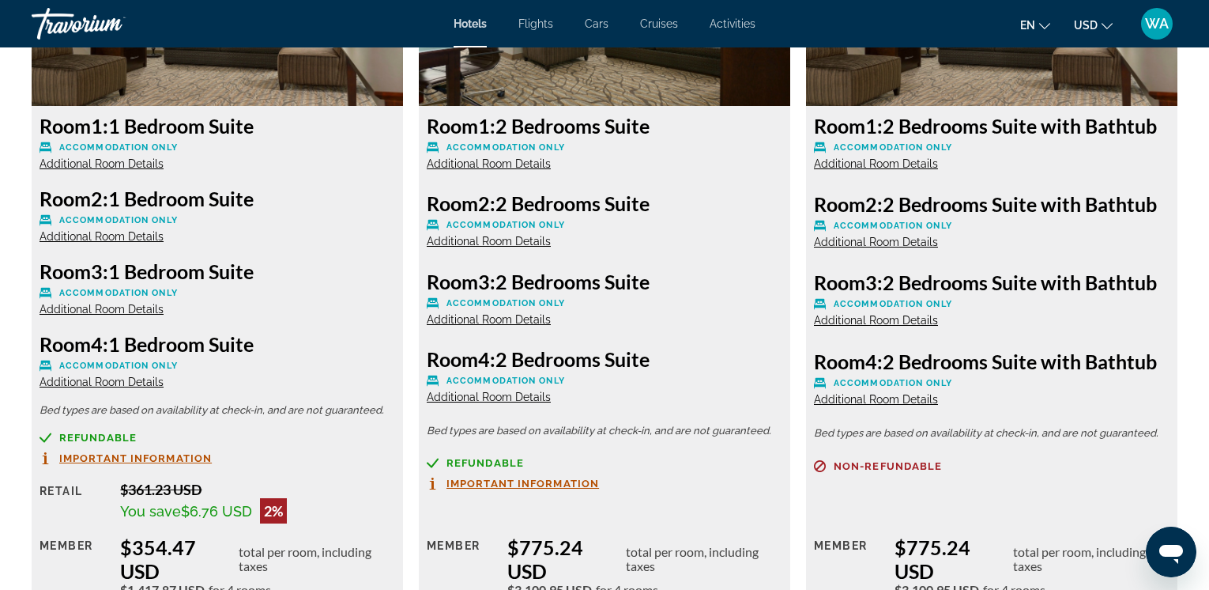
click at [492, 237] on span "Additional Room Details" at bounding box center [489, 241] width 124 height 13
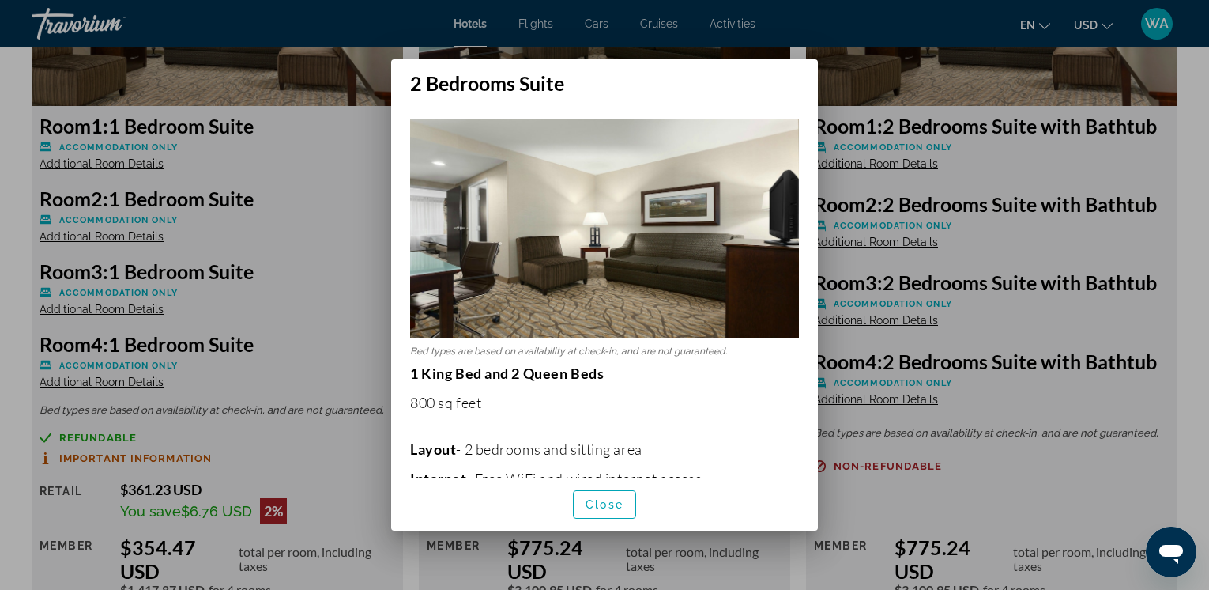
scroll to position [0, 0]
click at [593, 499] on span "Close" at bounding box center [605, 504] width 38 height 13
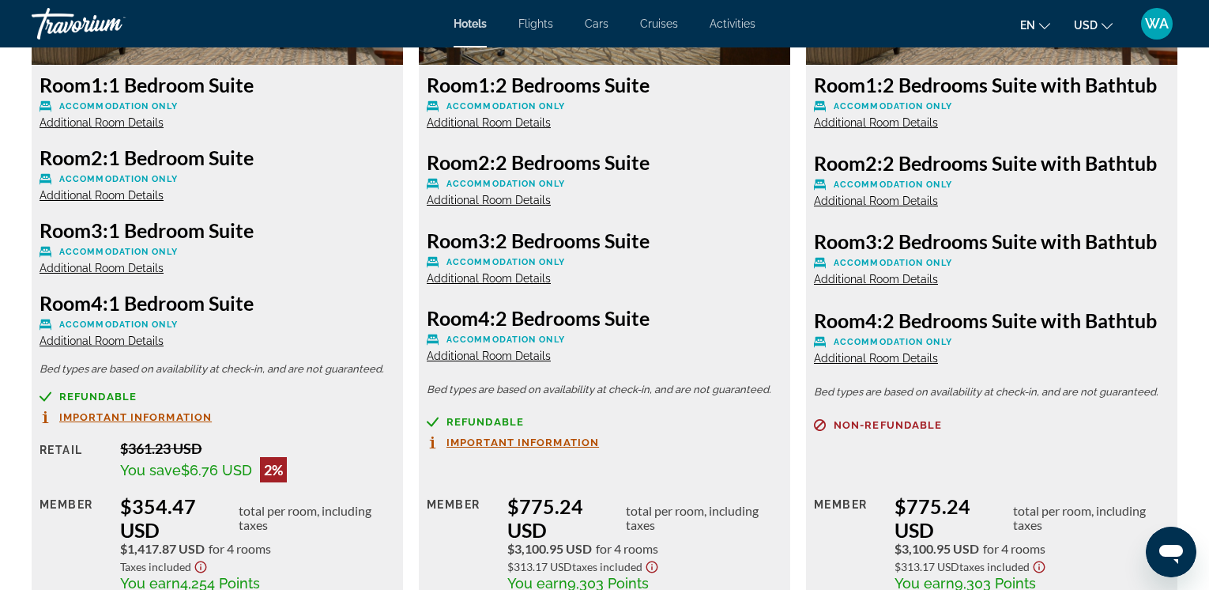
scroll to position [2443, 0]
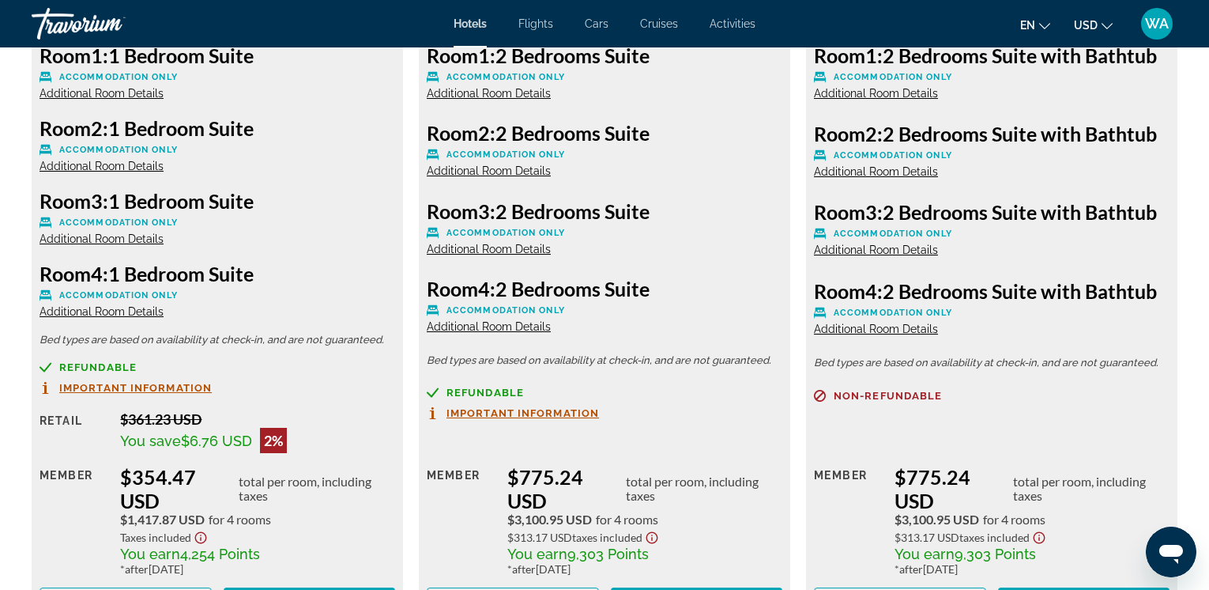
click at [111, 236] on span "Additional Room Details" at bounding box center [102, 238] width 124 height 13
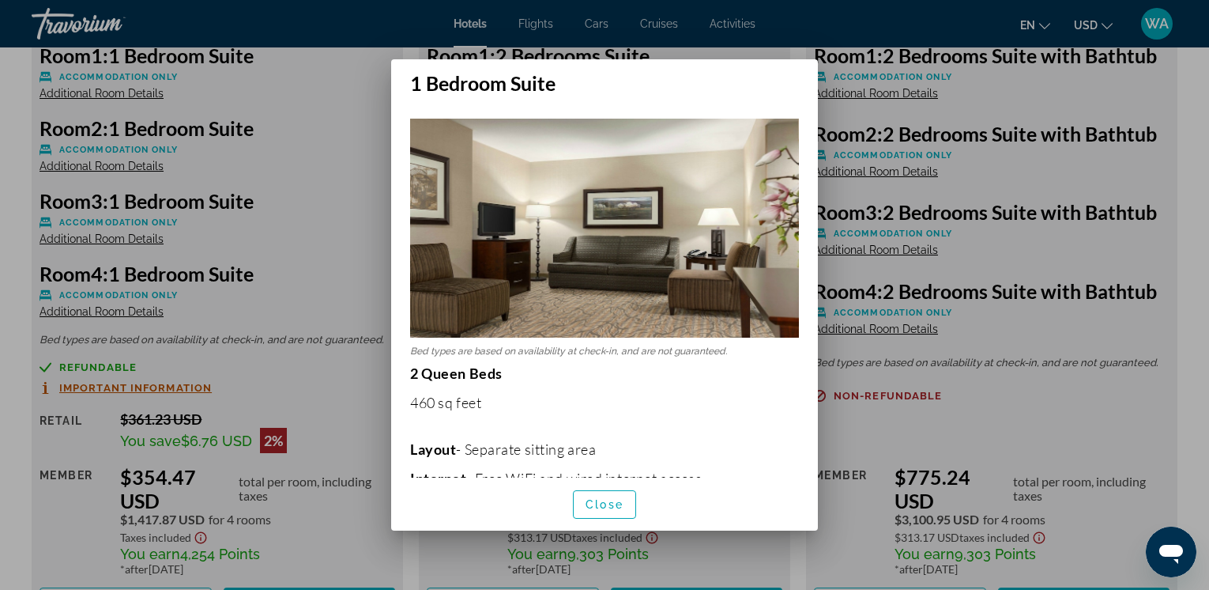
scroll to position [0, 0]
click at [589, 501] on span "Close" at bounding box center [605, 504] width 38 height 13
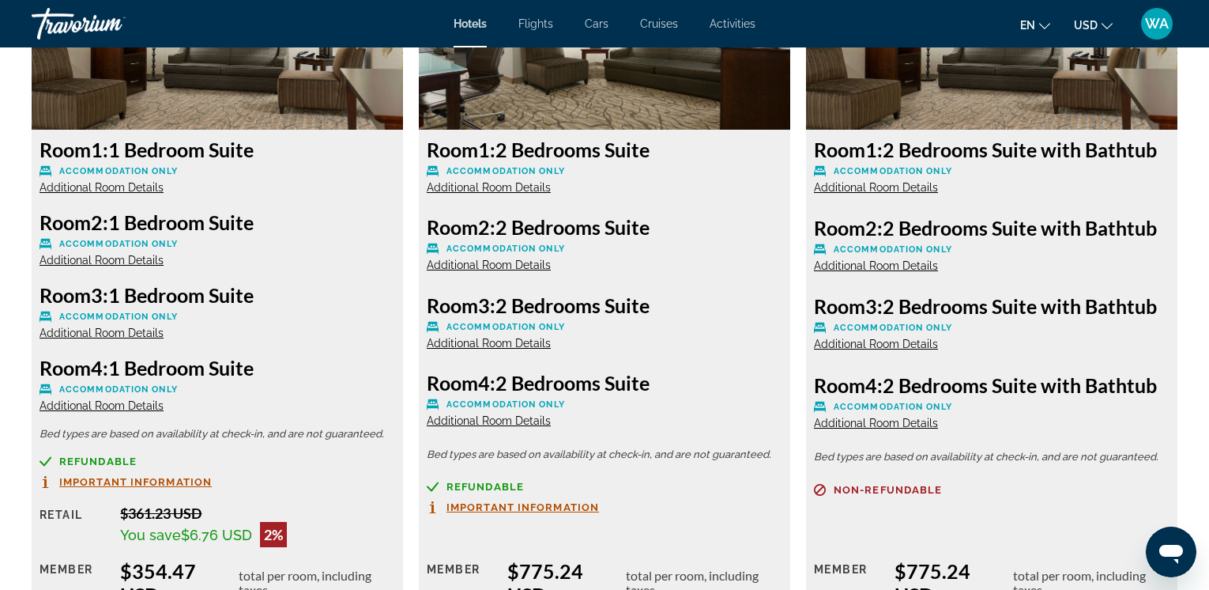
scroll to position [2343, 0]
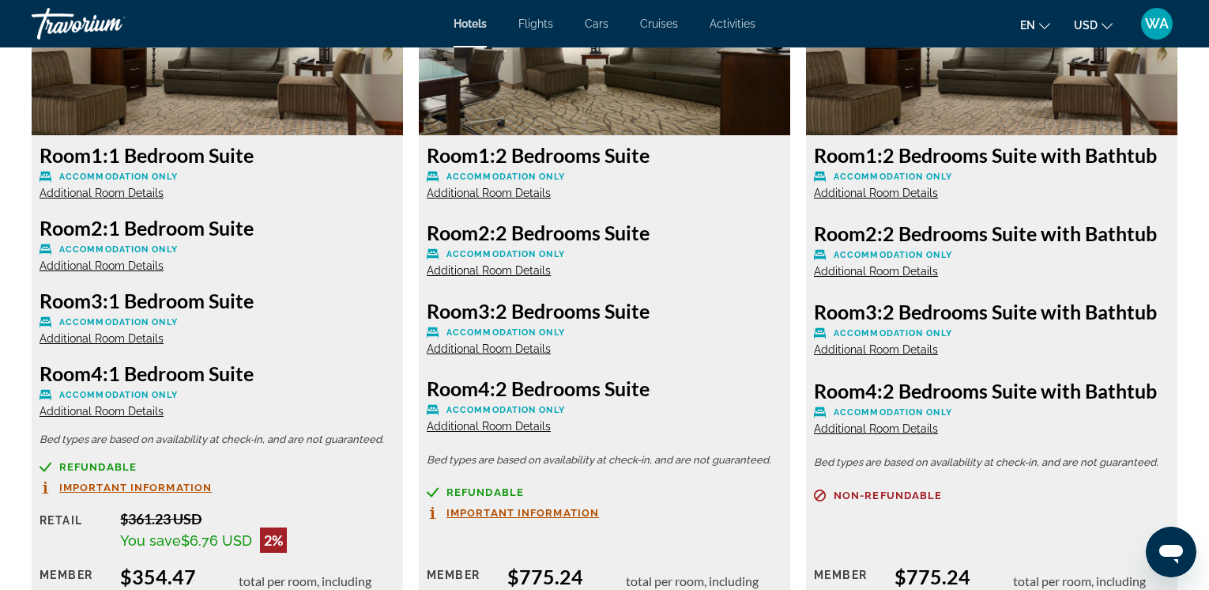
click at [469, 346] on span "Additional Room Details" at bounding box center [489, 348] width 124 height 13
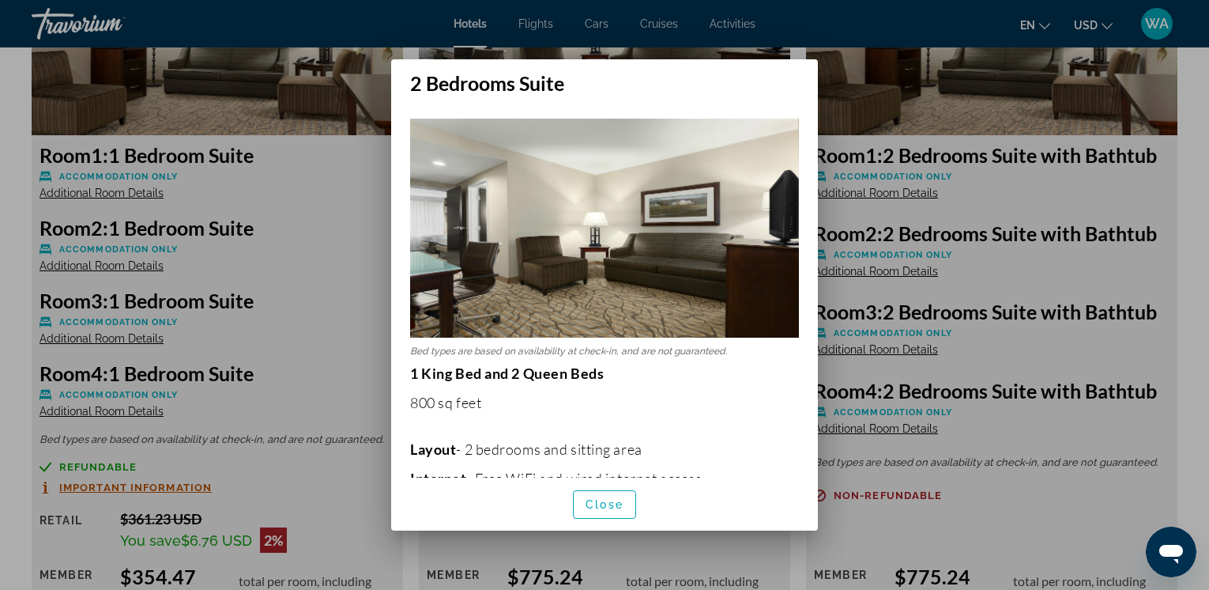
scroll to position [0, 0]
click at [596, 502] on span "Close" at bounding box center [605, 504] width 38 height 13
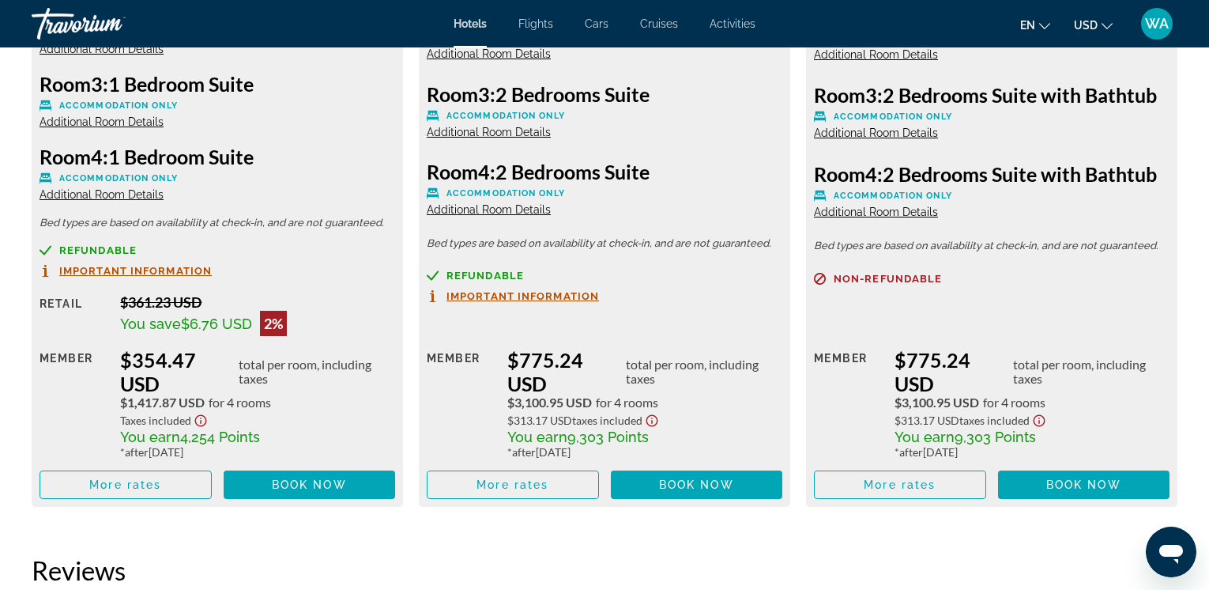
scroll to position [2607, 0]
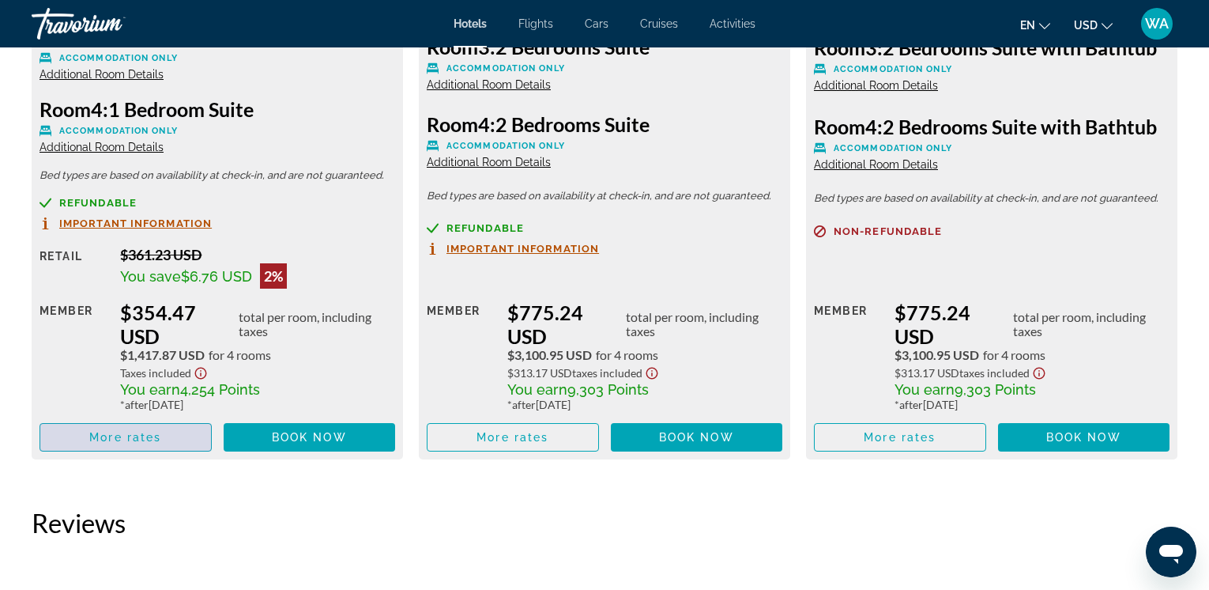
click at [127, 435] on span "More rates" at bounding box center [125, 437] width 72 height 13
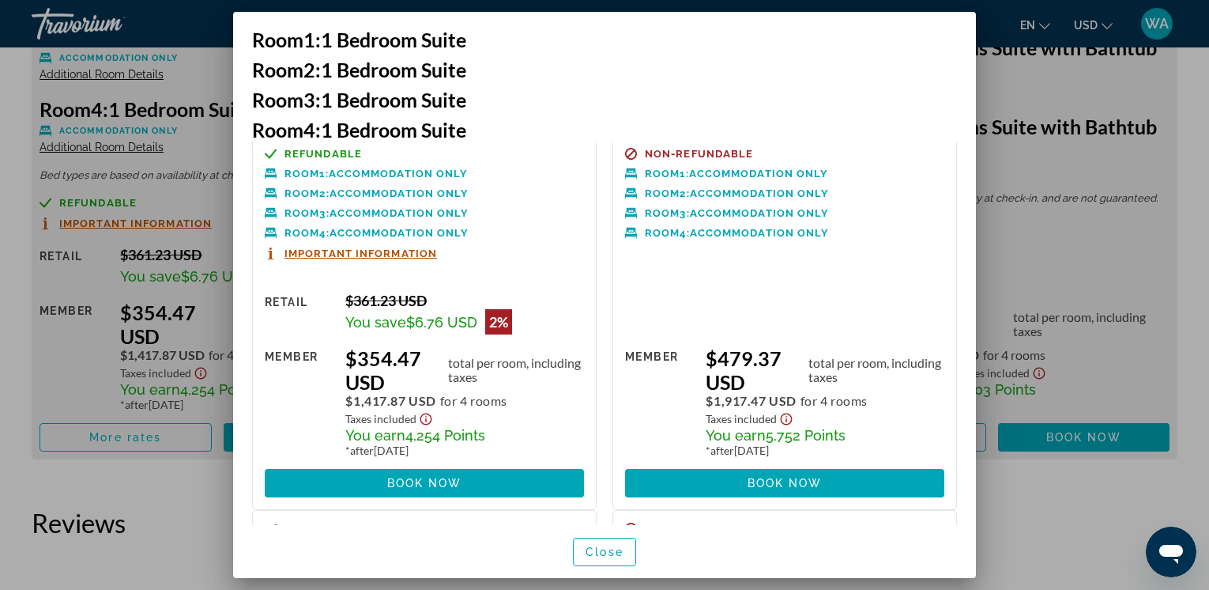
scroll to position [0, 0]
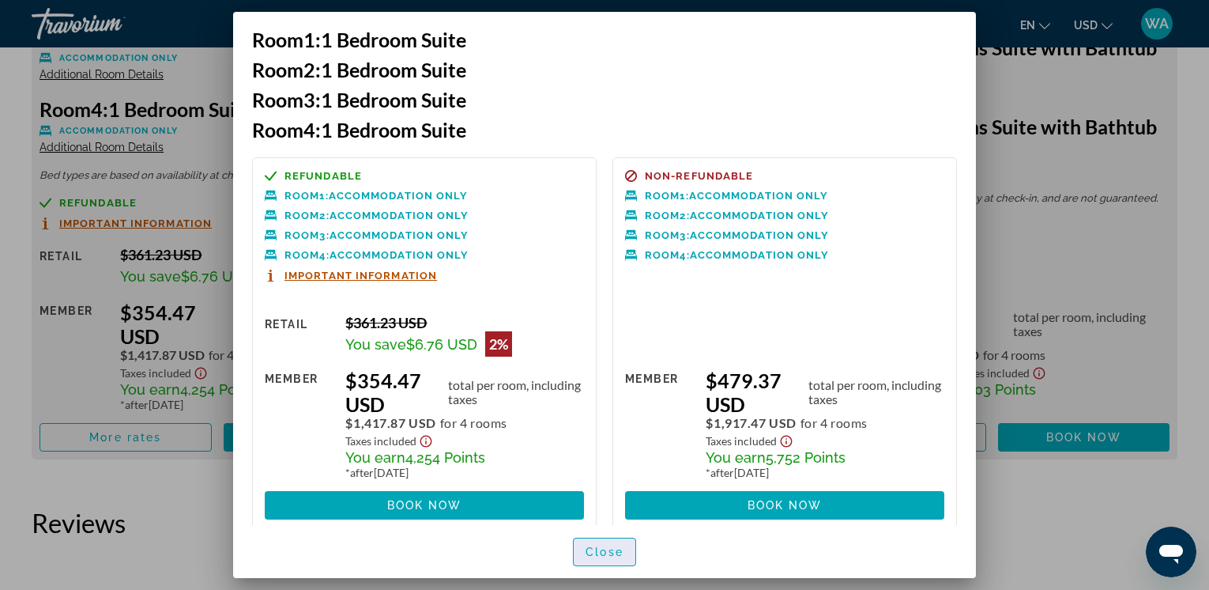
click at [611, 548] on span "Close" at bounding box center [605, 551] width 38 height 13
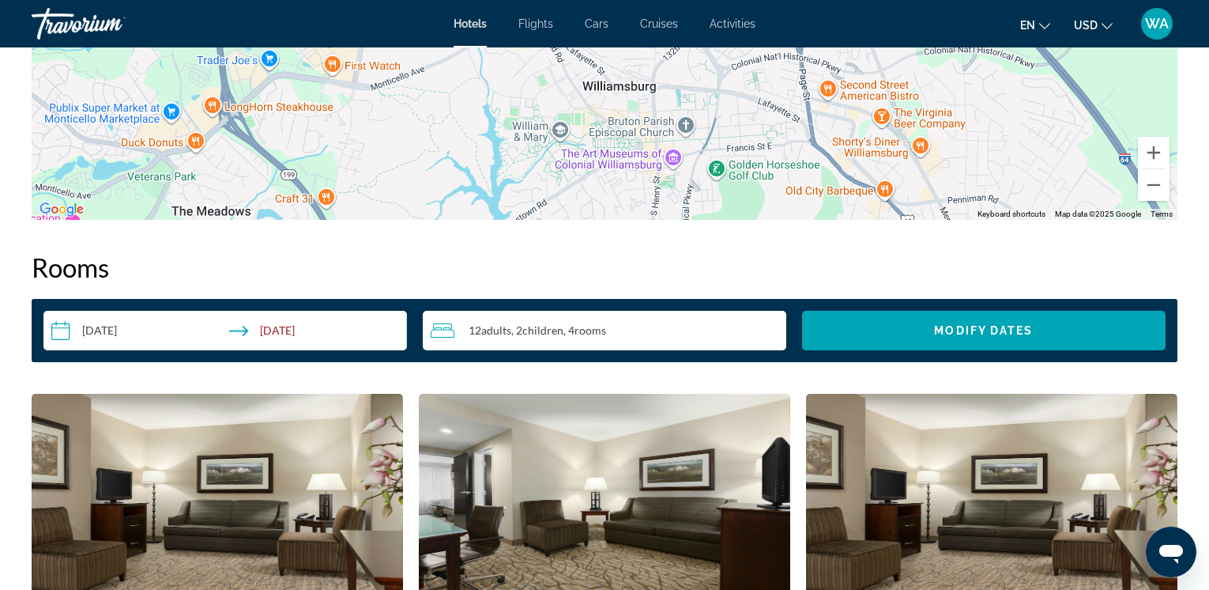
scroll to position [1911, 0]
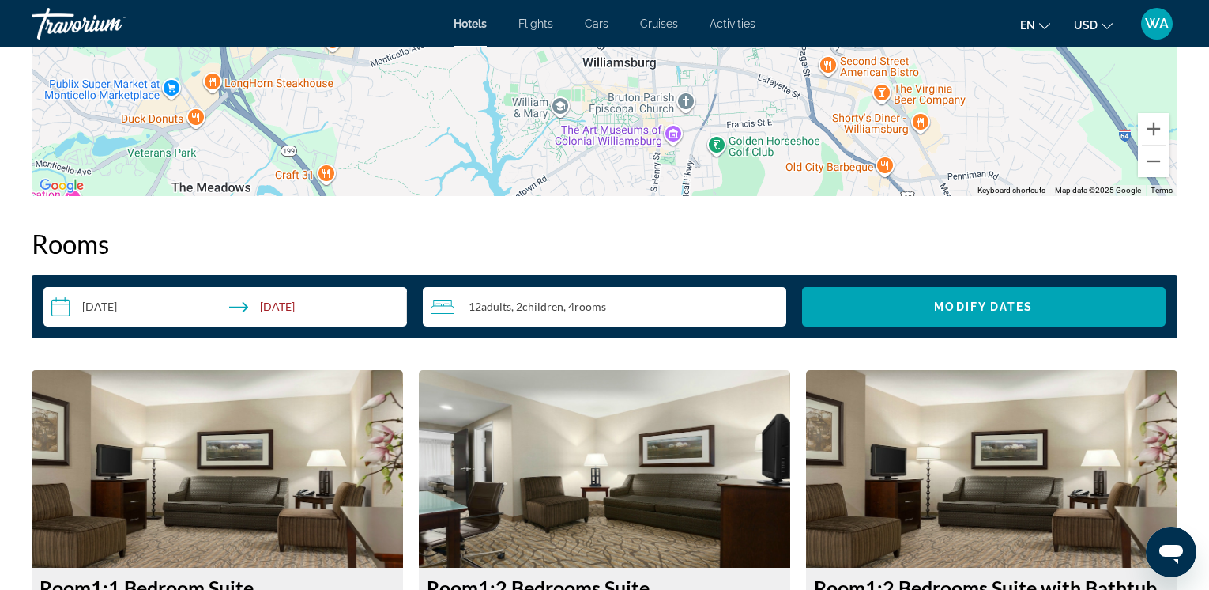
click at [625, 307] on div "12 Adult Adults , 2 Child Children , 4 Room rooms" at bounding box center [609, 306] width 356 height 19
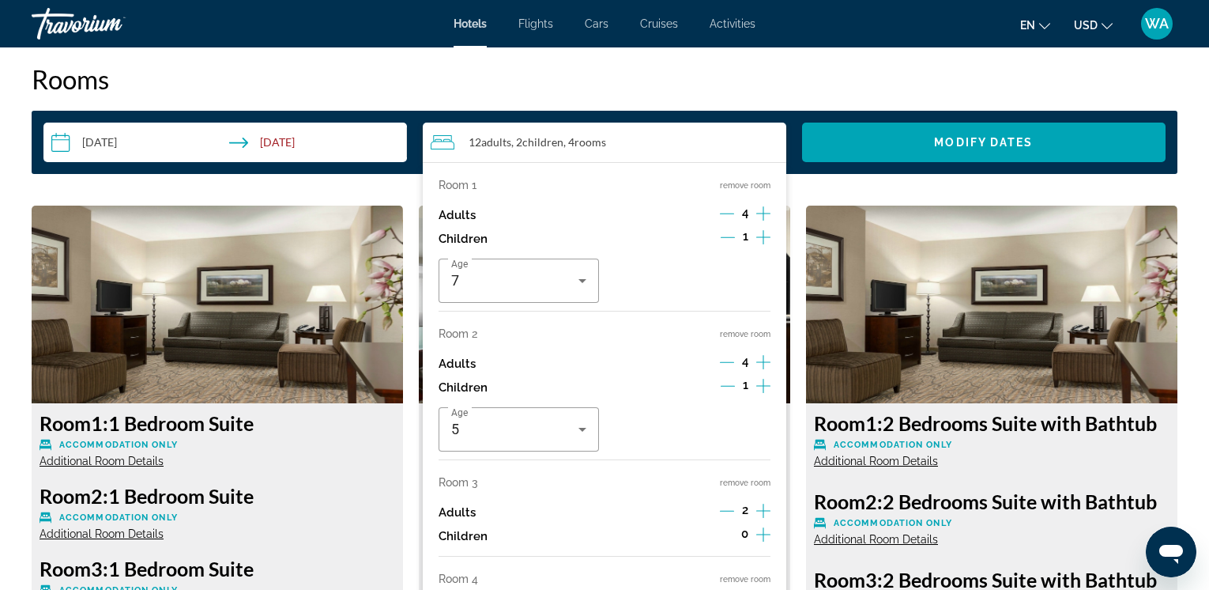
scroll to position [2098, 0]
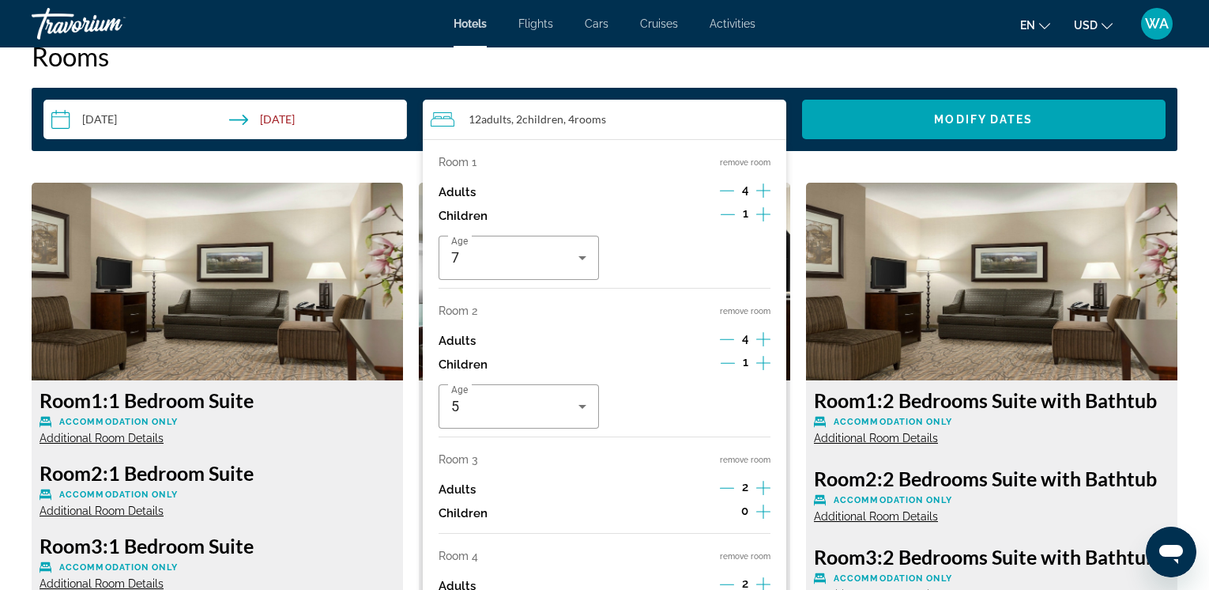
click at [729, 361] on icon "Decrement children" at bounding box center [728, 363] width 14 height 14
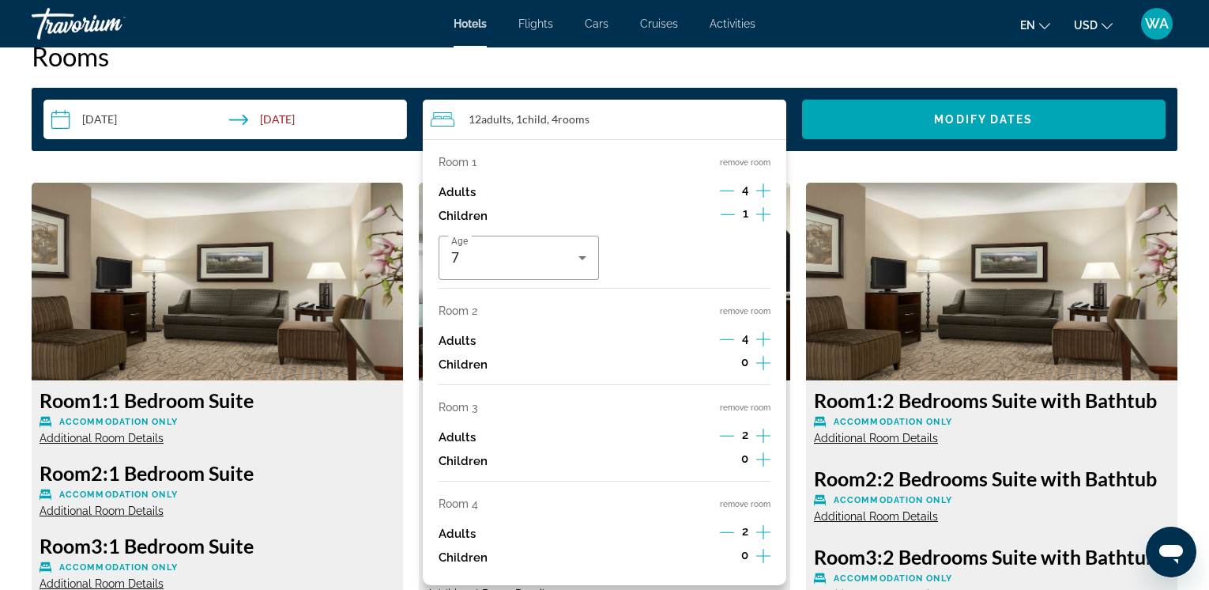
click at [739, 501] on button "remove room" at bounding box center [745, 504] width 51 height 10
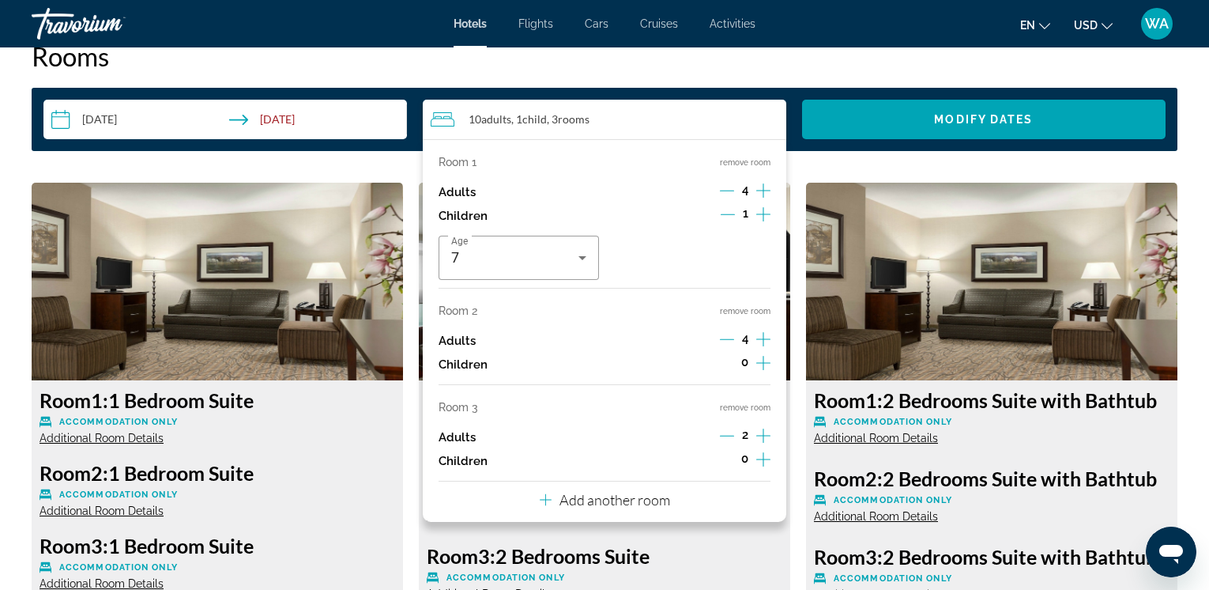
click at [744, 404] on button "remove room" at bounding box center [745, 407] width 51 height 10
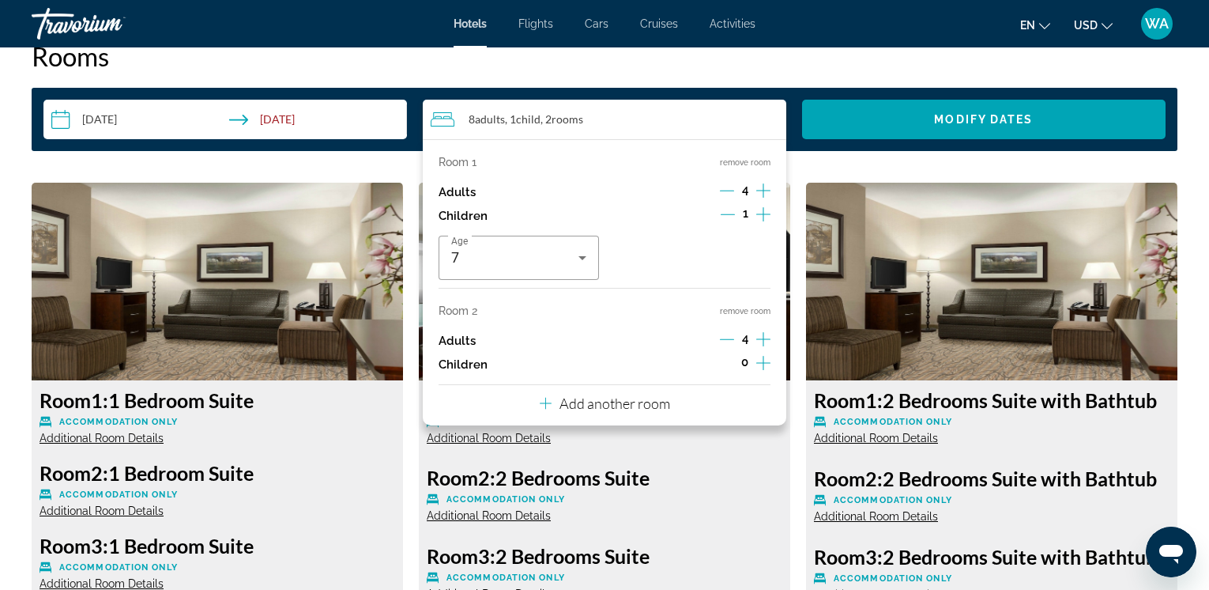
click at [731, 307] on button "remove room" at bounding box center [745, 311] width 51 height 10
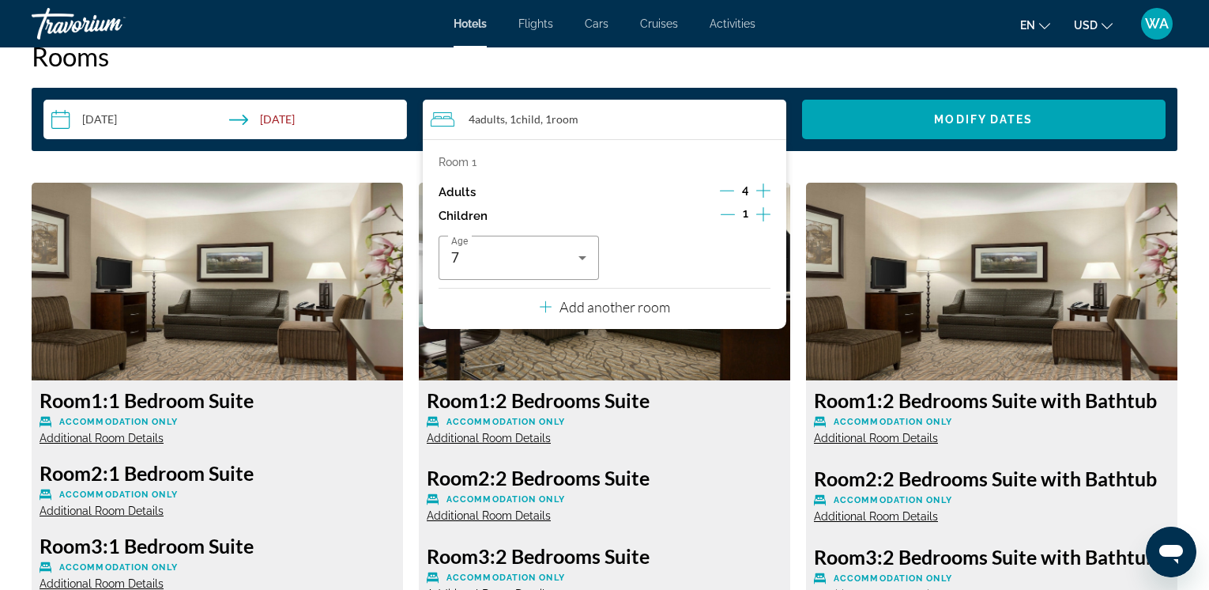
click at [732, 189] on icon "Decrement adults" at bounding box center [727, 190] width 14 height 14
click at [727, 212] on icon "Decrement children" at bounding box center [728, 214] width 14 height 14
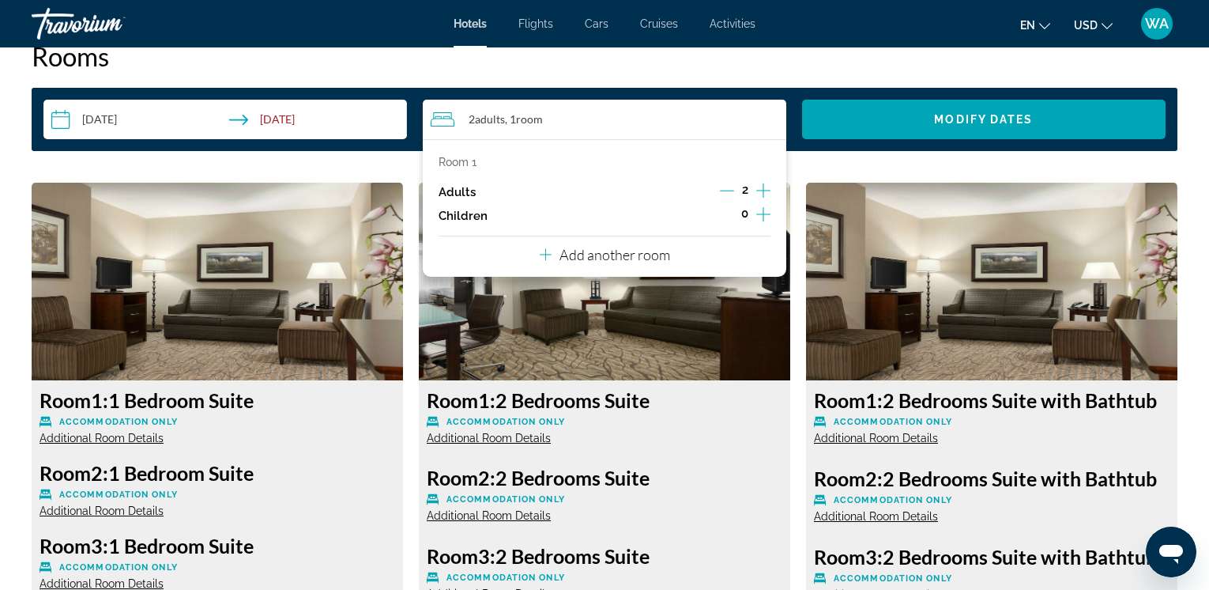
click at [618, 253] on p "Add another room" at bounding box center [615, 254] width 111 height 17
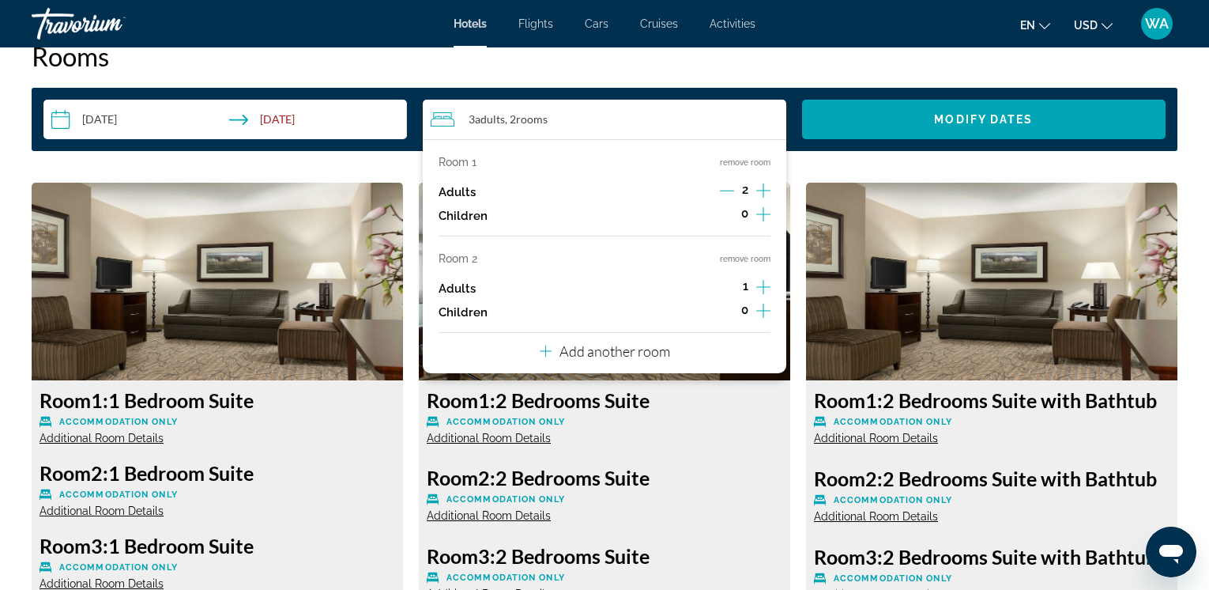
click at [610, 346] on p "Add another room" at bounding box center [615, 350] width 111 height 17
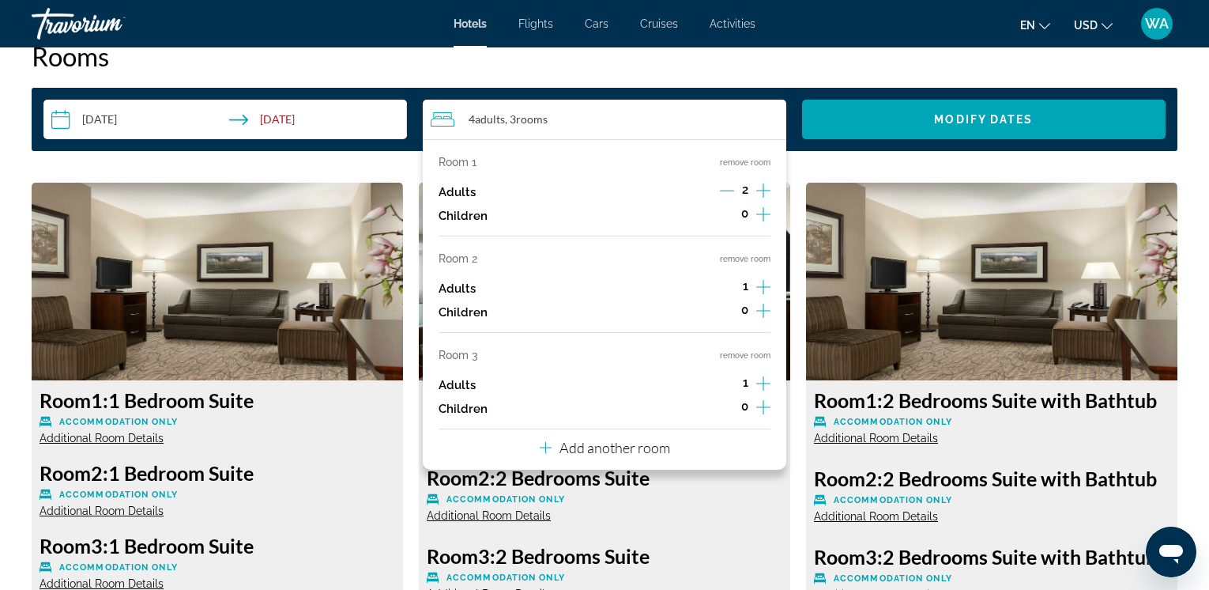
click at [751, 353] on button "remove room" at bounding box center [745, 355] width 51 height 10
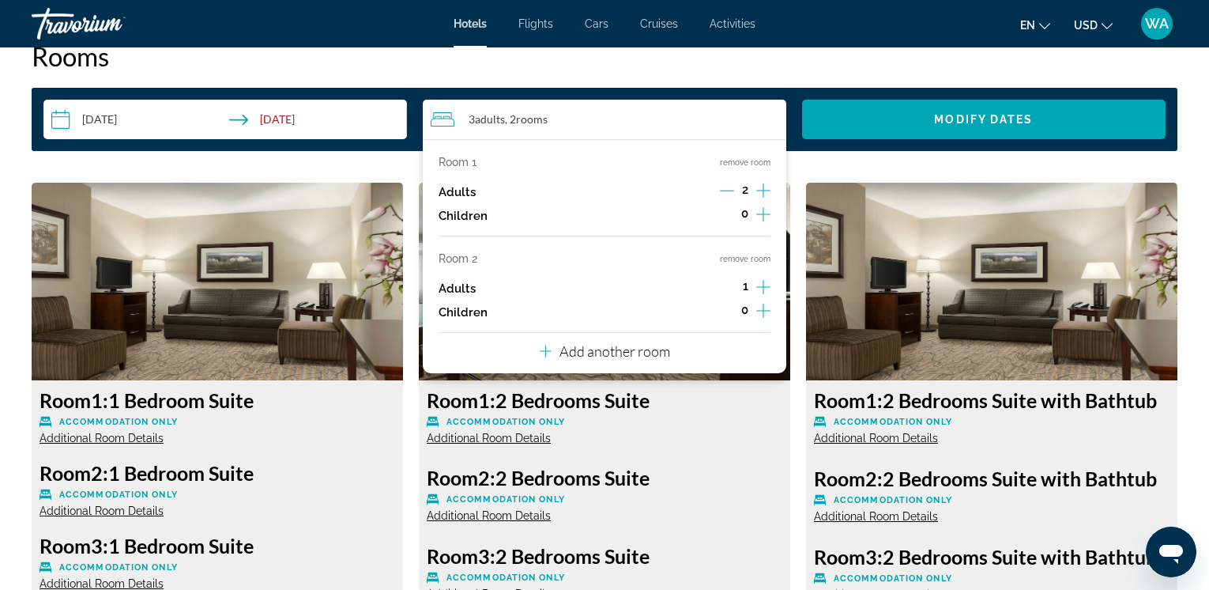
click at [740, 258] on button "remove room" at bounding box center [745, 259] width 51 height 10
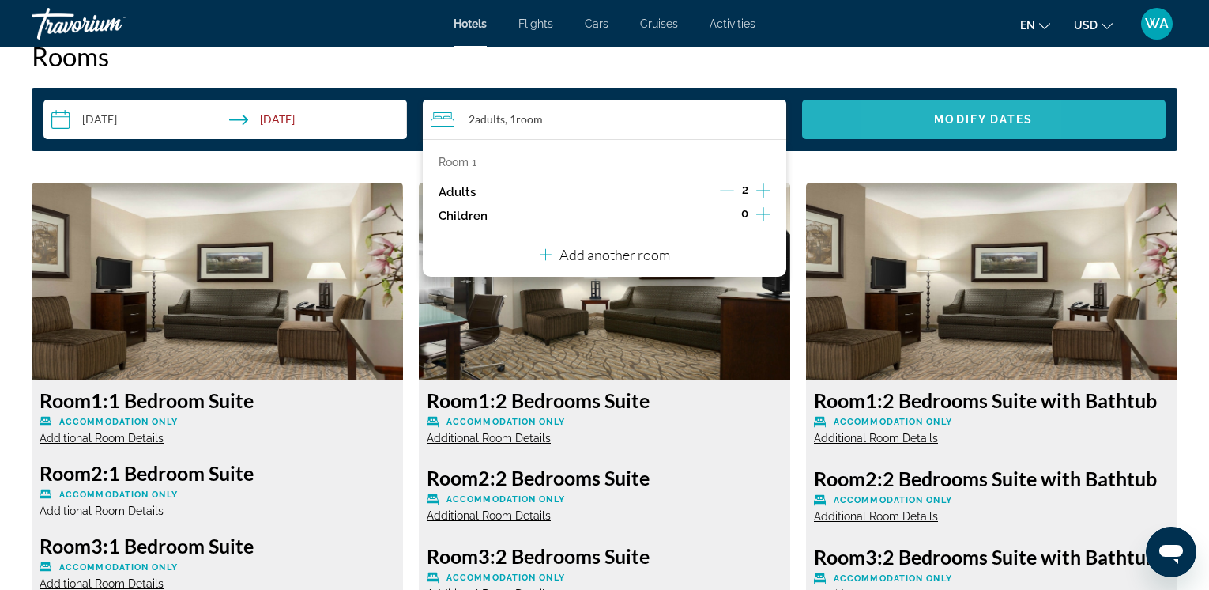
click at [913, 118] on span "Search widget" at bounding box center [984, 119] width 364 height 38
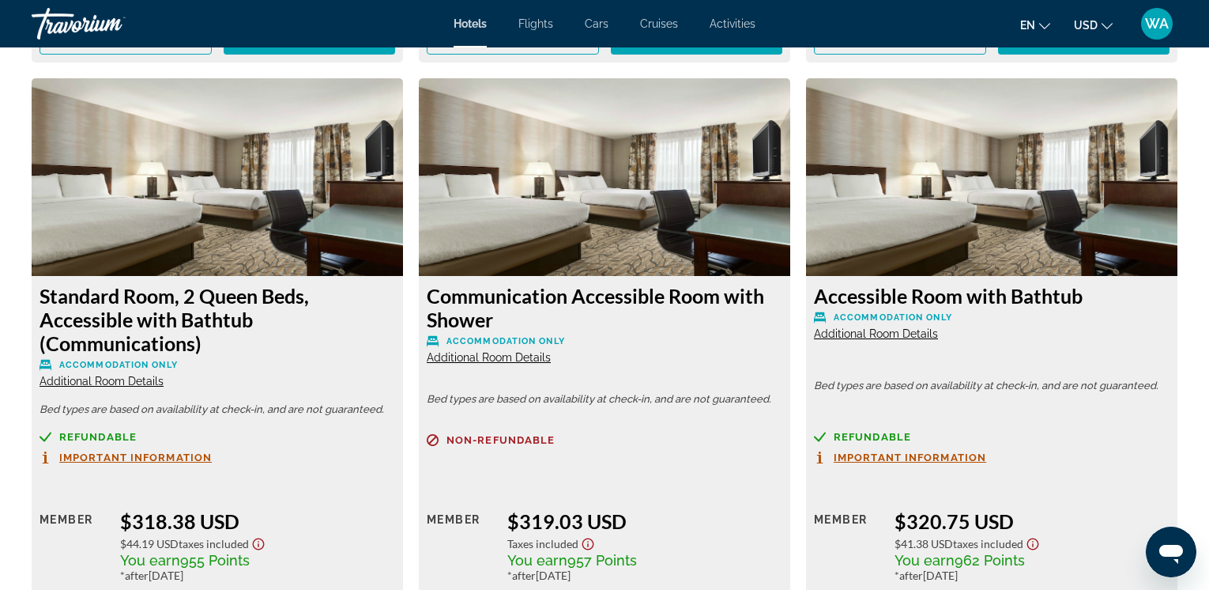
scroll to position [3424, 0]
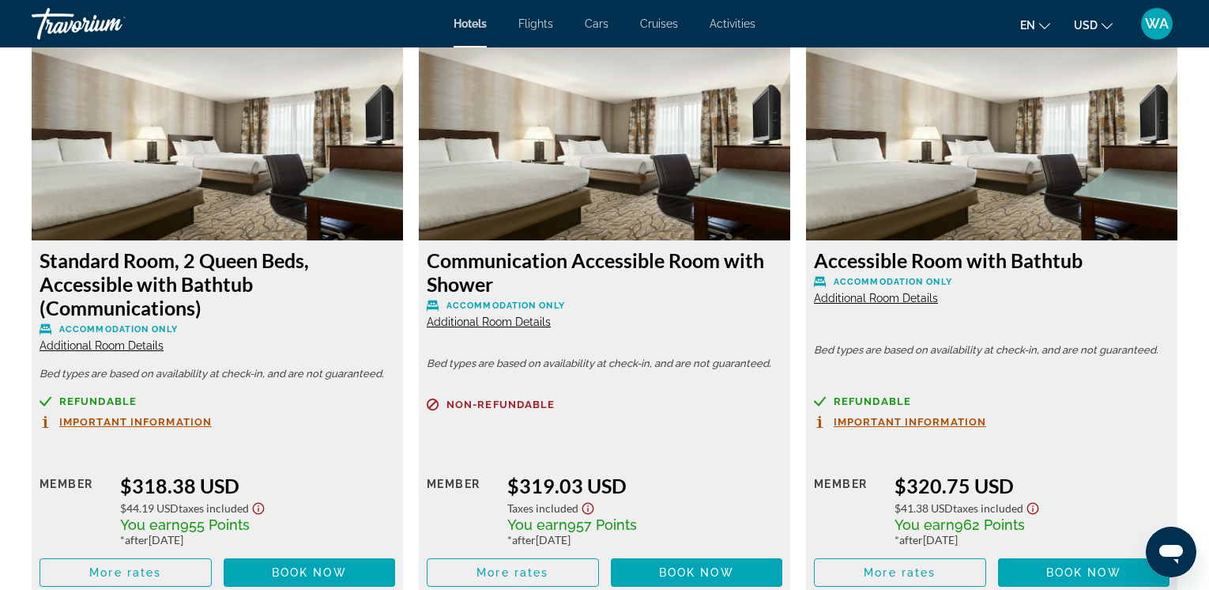
click at [498, 315] on span "Additional Room Details" at bounding box center [489, 321] width 124 height 13
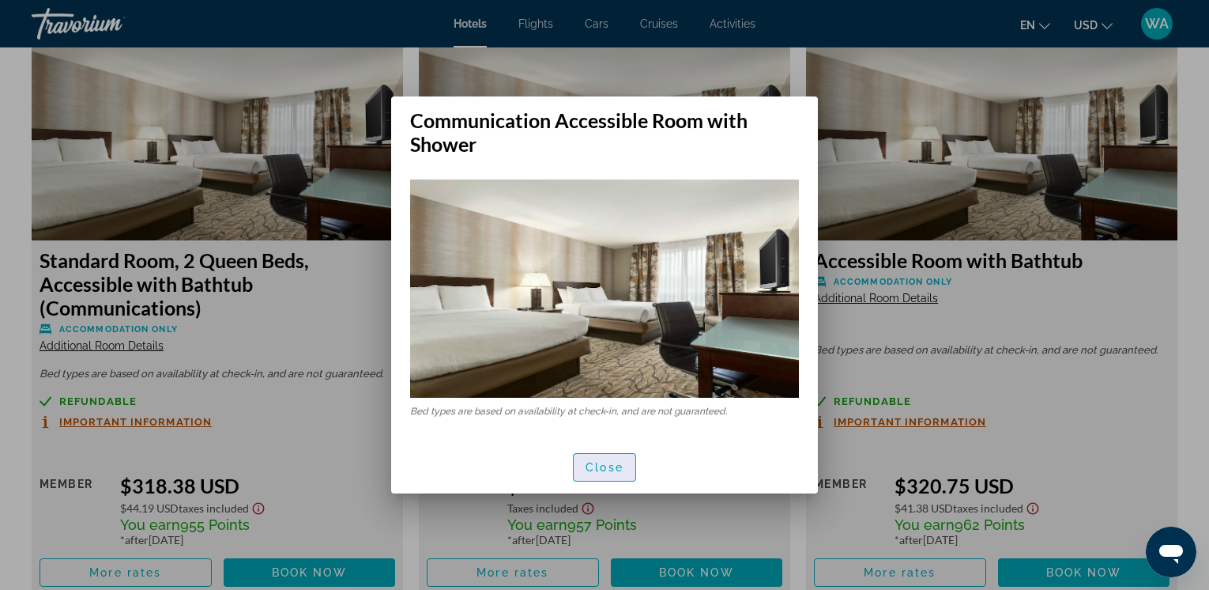
click at [596, 465] on span "Close" at bounding box center [605, 467] width 38 height 13
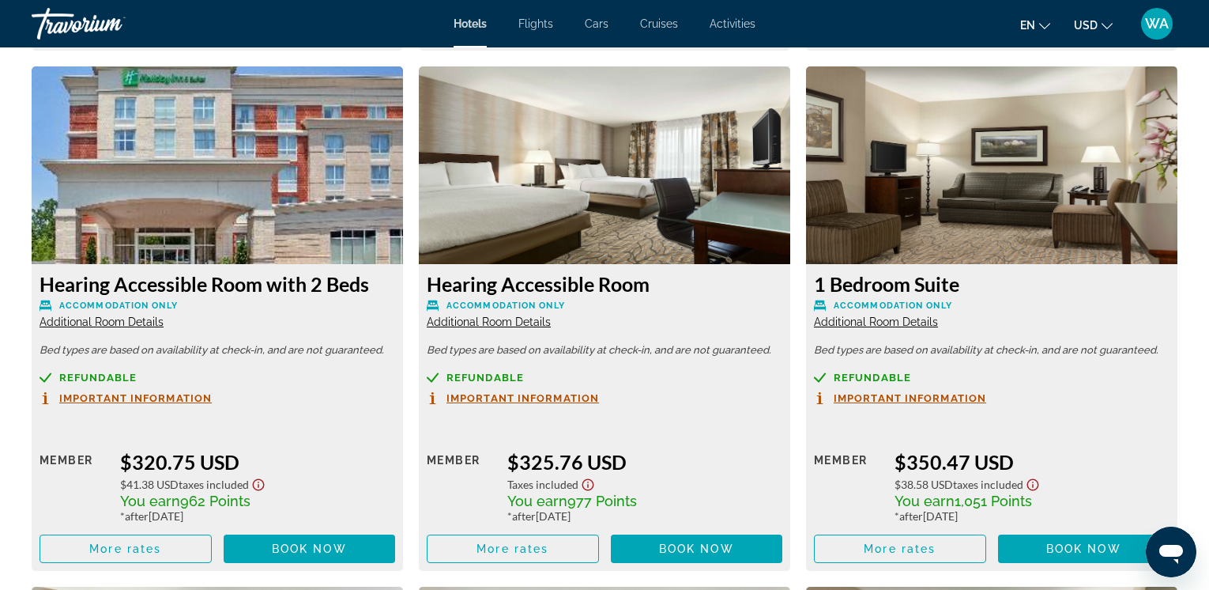
scroll to position [3979, 0]
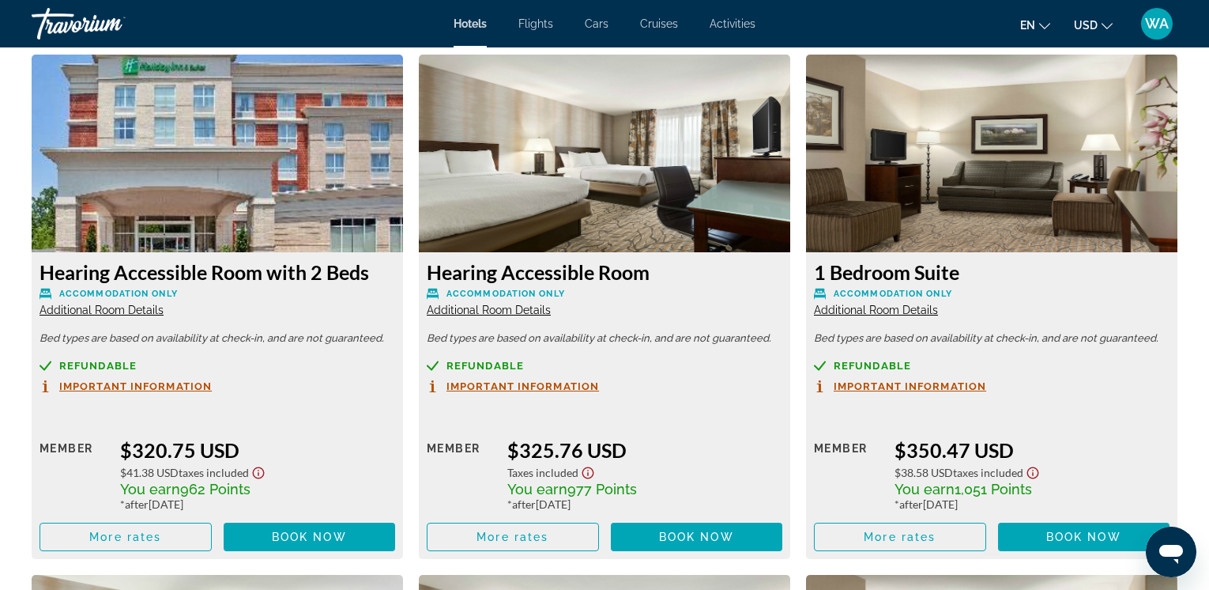
click at [906, 381] on span "Important Information" at bounding box center [910, 386] width 153 height 10
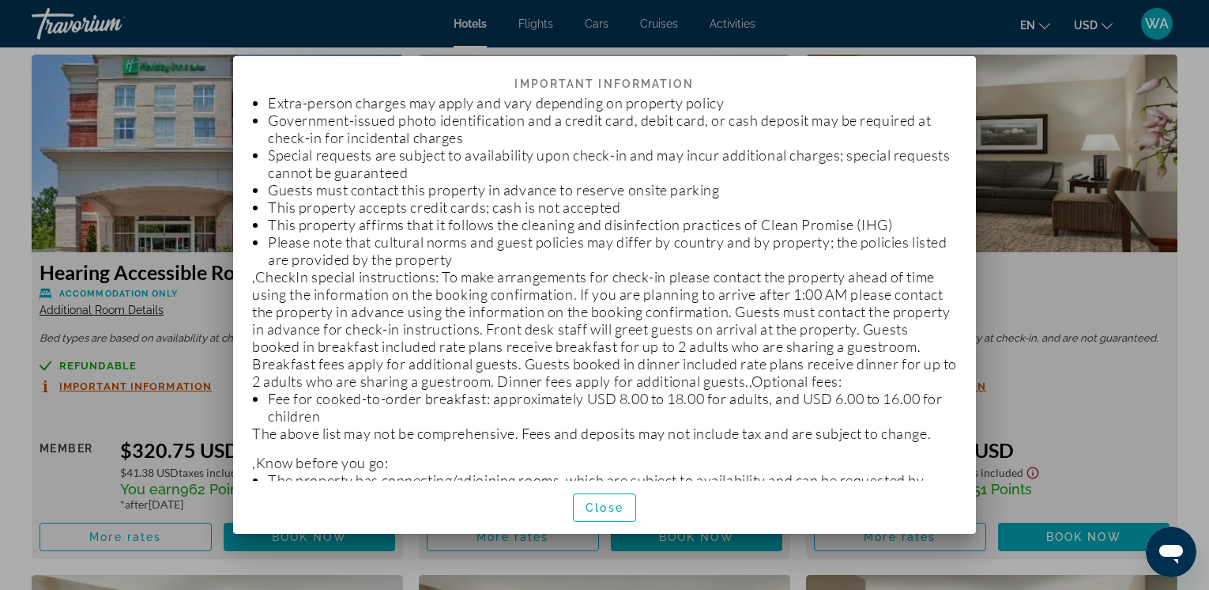
scroll to position [0, 0]
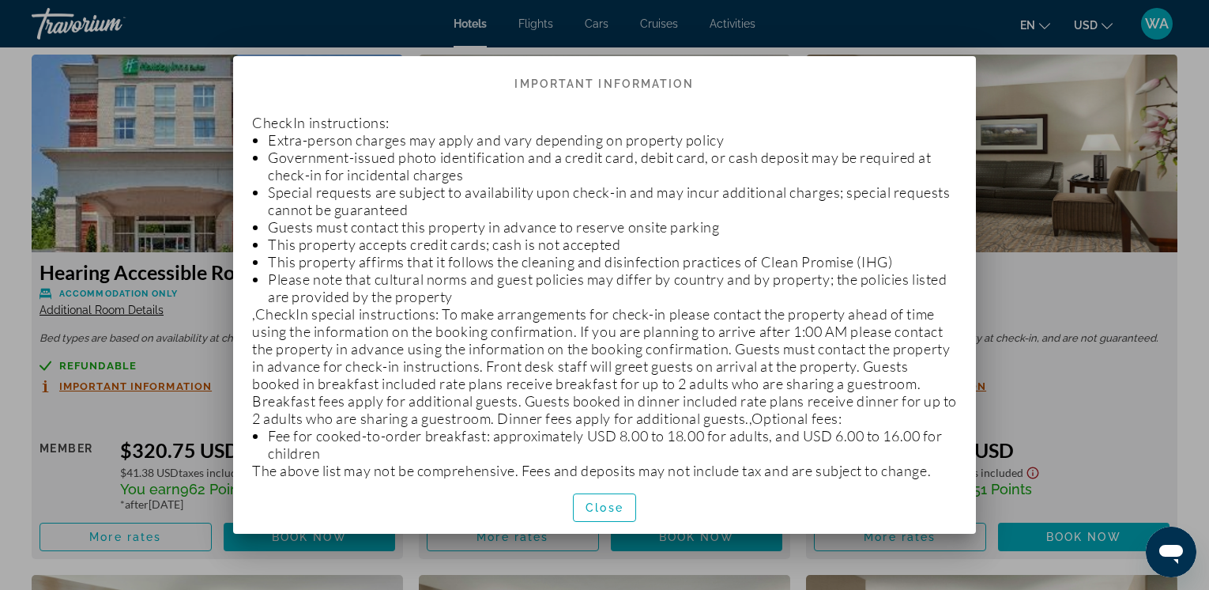
click at [1000, 166] on div at bounding box center [604, 295] width 1209 height 590
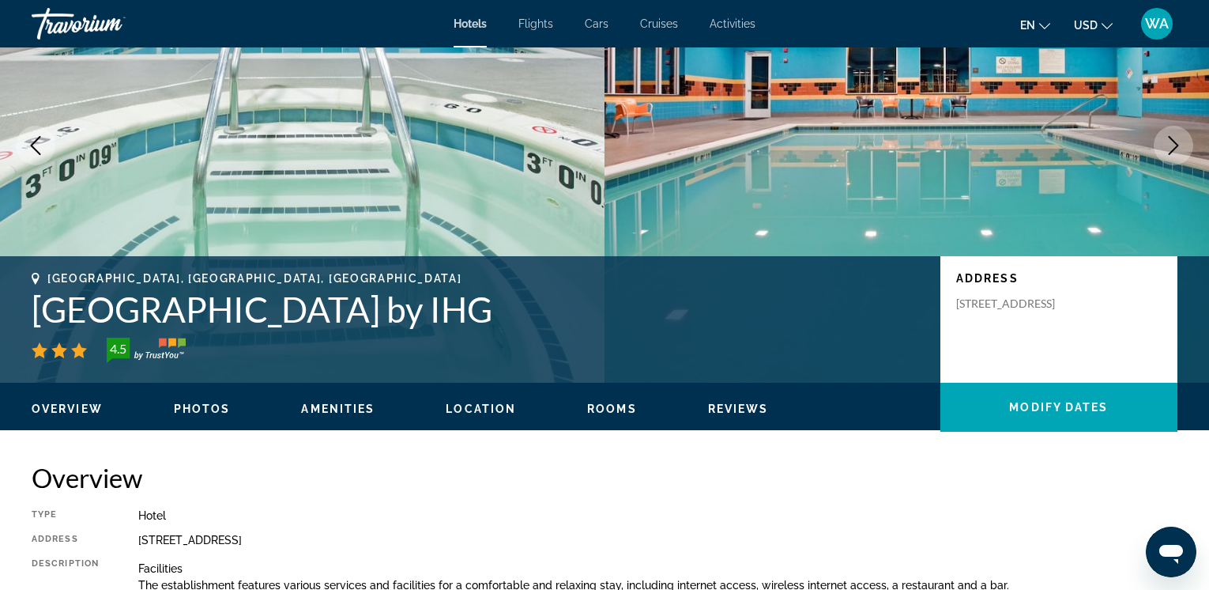
scroll to position [115, 0]
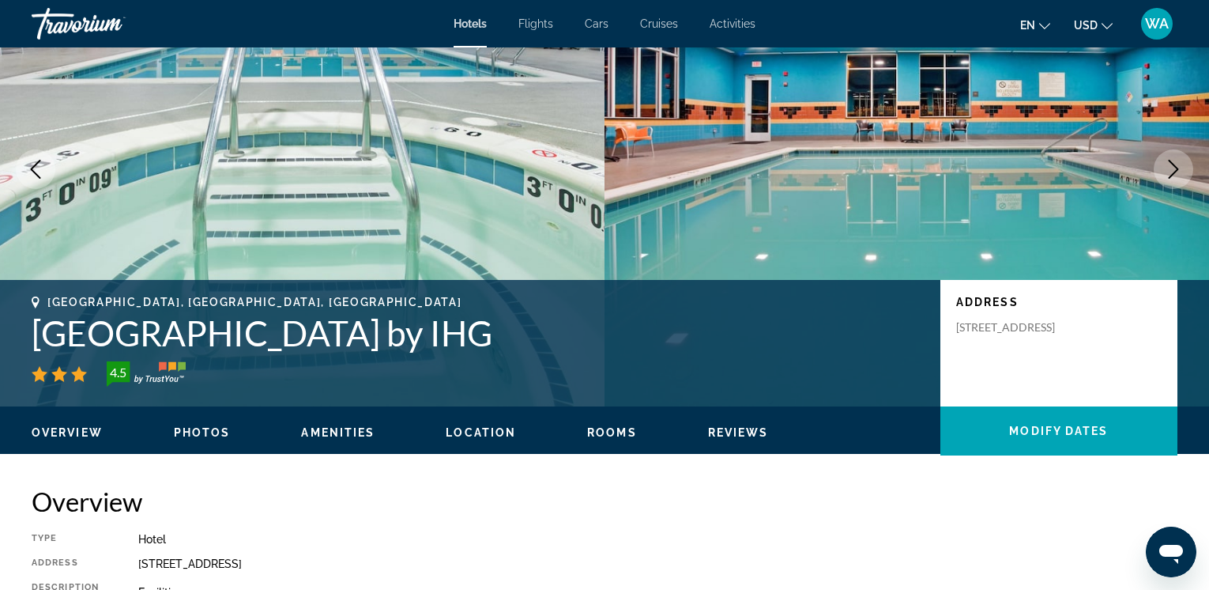
click at [1174, 165] on icon "Next image" at bounding box center [1174, 169] width 10 height 19
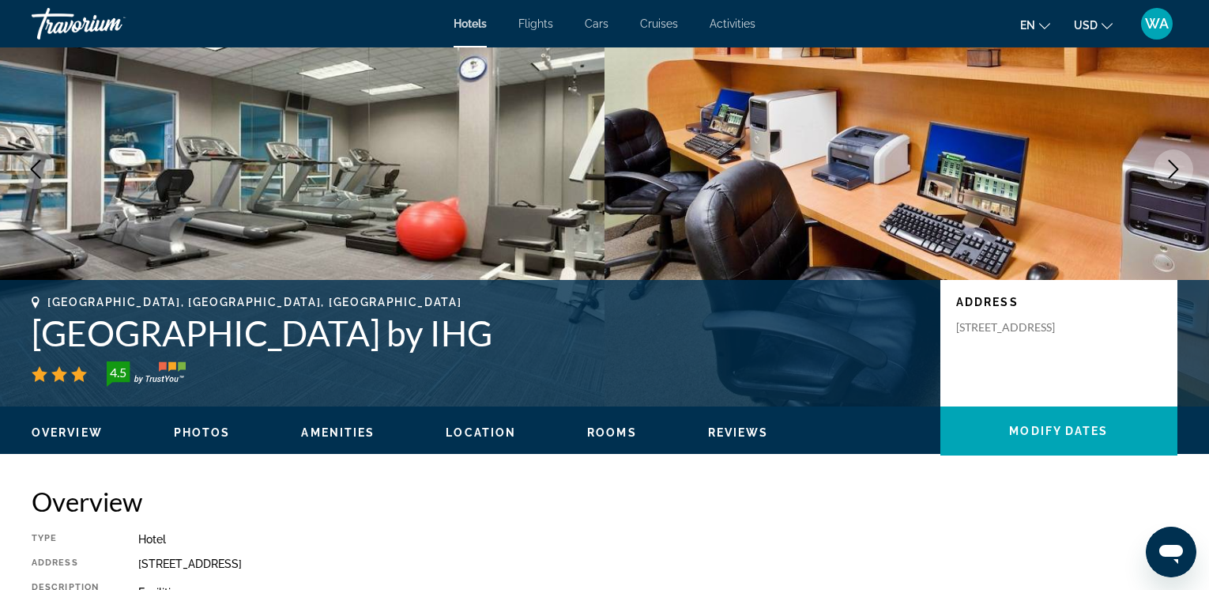
click at [1174, 165] on icon "Next image" at bounding box center [1174, 169] width 10 height 19
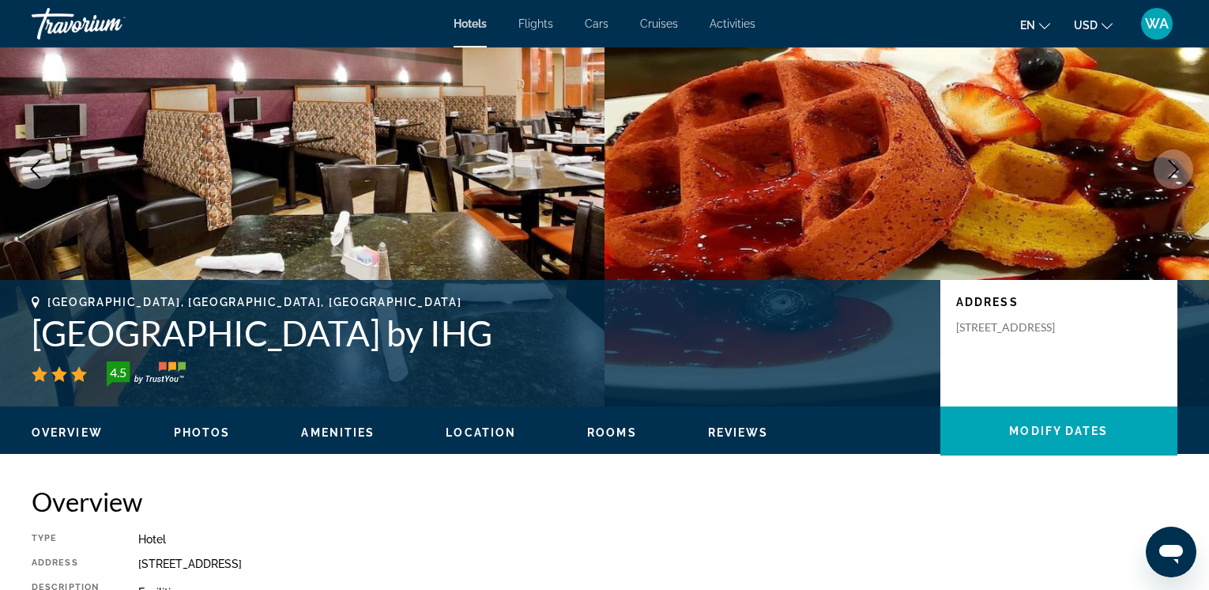
click at [1174, 165] on icon "Next image" at bounding box center [1174, 169] width 10 height 19
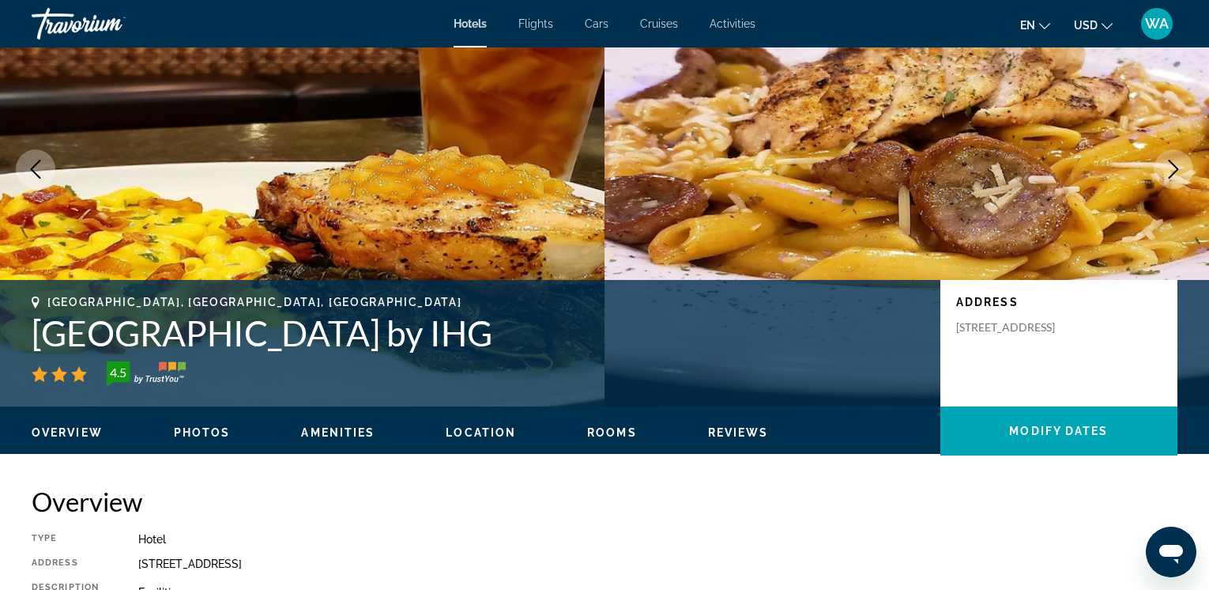
click at [1174, 165] on icon "Next image" at bounding box center [1174, 169] width 10 height 19
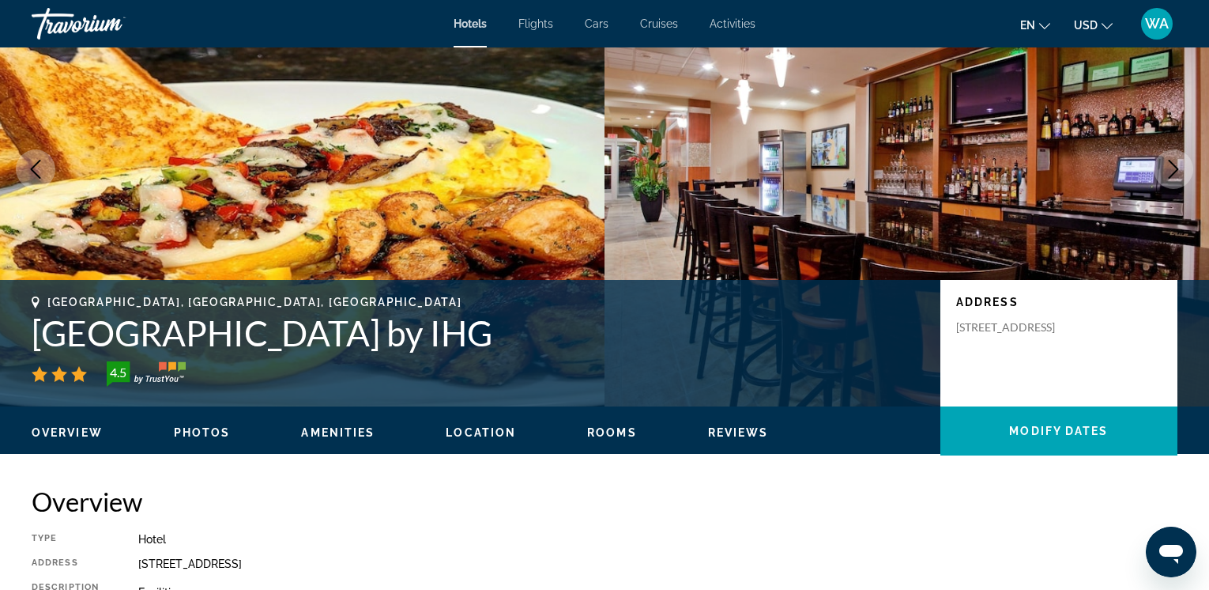
click at [1174, 165] on icon "Next image" at bounding box center [1174, 169] width 10 height 19
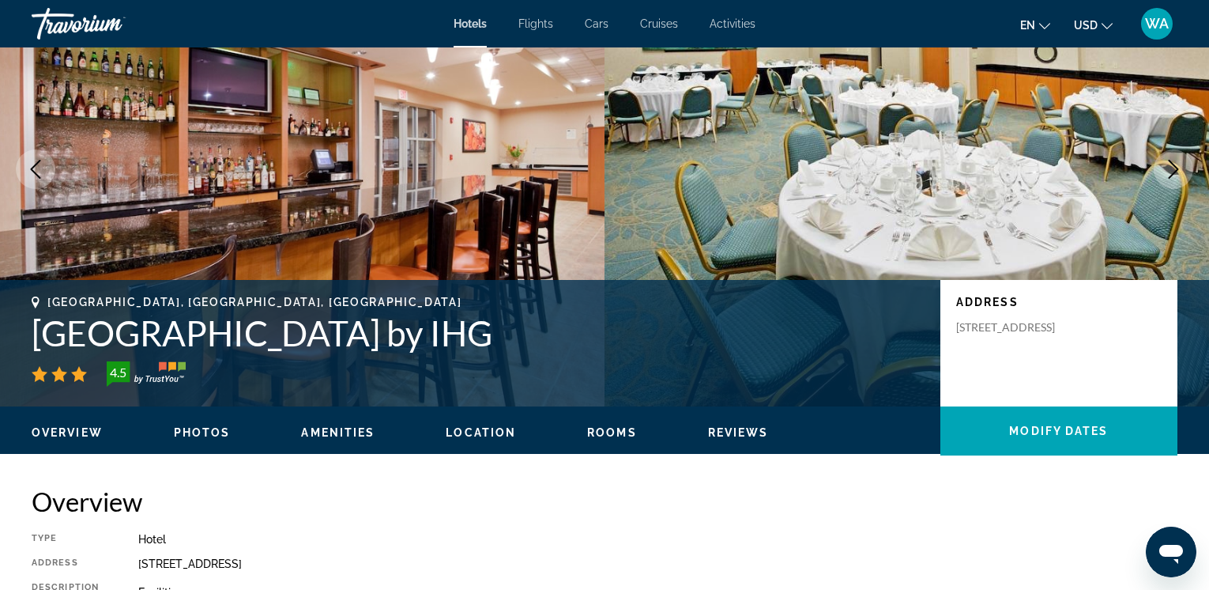
click at [1174, 165] on icon "Next image" at bounding box center [1174, 169] width 10 height 19
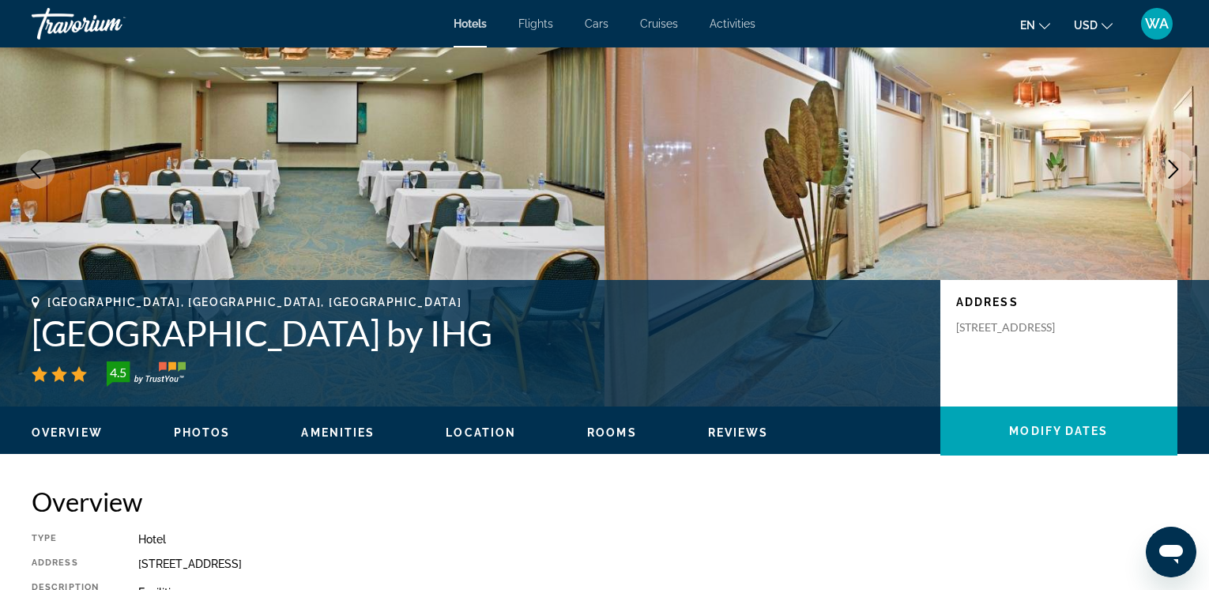
click at [37, 168] on icon "Previous image" at bounding box center [35, 169] width 19 height 19
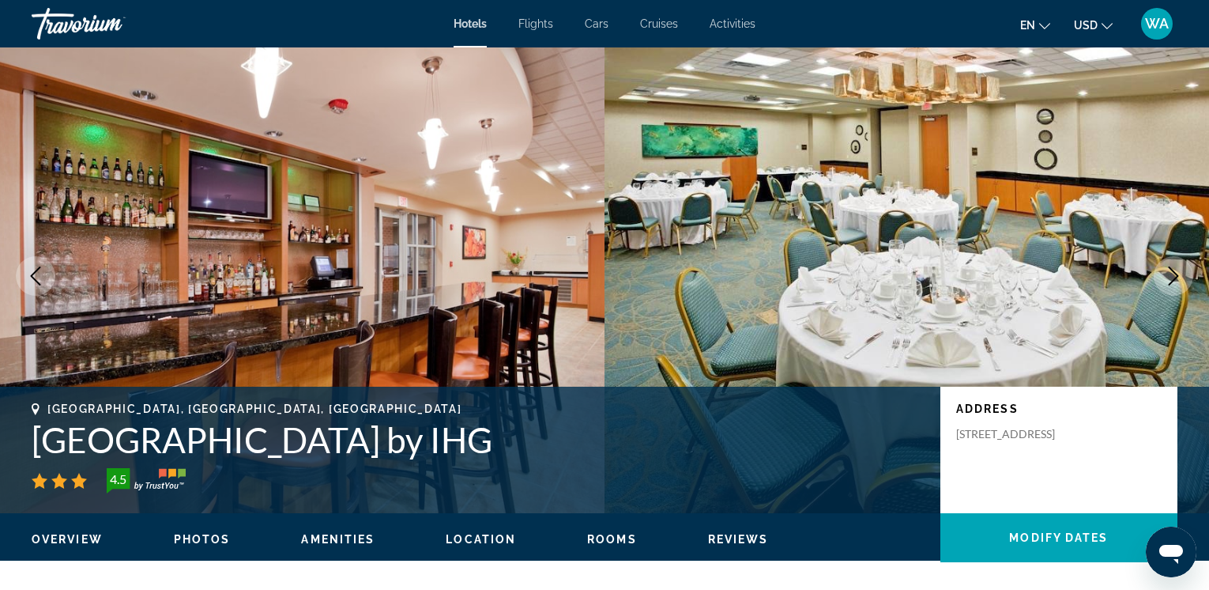
scroll to position [0, 0]
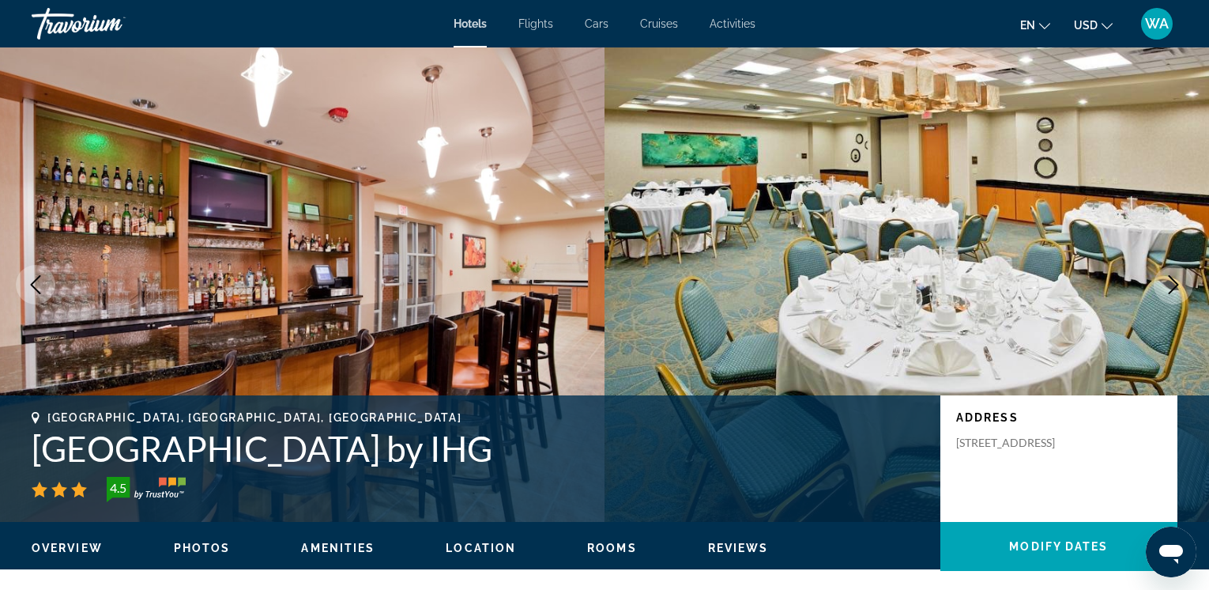
click at [32, 282] on icon "Previous image" at bounding box center [35, 284] width 19 height 19
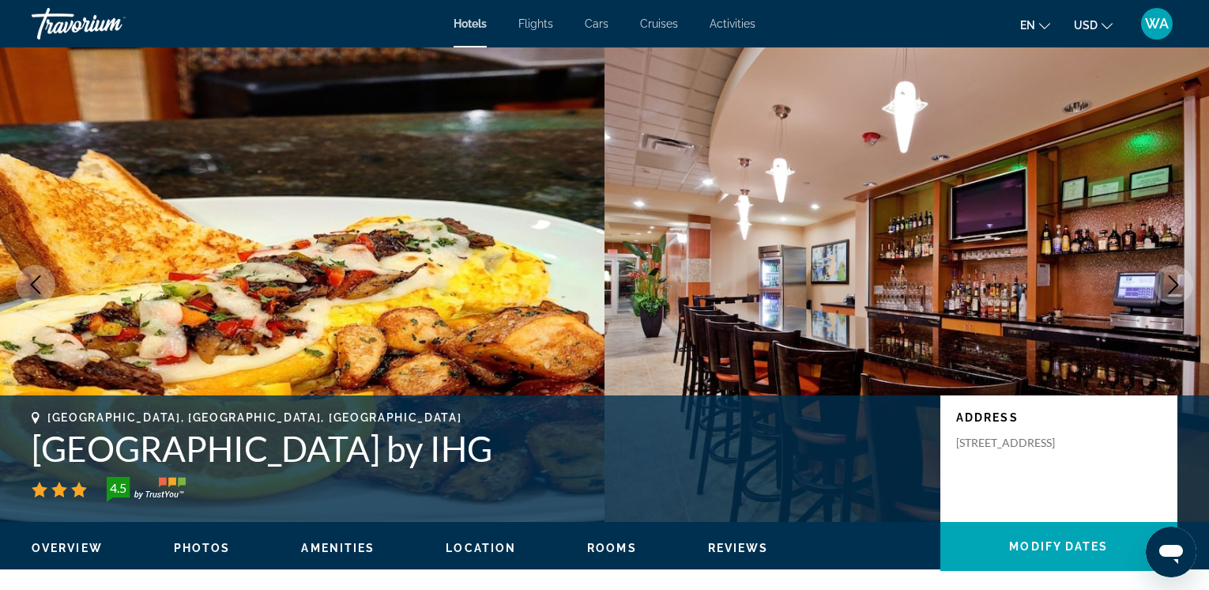
click at [1180, 285] on icon "Next image" at bounding box center [1173, 284] width 19 height 19
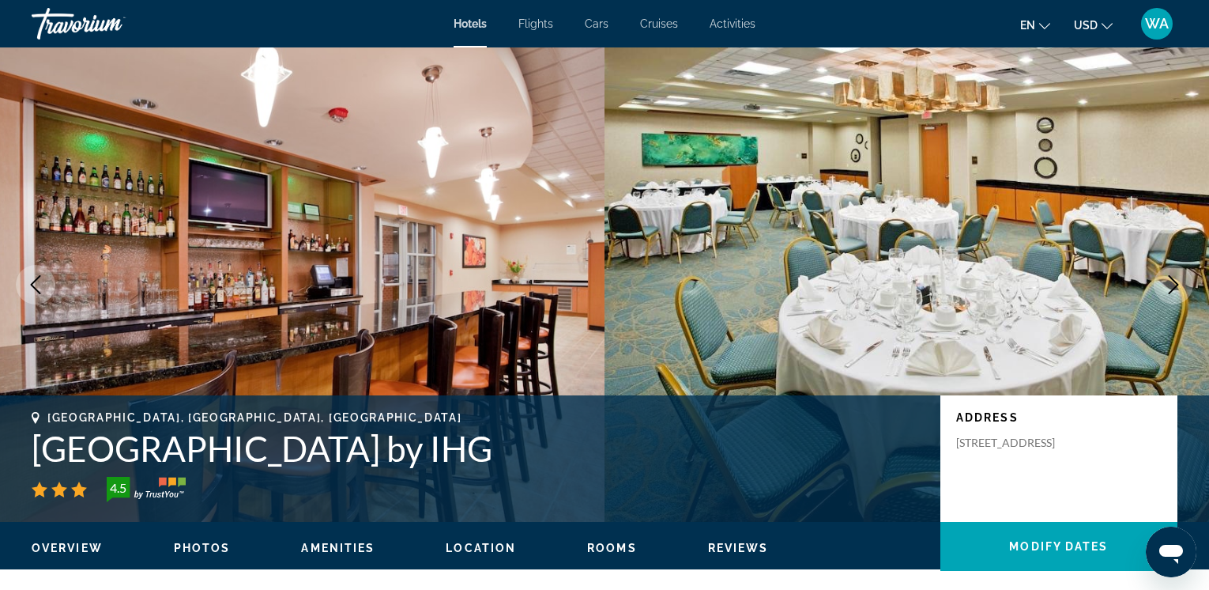
click at [1178, 285] on icon "Next image" at bounding box center [1174, 284] width 10 height 19
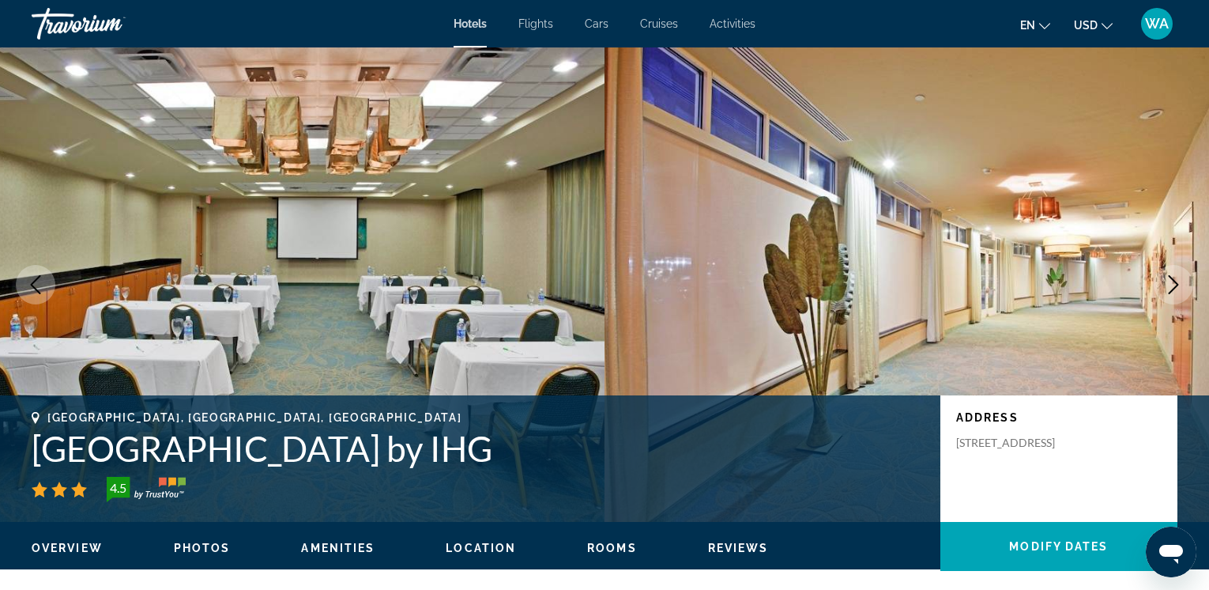
click at [33, 281] on icon "Previous image" at bounding box center [35, 284] width 19 height 19
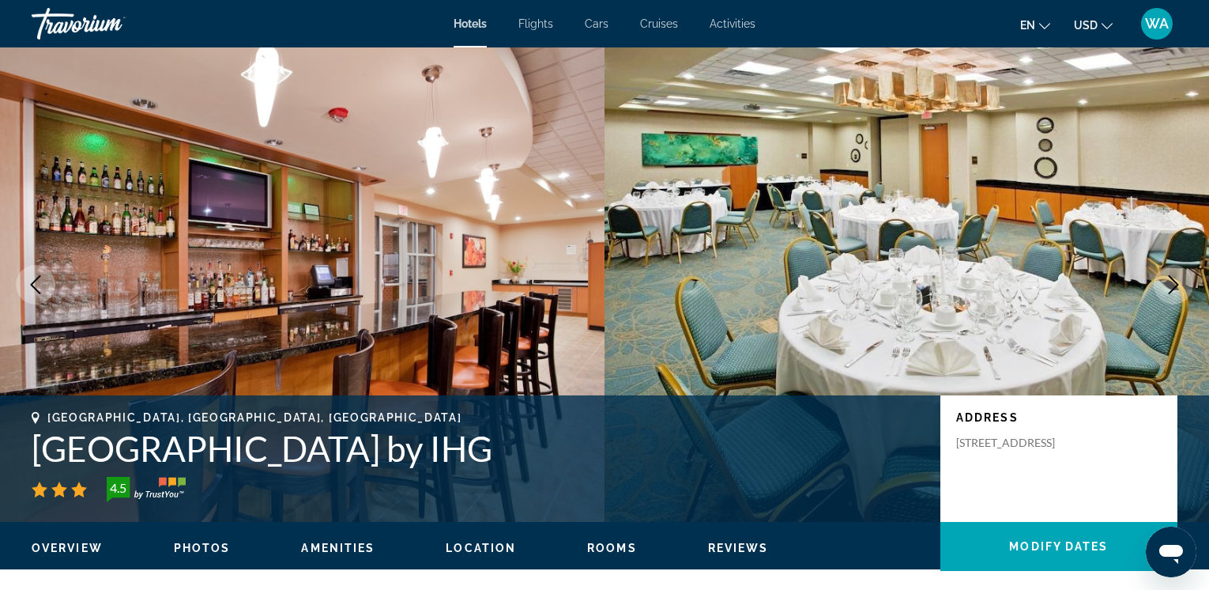
click at [37, 282] on icon "Previous image" at bounding box center [35, 284] width 19 height 19
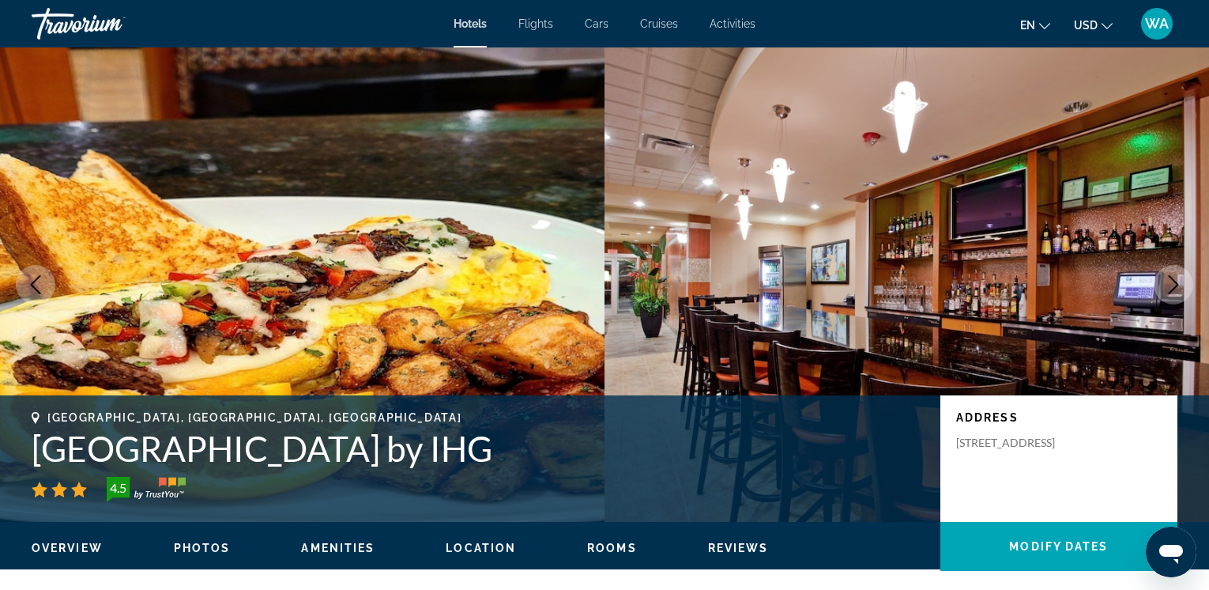
click at [29, 284] on icon "Previous image" at bounding box center [35, 284] width 19 height 19
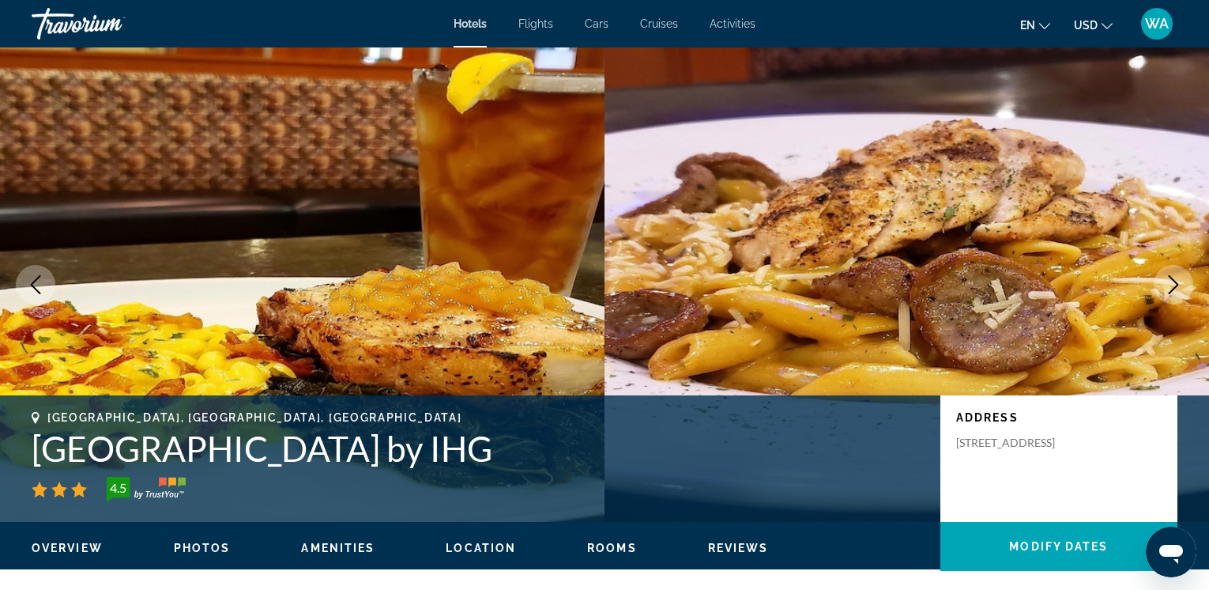
click at [29, 284] on icon "Previous image" at bounding box center [35, 284] width 19 height 19
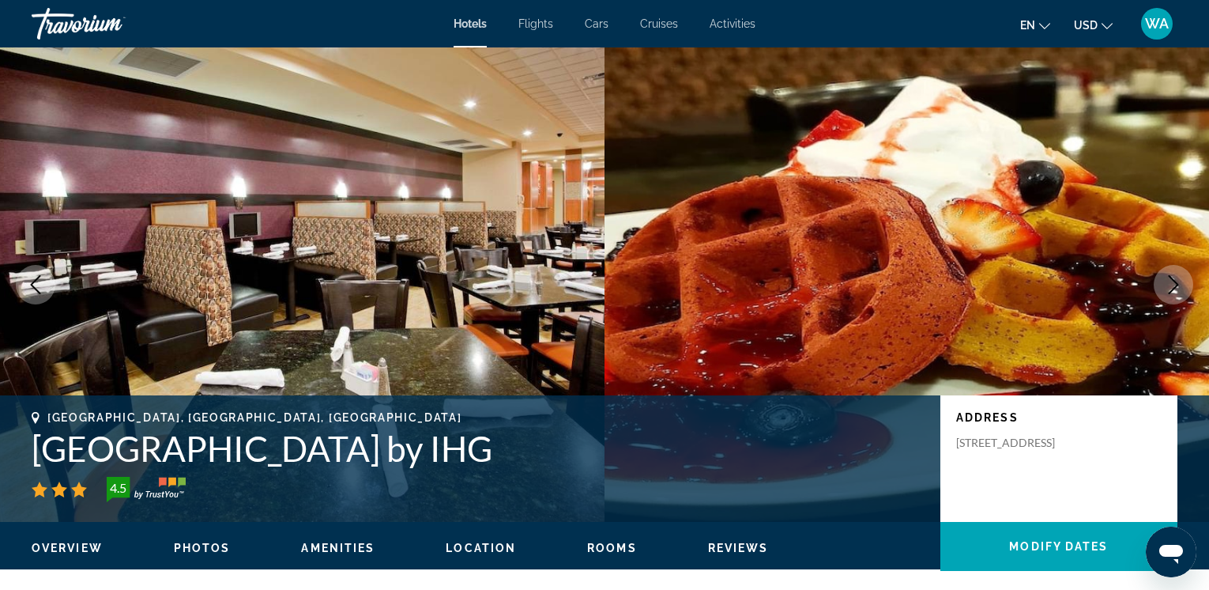
click at [1174, 295] on button "Next image" at bounding box center [1174, 285] width 40 height 40
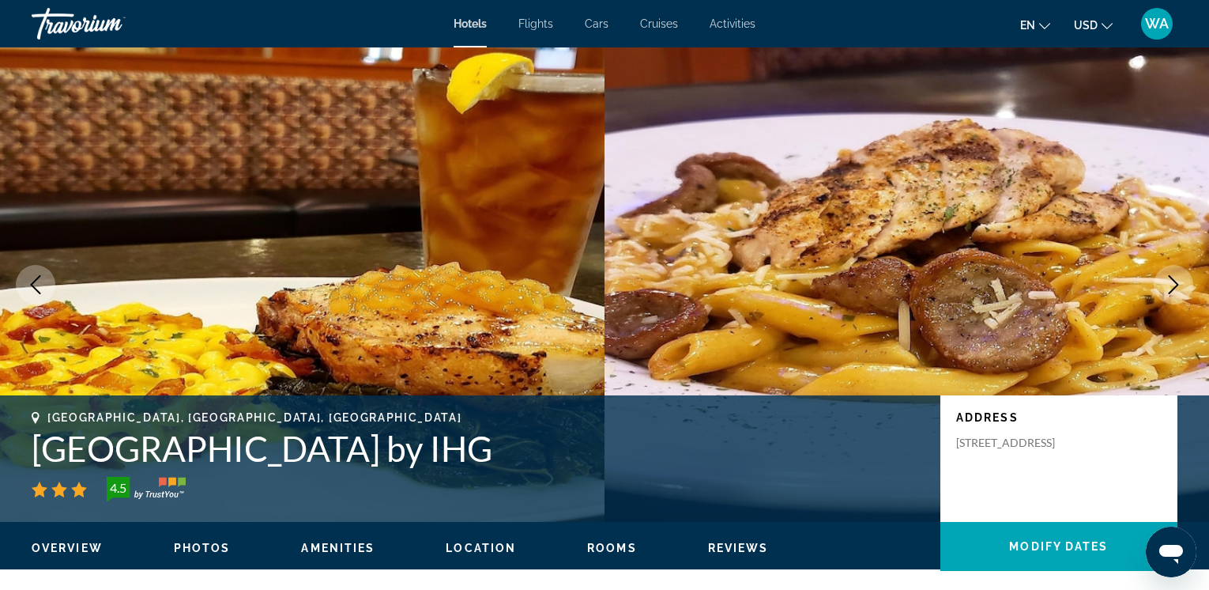
click at [1176, 286] on icon "Next image" at bounding box center [1174, 284] width 10 height 19
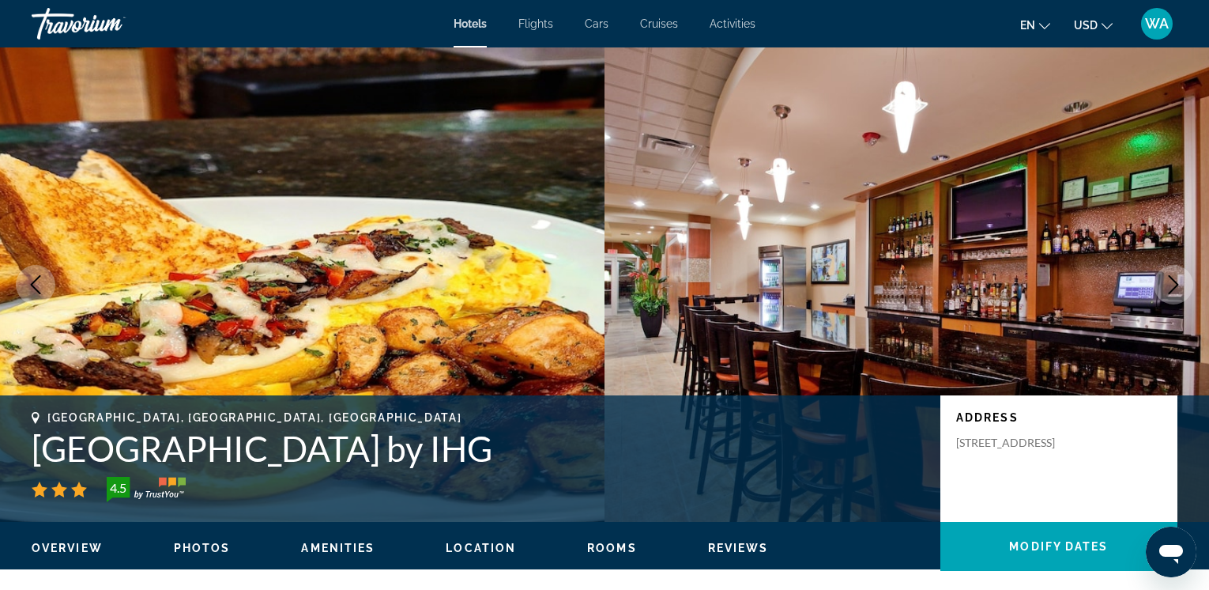
click at [1176, 286] on icon "Next image" at bounding box center [1174, 284] width 10 height 19
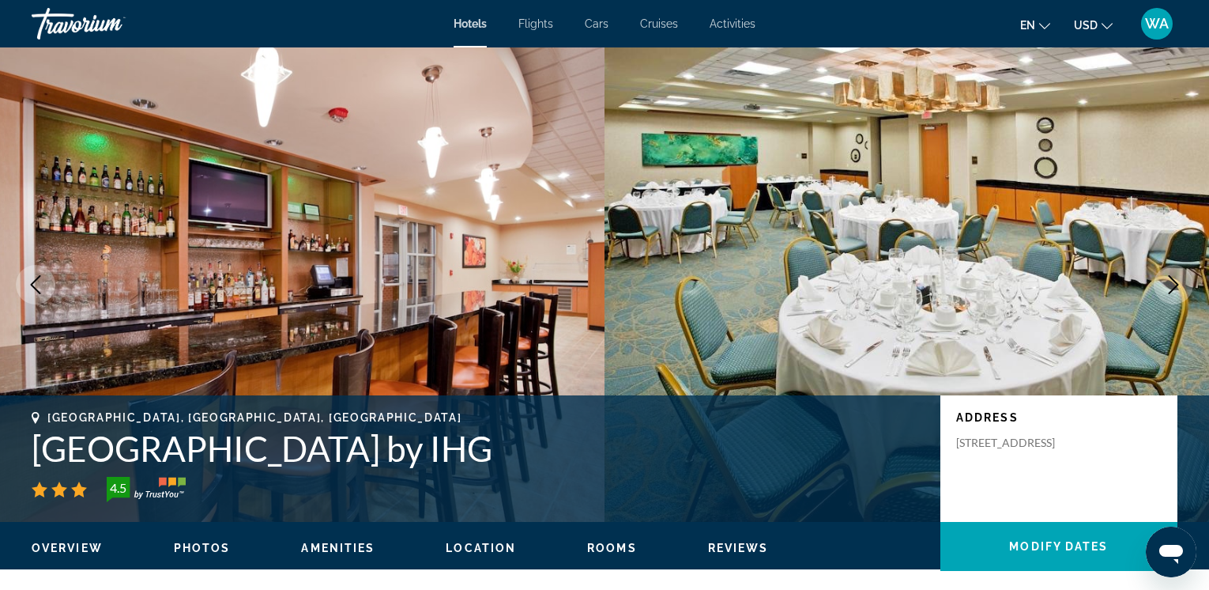
click at [1176, 285] on icon "Next image" at bounding box center [1173, 284] width 19 height 19
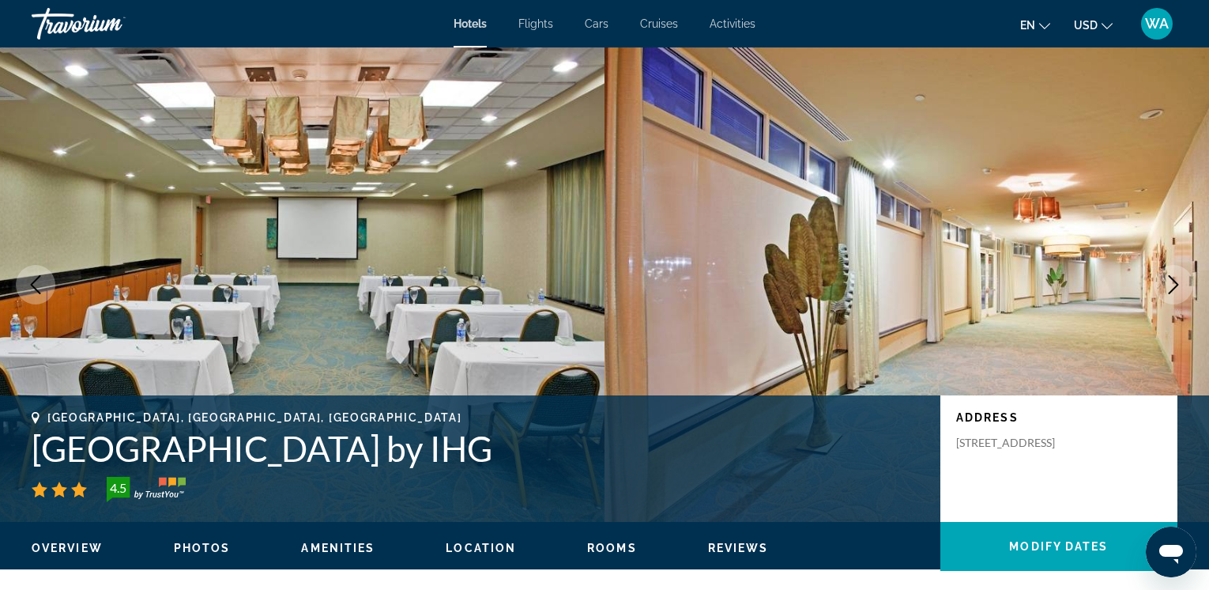
click at [33, 282] on icon "Previous image" at bounding box center [36, 284] width 10 height 19
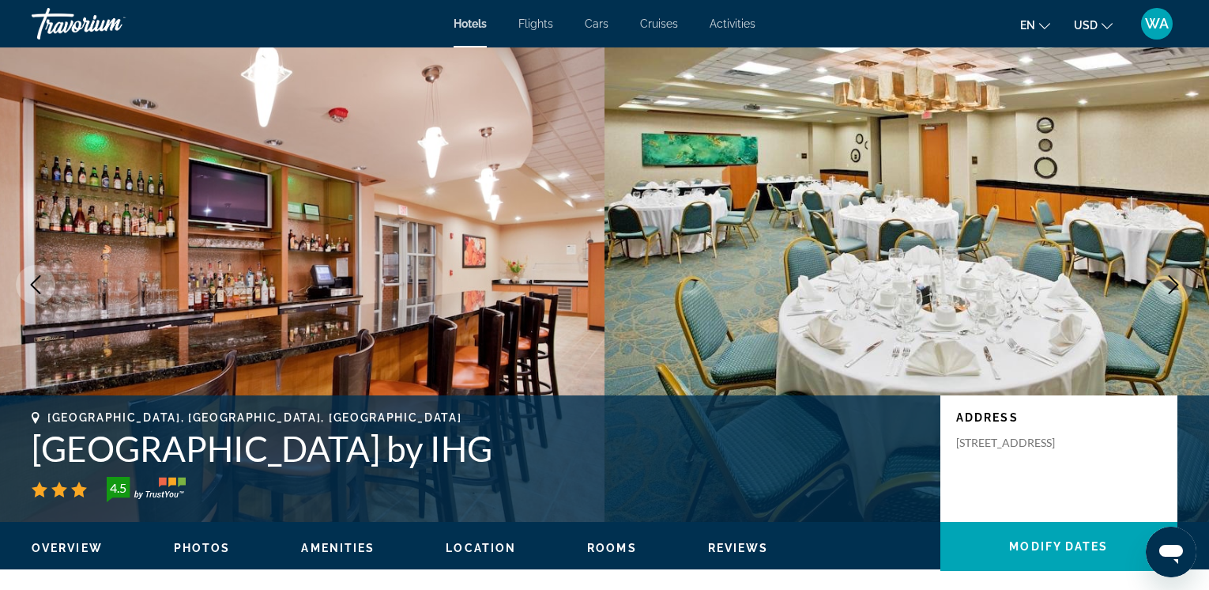
click at [55, 548] on span "Overview" at bounding box center [67, 547] width 71 height 13
click at [722, 21] on span "Activities" at bounding box center [733, 23] width 46 height 13
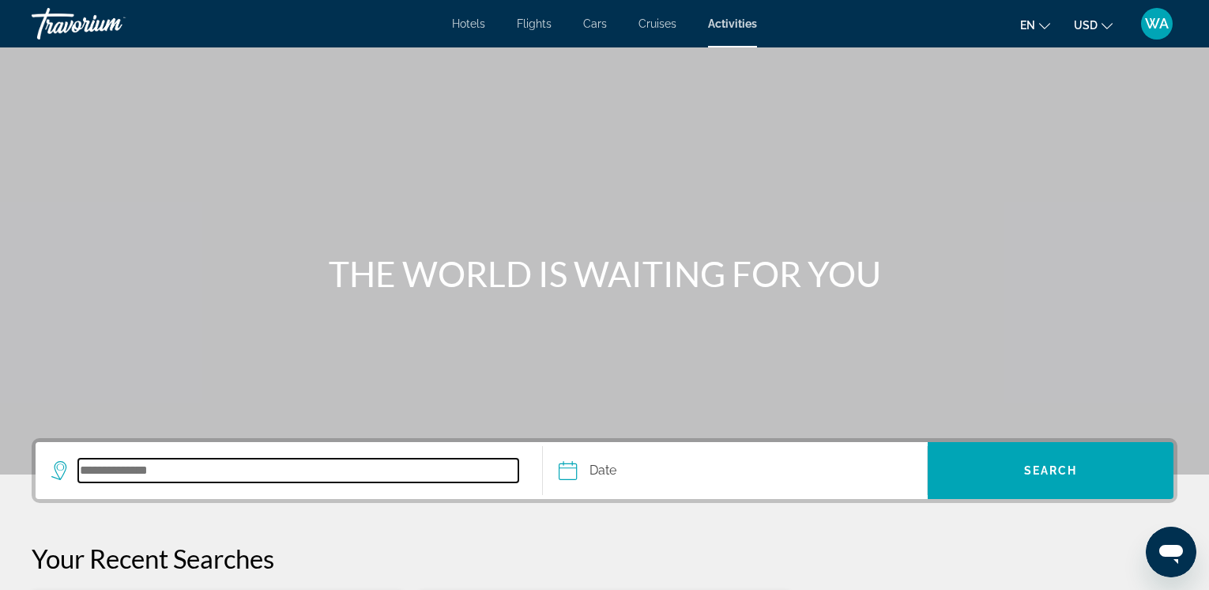
click at [141, 471] on input "Search destination" at bounding box center [298, 470] width 440 height 24
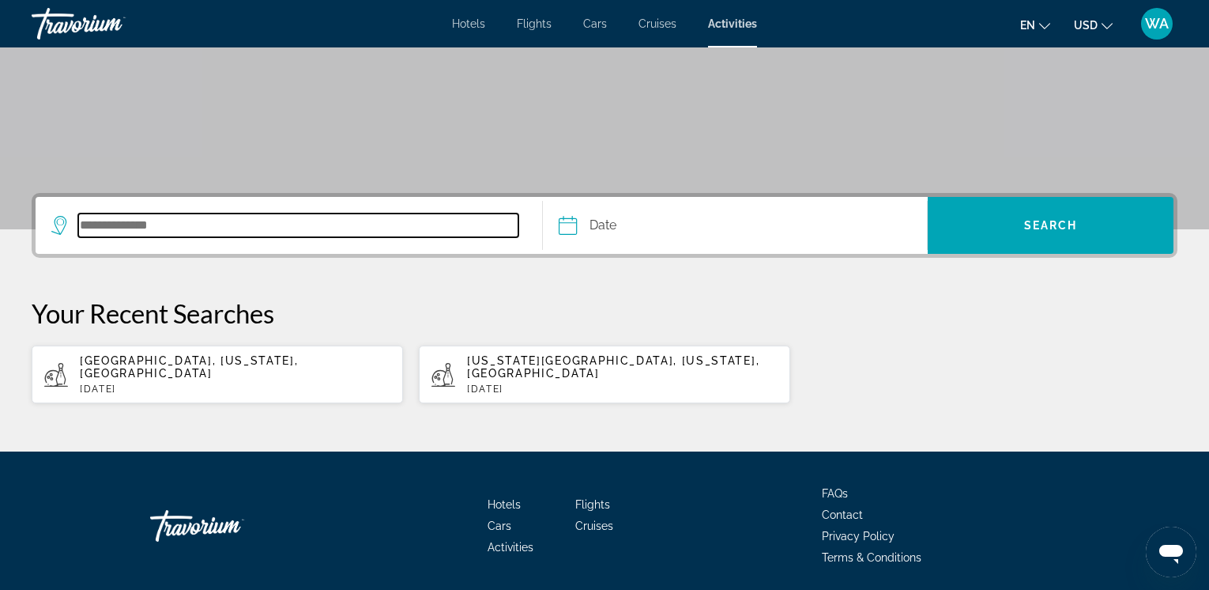
scroll to position [288, 0]
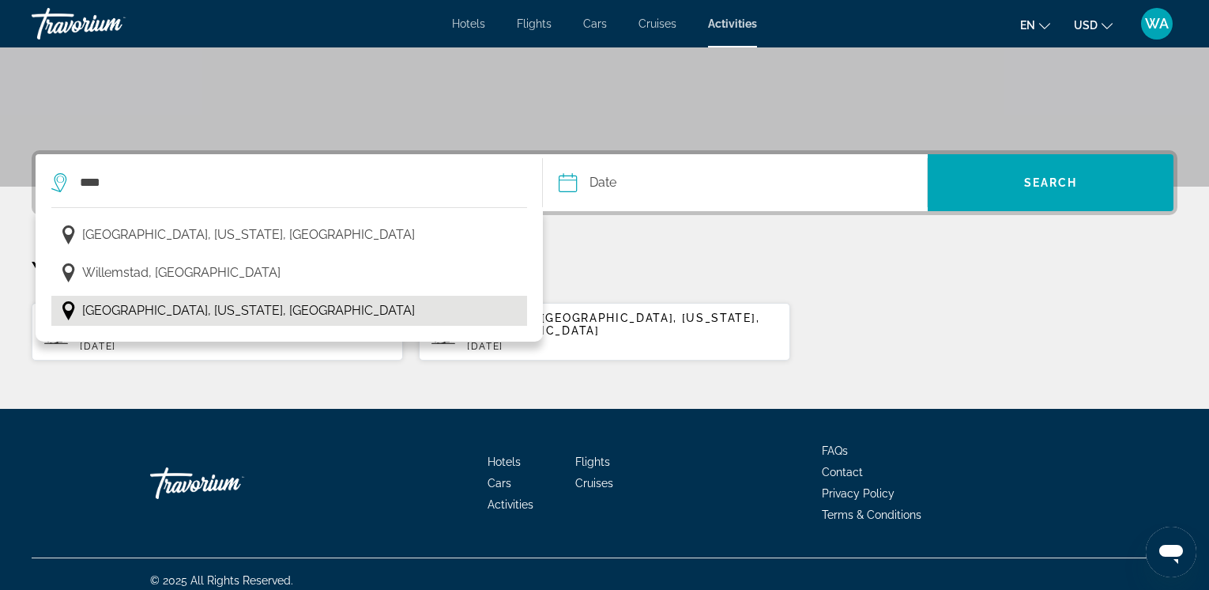
click at [228, 306] on span "[GEOGRAPHIC_DATA], [US_STATE], [GEOGRAPHIC_DATA]" at bounding box center [248, 311] width 333 height 22
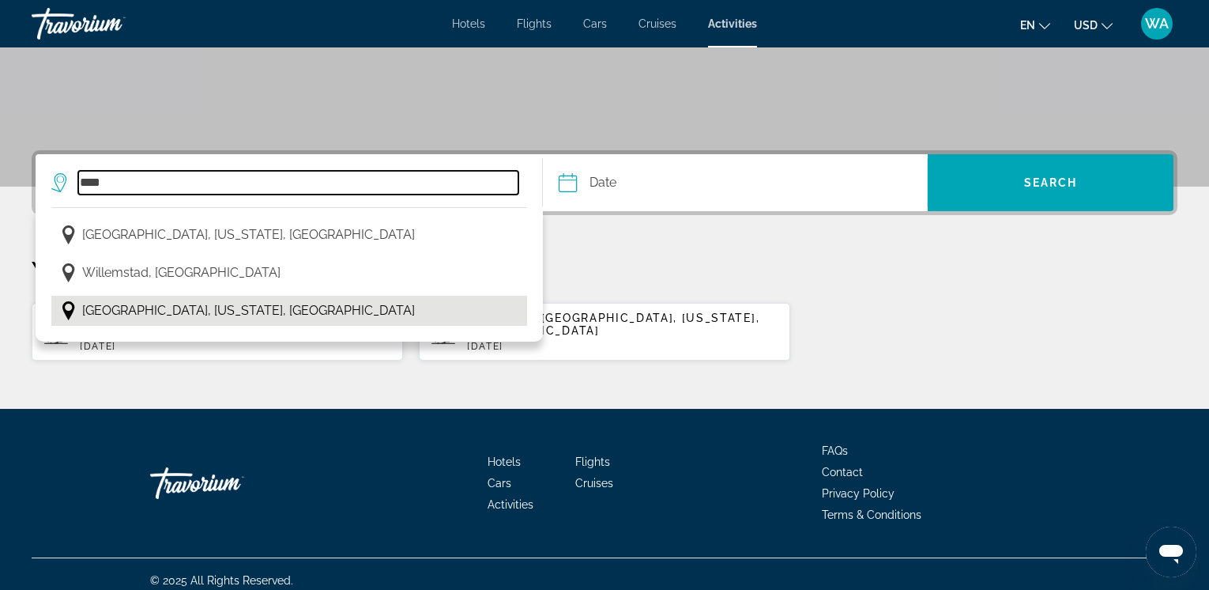
type input "**********"
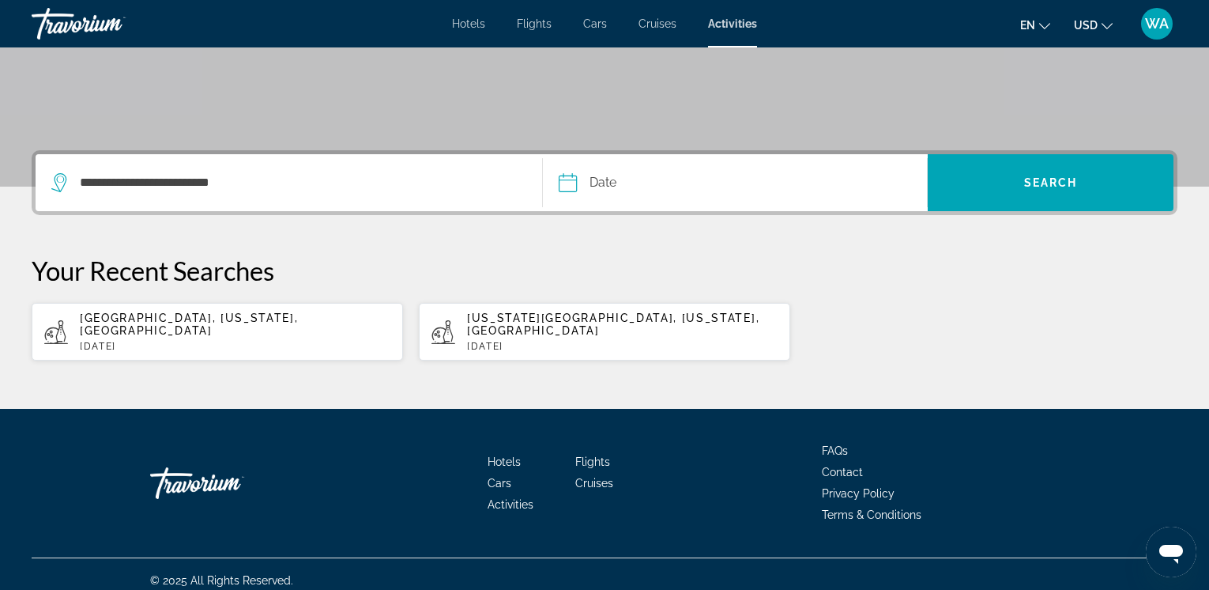
click at [567, 179] on input "Date" at bounding box center [650, 185] width 190 height 62
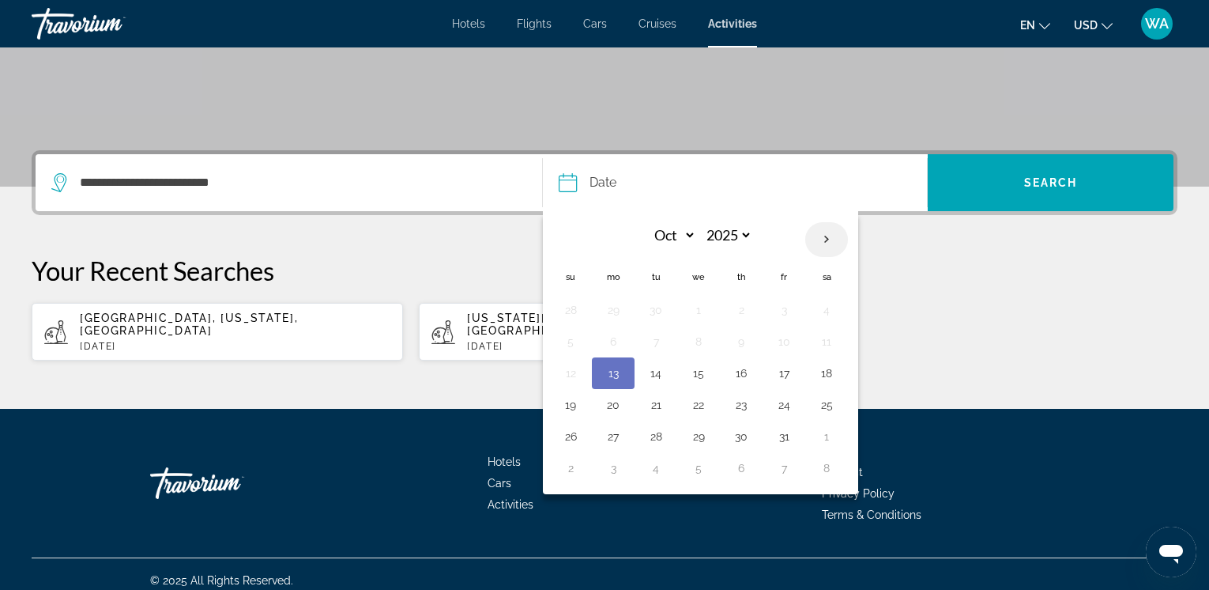
click at [821, 237] on th "Next month" at bounding box center [826, 239] width 43 height 35
select select "**"
click at [835, 337] on button "13" at bounding box center [826, 341] width 25 height 22
type input "**********"
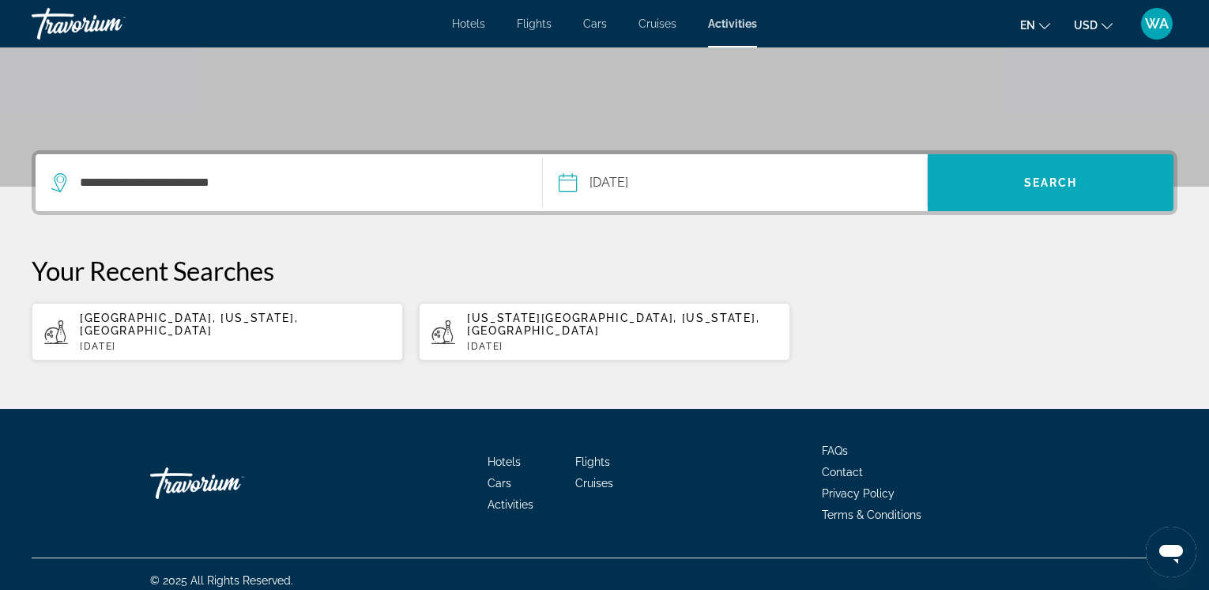
click at [1019, 185] on span "Search" at bounding box center [1051, 183] width 246 height 38
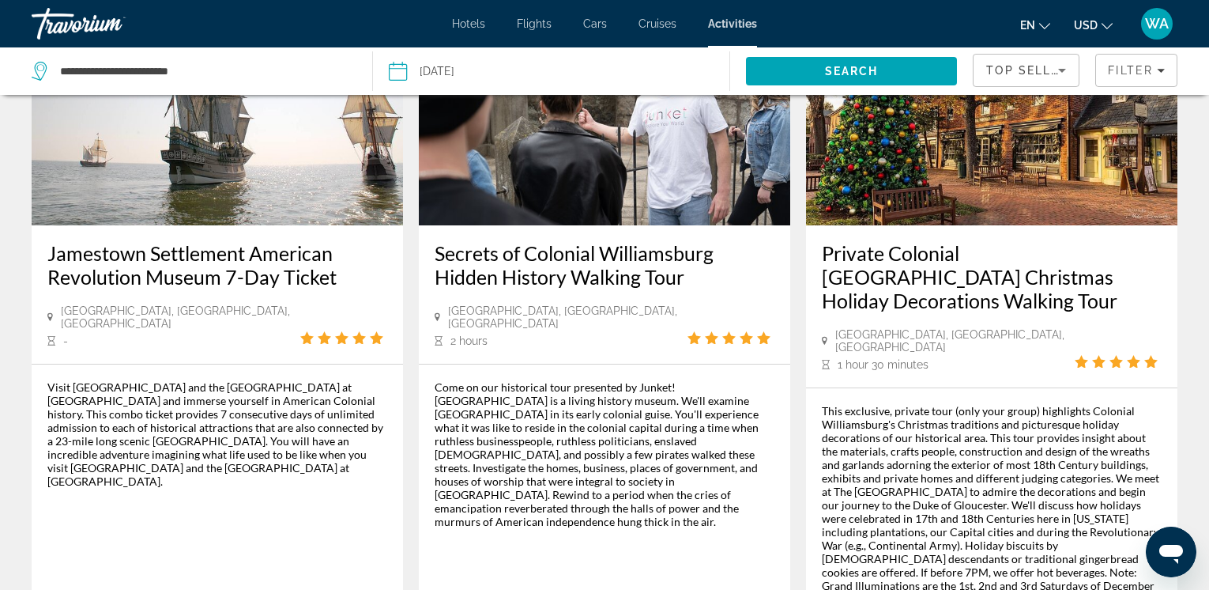
scroll to position [2673, 0]
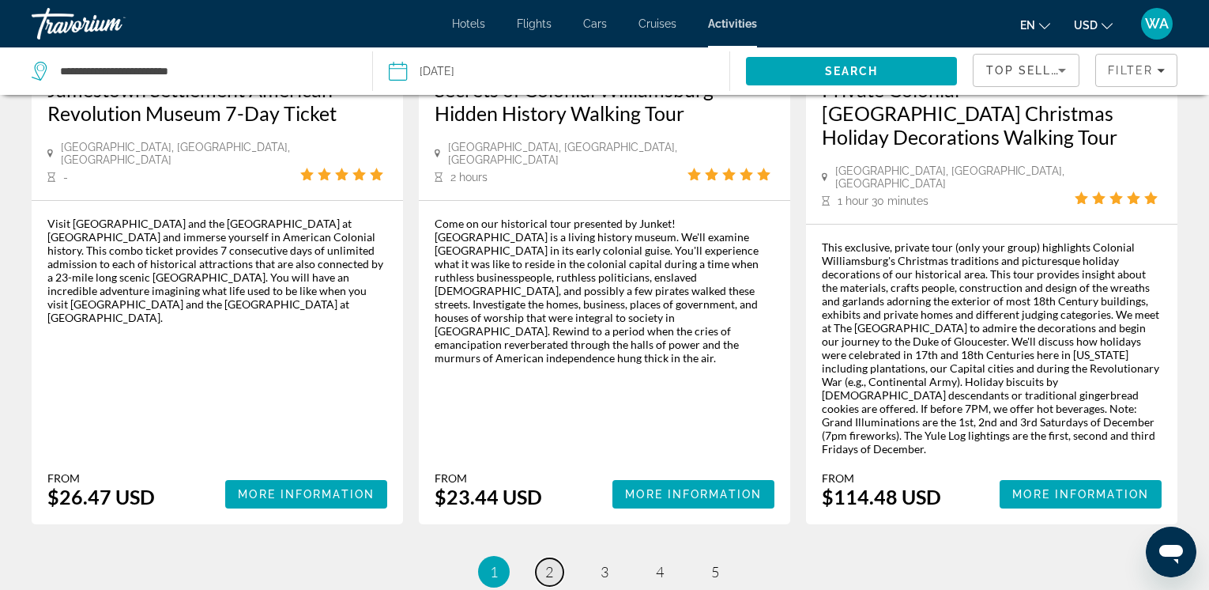
click at [552, 563] on span "2" at bounding box center [549, 571] width 8 height 17
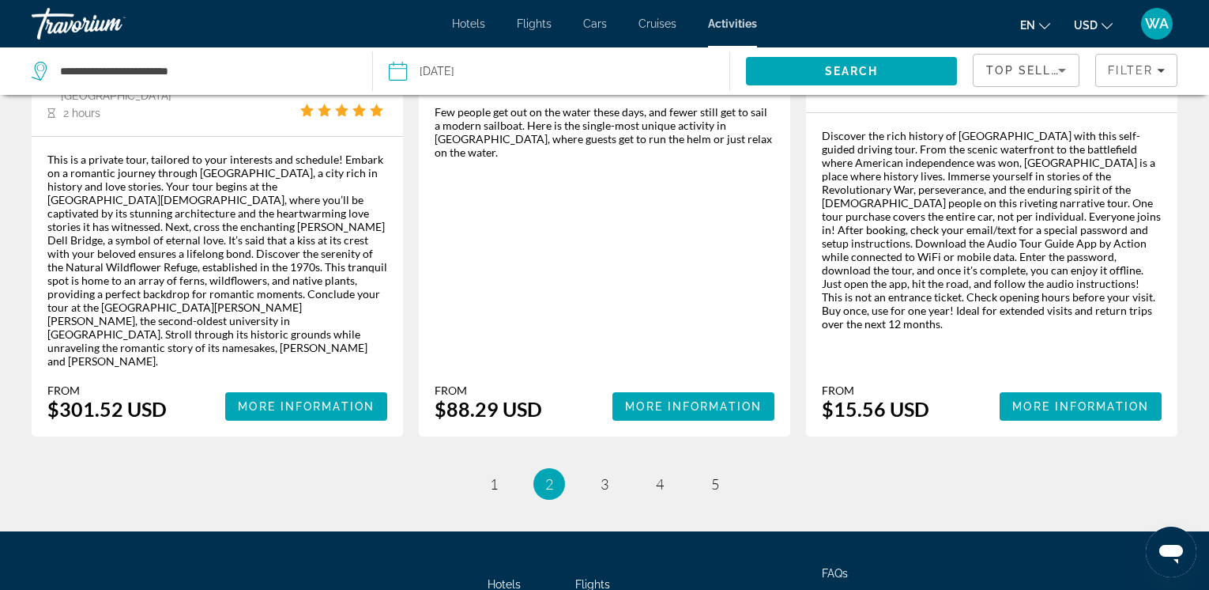
scroll to position [2495, 0]
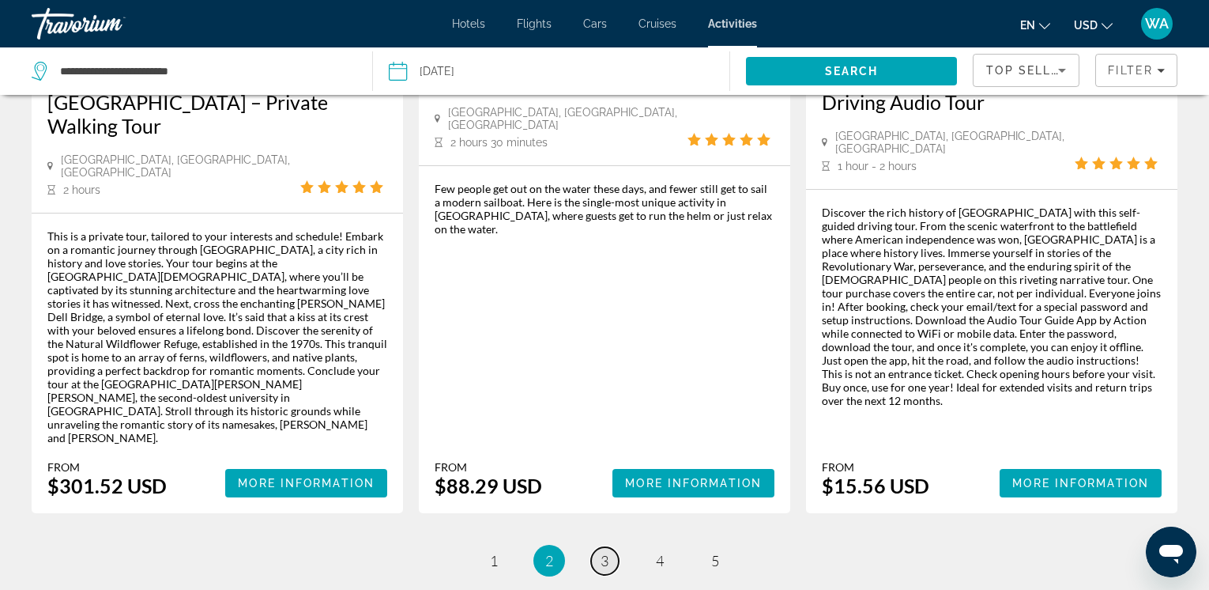
click at [605, 552] on span "3" at bounding box center [605, 560] width 8 height 17
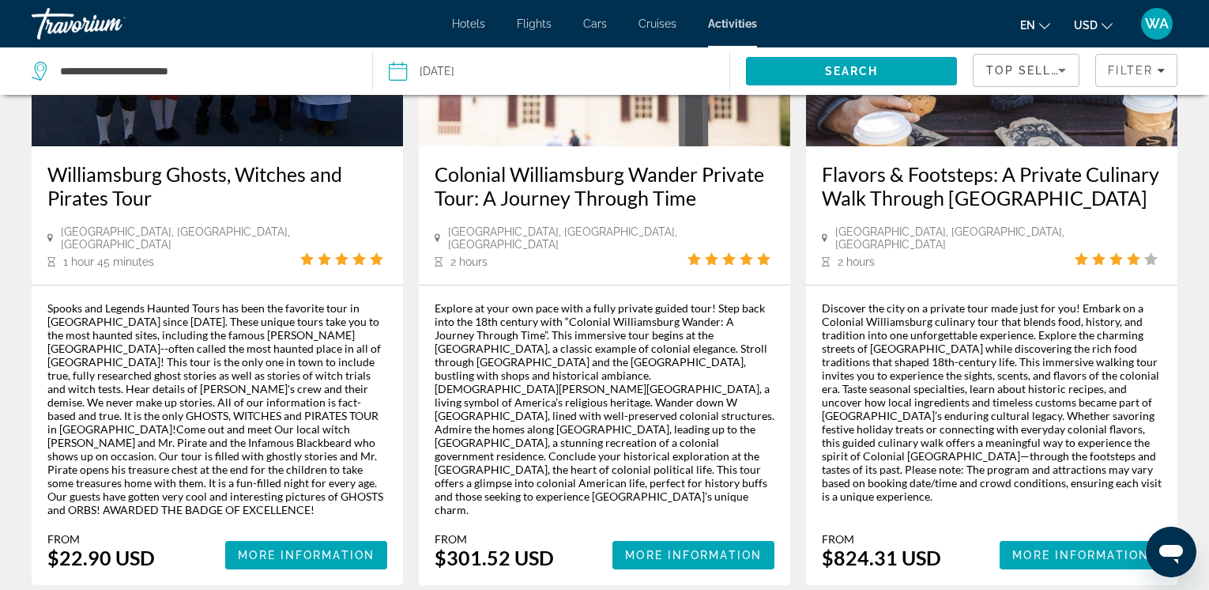
scroll to position [2482, 0]
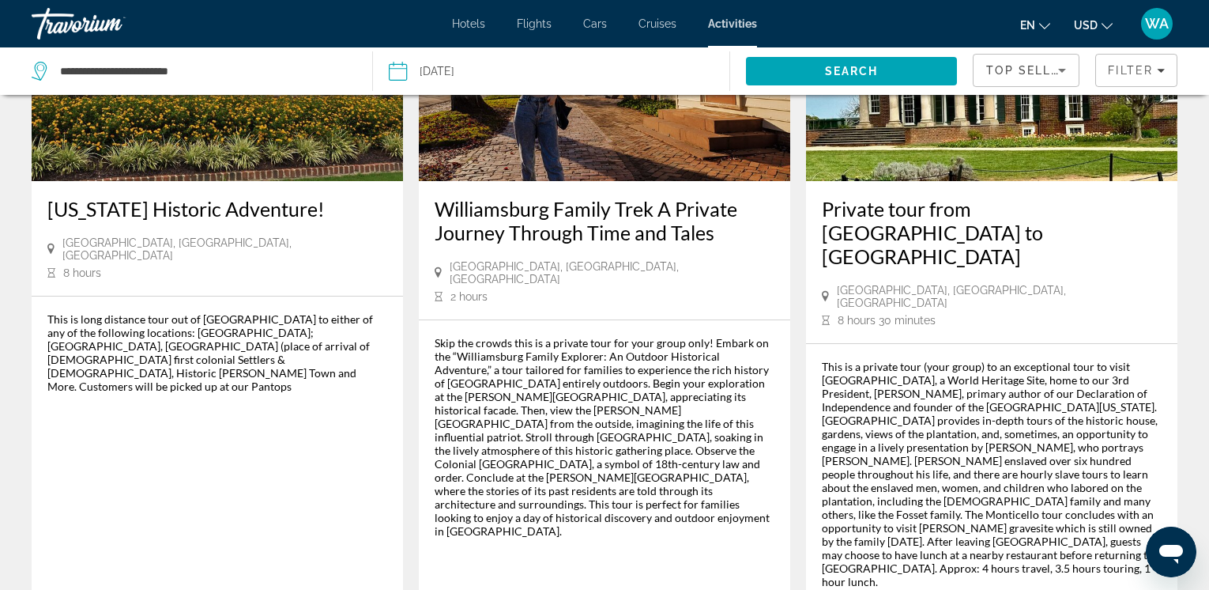
scroll to position [2489, 0]
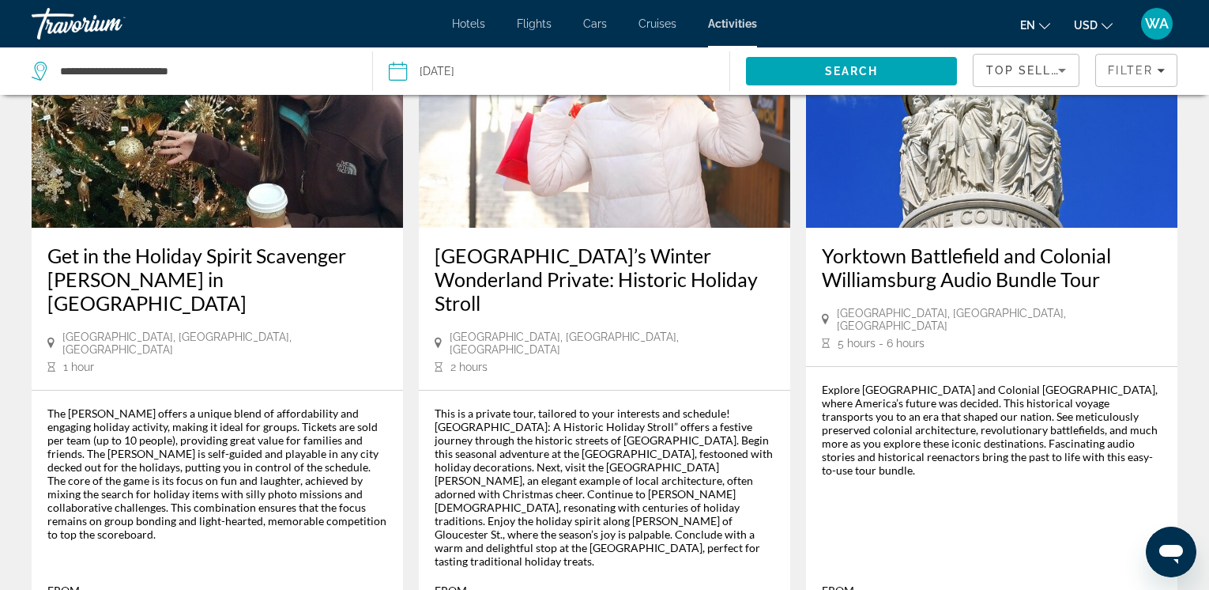
scroll to position [955, 0]
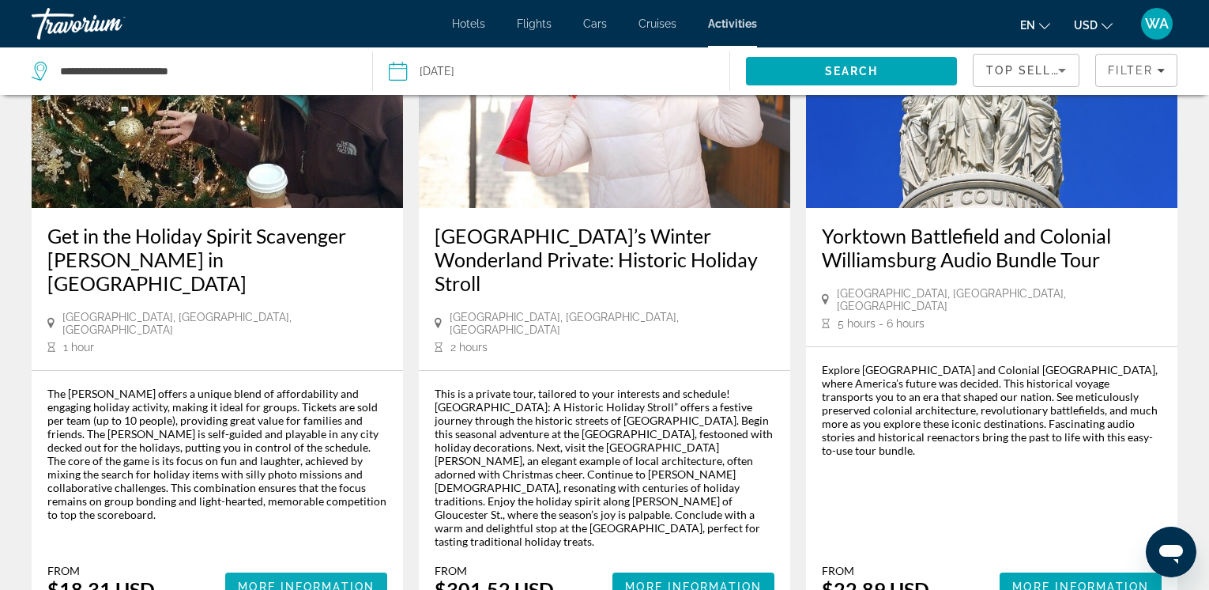
click at [248, 580] on span "More Information" at bounding box center [306, 586] width 137 height 13
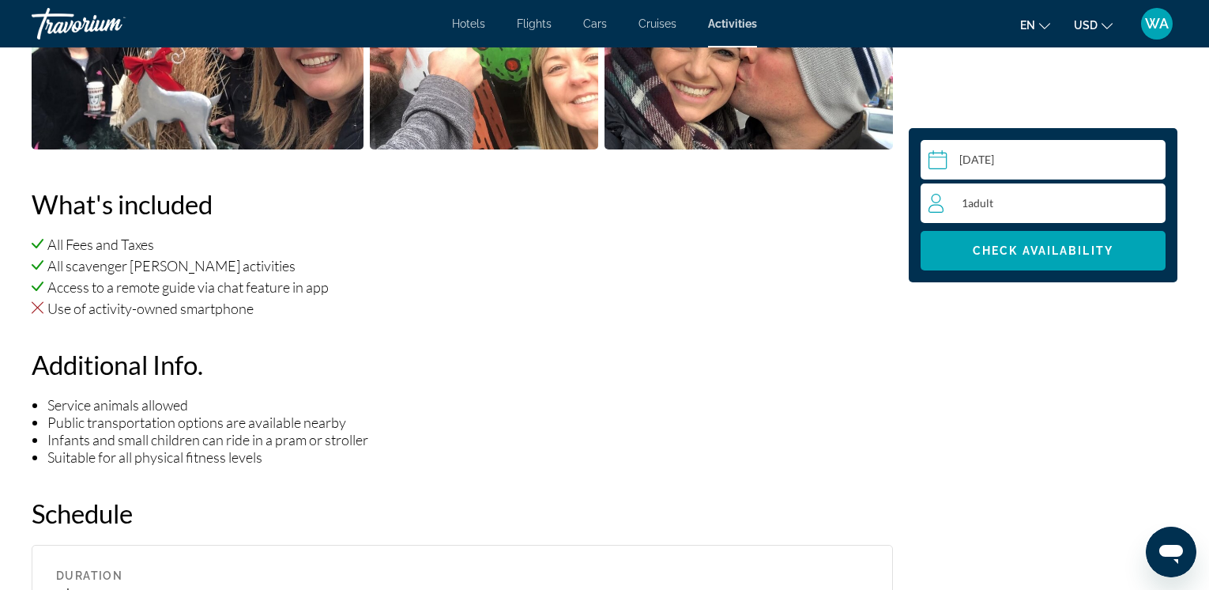
scroll to position [1001, 0]
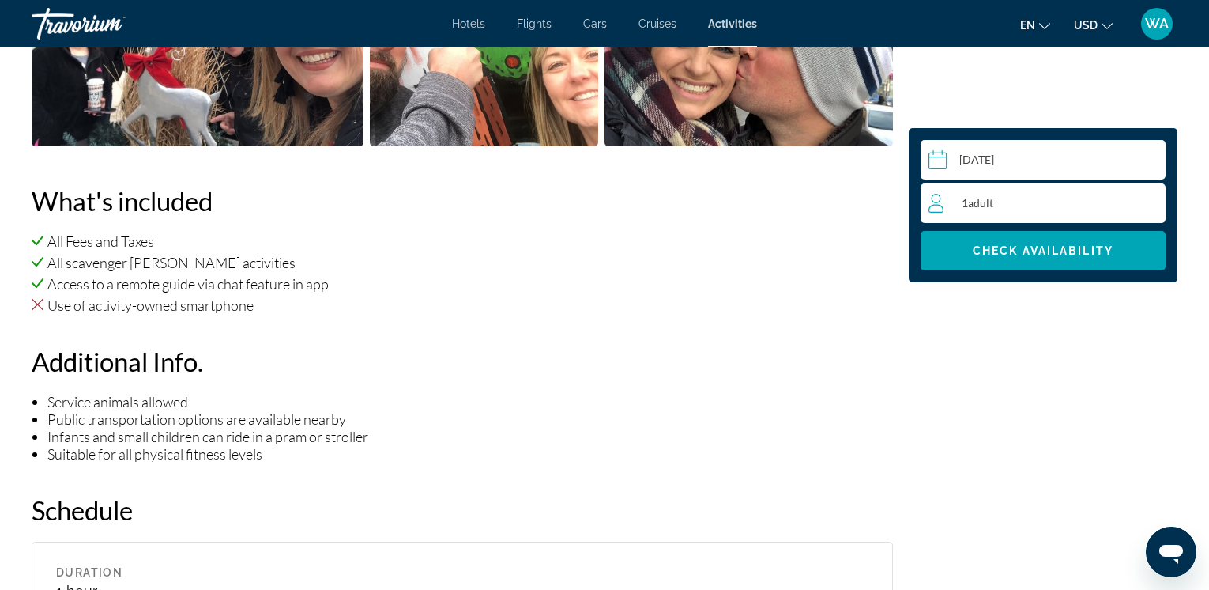
click at [993, 198] on span "Adult" at bounding box center [980, 202] width 25 height 13
click at [1151, 197] on icon "Increment adults" at bounding box center [1150, 202] width 14 height 19
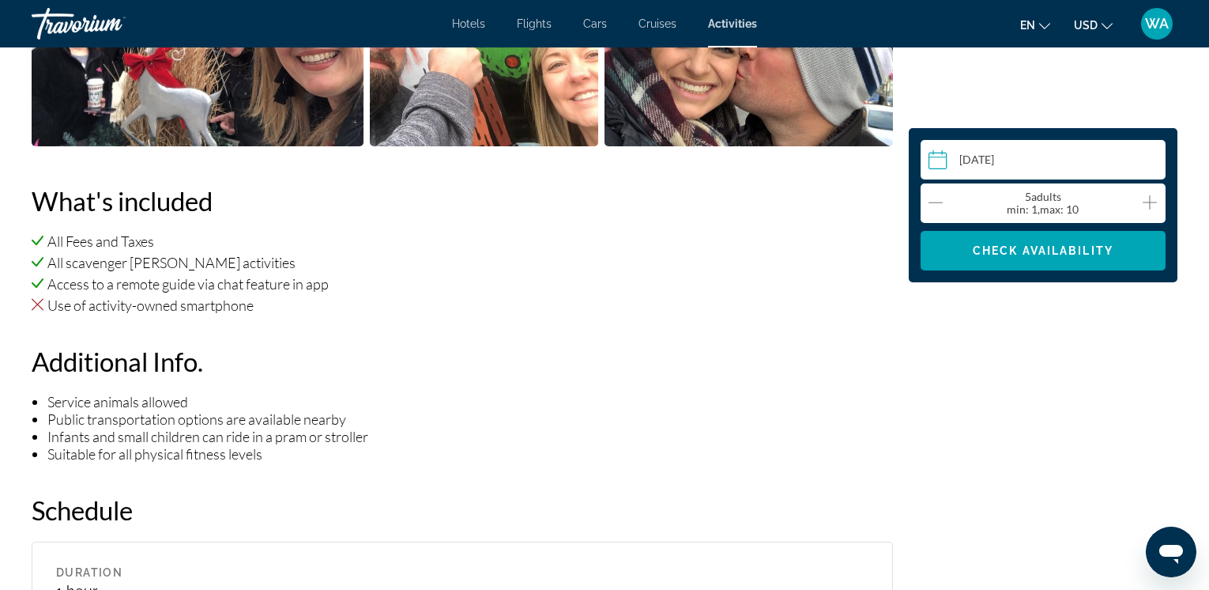
click at [1151, 197] on icon "Increment adults" at bounding box center [1150, 202] width 14 height 19
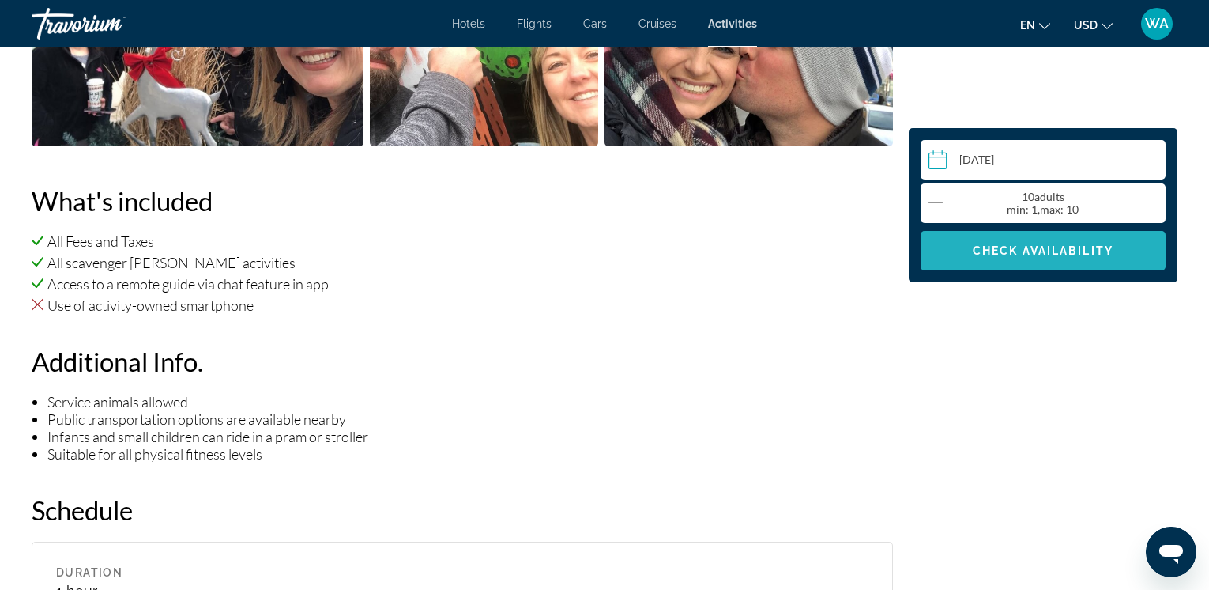
click at [1030, 248] on span "Check Availability" at bounding box center [1043, 250] width 141 height 13
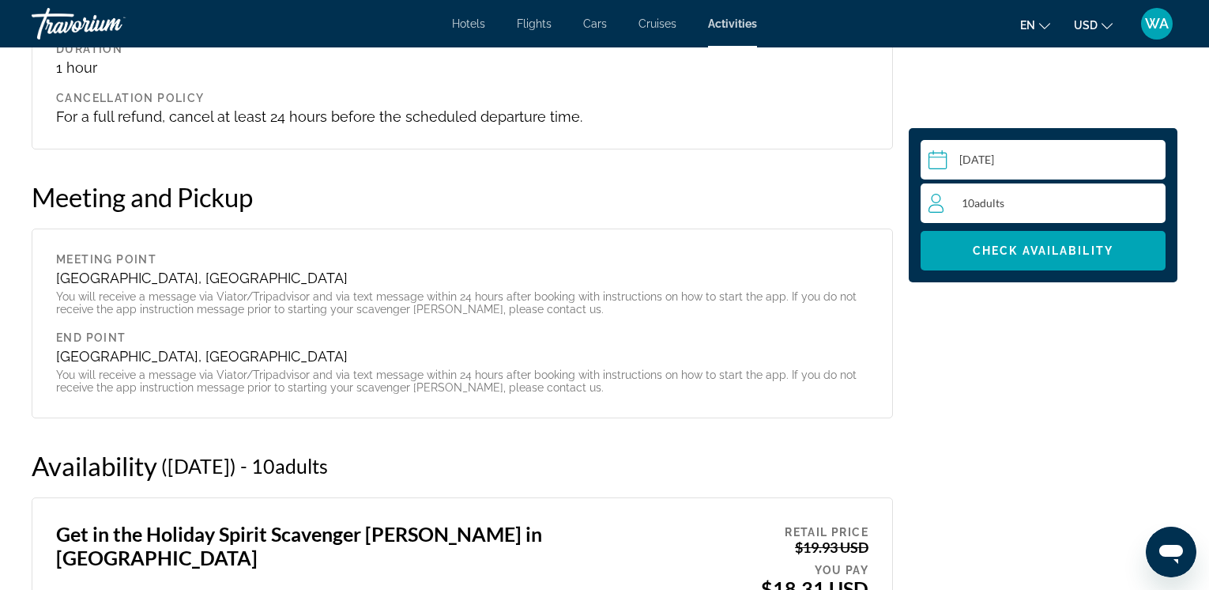
scroll to position [1521, 0]
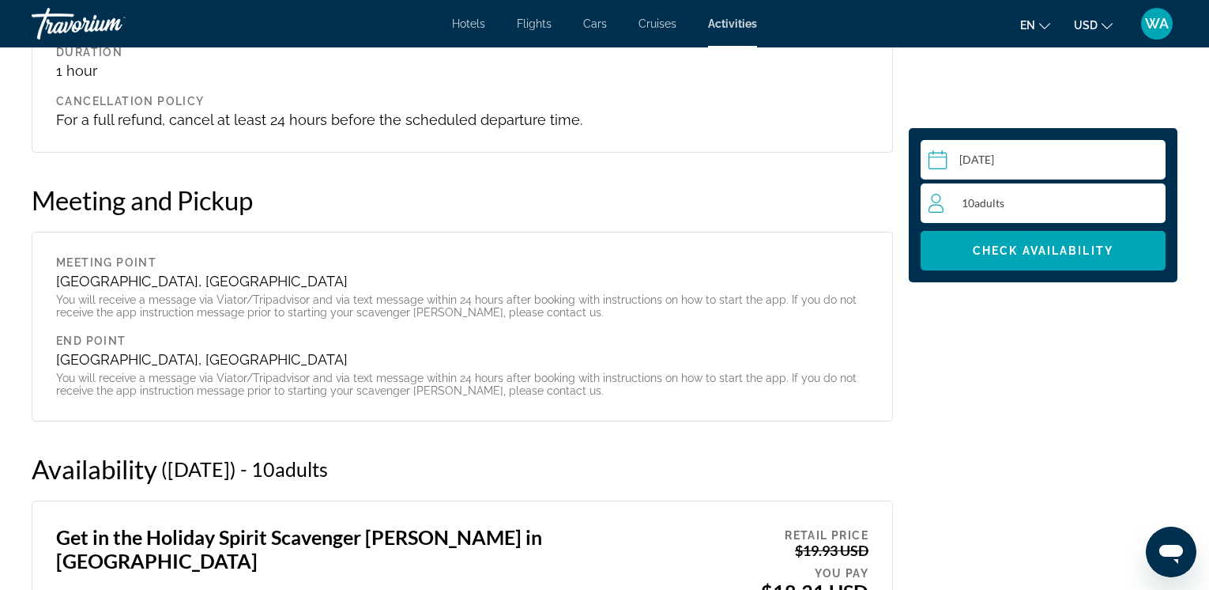
drag, startPoint x: 1206, startPoint y: 383, endPoint x: 1201, endPoint y: 338, distance: 44.5
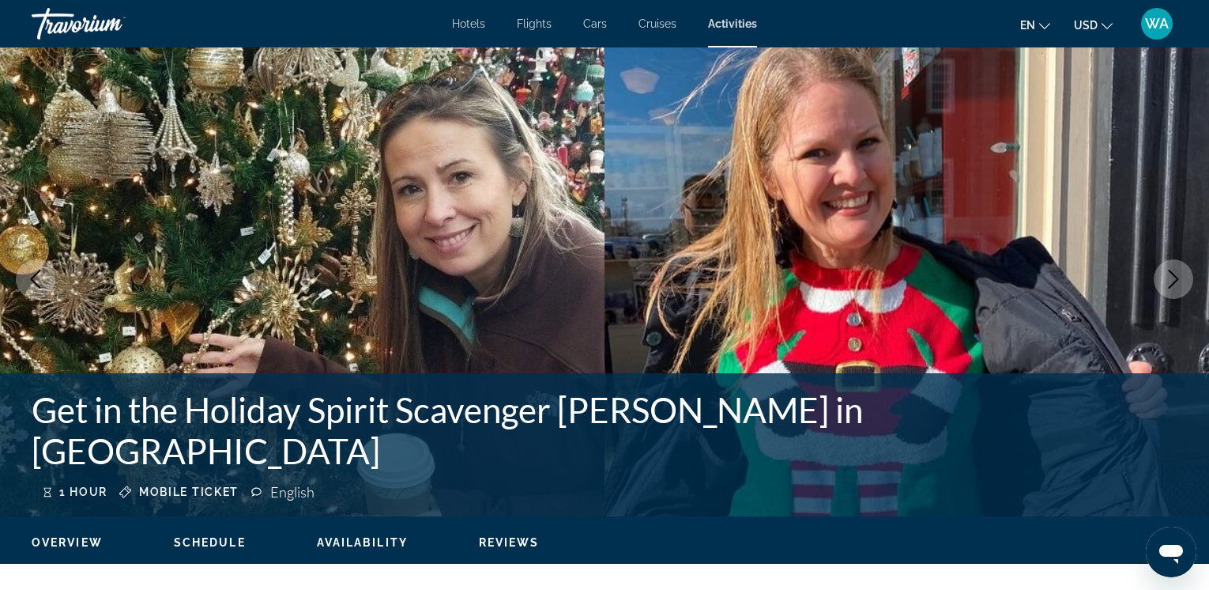
scroll to position [0, 0]
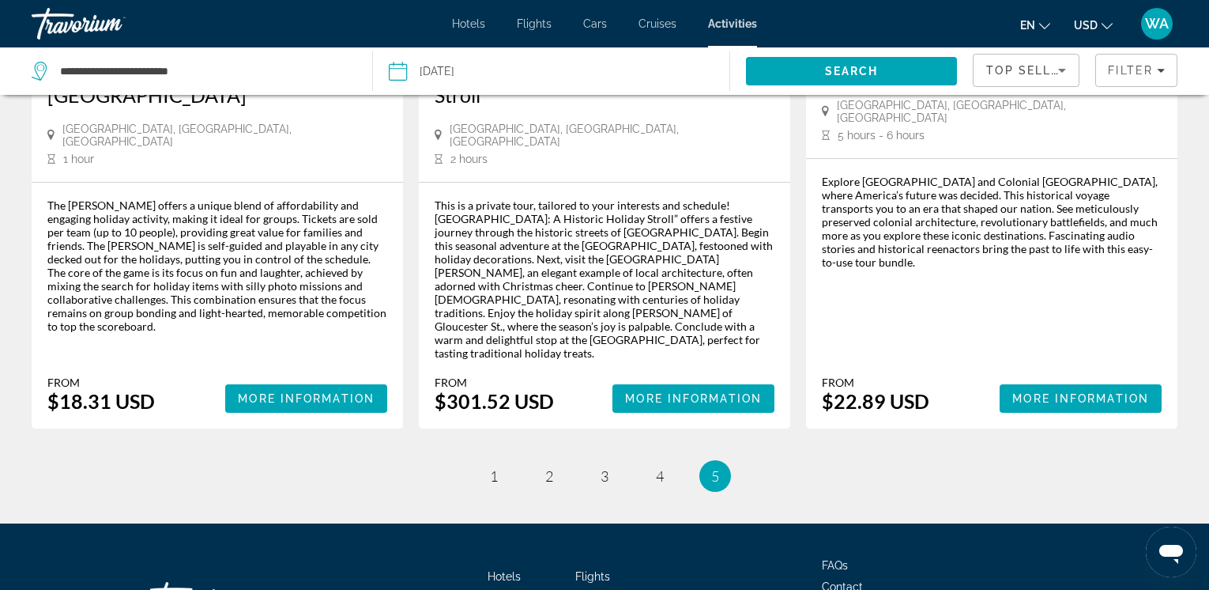
scroll to position [1148, 0]
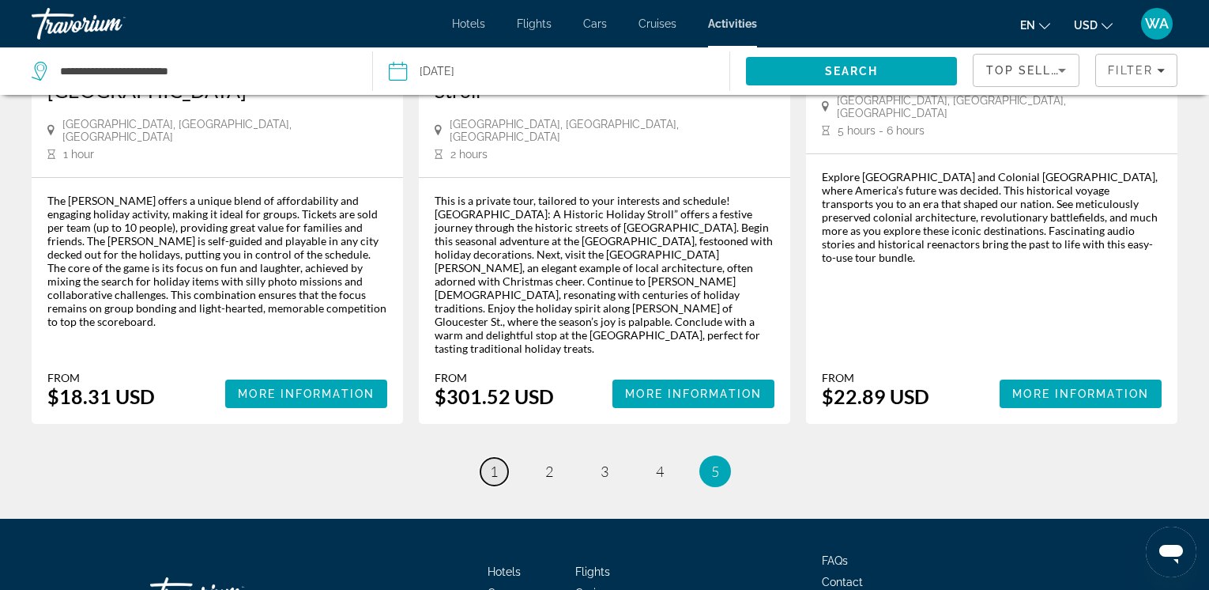
click at [495, 462] on span "1" at bounding box center [494, 470] width 8 height 17
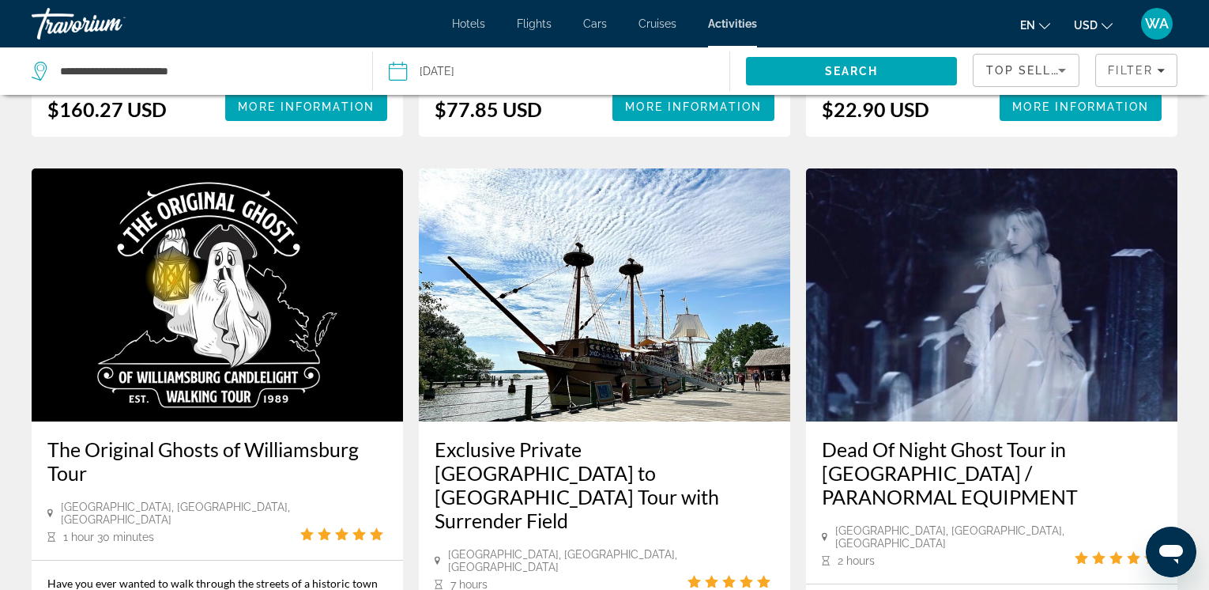
scroll to position [1506, 0]
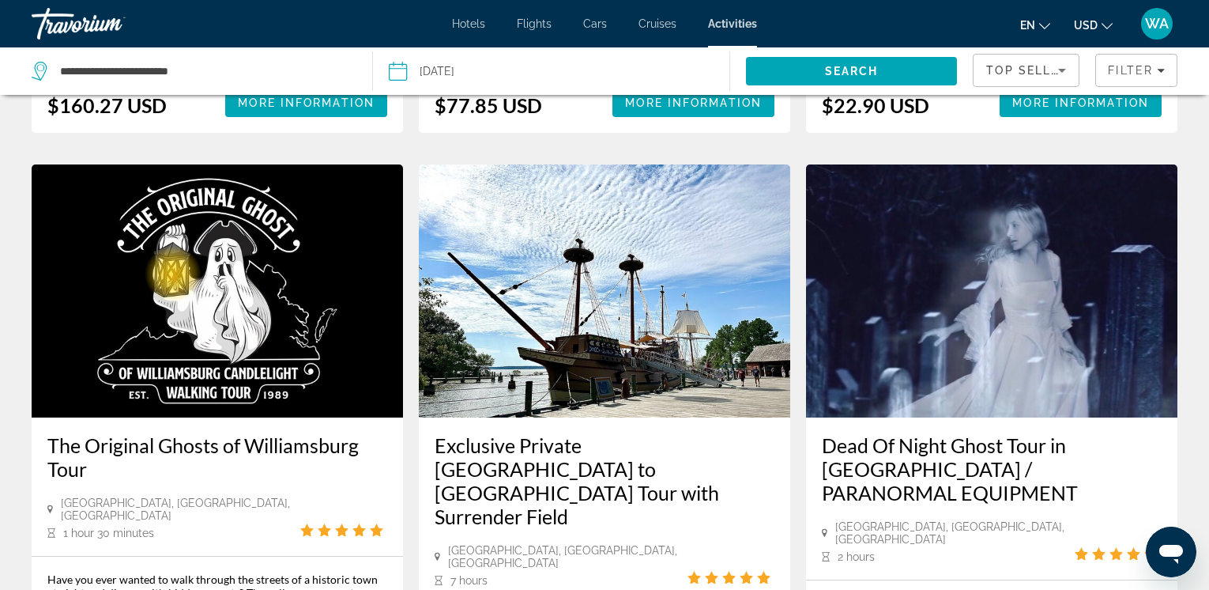
drag, startPoint x: 1208, startPoint y: 322, endPoint x: 1208, endPoint y: 338, distance: 16.6
click at [1208, 338] on div "Activities Search Results - 54 things to experience Private Tour - Colonial Lif…" at bounding box center [604, 178] width 1209 height 3149
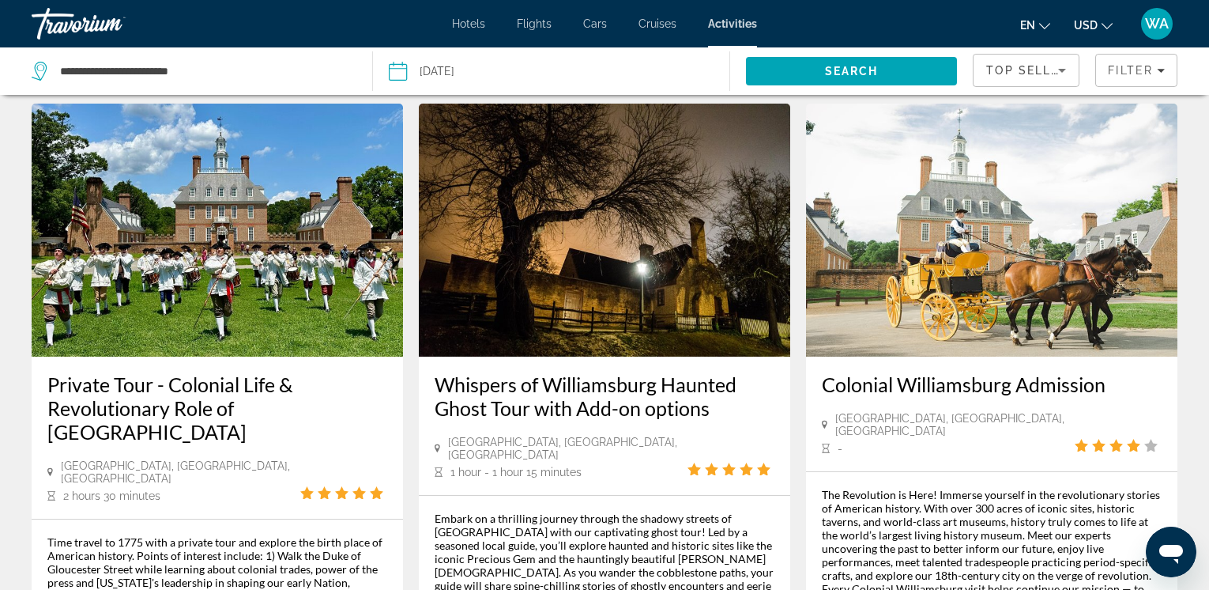
scroll to position [0, 0]
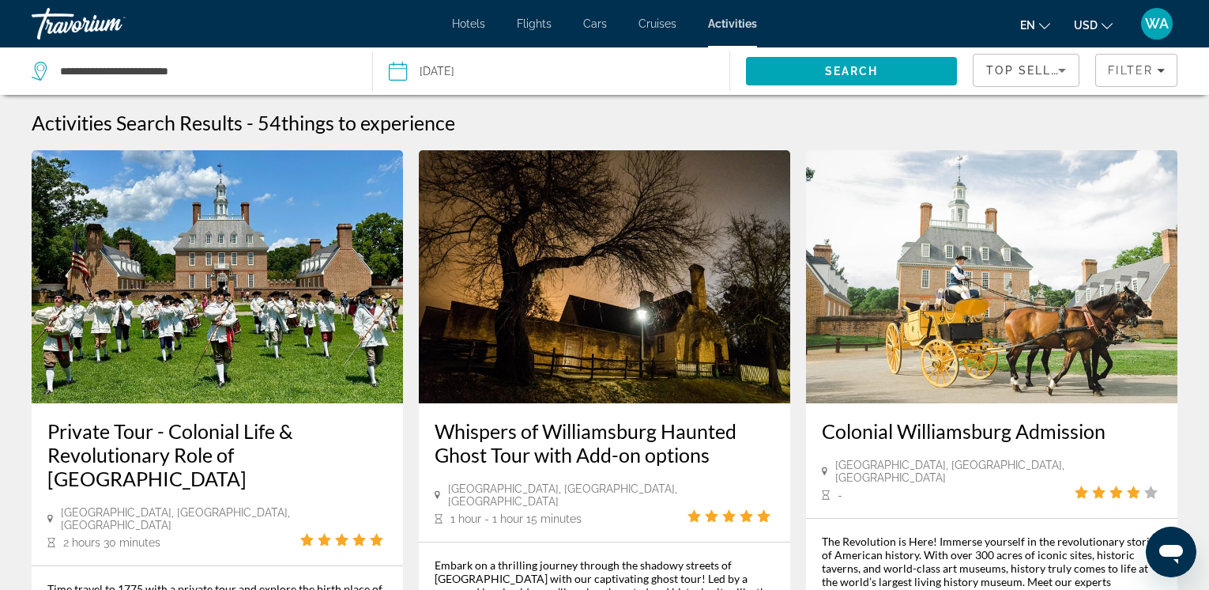
click at [275, 299] on img "Main content" at bounding box center [217, 276] width 371 height 253
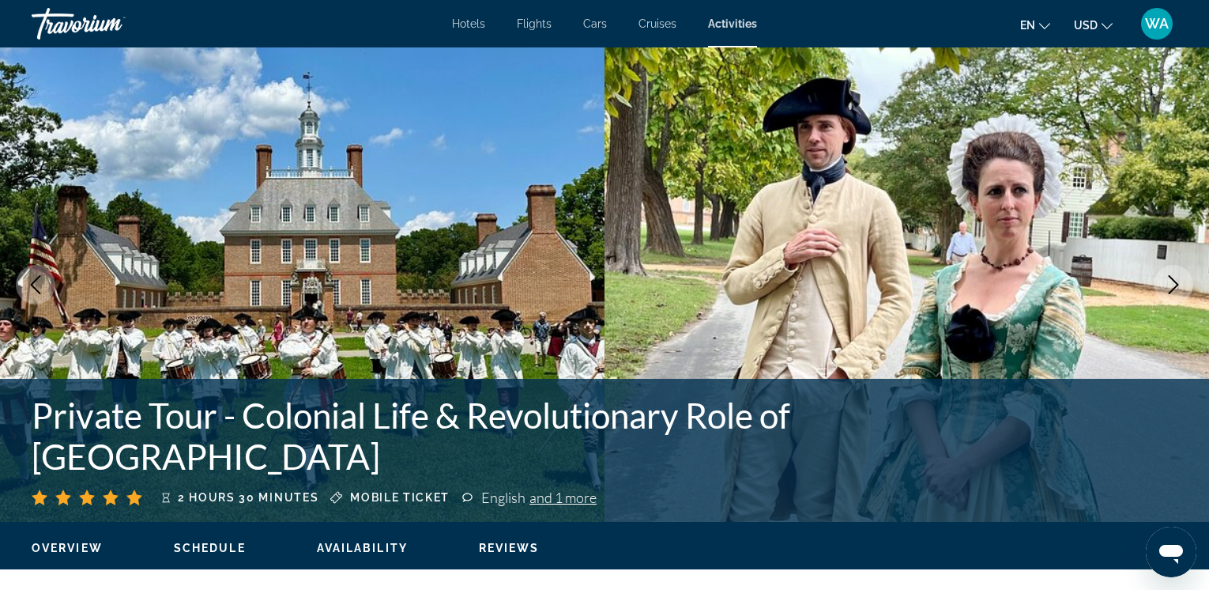
click at [1169, 281] on icon "Next image" at bounding box center [1173, 284] width 19 height 19
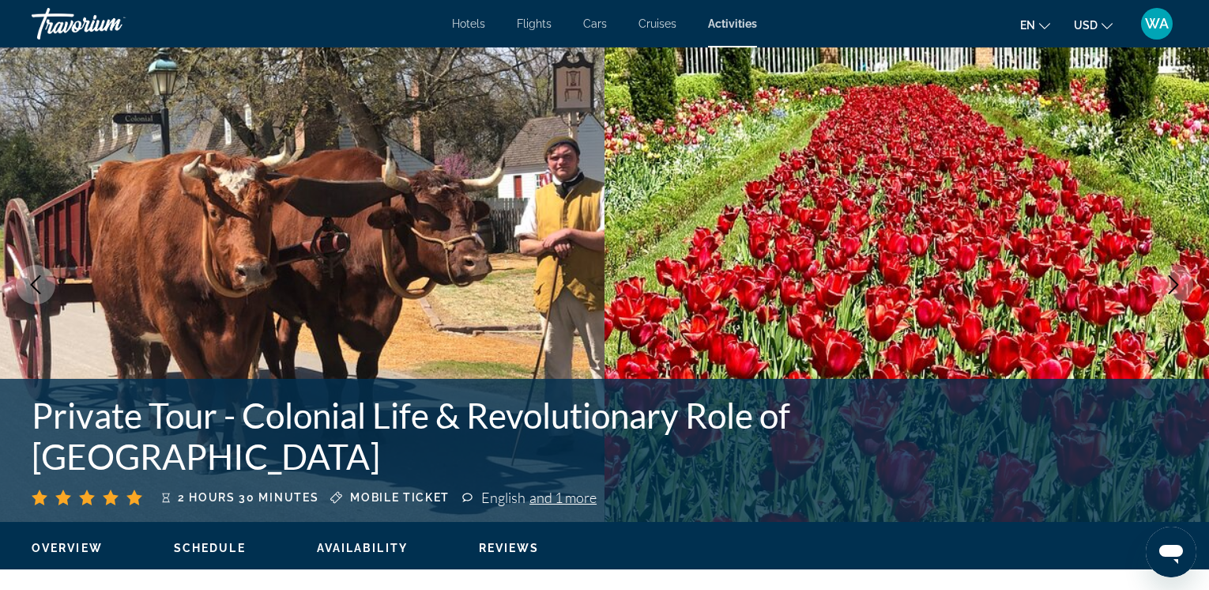
click at [1169, 281] on icon "Next image" at bounding box center [1173, 284] width 19 height 19
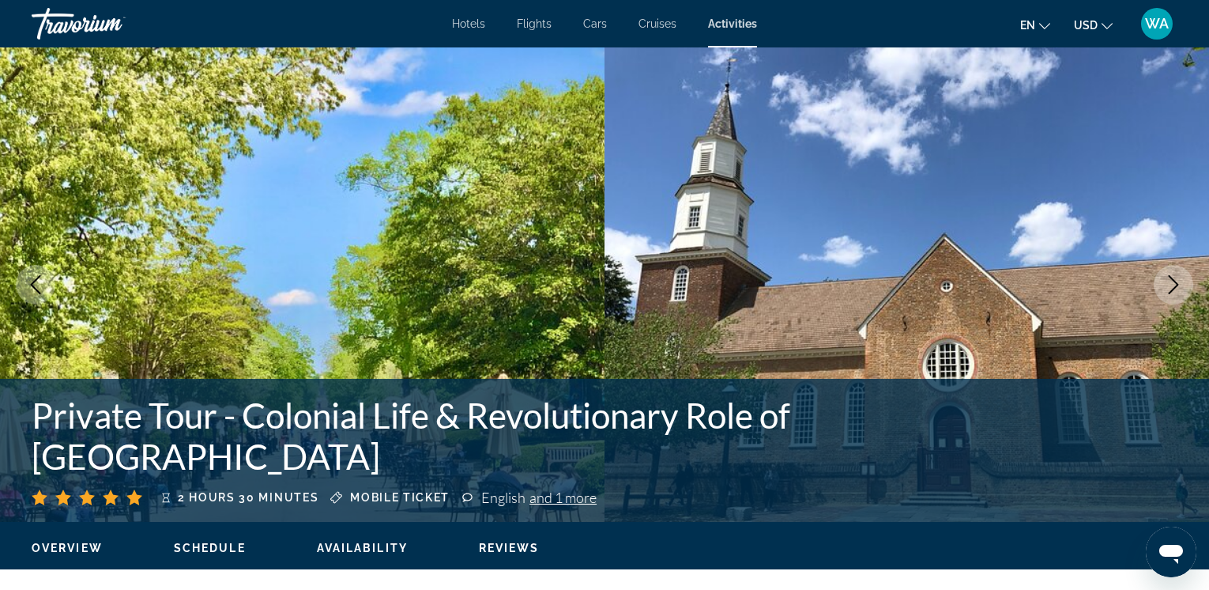
click at [1169, 281] on icon "Next image" at bounding box center [1173, 284] width 19 height 19
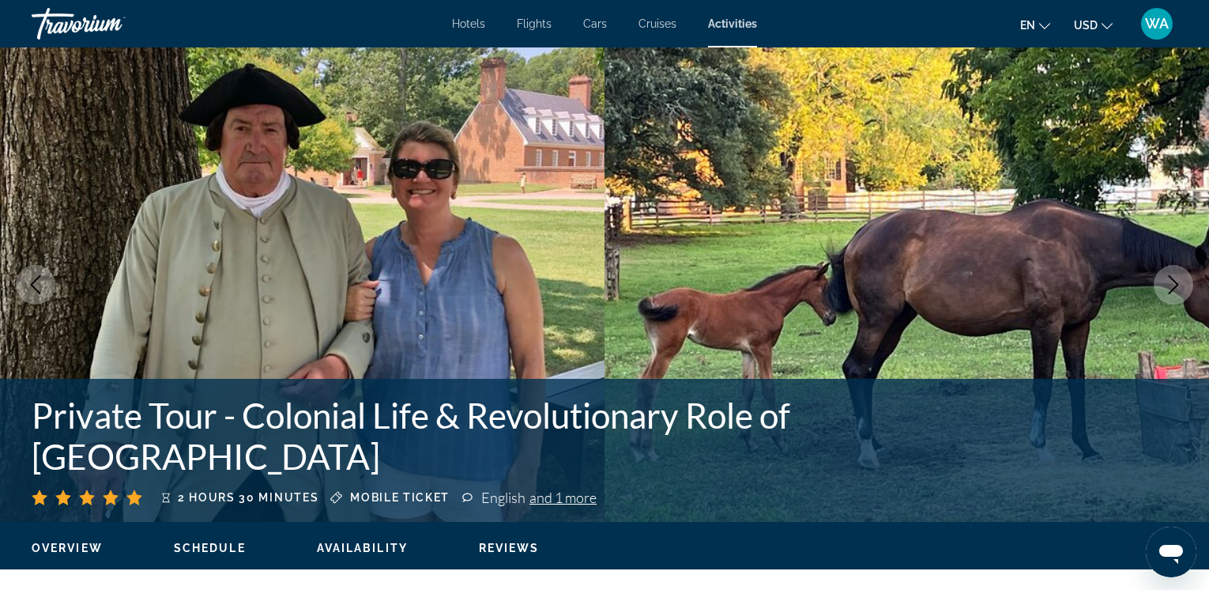
click at [1169, 281] on icon "Next image" at bounding box center [1173, 284] width 19 height 19
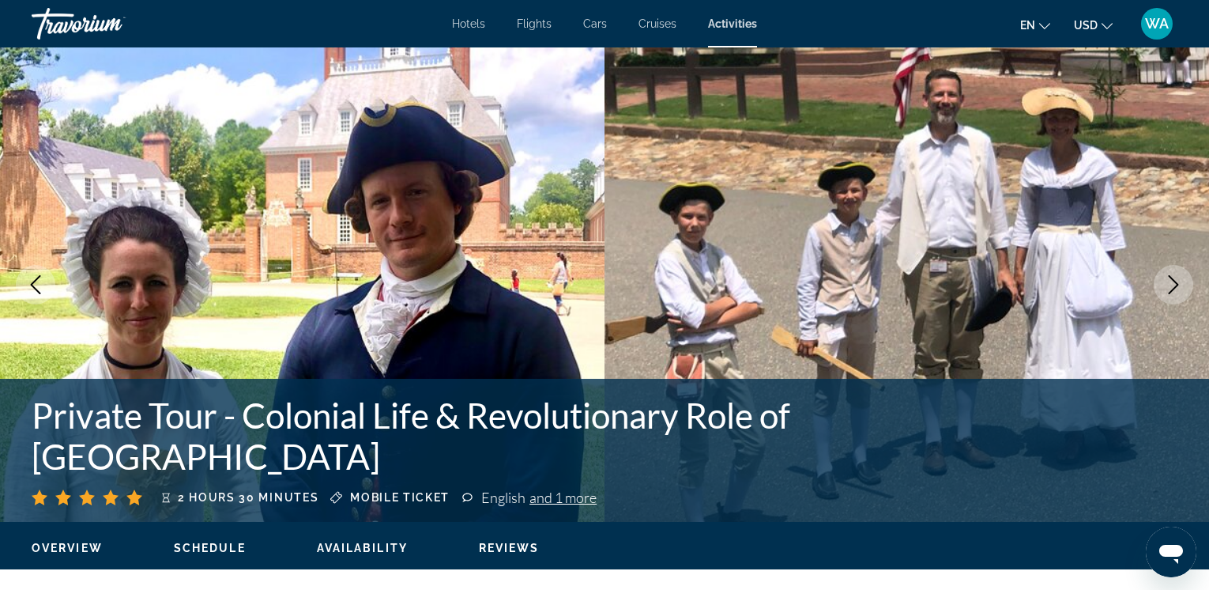
click at [1169, 281] on icon "Next image" at bounding box center [1173, 284] width 19 height 19
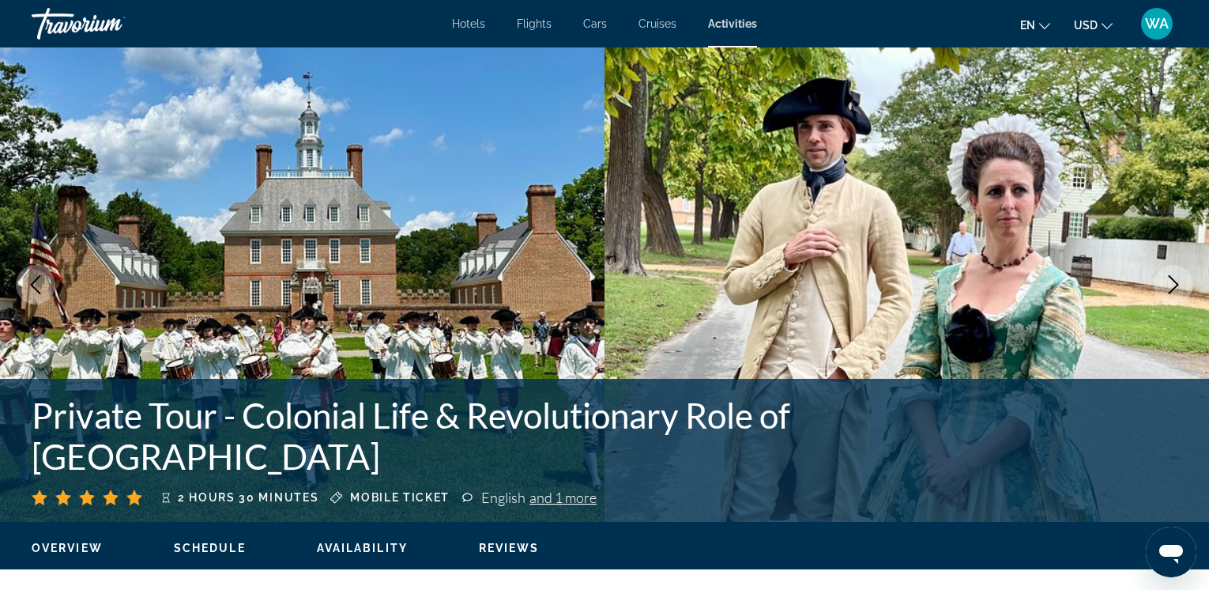
click at [1169, 281] on icon "Next image" at bounding box center [1173, 284] width 19 height 19
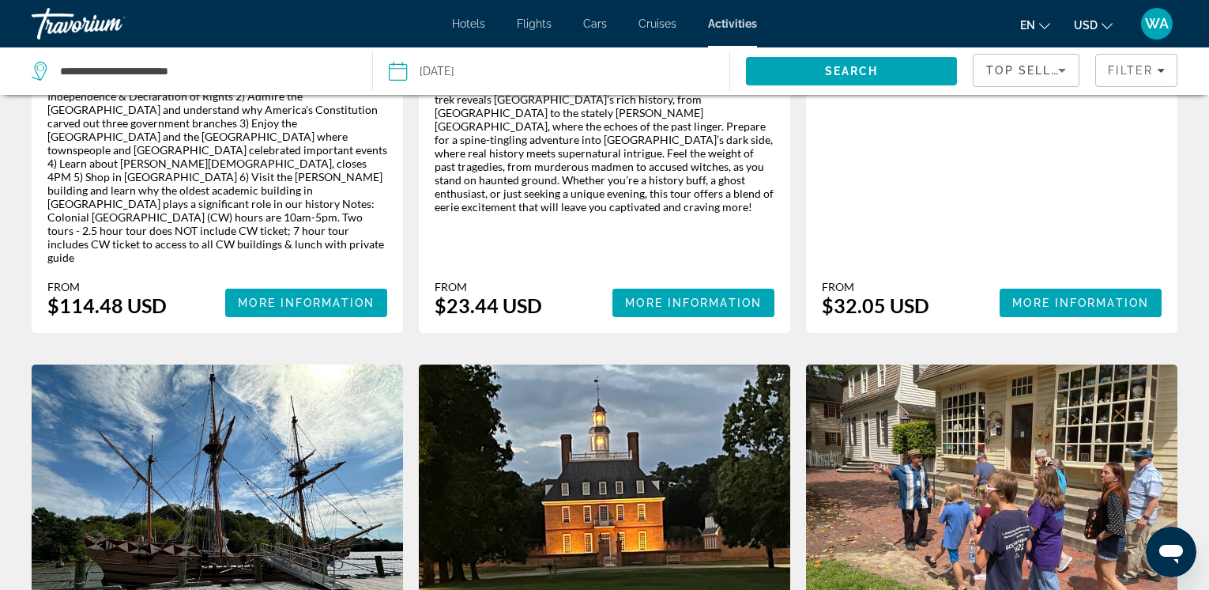
scroll to position [578, 0]
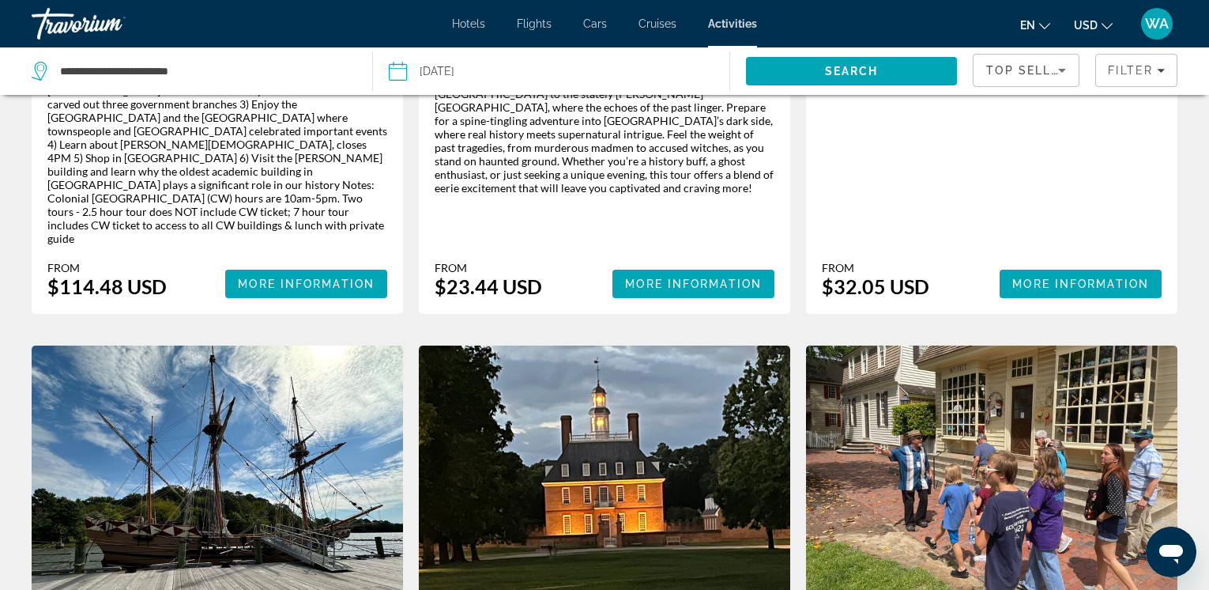
click at [442, 74] on input "Date: Dec 13, 2025" at bounding box center [473, 73] width 176 height 52
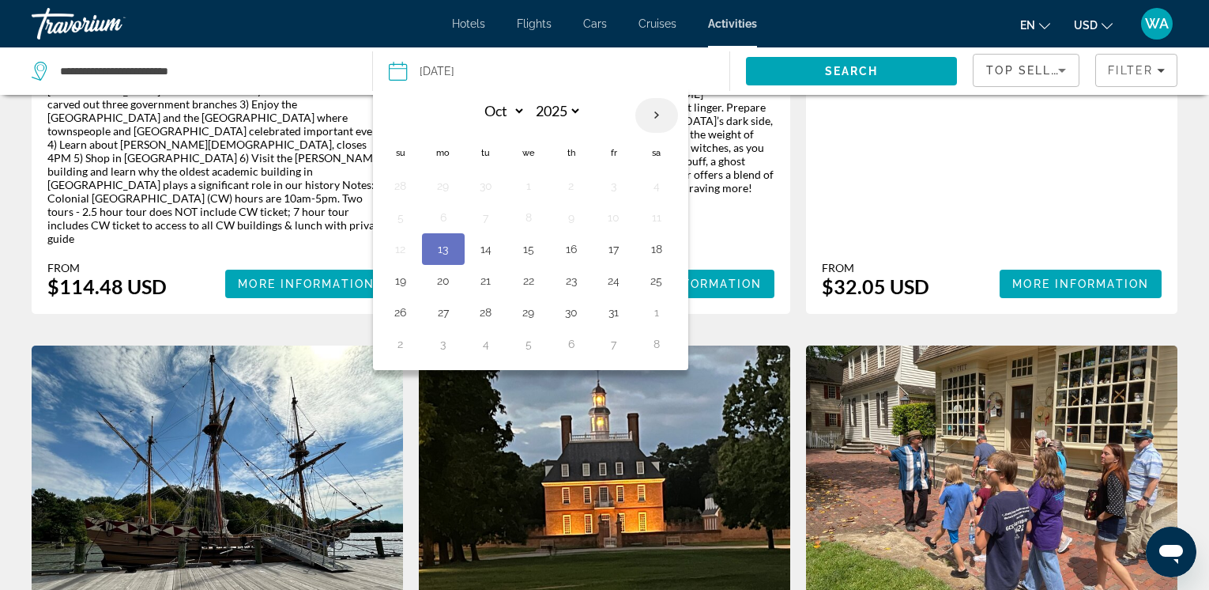
click at [653, 115] on th "Next month" at bounding box center [656, 115] width 43 height 35
select select "**"
click at [398, 69] on input "Date: Dec 13, 2025" at bounding box center [473, 73] width 176 height 52
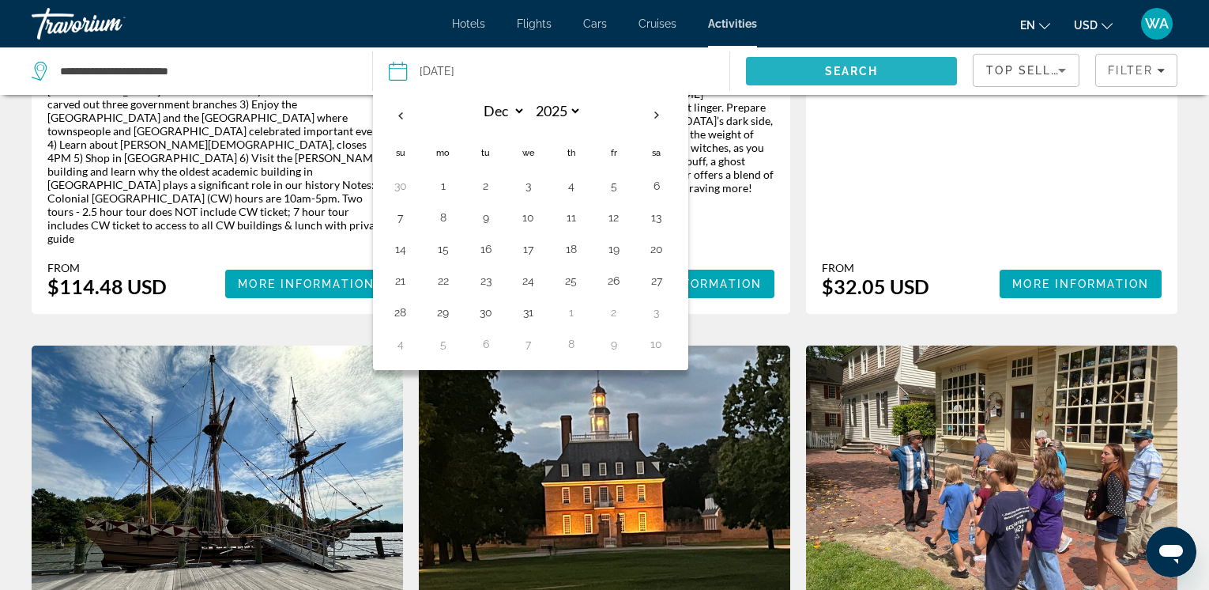
click at [844, 69] on span "Search" at bounding box center [852, 71] width 54 height 13
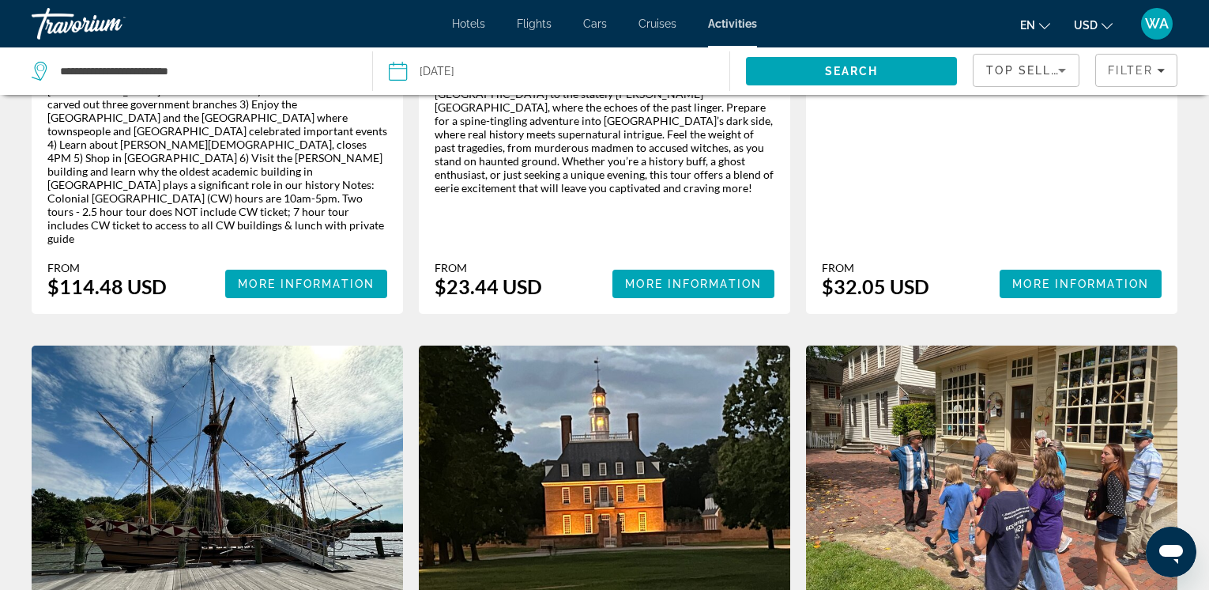
click at [729, 21] on span "Activities" at bounding box center [732, 23] width 49 height 13
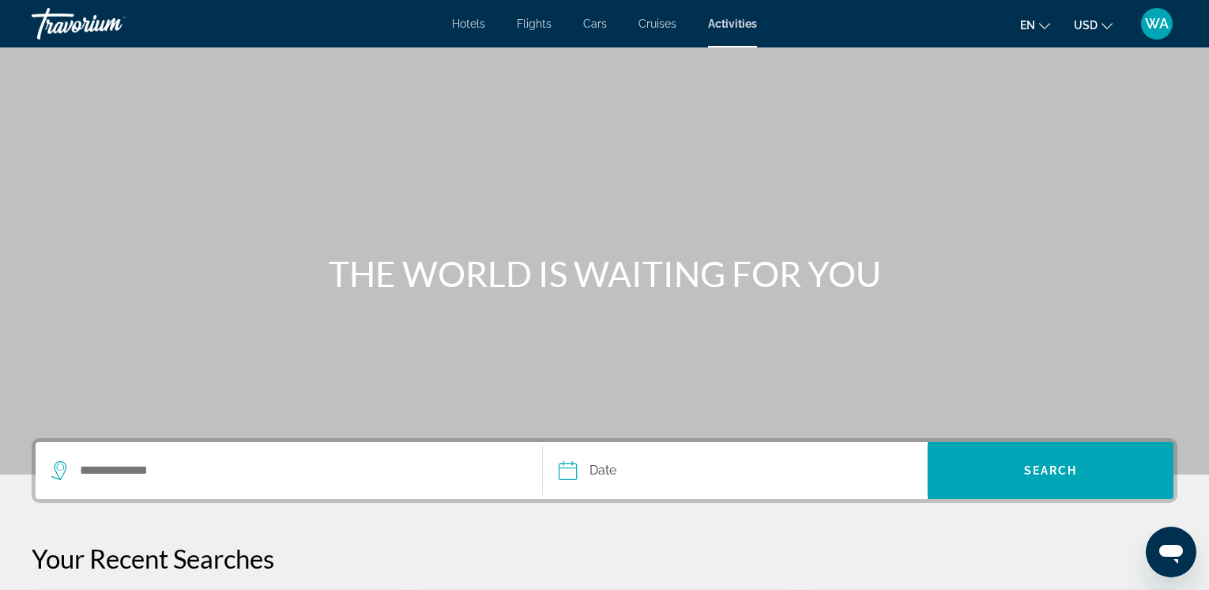
click at [656, 23] on span "Cruises" at bounding box center [658, 23] width 38 height 13
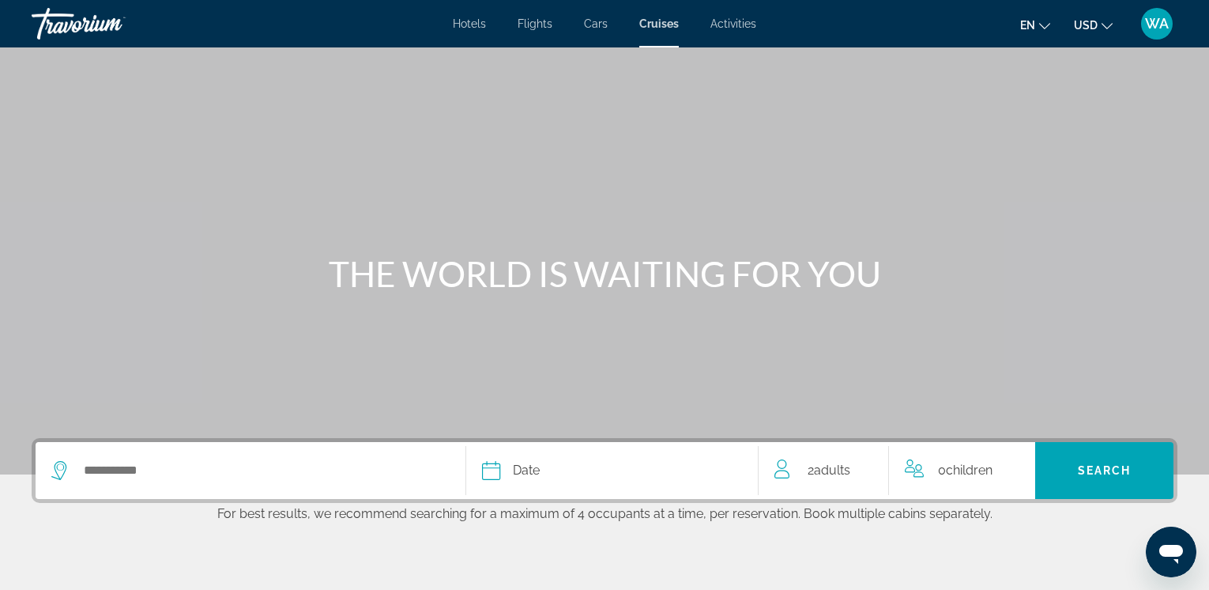
click at [468, 25] on span "Hotels" at bounding box center [469, 23] width 33 height 13
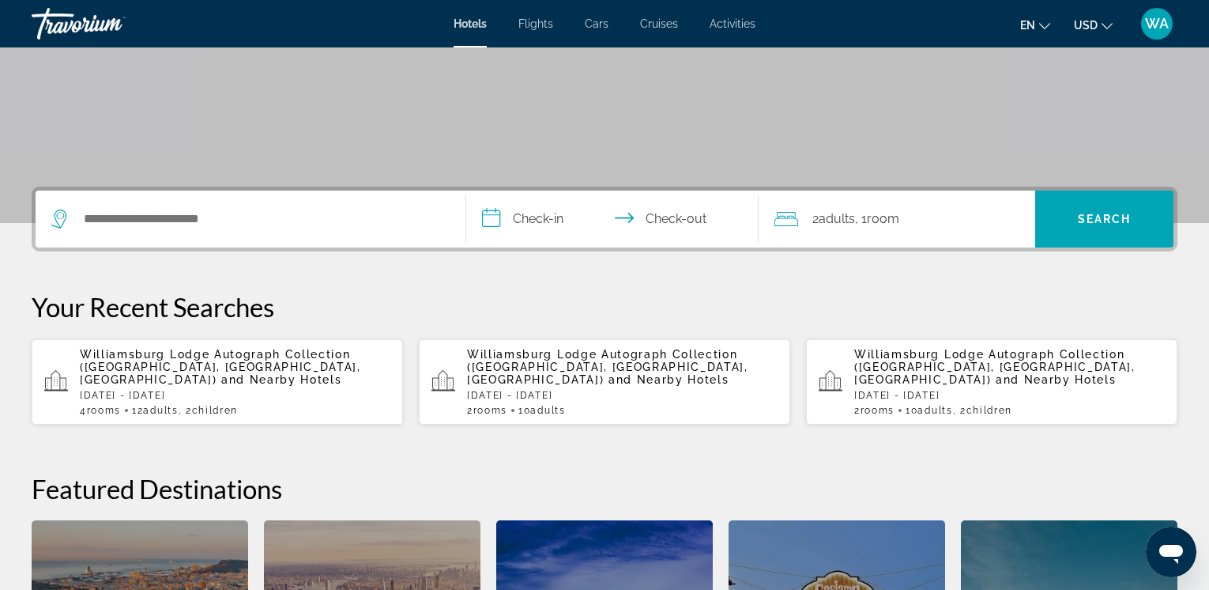
scroll to position [254, 0]
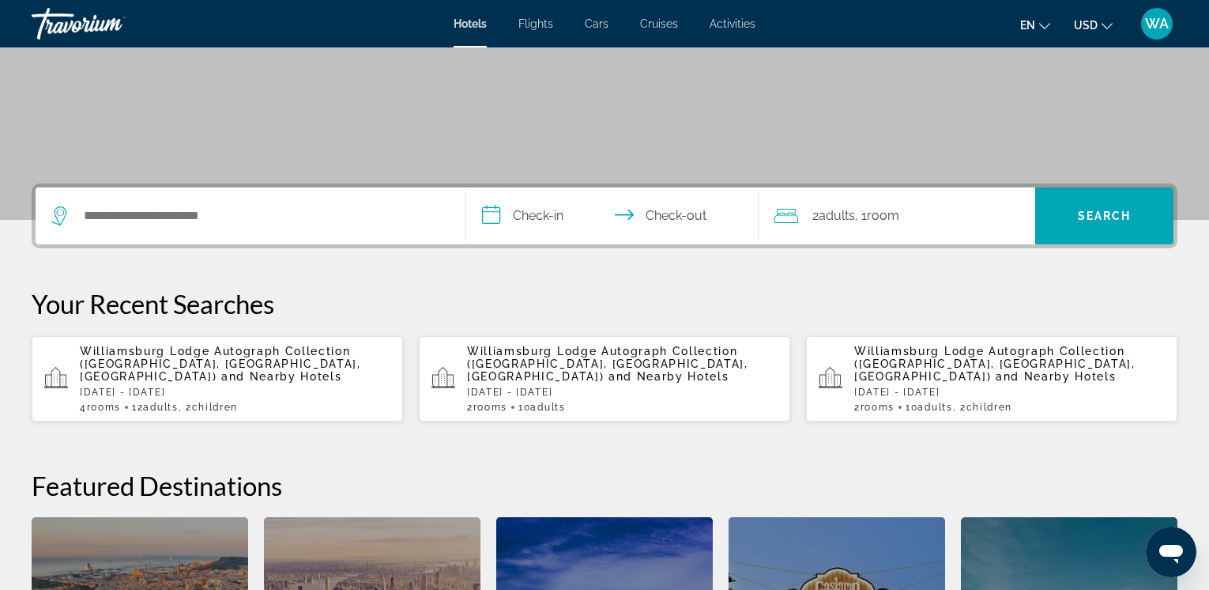
click at [910, 361] on span "Williamsburg Lodge Autograph Collection ([GEOGRAPHIC_DATA], [GEOGRAPHIC_DATA], …" at bounding box center [994, 364] width 281 height 38
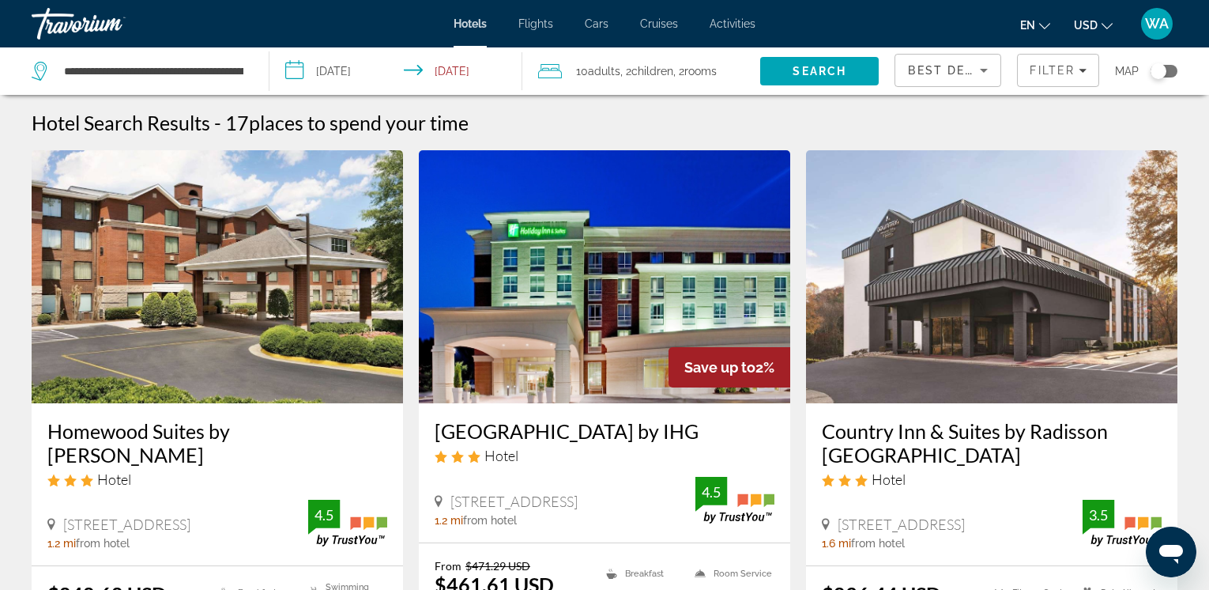
click at [1163, 71] on div "Toggle map" at bounding box center [1159, 71] width 16 height 16
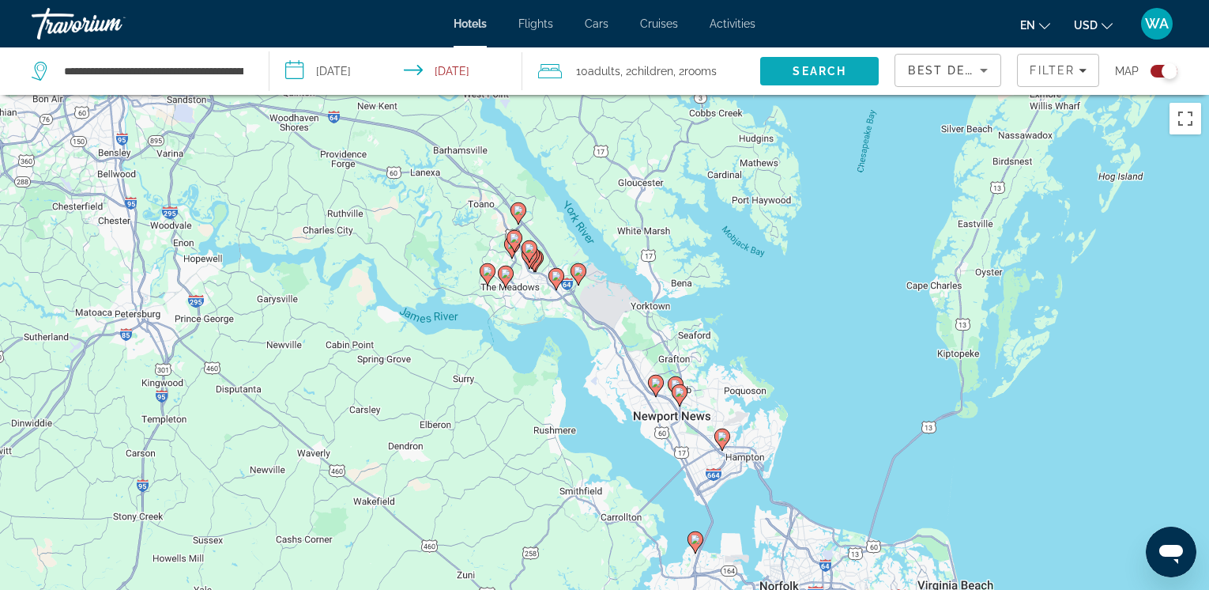
click at [808, 70] on span "Search" at bounding box center [820, 71] width 54 height 13
click at [814, 71] on span "Search" at bounding box center [820, 71] width 54 height 13
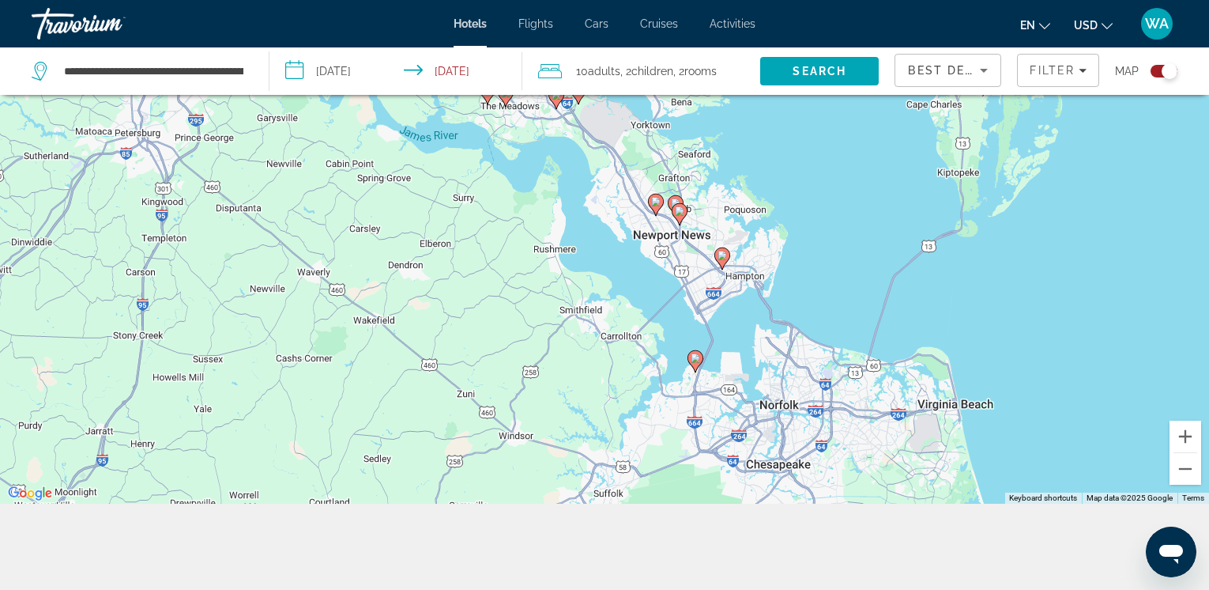
scroll to position [190, 0]
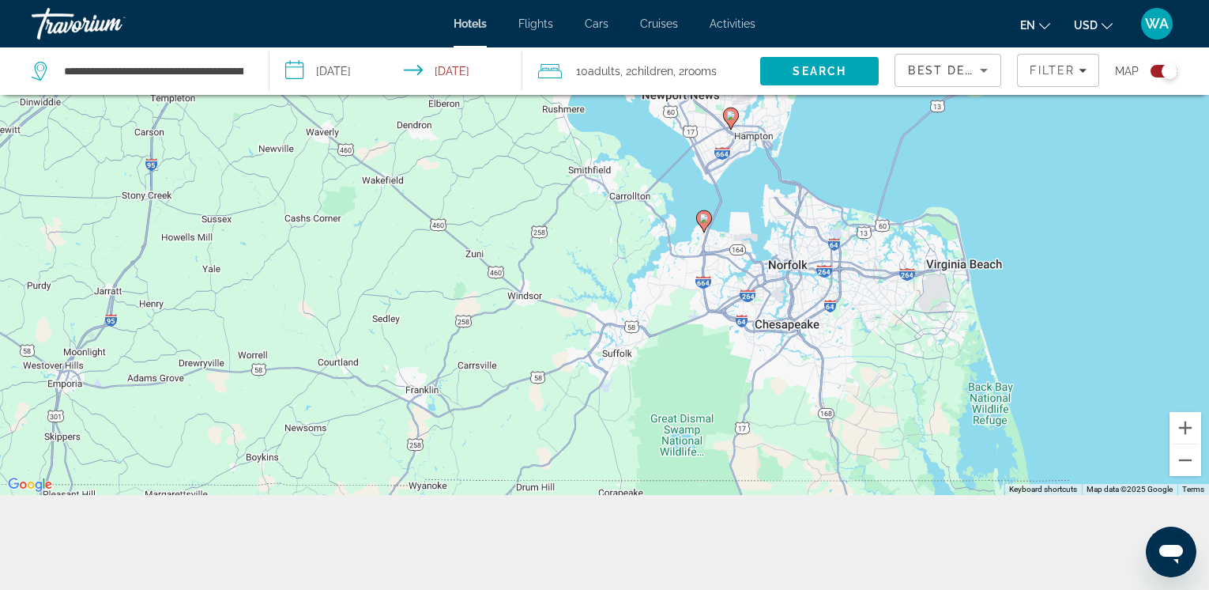
drag, startPoint x: 1197, startPoint y: 184, endPoint x: 1208, endPoint y: 32, distance: 152.1
click at [1209, 44] on html "**********" at bounding box center [604, 105] width 1209 height 590
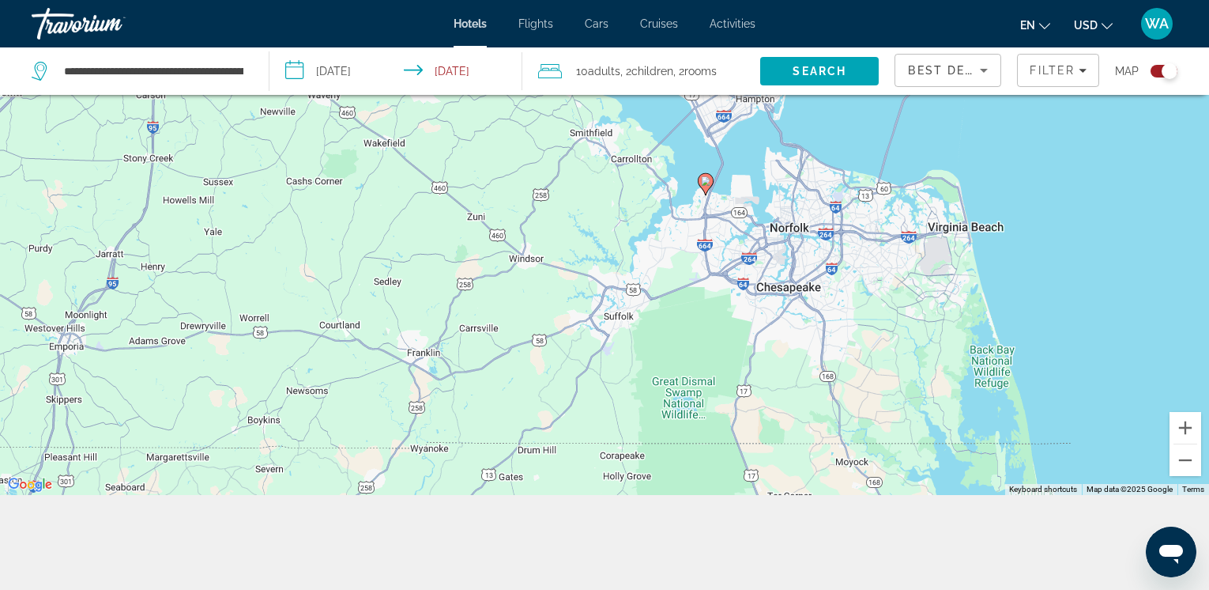
click at [447, 68] on input "**********" at bounding box center [399, 73] width 260 height 52
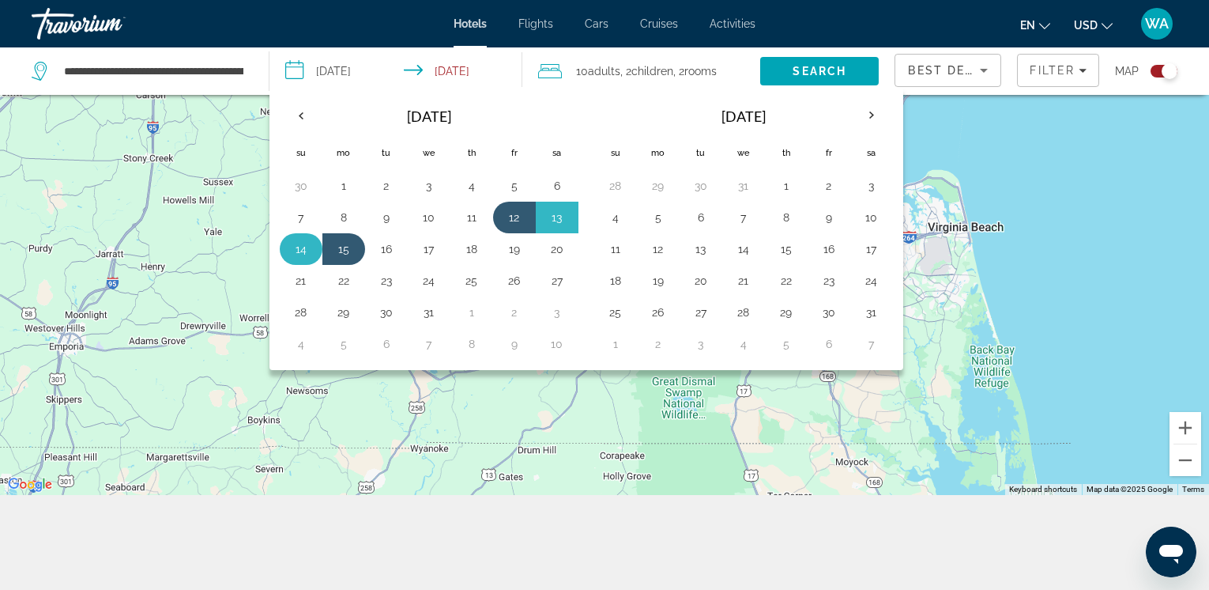
click at [301, 243] on button "14" at bounding box center [300, 249] width 25 height 22
click at [512, 213] on button "12" at bounding box center [514, 217] width 25 height 22
type input "**********"
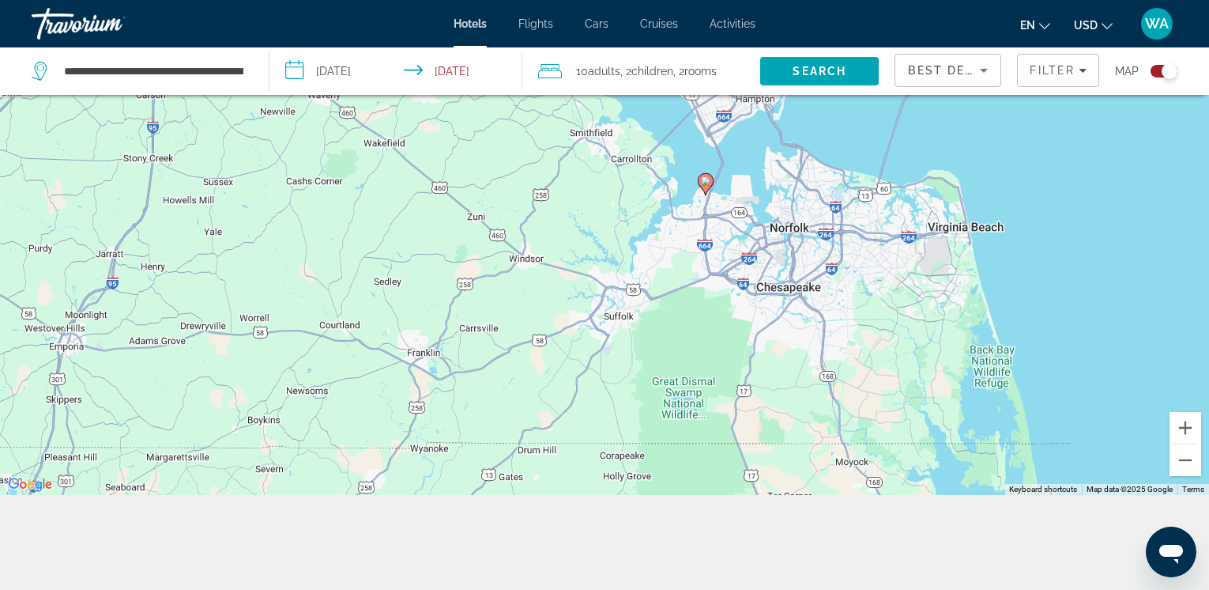
click at [335, 71] on input "**********" at bounding box center [399, 73] width 260 height 52
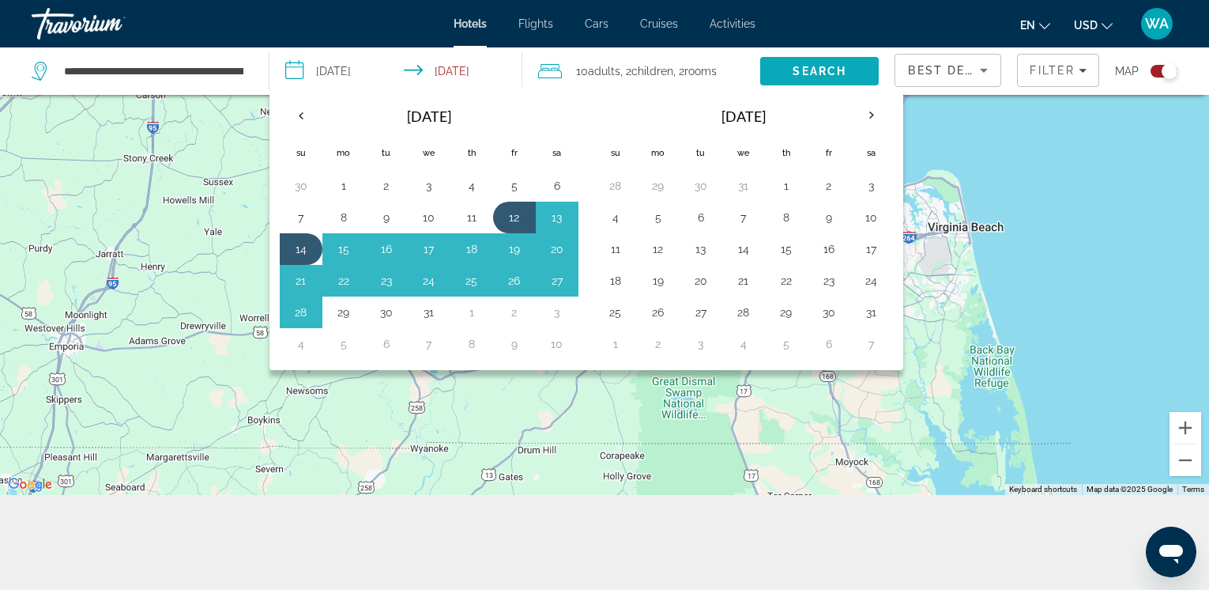
click at [806, 66] on span "Search" at bounding box center [820, 71] width 54 height 13
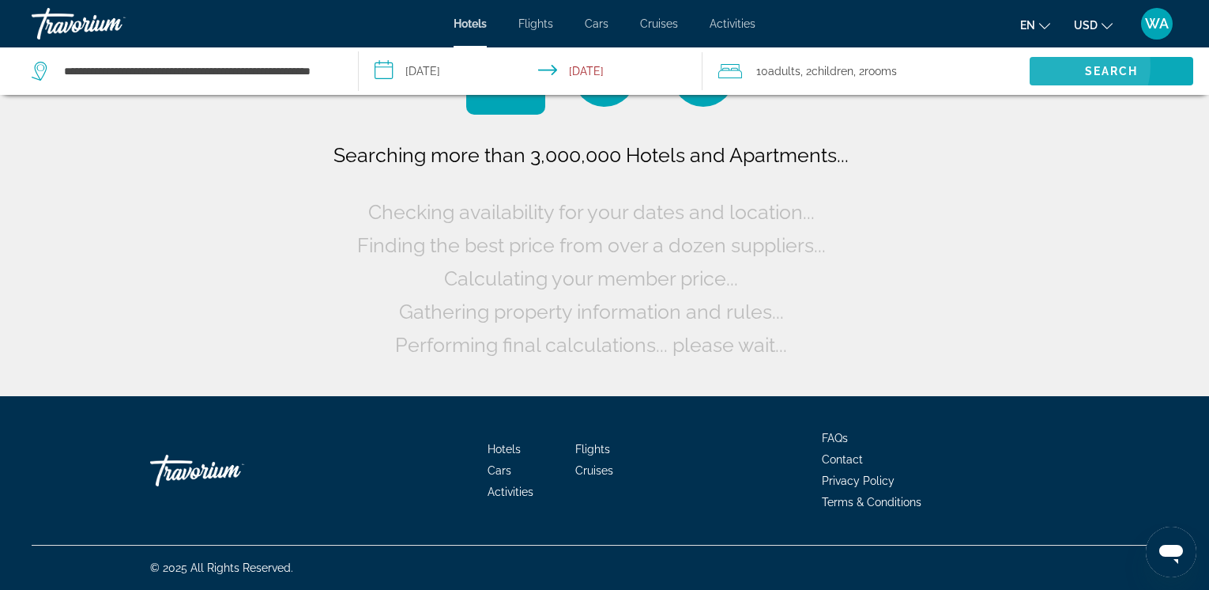
scroll to position [0, 0]
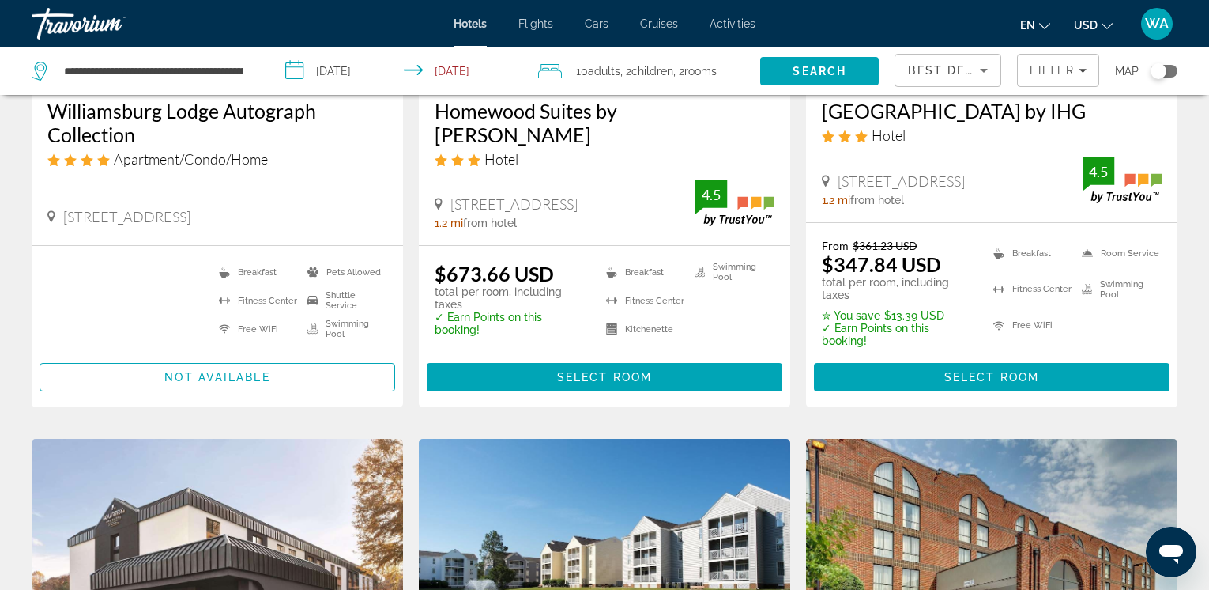
scroll to position [329, 0]
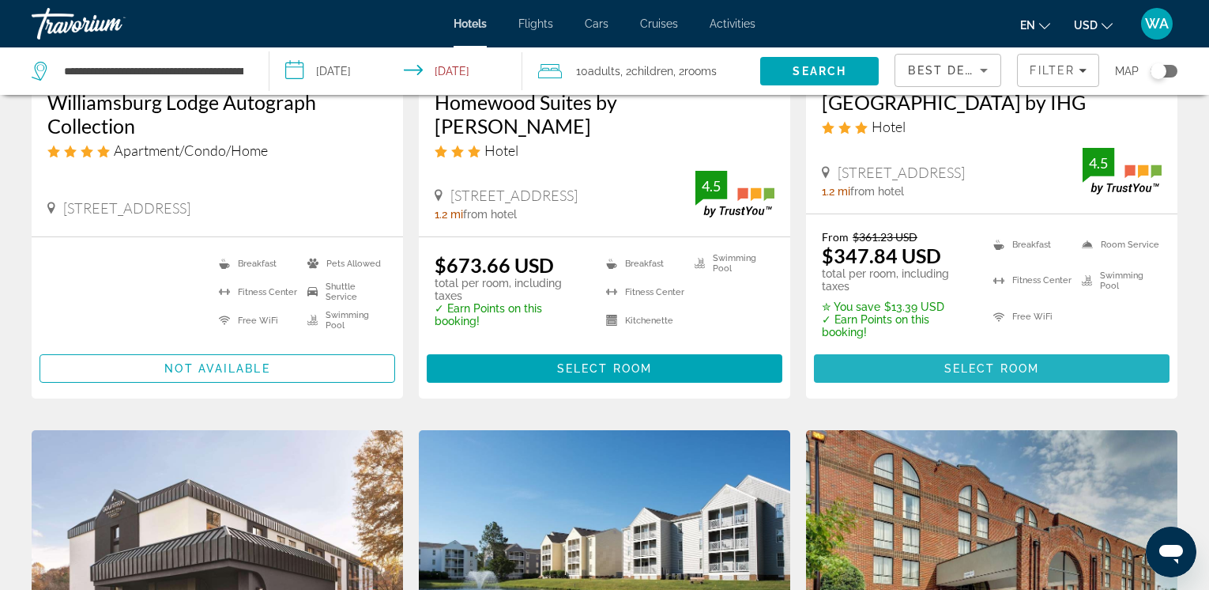
click at [946, 375] on span "Select Room" at bounding box center [991, 368] width 95 height 13
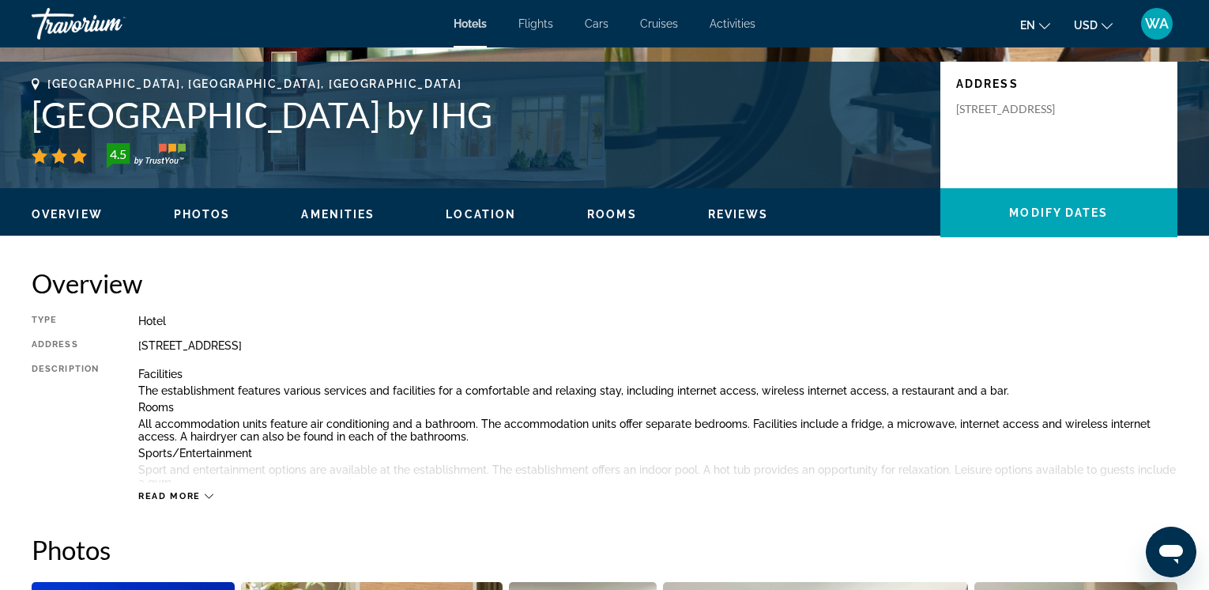
scroll to position [341, 0]
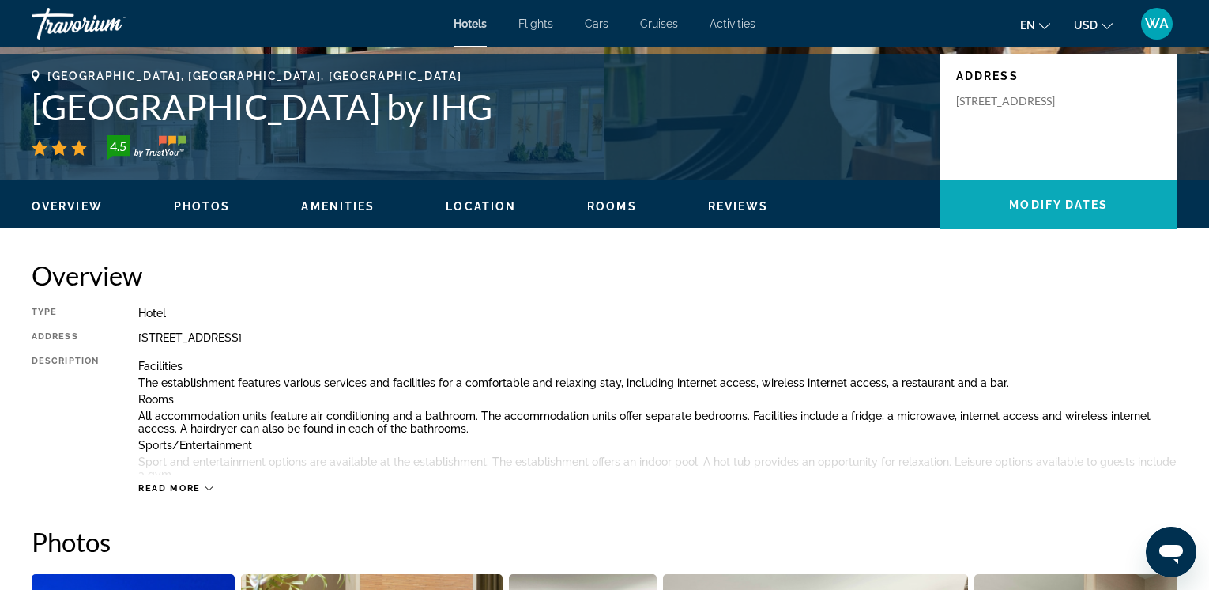
click at [1043, 207] on span "Modify Dates" at bounding box center [1058, 204] width 99 height 13
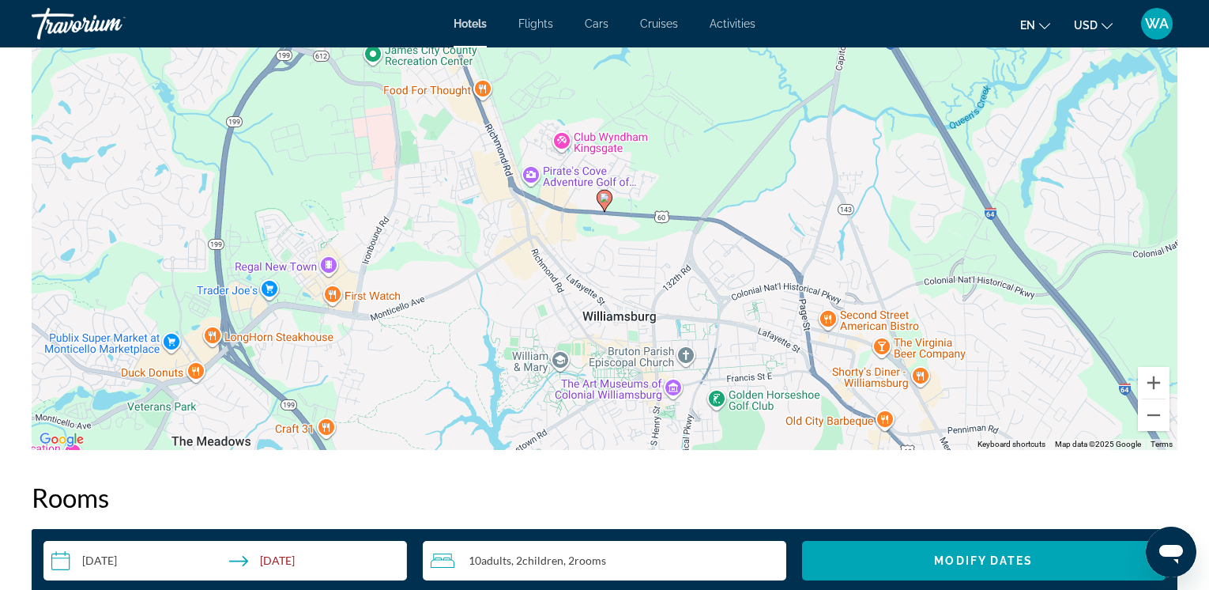
scroll to position [2000, 0]
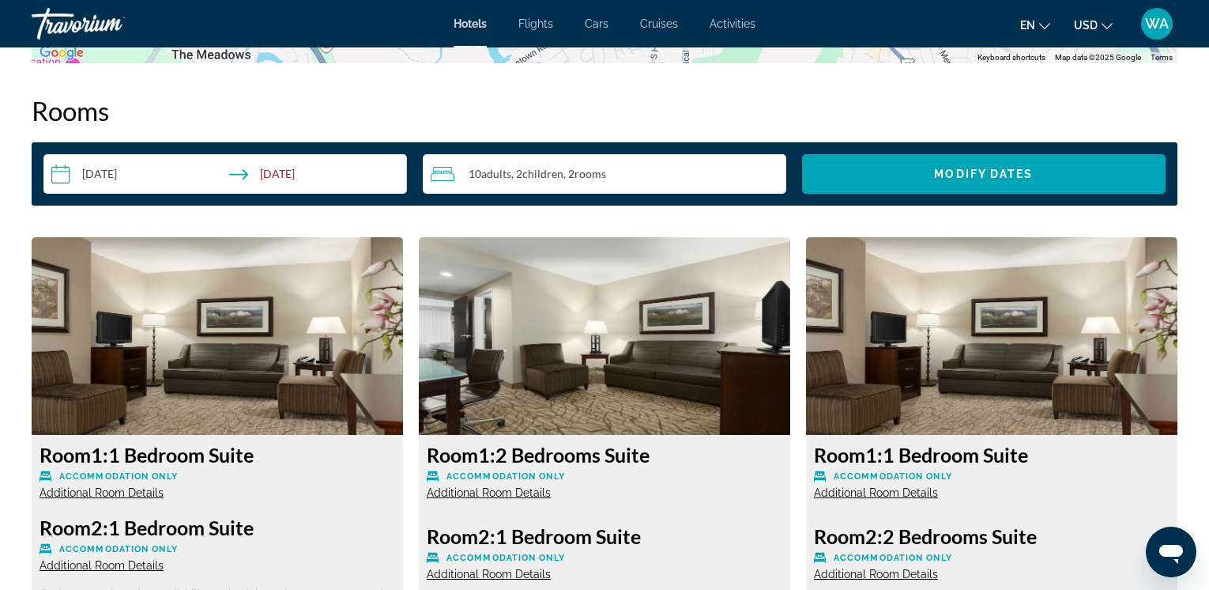
click at [517, 168] on span ", 2 Child Children" at bounding box center [537, 174] width 52 height 13
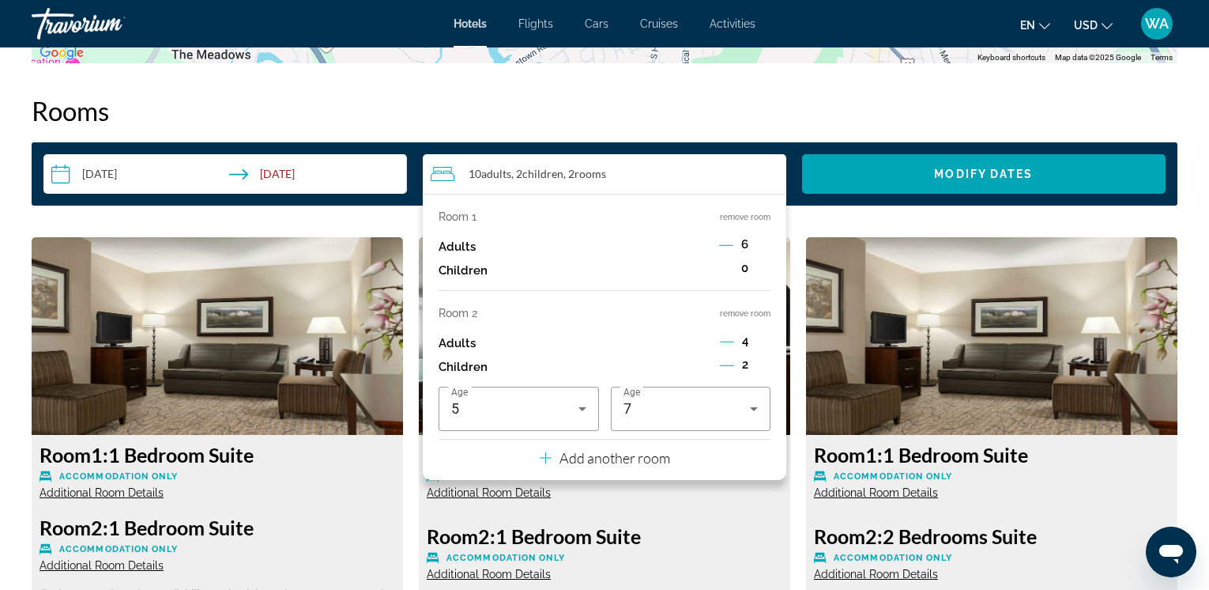
click at [737, 313] on button "remove room" at bounding box center [745, 313] width 51 height 10
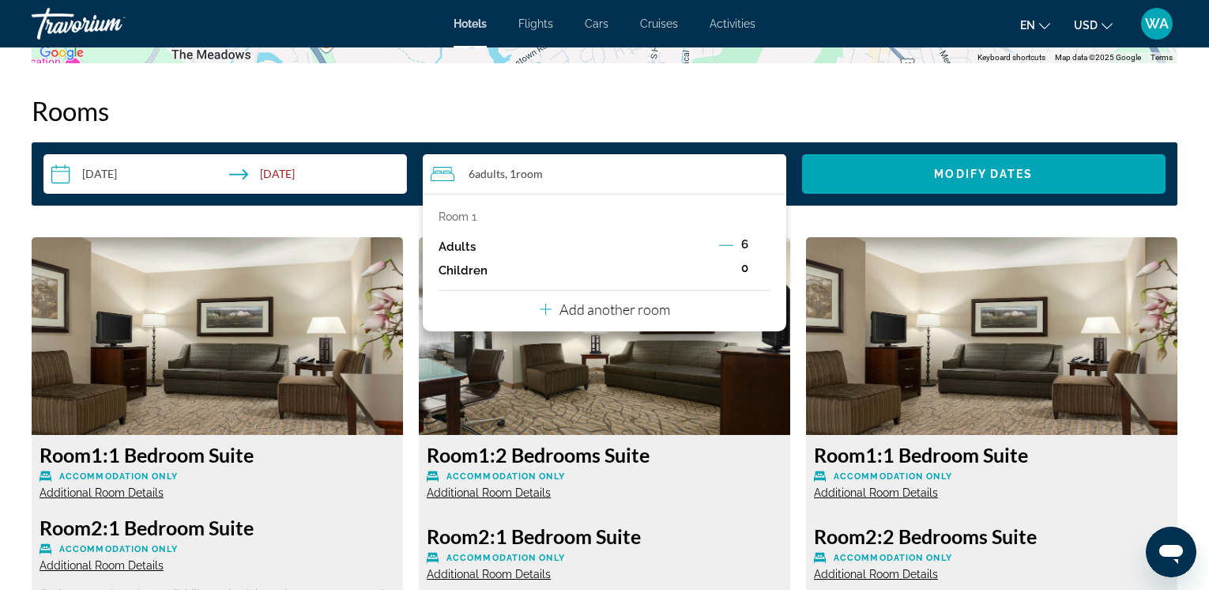
click at [726, 245] on icon "Decrement adults" at bounding box center [726, 245] width 14 height 1
click at [726, 245] on icon "Decrement adults" at bounding box center [727, 245] width 14 height 1
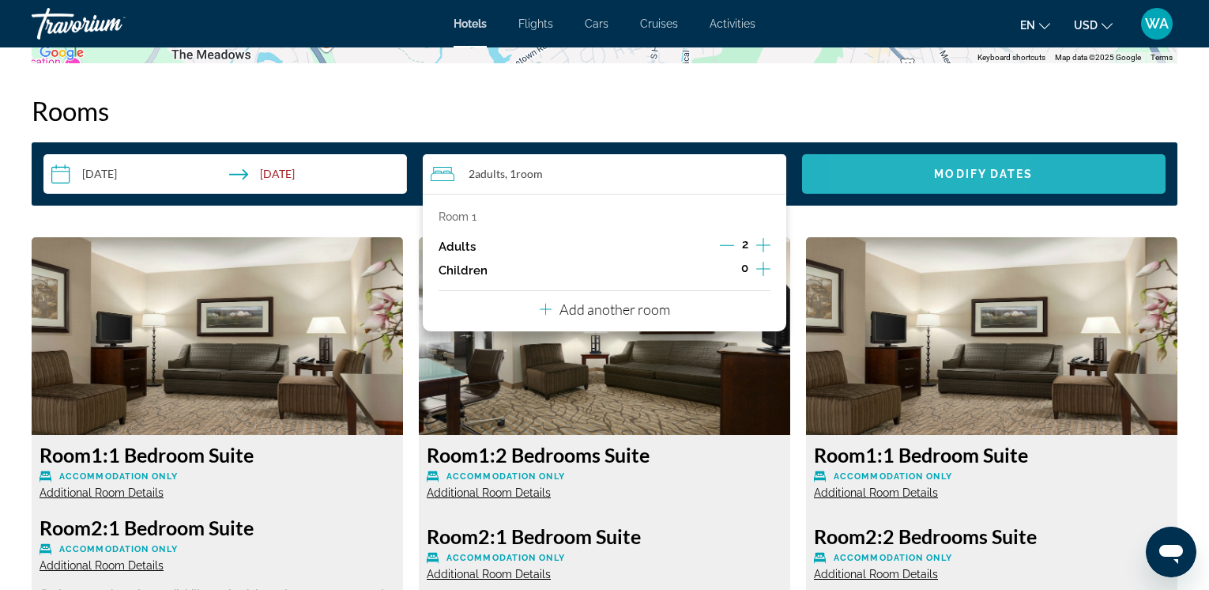
click at [897, 171] on span "Search widget" at bounding box center [984, 174] width 364 height 38
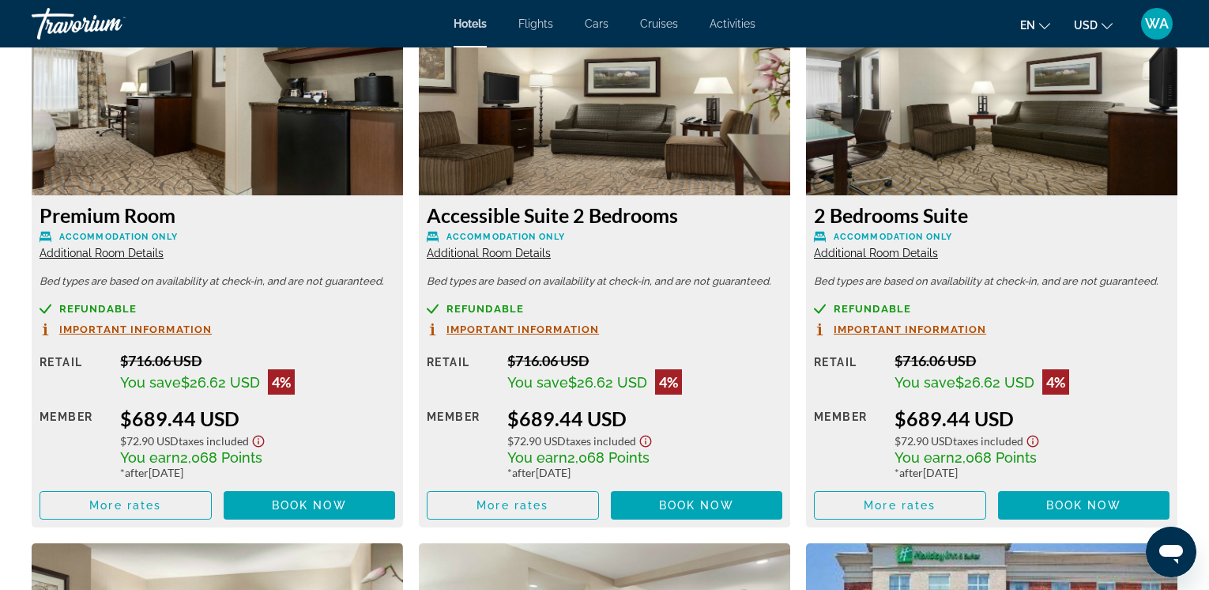
scroll to position [5056, 0]
click at [863, 247] on span "Additional Room Details" at bounding box center [876, 253] width 124 height 13
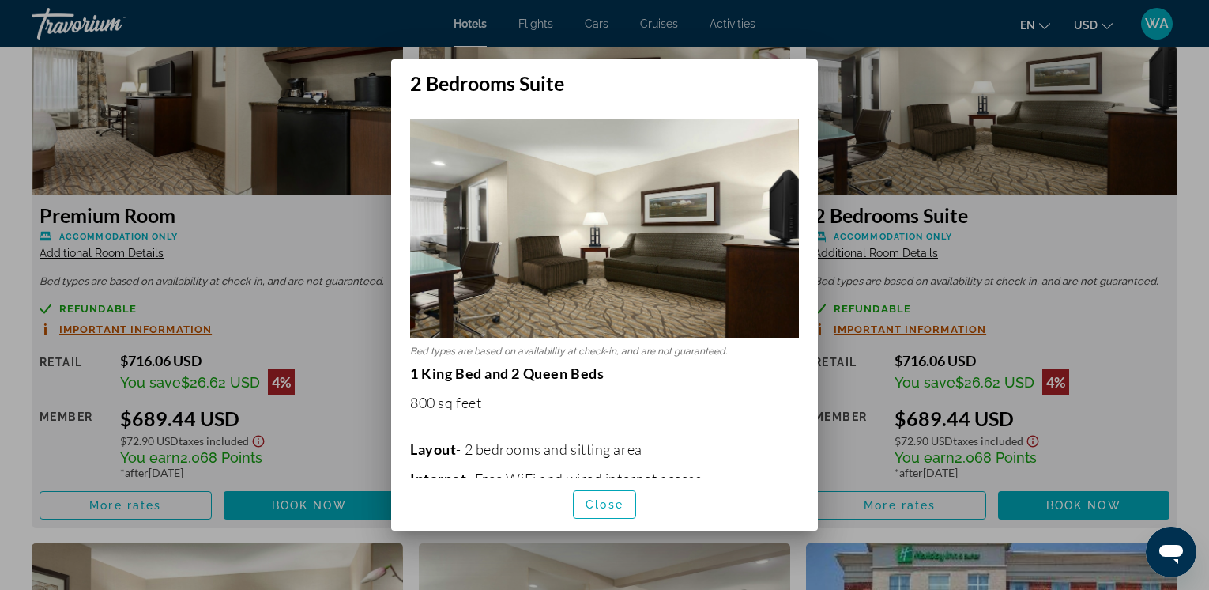
click at [1074, 277] on div at bounding box center [604, 295] width 1209 height 590
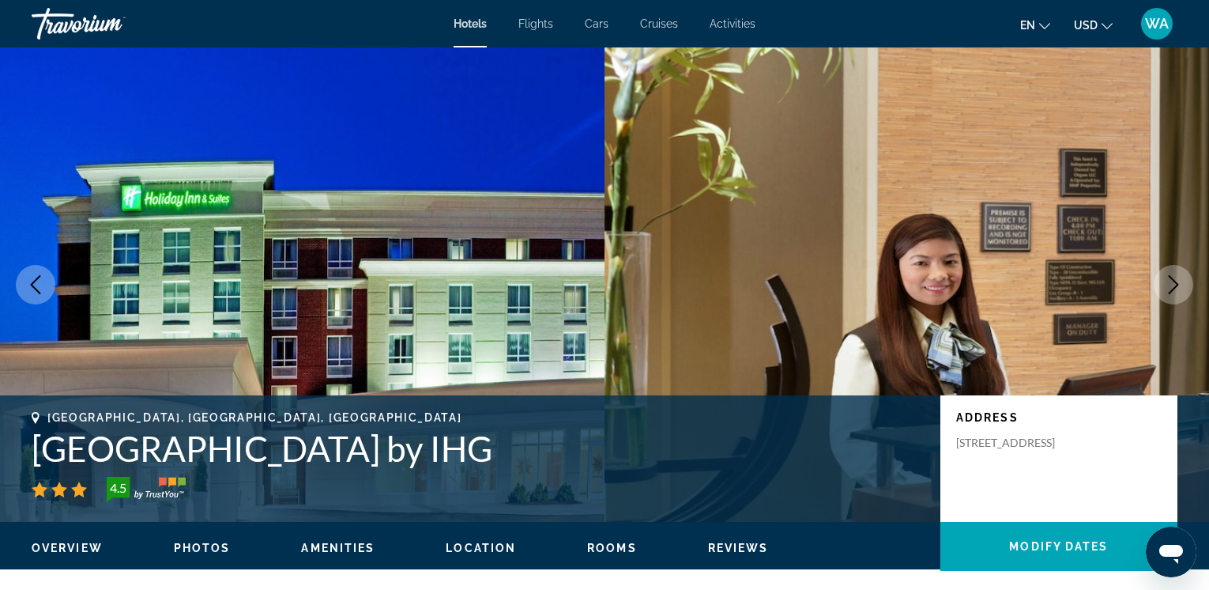
scroll to position [5056, 0]
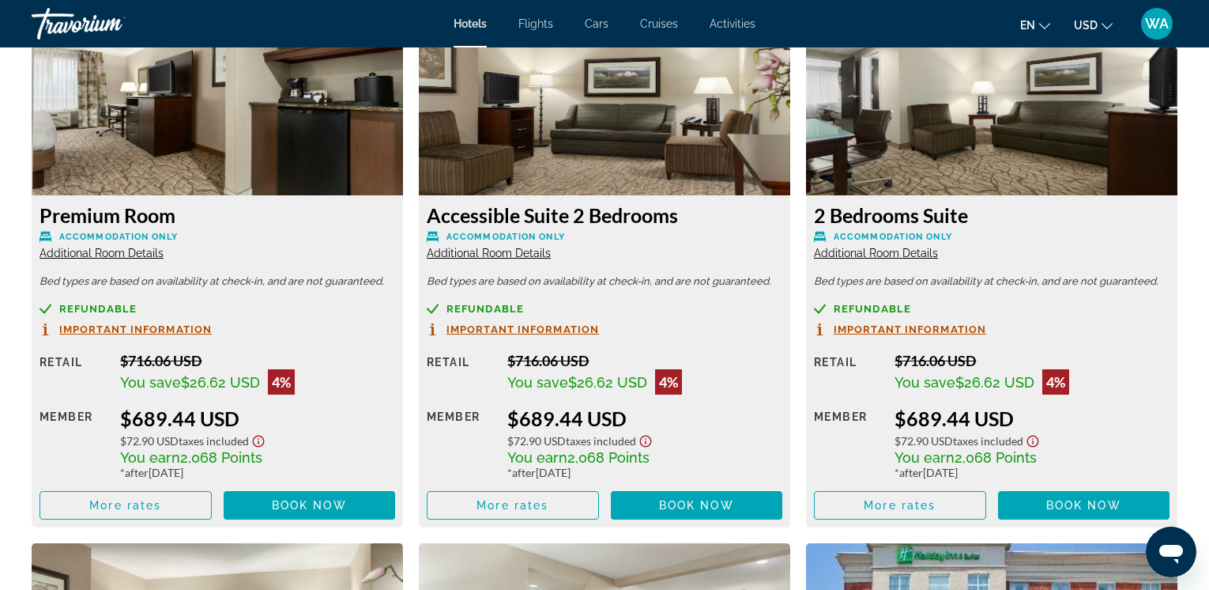
click at [96, 247] on span "Additional Room Details" at bounding box center [102, 253] width 124 height 13
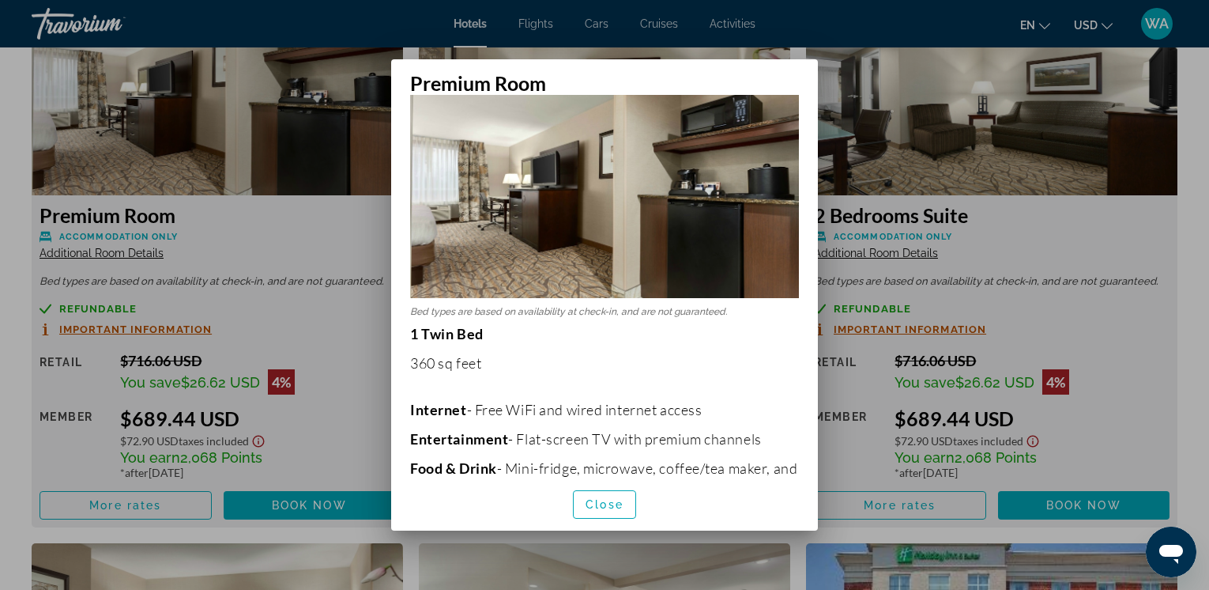
scroll to position [0, 0]
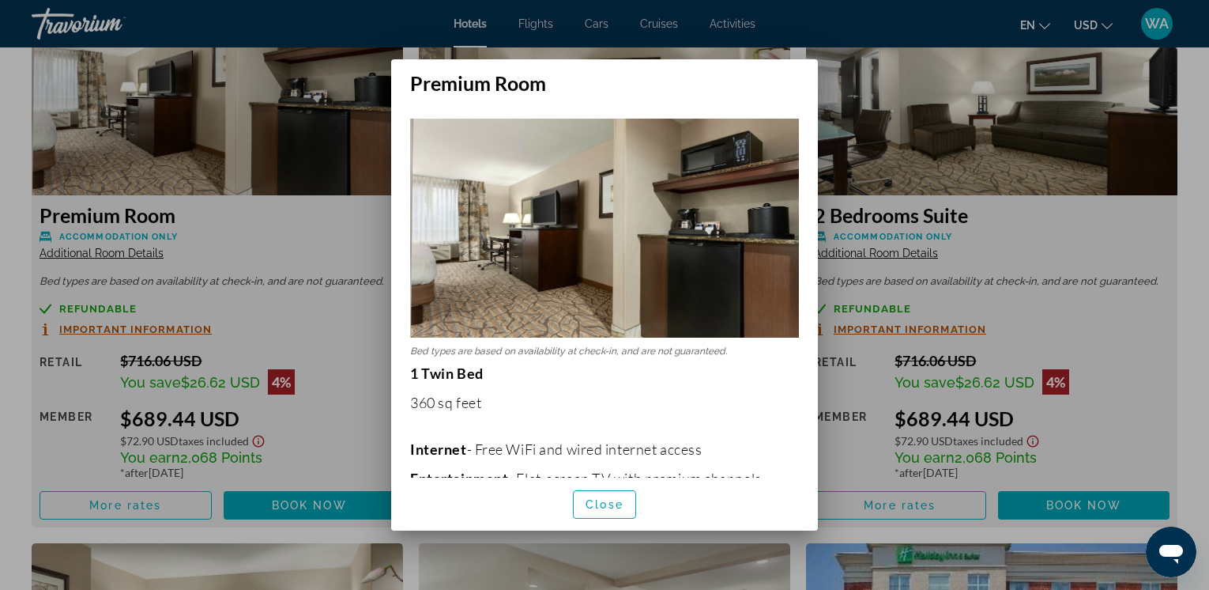
click at [274, 206] on div at bounding box center [604, 295] width 1209 height 590
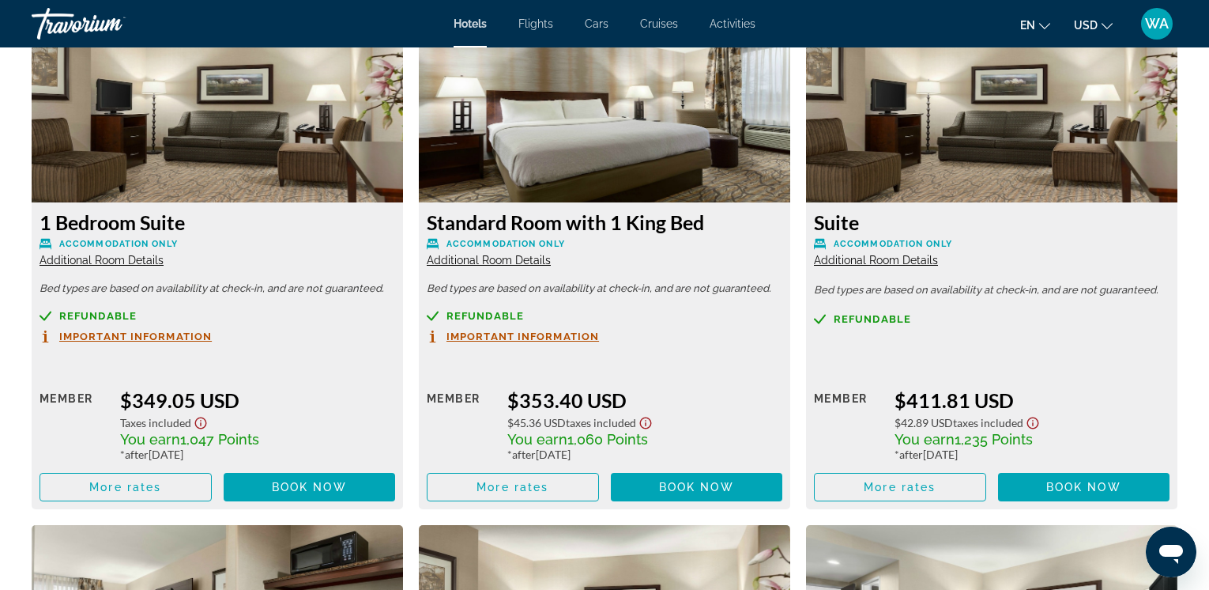
scroll to position [4518, 0]
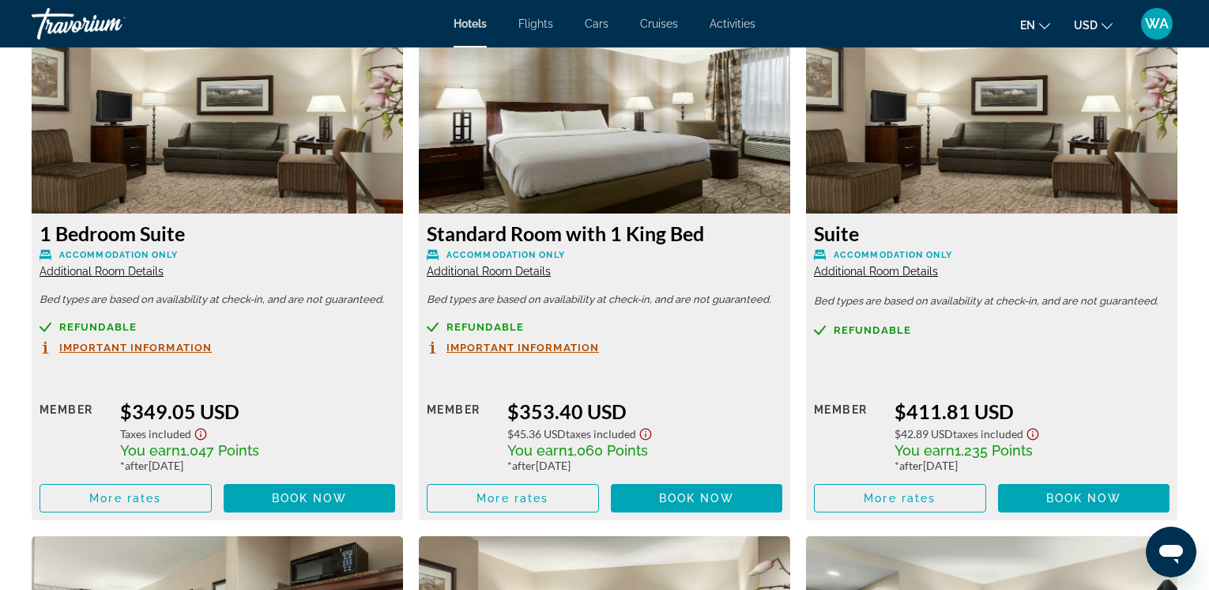
click at [855, 265] on span "Additional Room Details" at bounding box center [876, 271] width 124 height 13
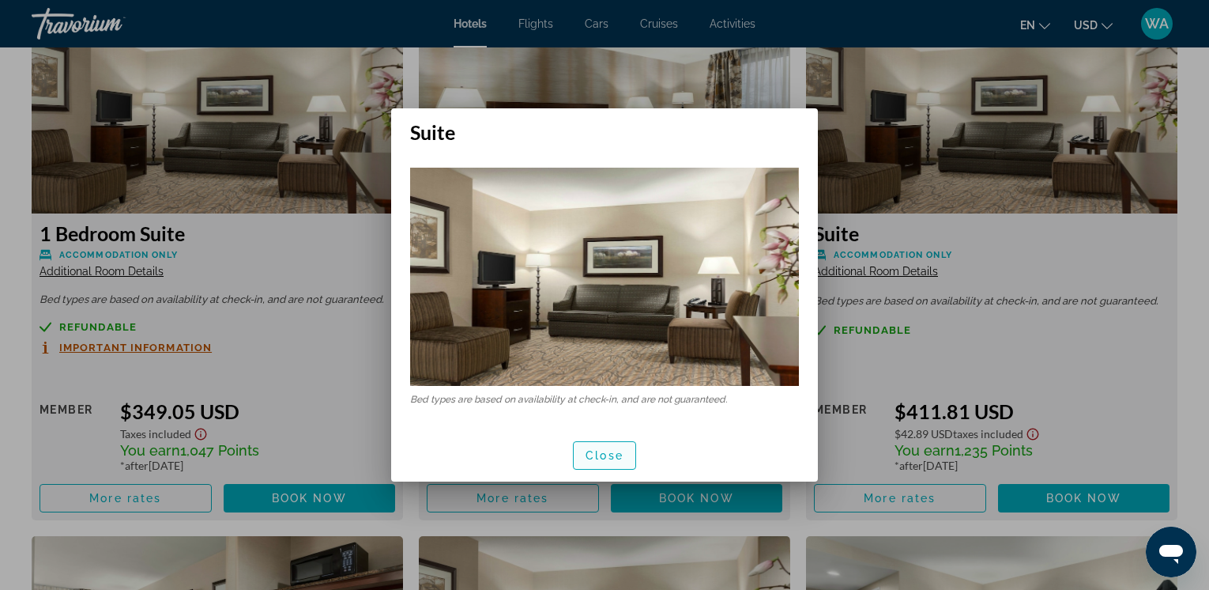
click at [595, 451] on span "Close" at bounding box center [605, 455] width 38 height 13
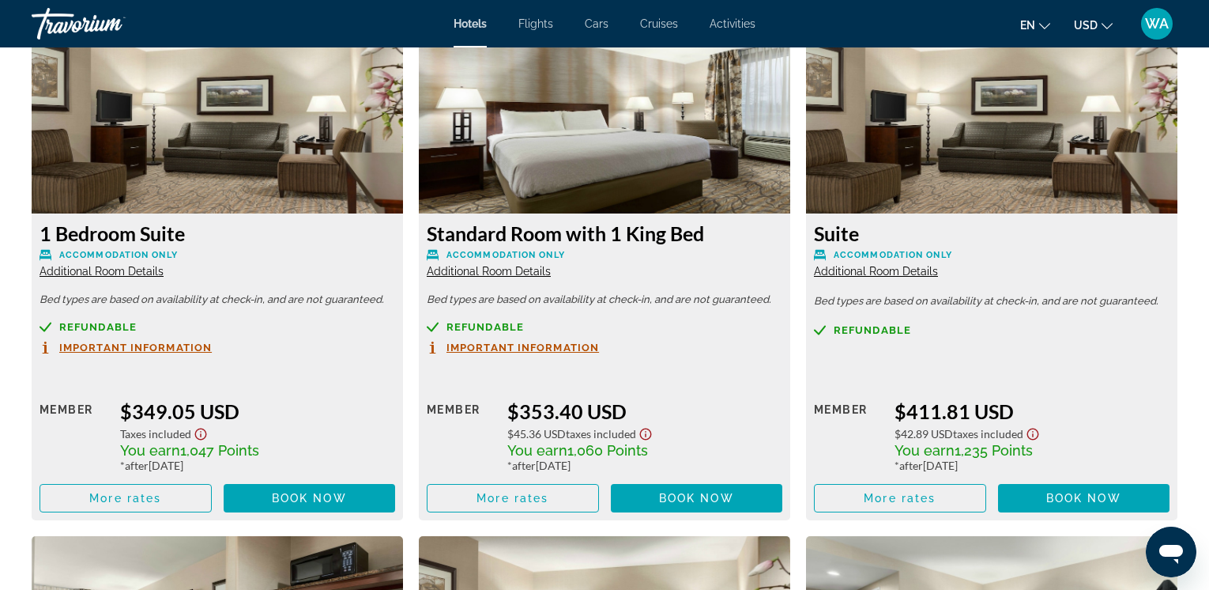
scroll to position [4518, 0]
